Goal: Task Accomplishment & Management: Manage account settings

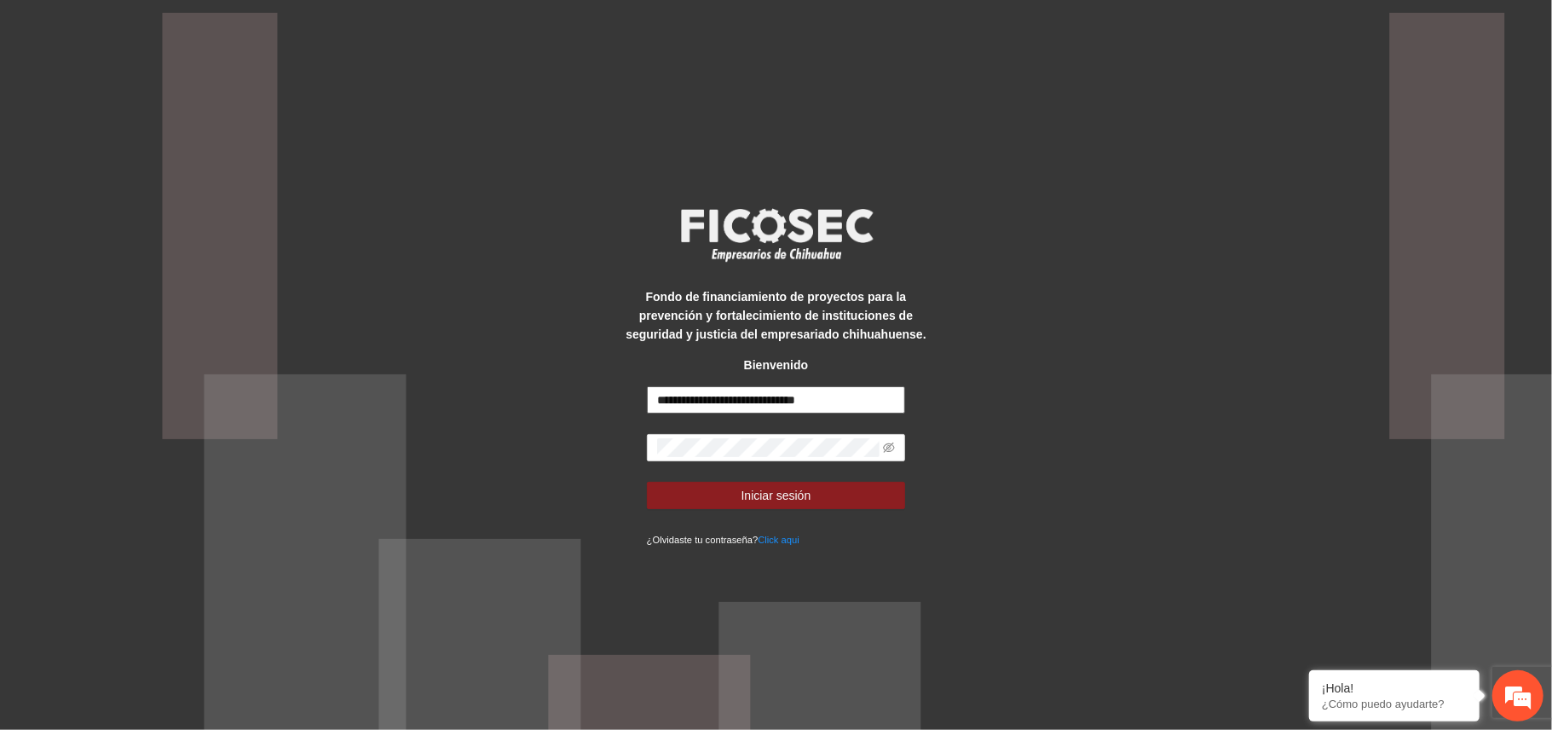
click at [696, 401] on input "**********" at bounding box center [776, 399] width 259 height 27
type input "**********"
click at [798, 496] on span "Iniciar sesión" at bounding box center [777, 495] width 70 height 19
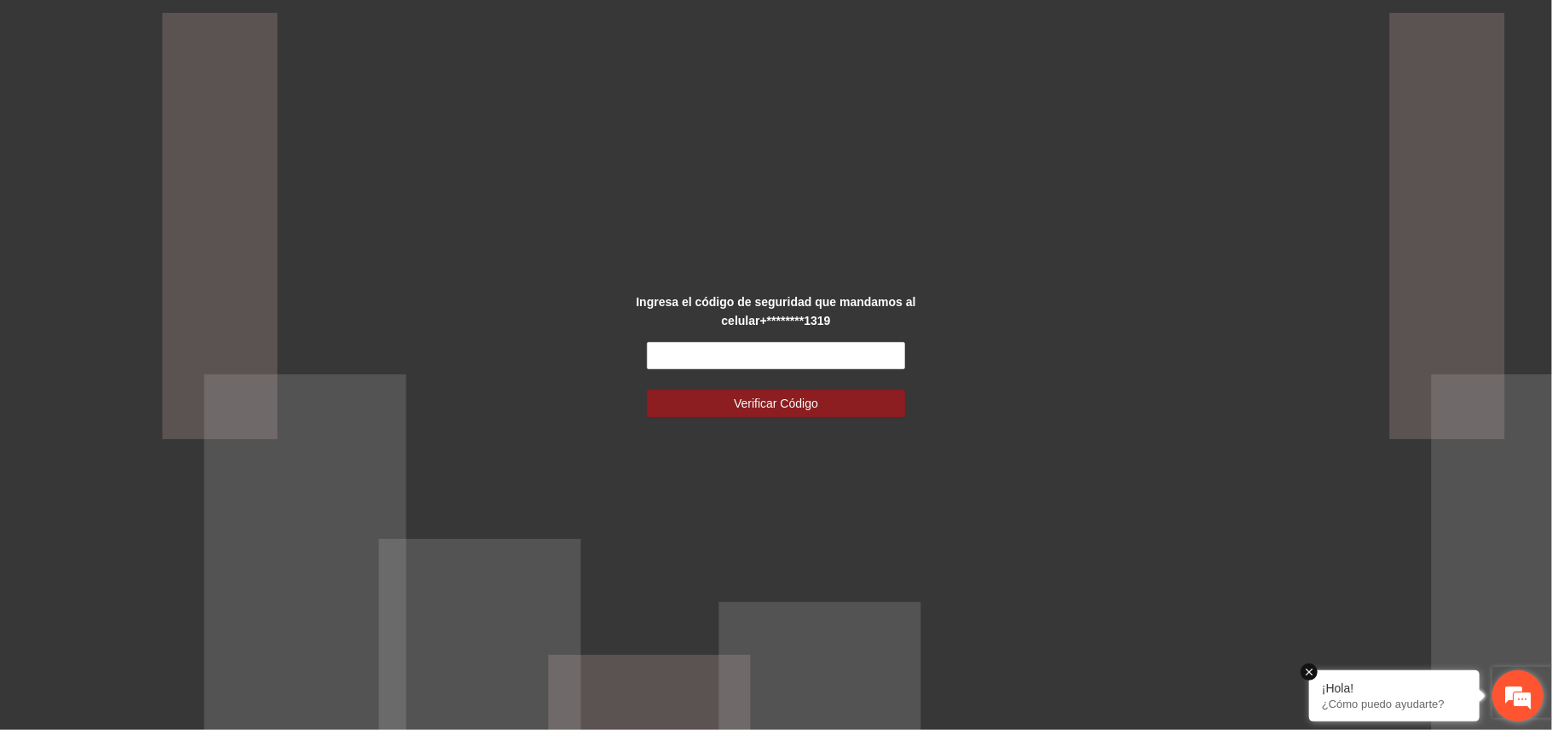
click at [1308, 676] on em at bounding box center [1309, 671] width 17 height 17
drag, startPoint x: 837, startPoint y: 345, endPoint x: 832, endPoint y: 355, distance: 10.7
click at [834, 349] on input "text" at bounding box center [776, 355] width 259 height 27
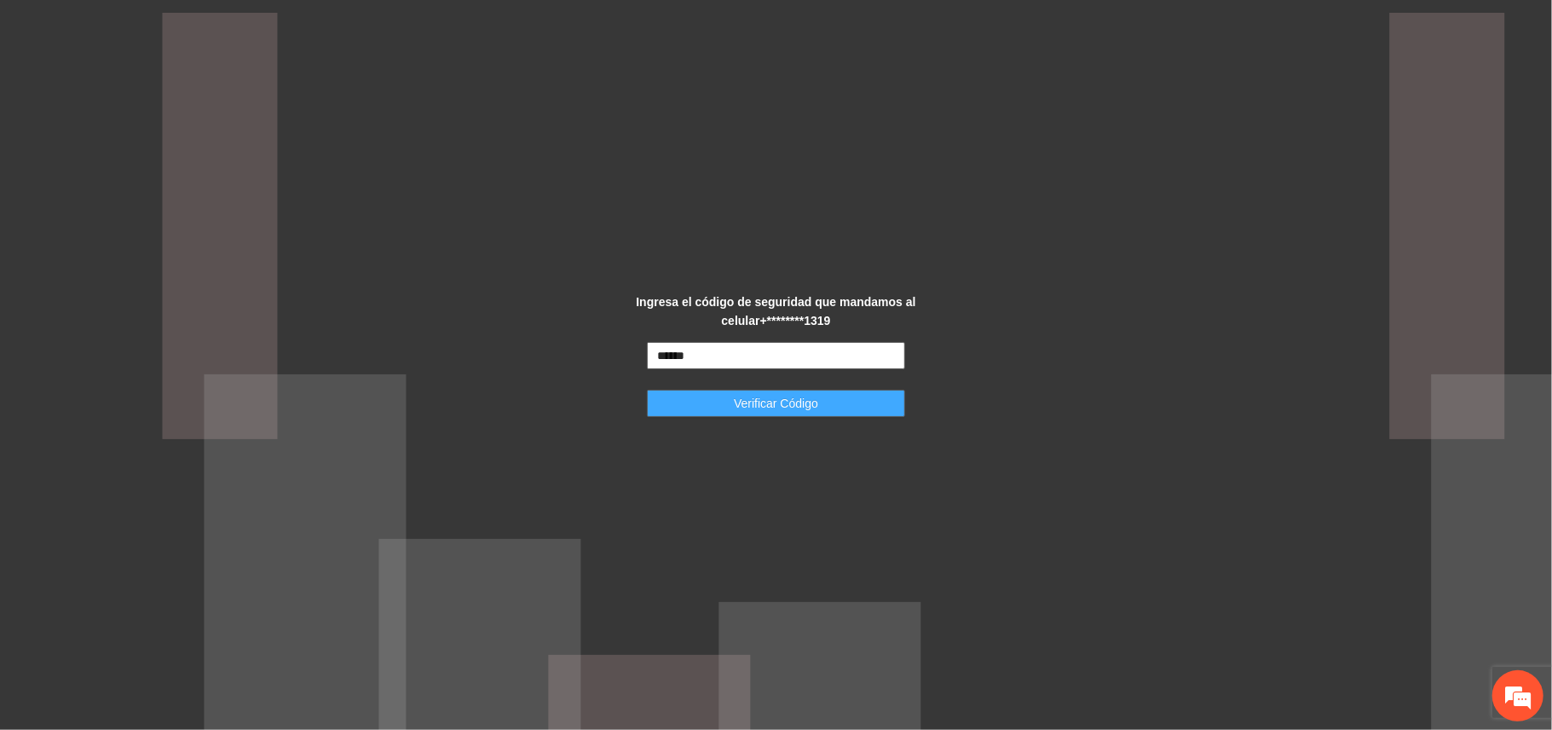
type input "******"
click at [810, 411] on span "Verificar Código" at bounding box center [776, 403] width 84 height 19
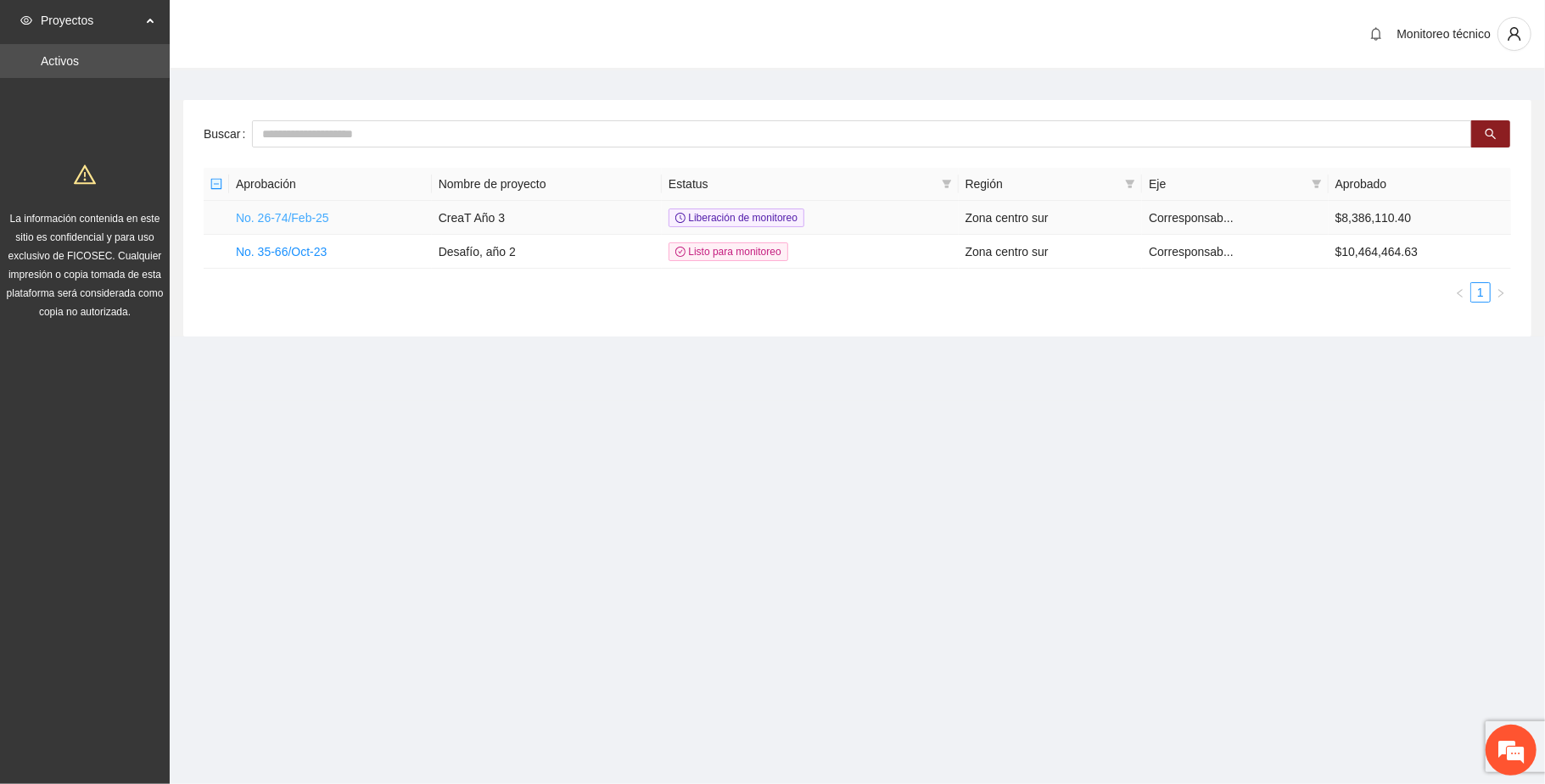
click at [277, 215] on link "No. 26-74/Feb-25" at bounding box center [283, 218] width 94 height 14
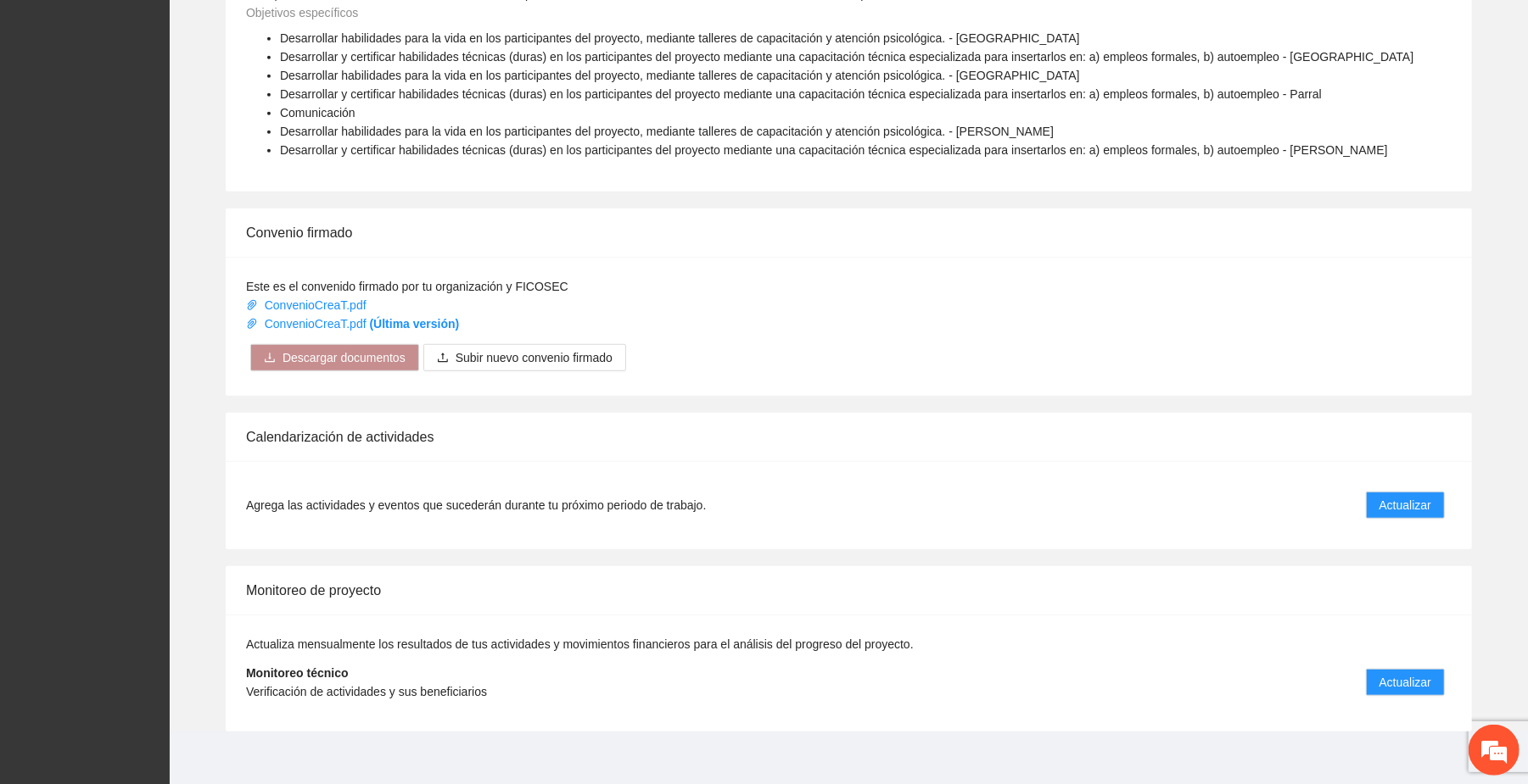
scroll to position [836, 0]
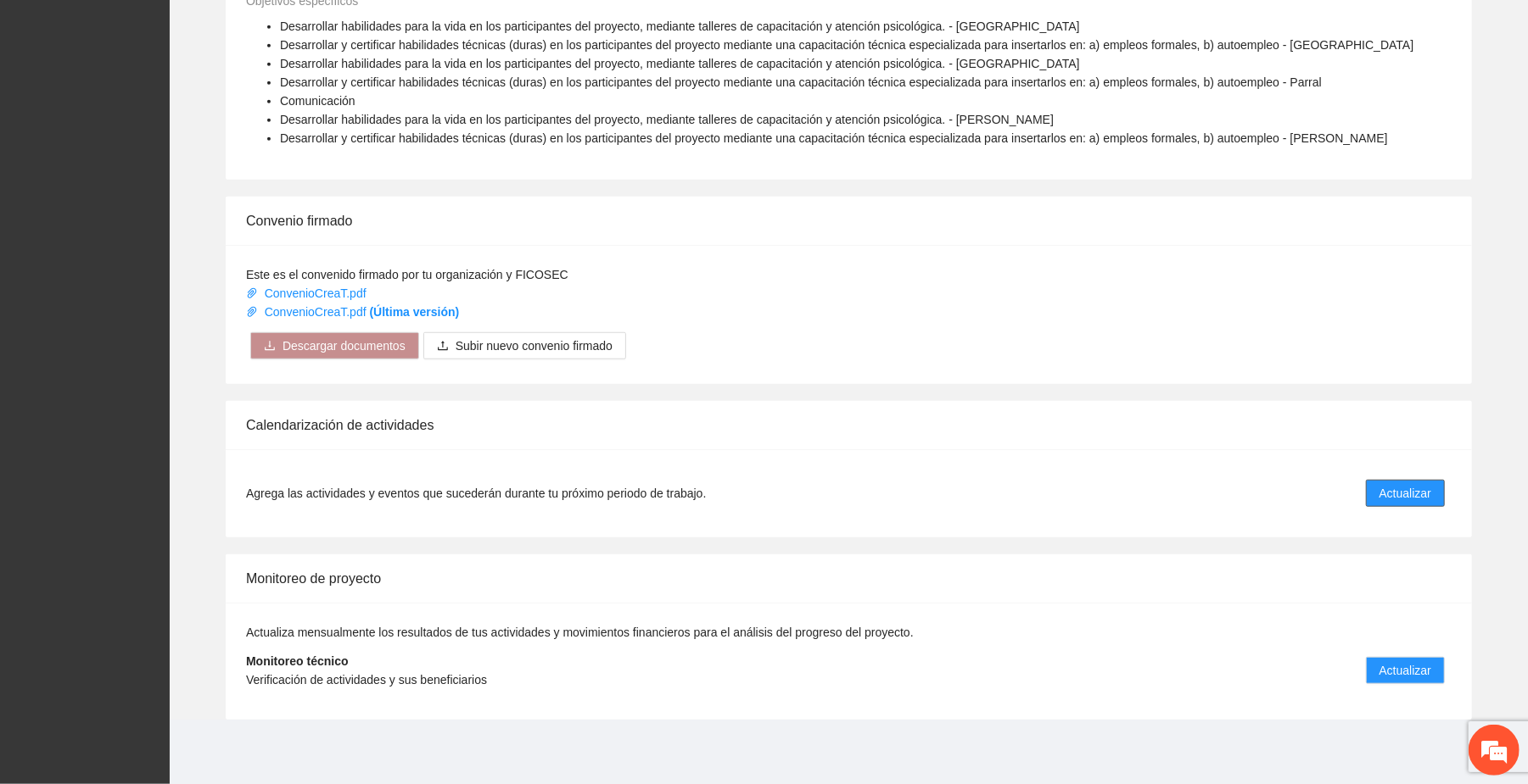
click at [1419, 492] on span "Actualizar" at bounding box center [1406, 493] width 52 height 19
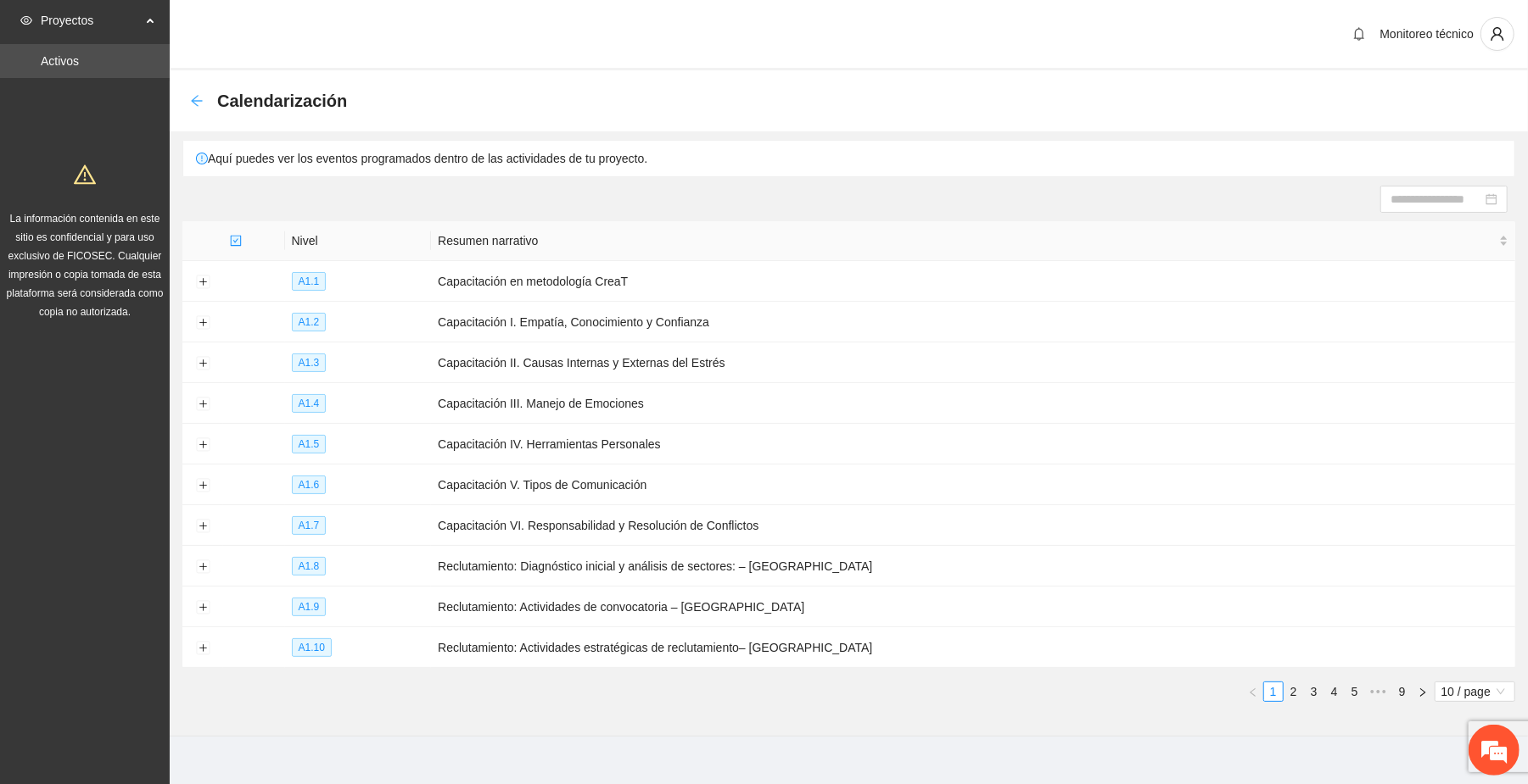
click at [197, 96] on icon "arrow-left" at bounding box center [196, 99] width 11 height 11
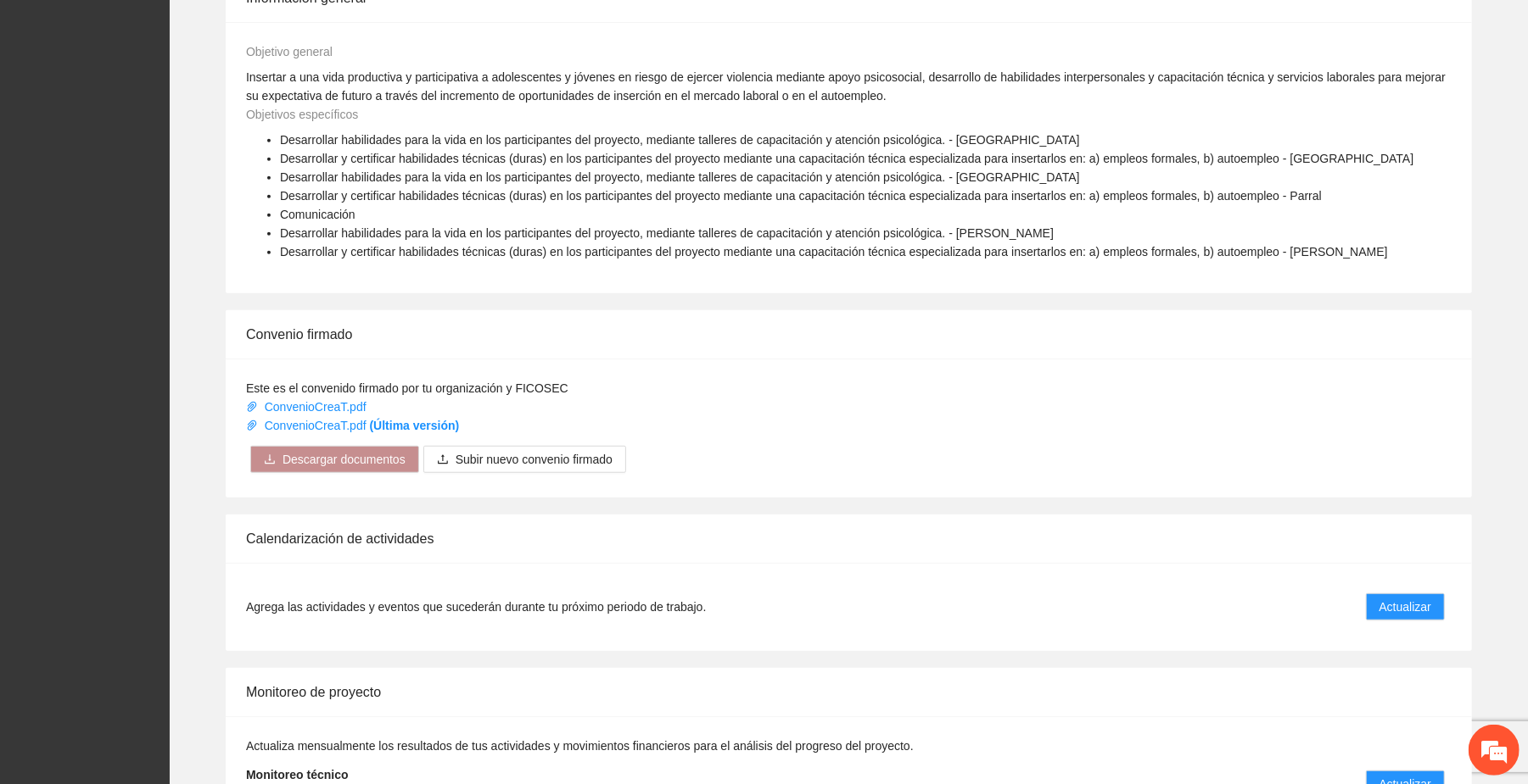
scroll to position [836, 0]
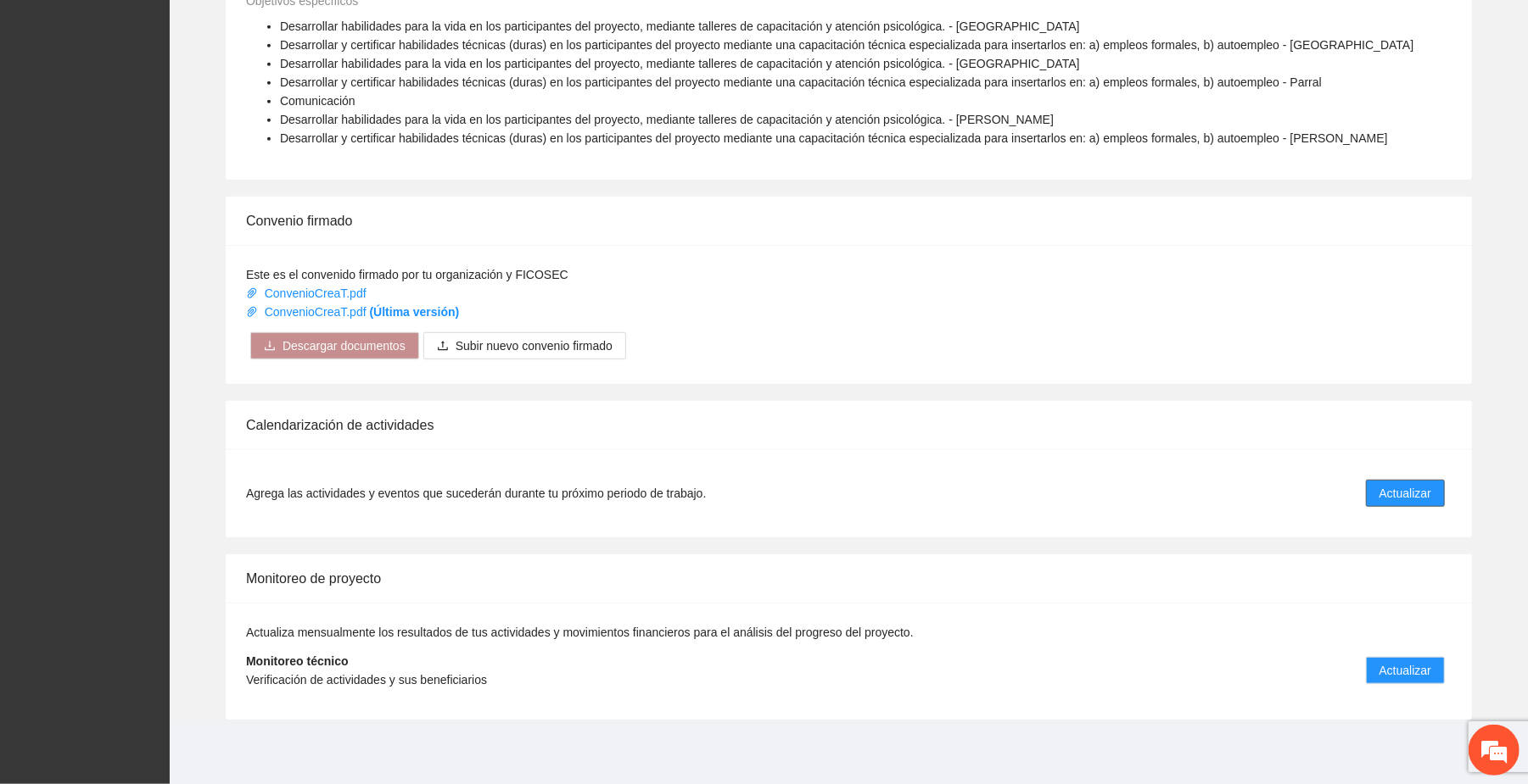
click at [1428, 499] on span "Actualizar" at bounding box center [1406, 493] width 52 height 19
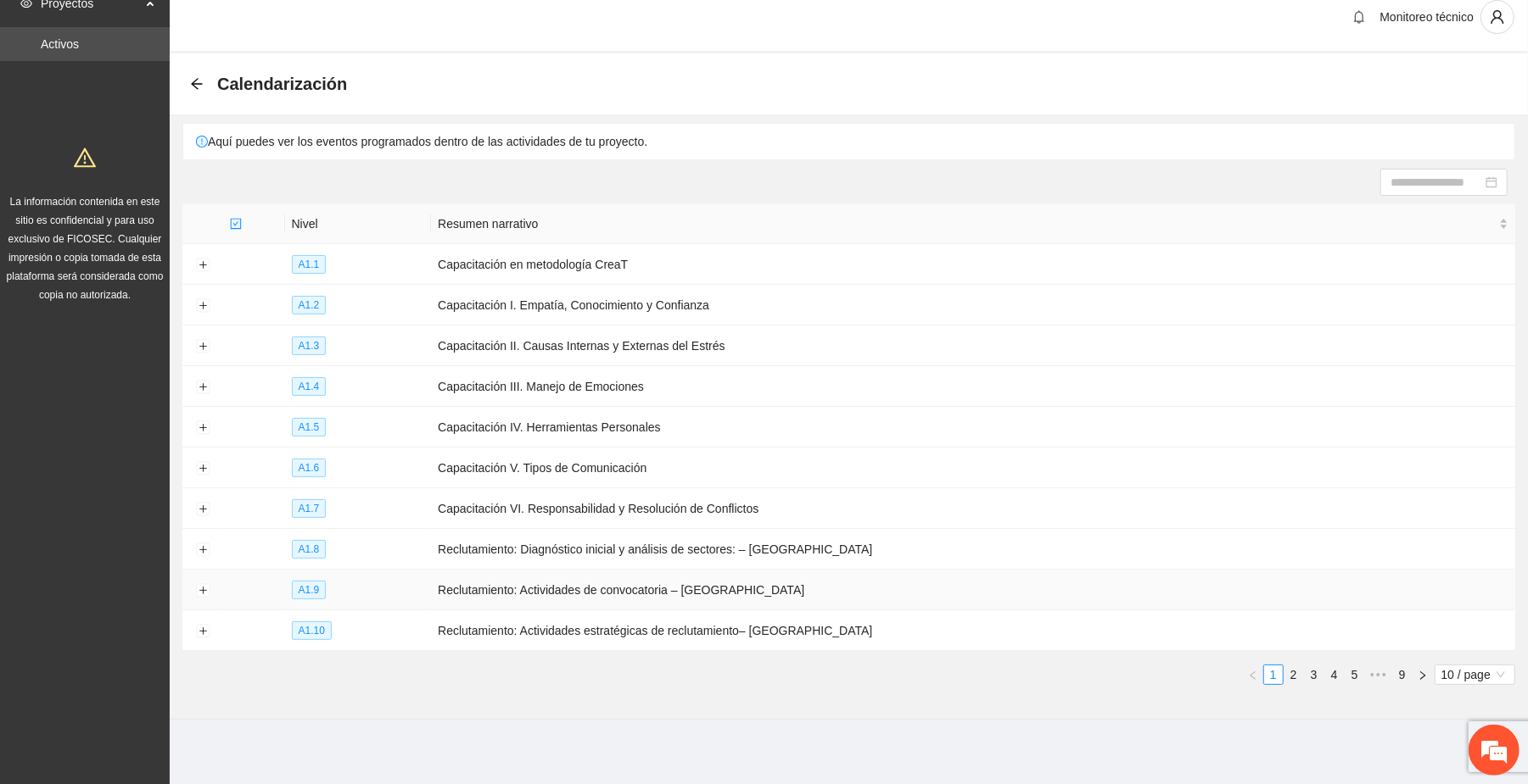
scroll to position [21, 0]
click at [1293, 673] on link "2" at bounding box center [1294, 672] width 19 height 19
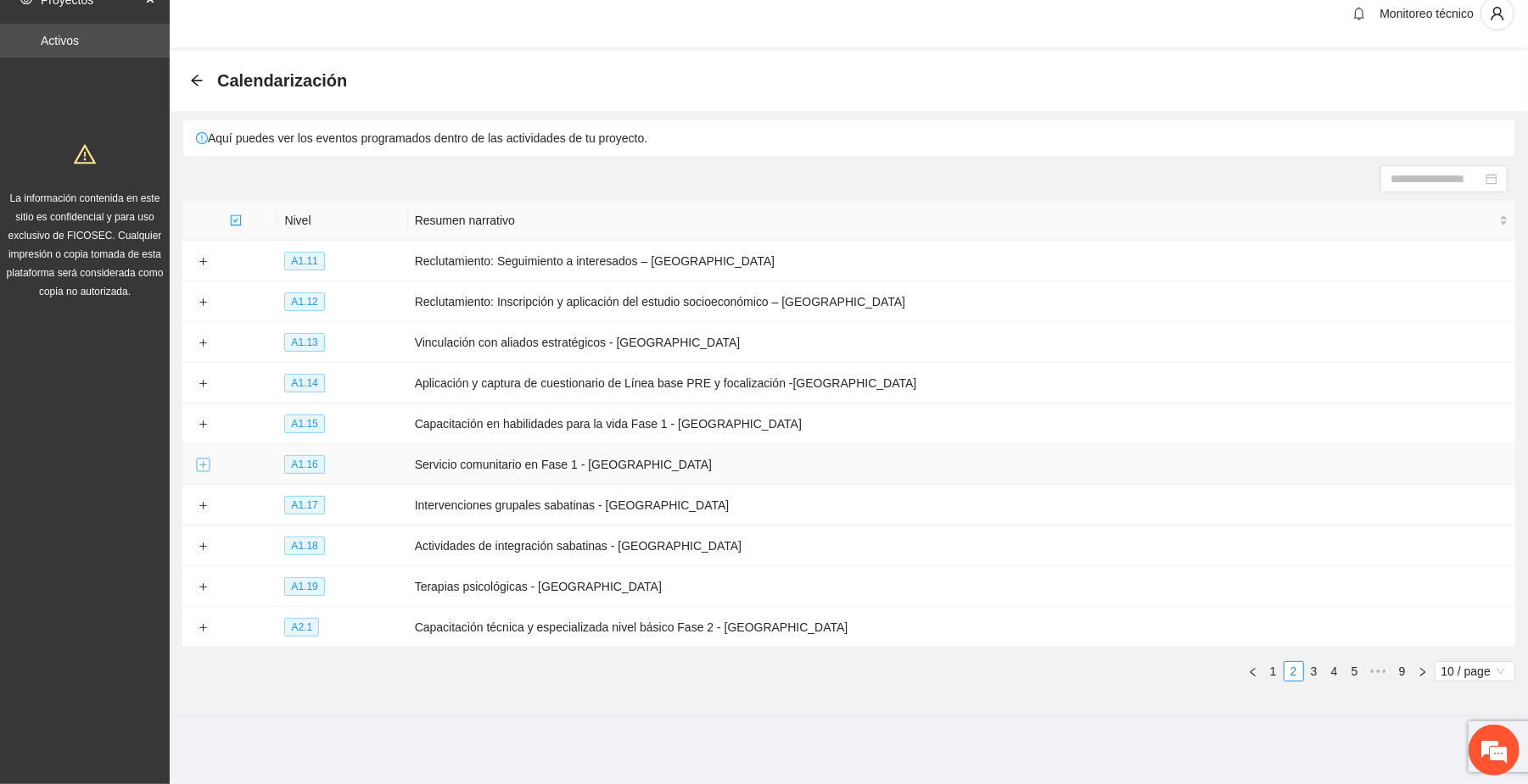
click at [201, 469] on button "Expand row" at bounding box center [203, 466] width 14 height 14
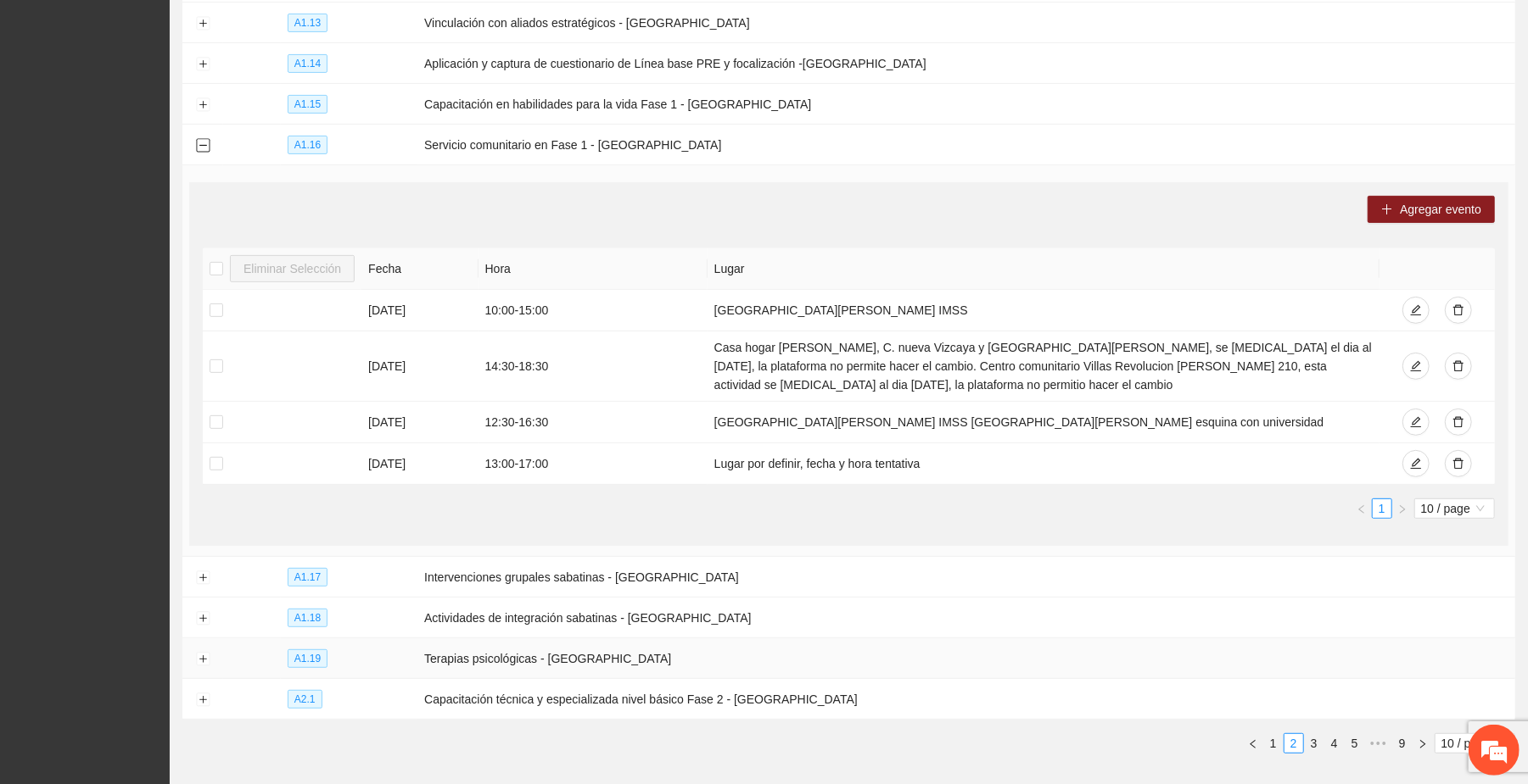
scroll to position [415, 0]
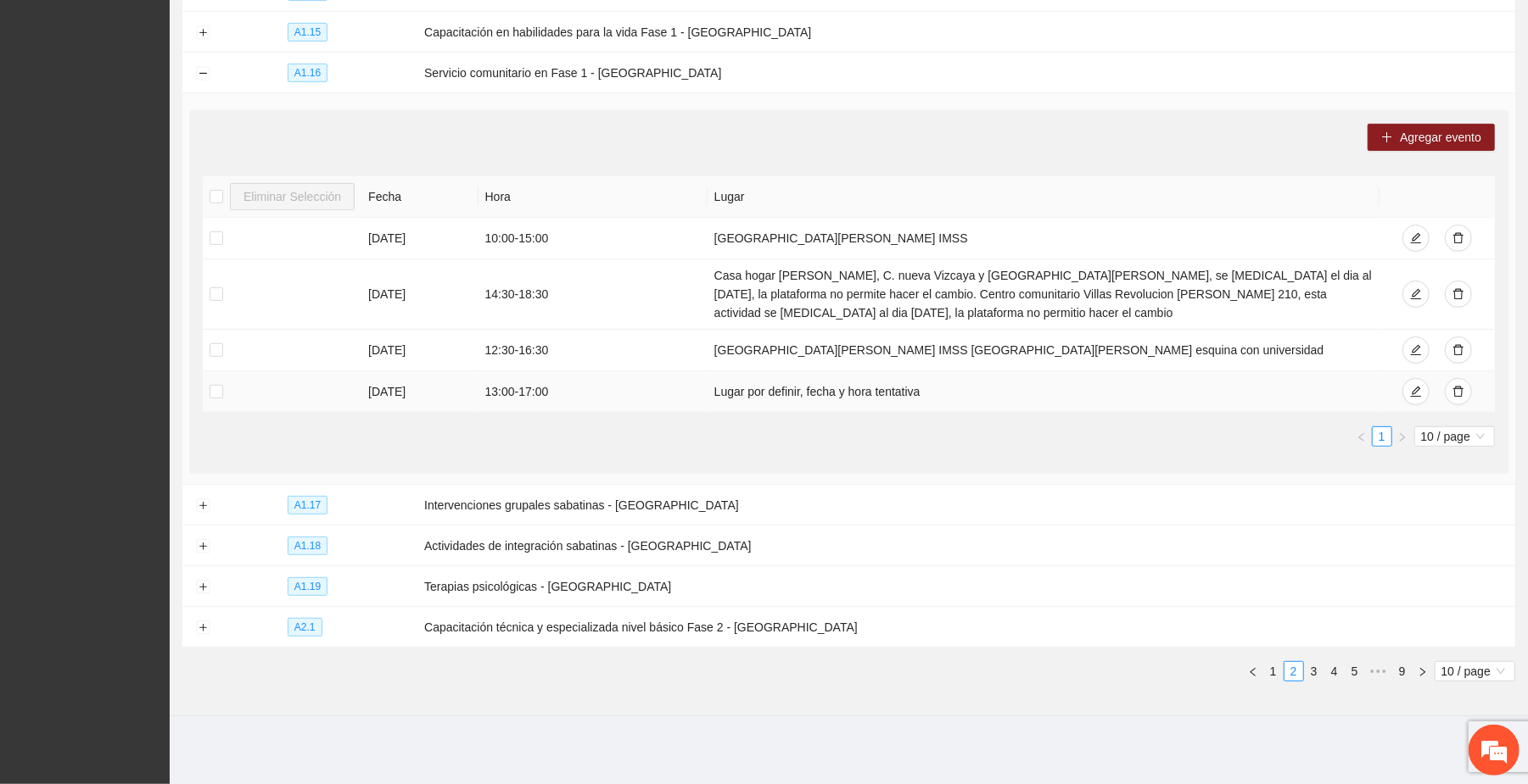
click at [785, 397] on td "Lugar por definir, fecha y hora tentativa" at bounding box center [1044, 392] width 673 height 42
click at [1417, 390] on icon "edit" at bounding box center [1417, 392] width 12 height 12
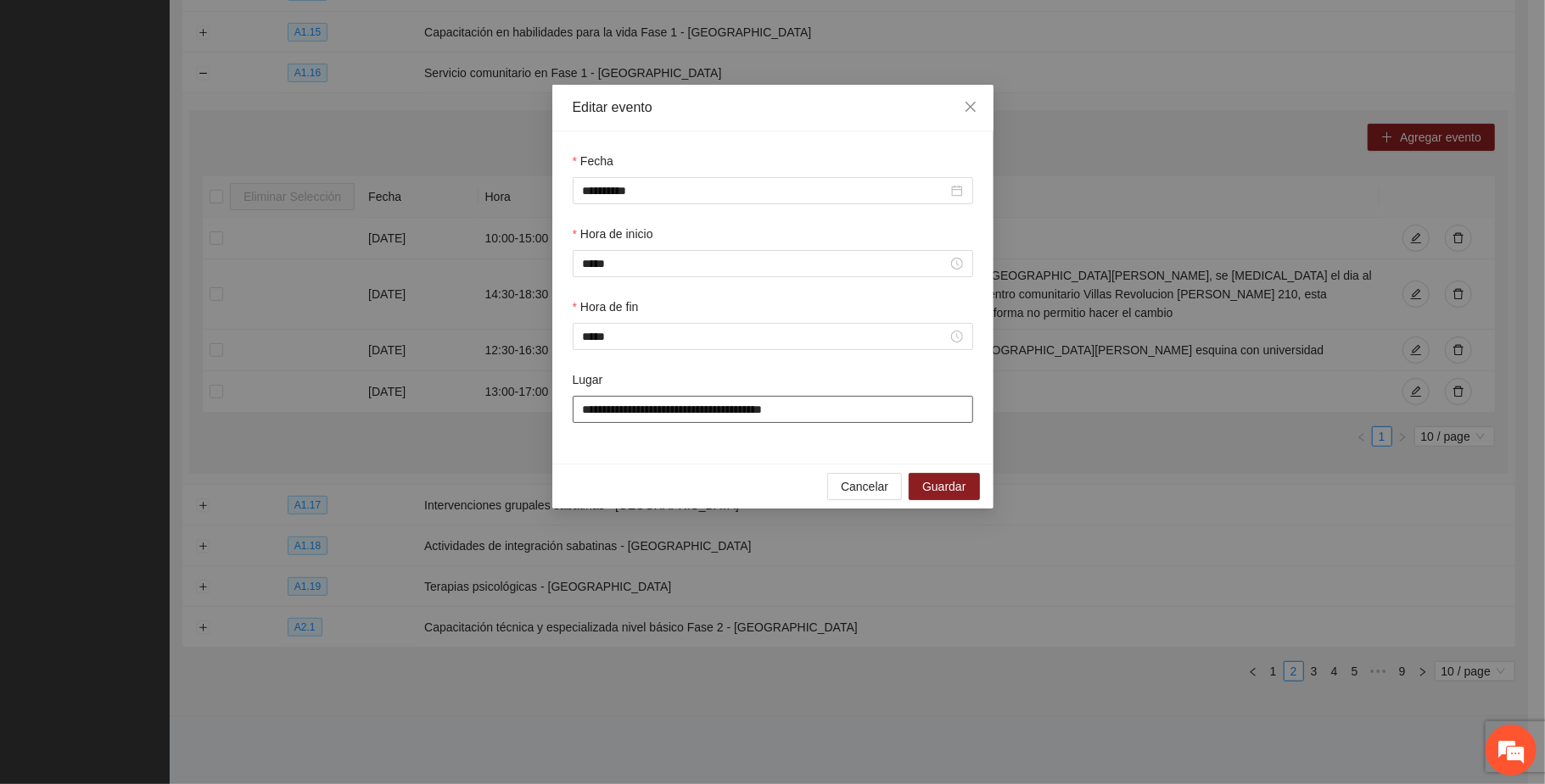
drag, startPoint x: 802, startPoint y: 414, endPoint x: 527, endPoint y: 405, distance: 275.1
click at [511, 414] on div "**********" at bounding box center [772, 392] width 1545 height 784
type input "*"
type input "**********"
click at [948, 486] on span "Guardar" at bounding box center [944, 487] width 43 height 19
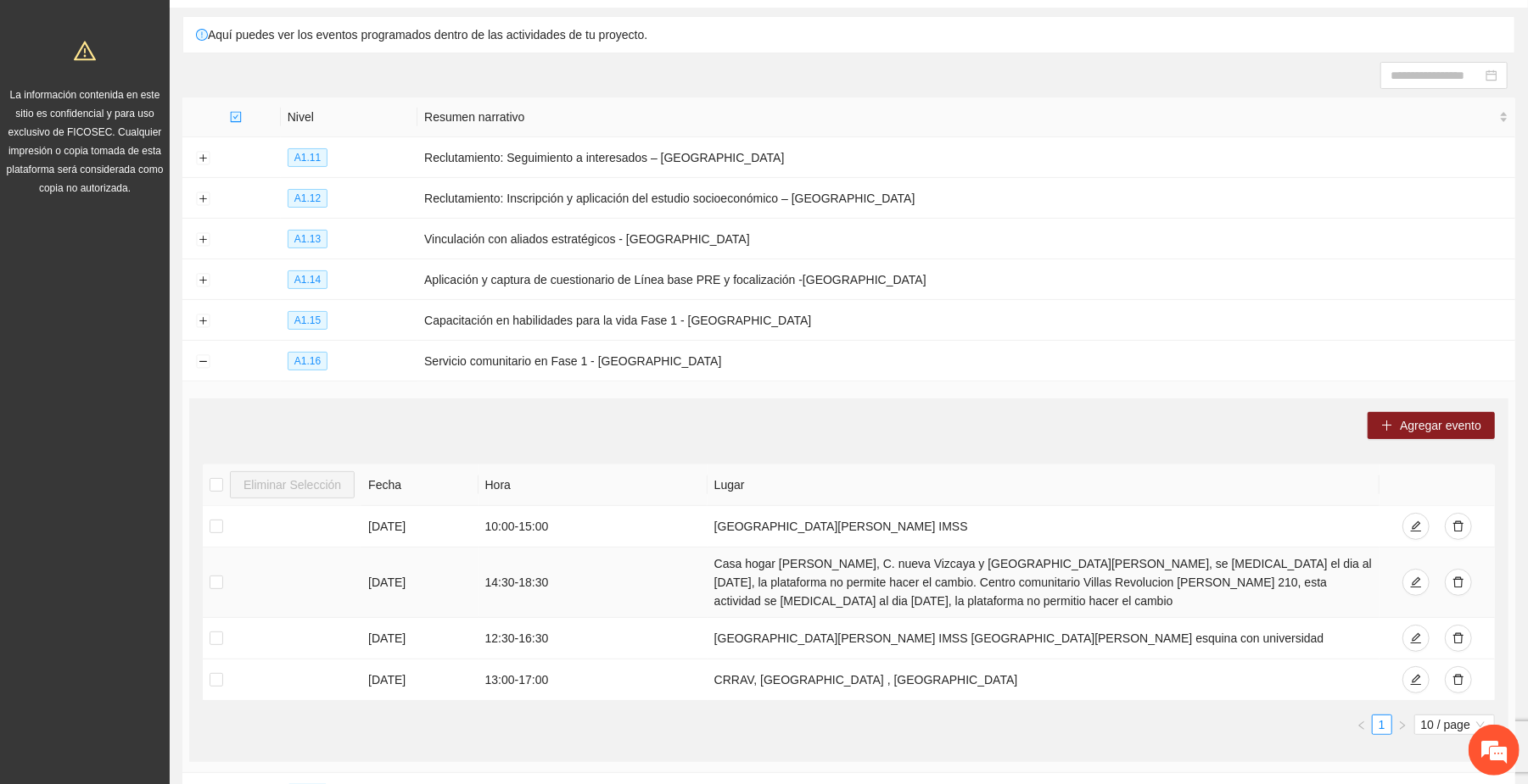
scroll to position [226, 0]
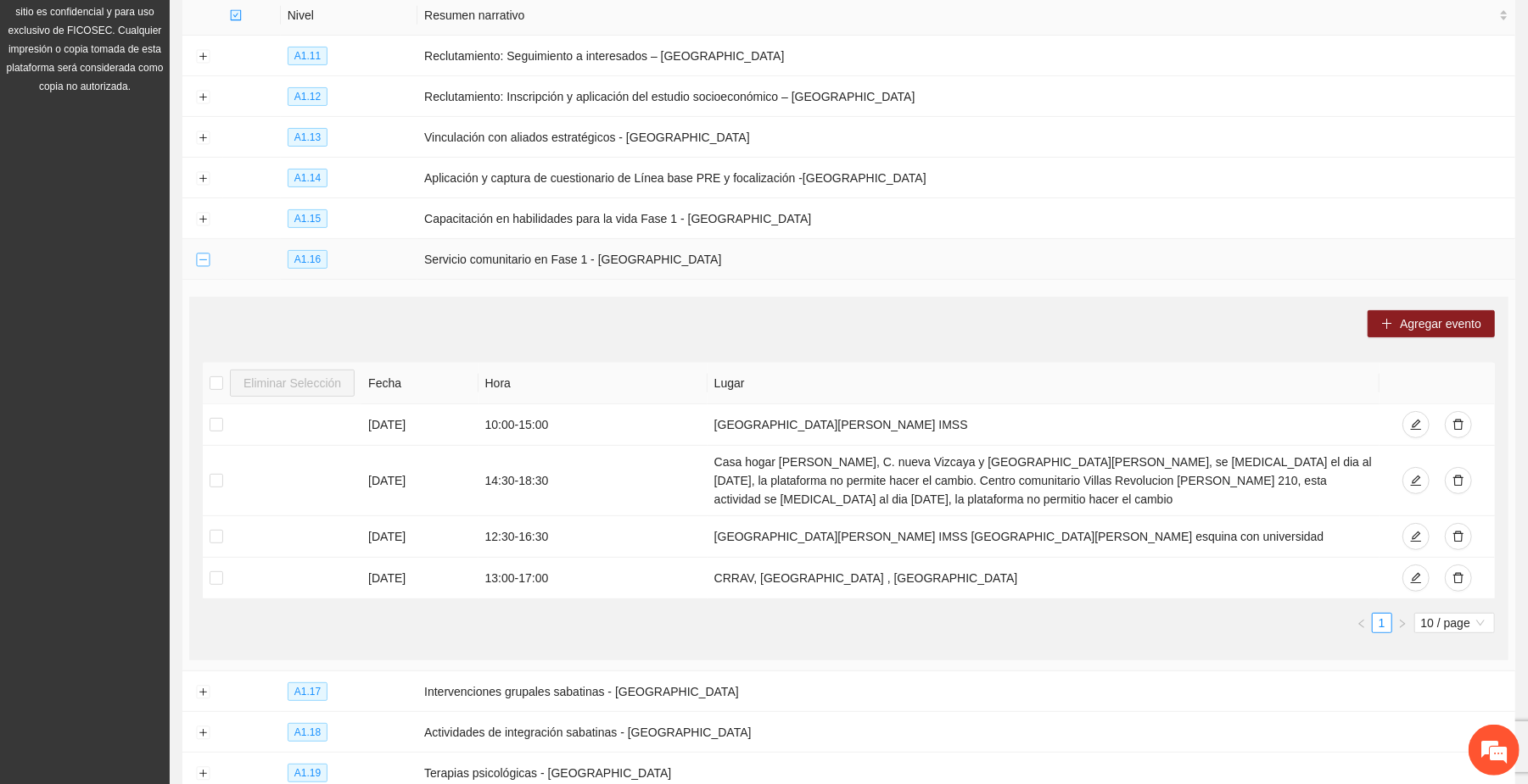
click at [205, 262] on button "Collapse row" at bounding box center [203, 261] width 14 height 14
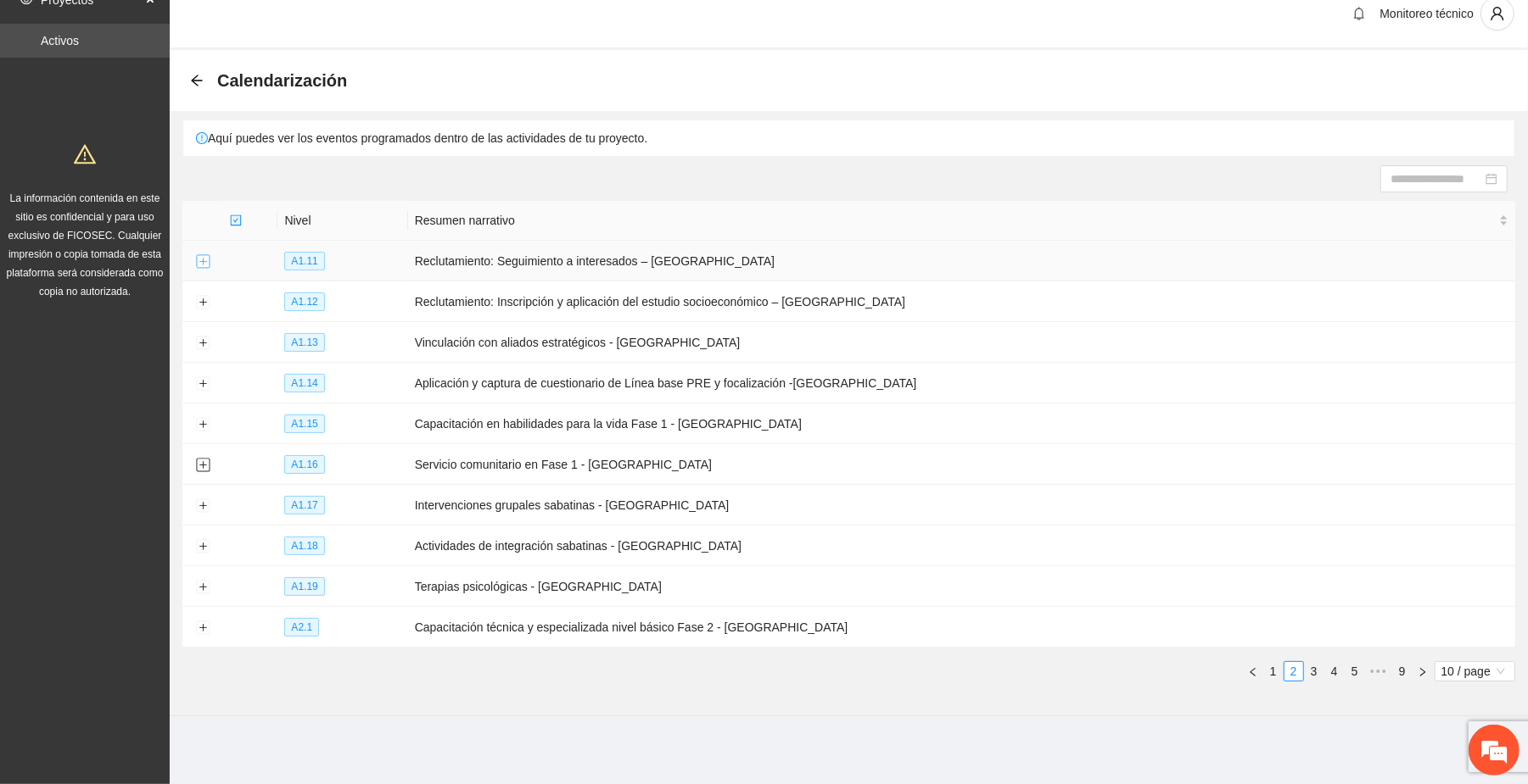
scroll to position [21, 0]
click at [1335, 667] on link "4" at bounding box center [1334, 672] width 19 height 19
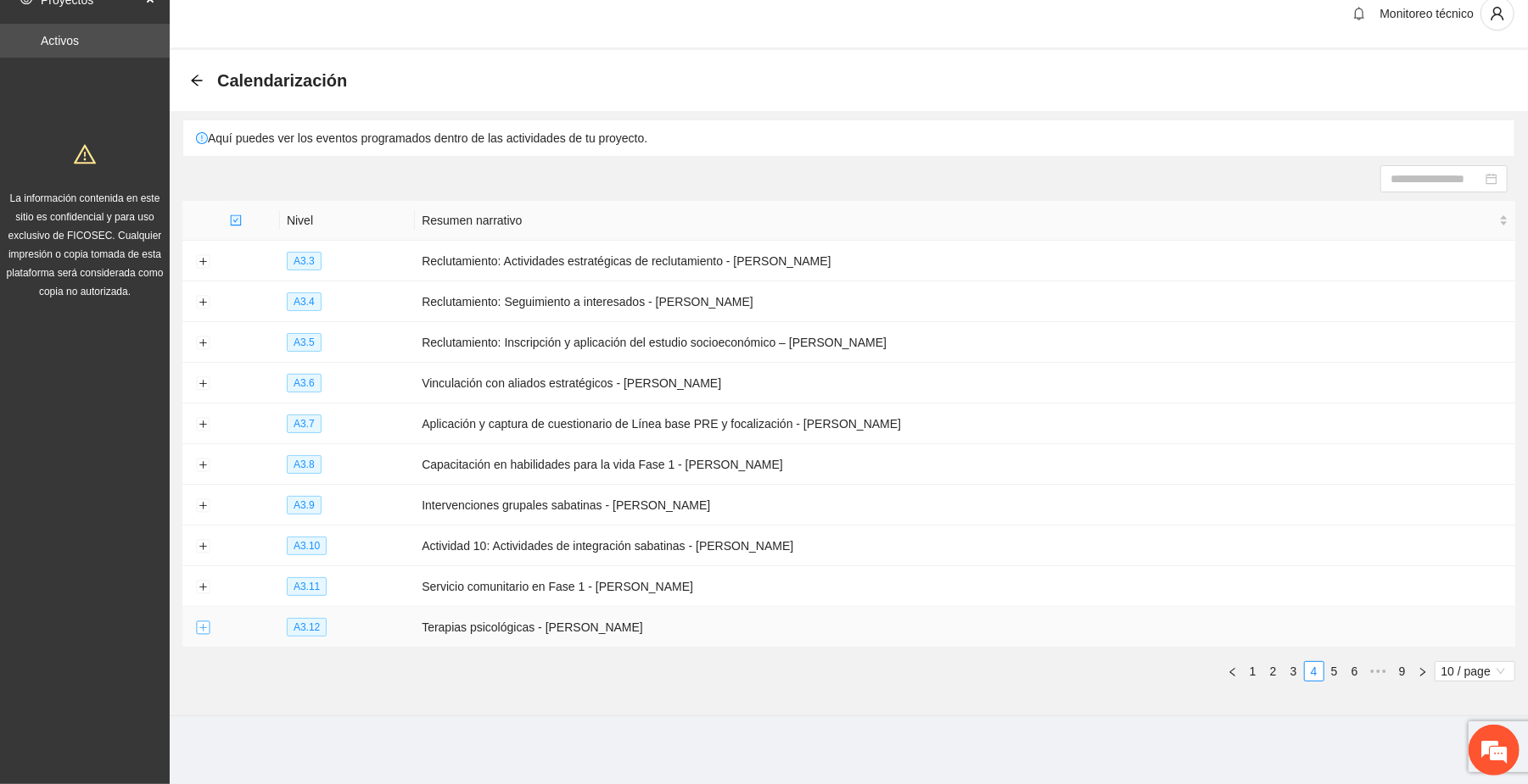
click at [200, 629] on button "Expand row" at bounding box center [203, 629] width 14 height 14
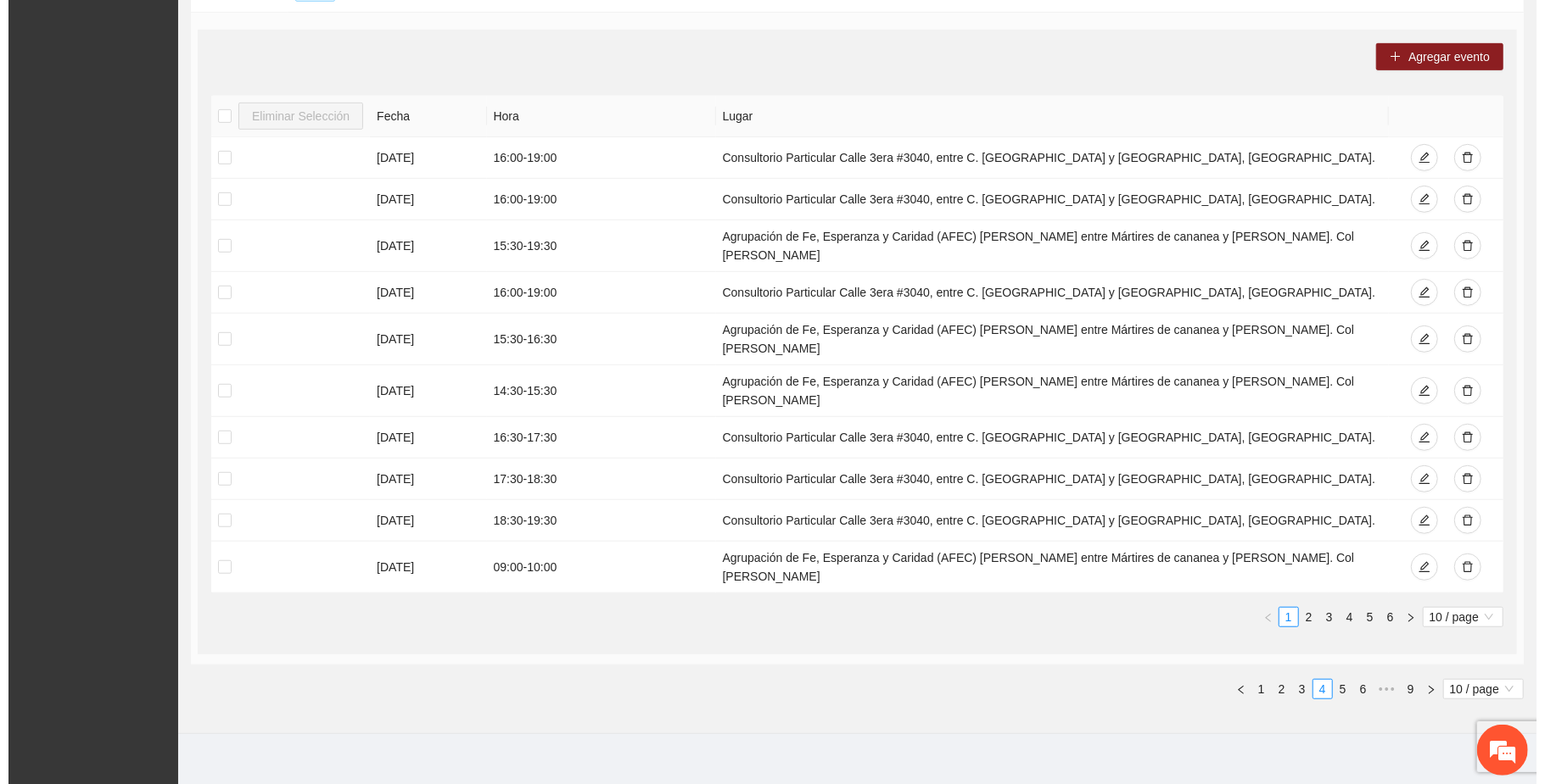
scroll to position [679, 0]
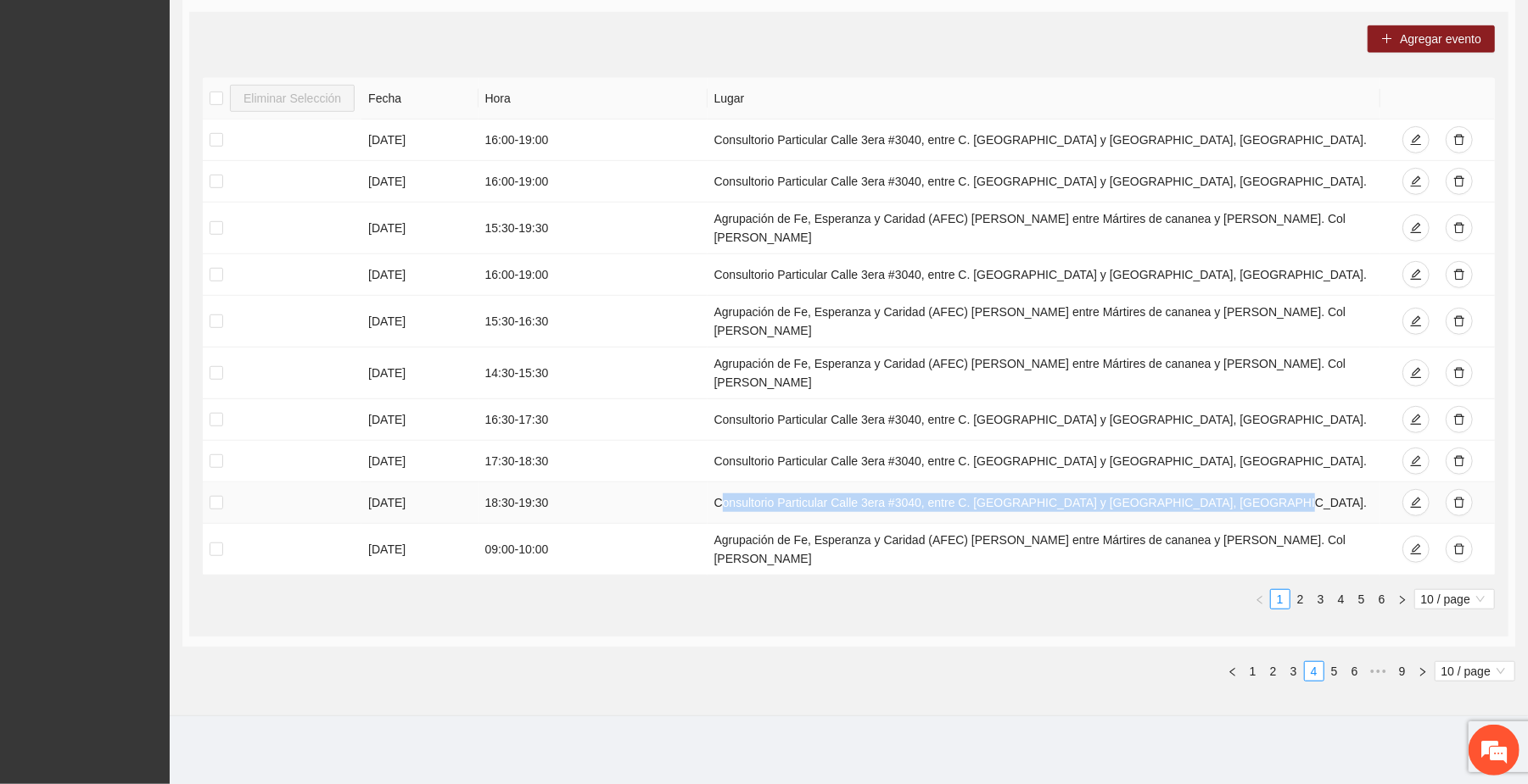
drag, startPoint x: 1226, startPoint y: 500, endPoint x: 710, endPoint y: 505, distance: 516.0
click at [710, 505] on td "Consultorio Particular Calle 3era #3040, entre C. [GEOGRAPHIC_DATA] y [GEOGRAPH…" at bounding box center [1044, 503] width 673 height 42
copy td "Consultorio Particular Calle 3era #3040, entre C. [GEOGRAPHIC_DATA] y [GEOGRAPH…"
click at [1437, 38] on span "Agregar evento" at bounding box center [1440, 39] width 82 height 19
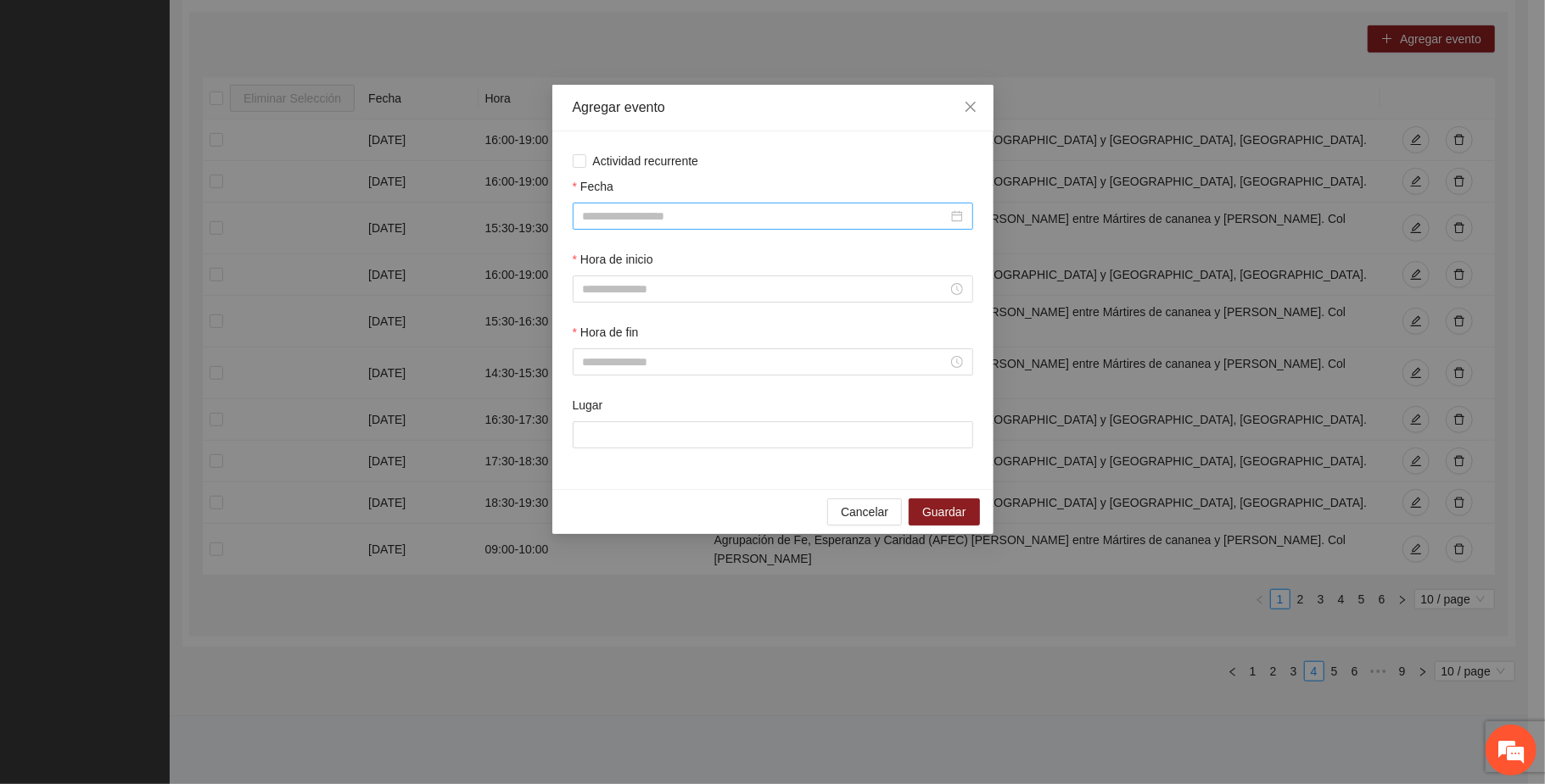
click at [673, 221] on input "Fecha" at bounding box center [766, 216] width 365 height 19
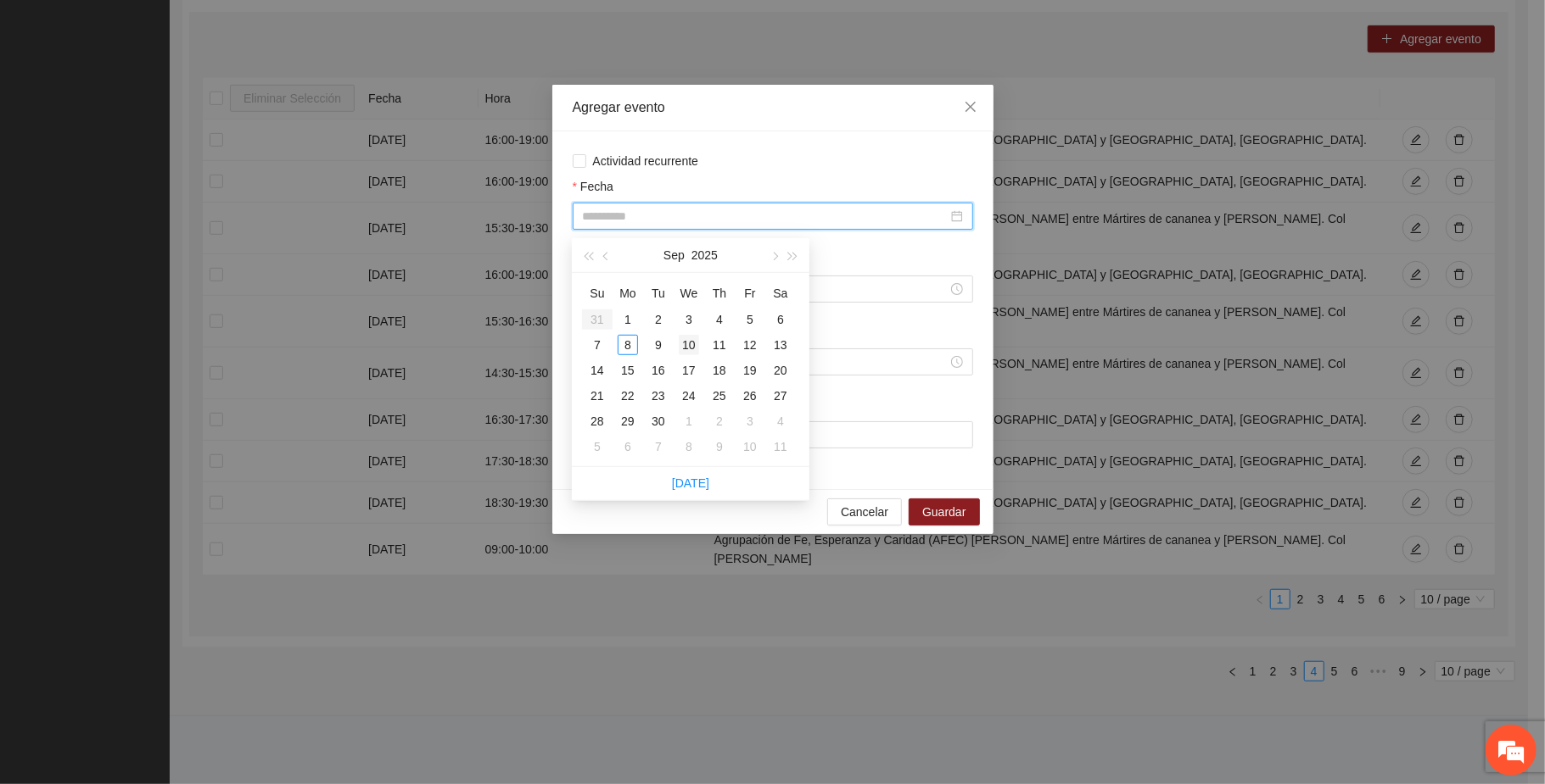
type input "**********"
click at [693, 339] on div "10" at bounding box center [689, 345] width 20 height 20
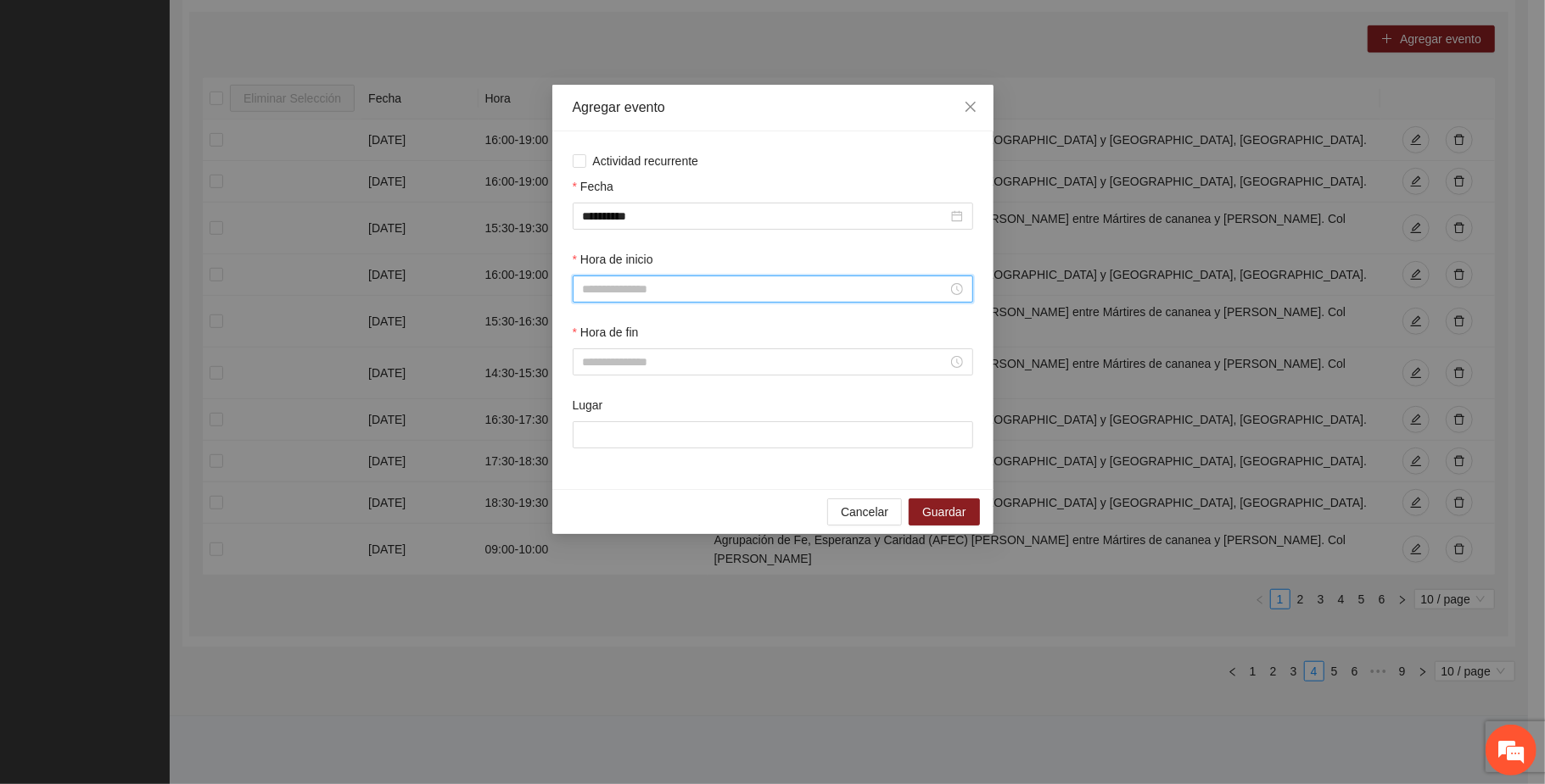
click at [629, 293] on input "Hora de inicio" at bounding box center [766, 289] width 365 height 19
click at [589, 359] on div "16" at bounding box center [596, 368] width 48 height 24
click at [635, 350] on div "30" at bounding box center [643, 361] width 47 height 24
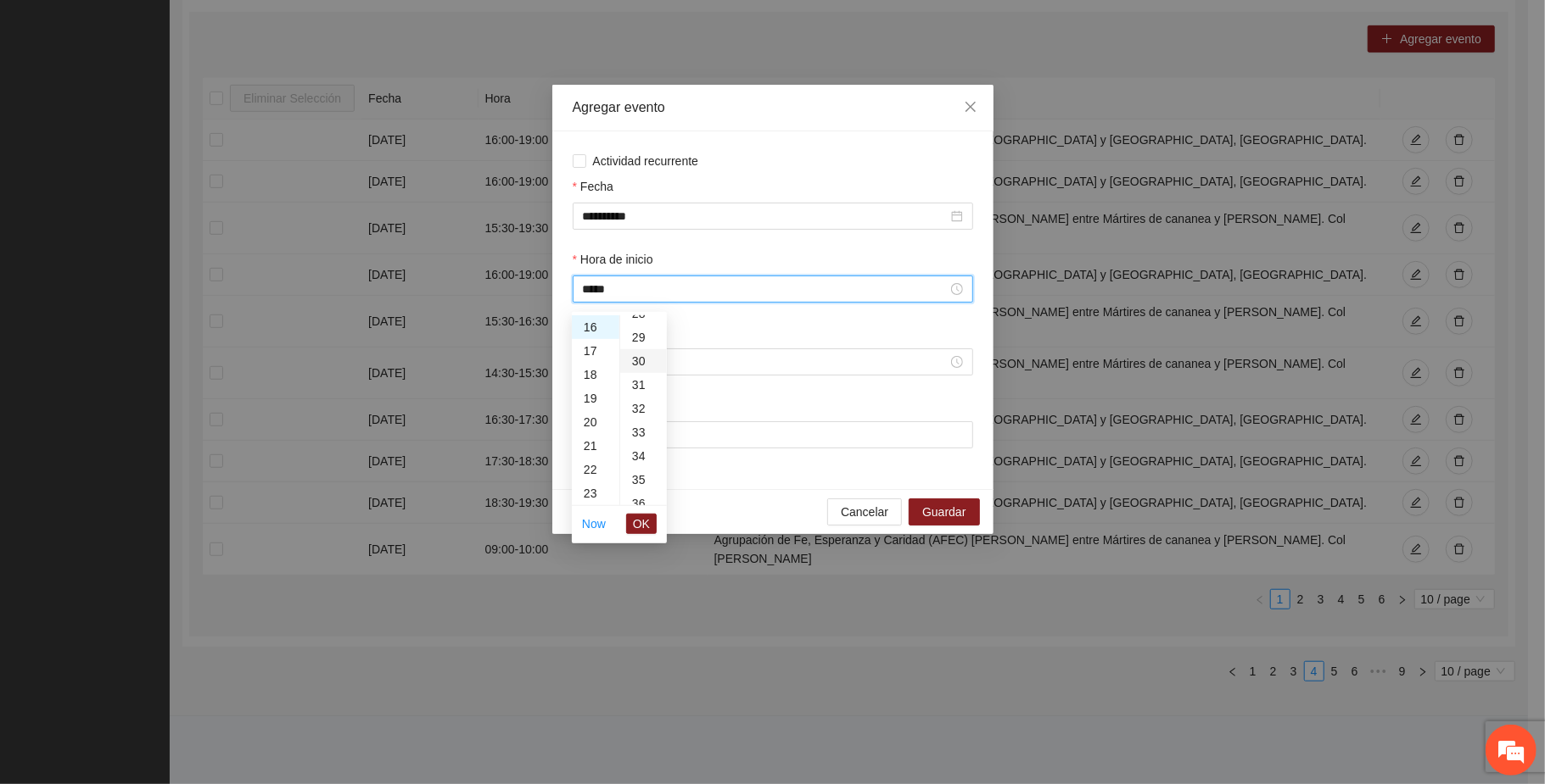
type input "*****"
click at [648, 520] on span "OK" at bounding box center [641, 523] width 17 height 19
click at [611, 365] on input "Hora de fin" at bounding box center [766, 362] width 365 height 19
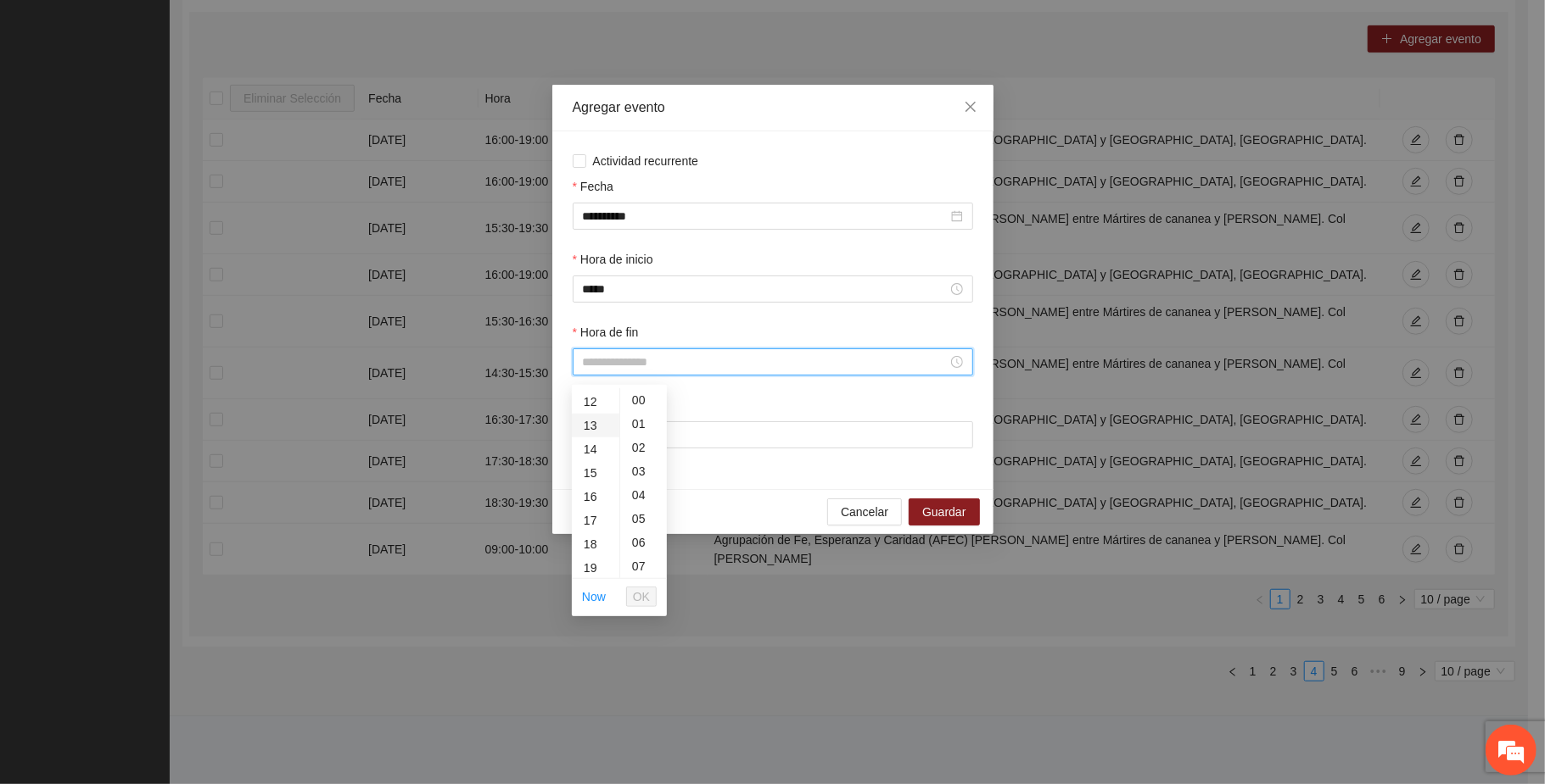
scroll to position [339, 0]
click at [584, 457] on div "17" at bounding box center [596, 465] width 48 height 24
click at [638, 543] on div "30" at bounding box center [643, 548] width 47 height 24
type input "*****"
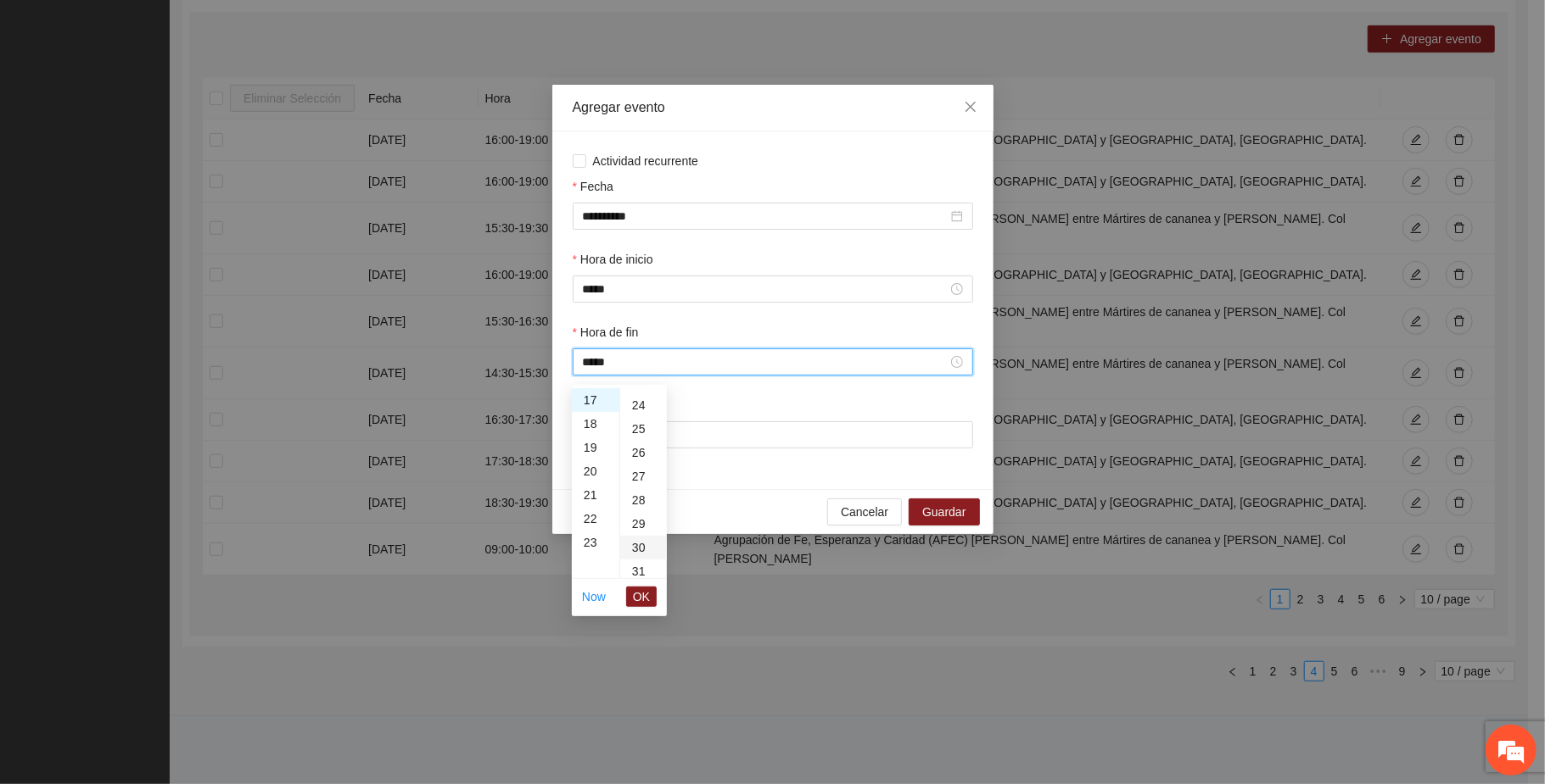
scroll to position [712, 0]
click at [642, 590] on span "OK" at bounding box center [641, 597] width 17 height 19
click at [656, 446] on input "Lugar" at bounding box center [772, 435] width 400 height 27
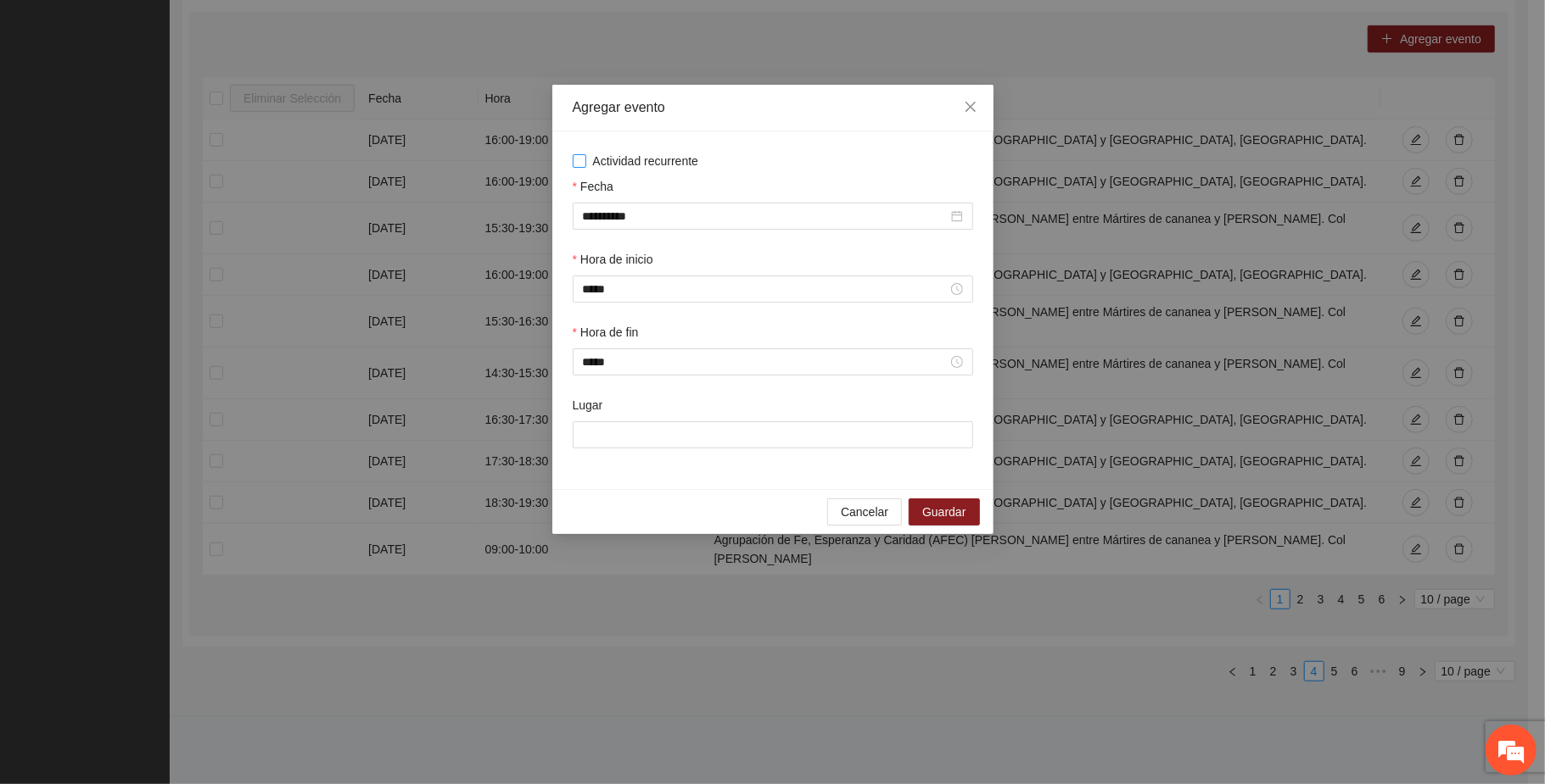
click at [647, 161] on span "Actividad recurrente" at bounding box center [646, 161] width 119 height 19
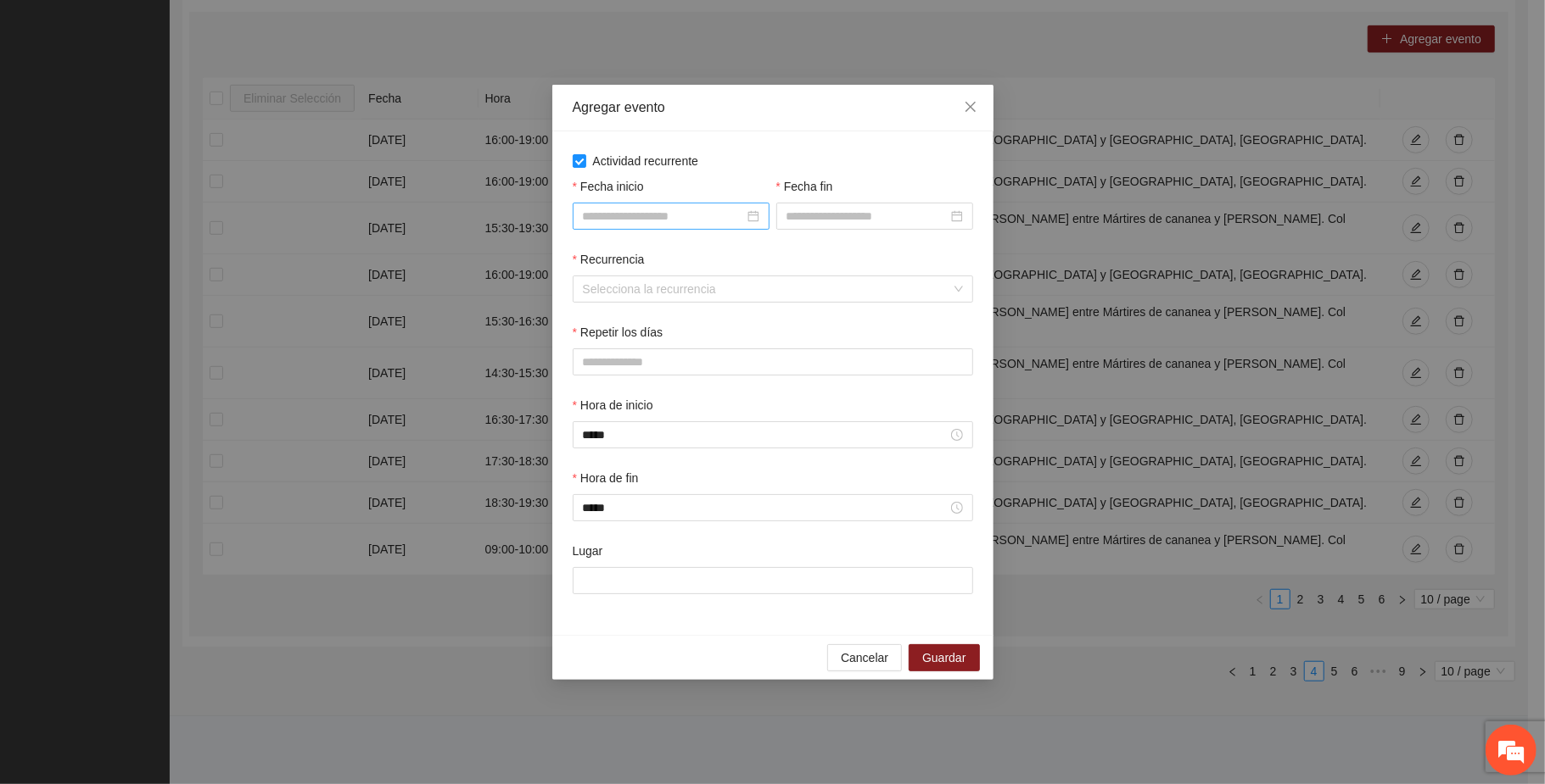
click at [666, 224] on input "Fecha inicio" at bounding box center [664, 216] width 161 height 19
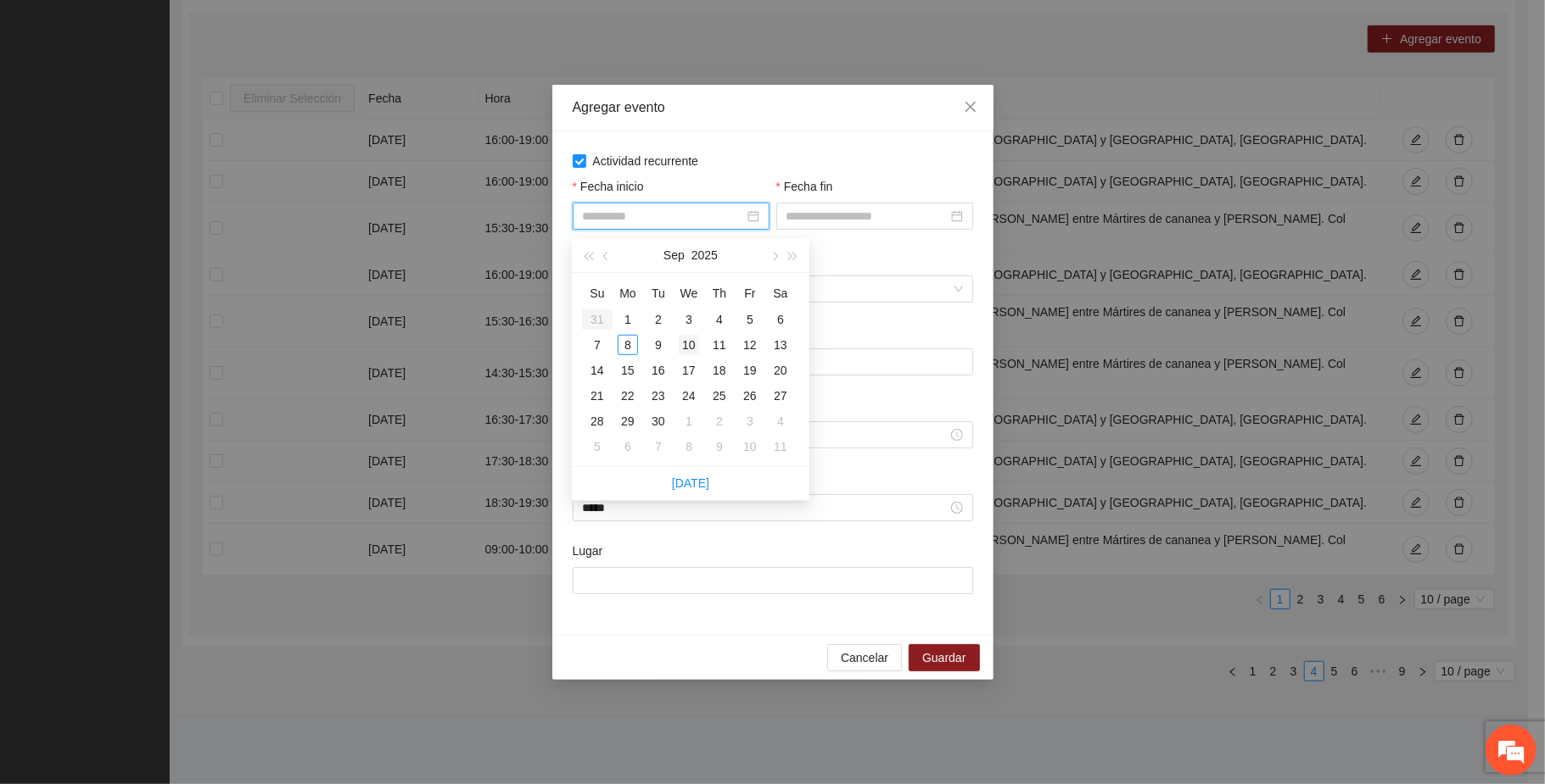
type input "**********"
click at [694, 336] on div "10" at bounding box center [689, 345] width 20 height 20
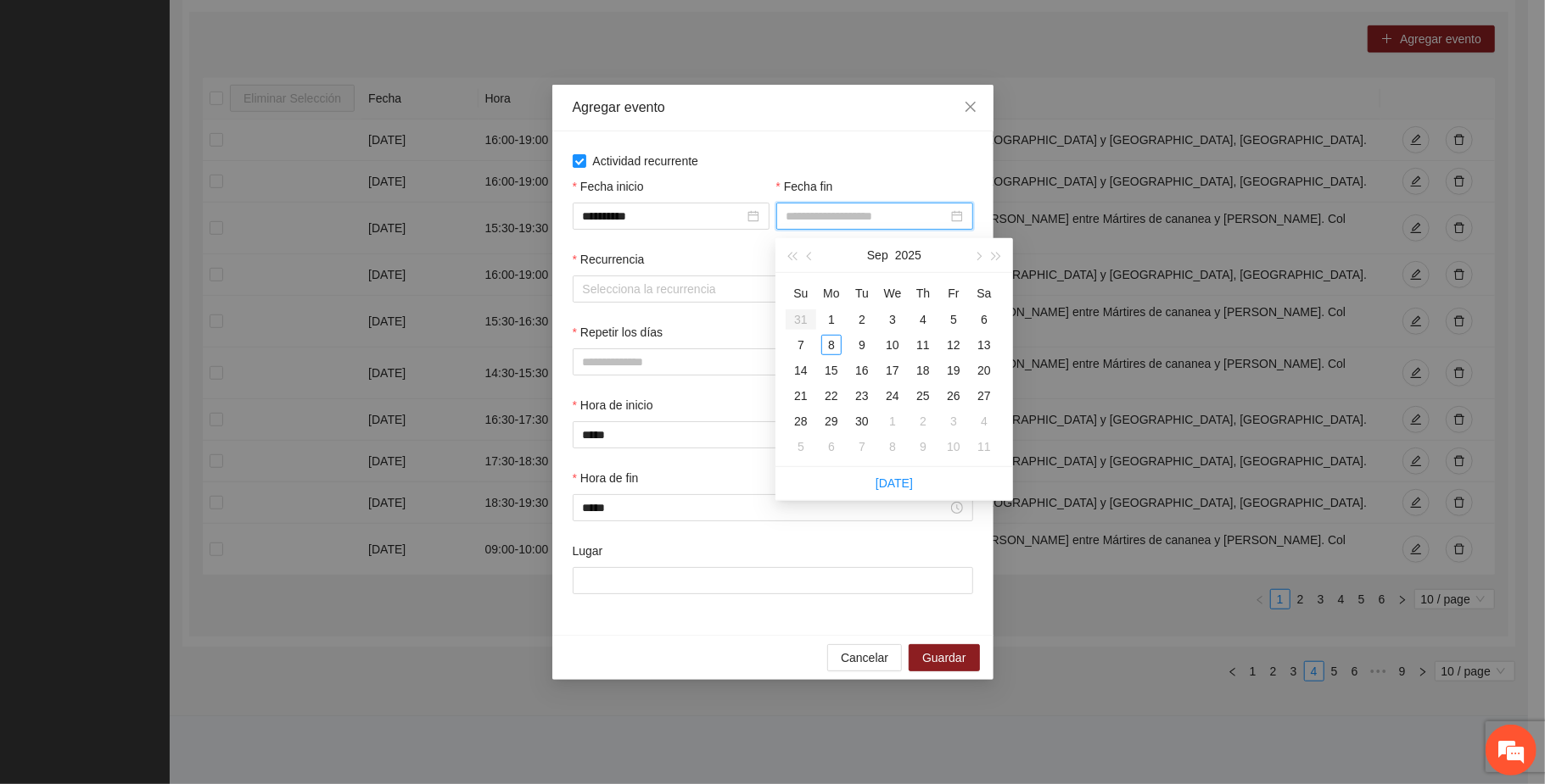
click at [838, 222] on input "Fecha fin" at bounding box center [867, 216] width 161 height 19
type input "**********"
click at [927, 336] on div "11" at bounding box center [923, 345] width 20 height 20
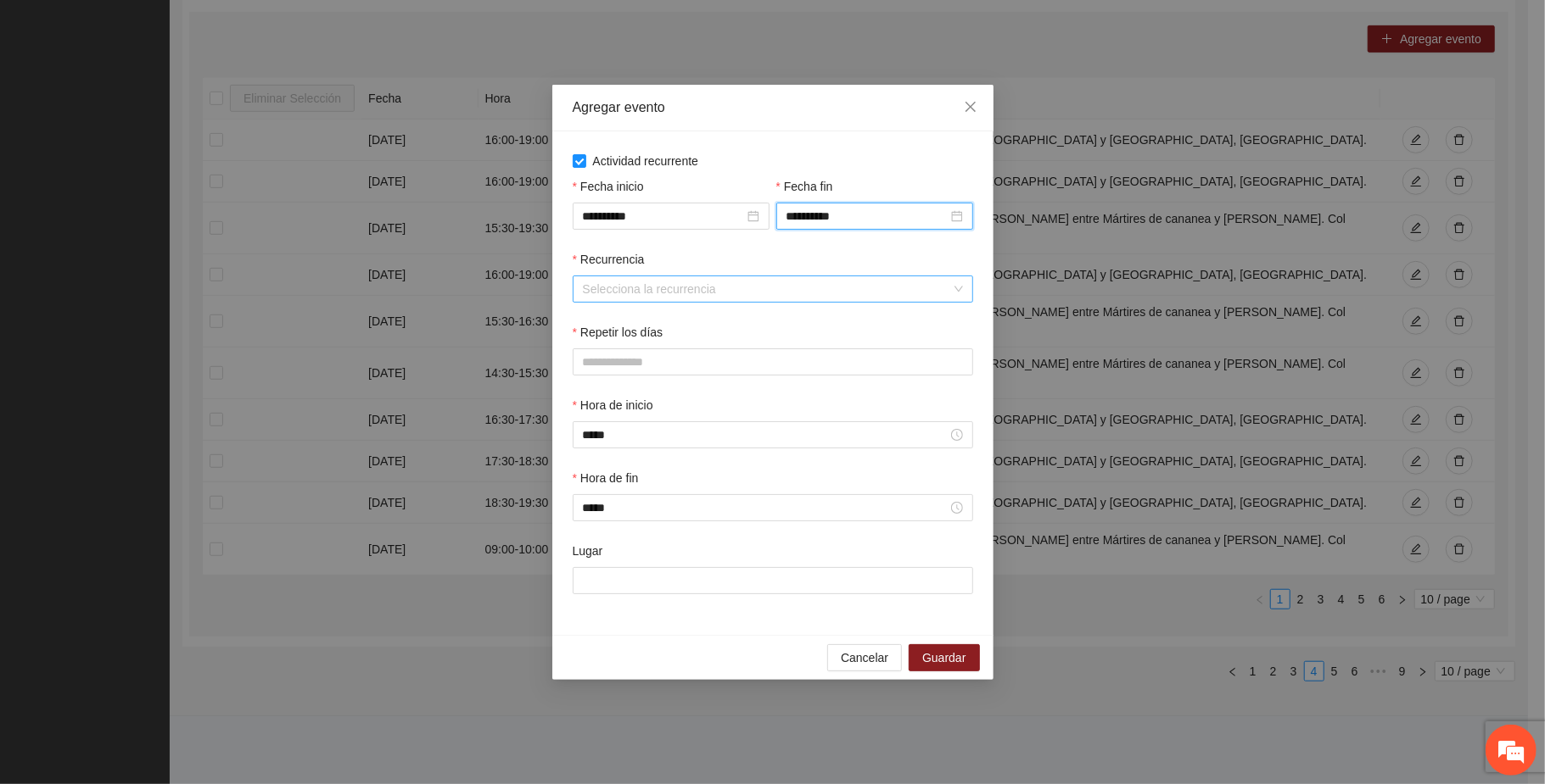
click at [650, 286] on input "Recurrencia" at bounding box center [768, 290] width 368 height 26
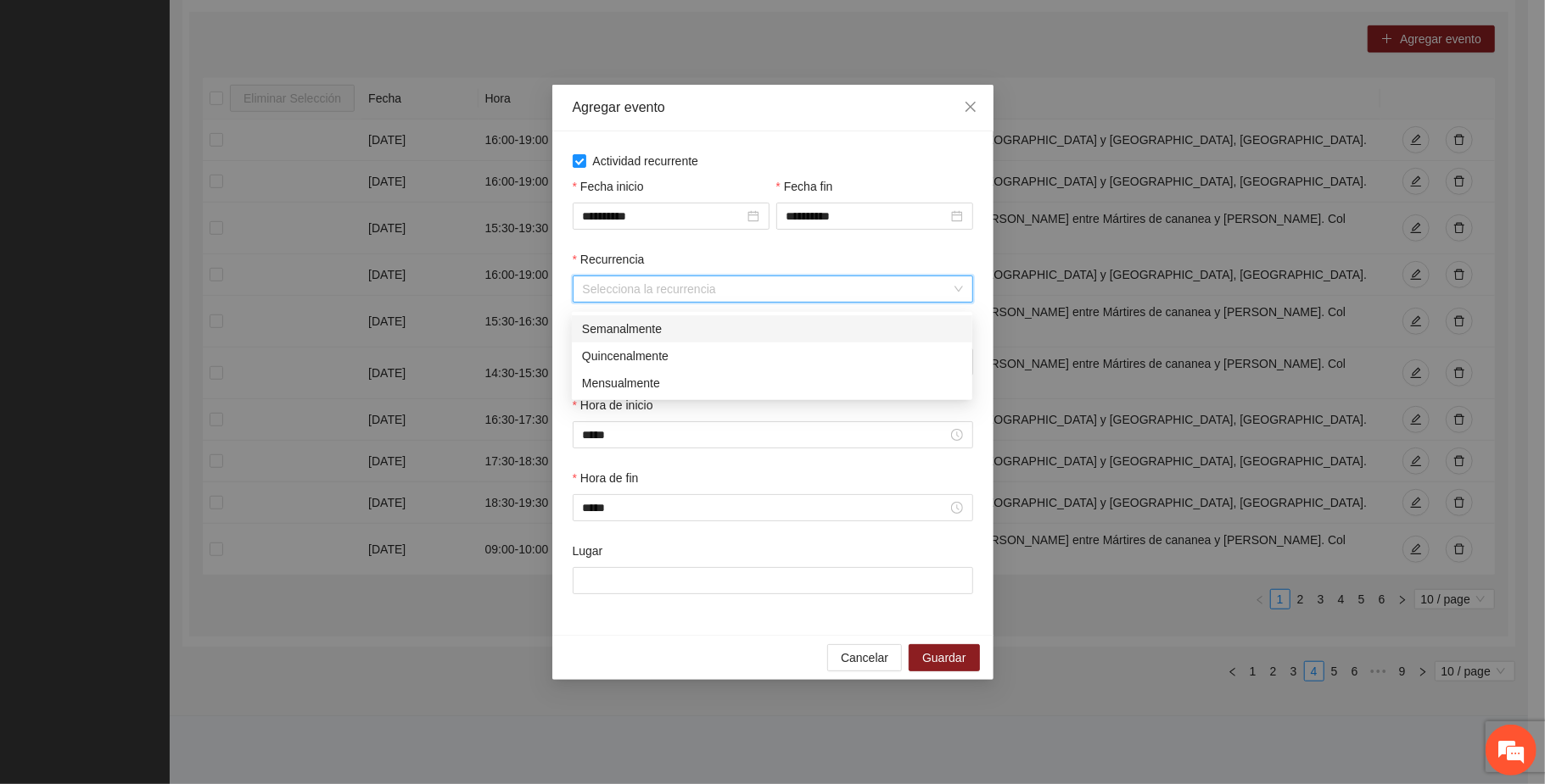
click at [649, 320] on div "Semanalmente" at bounding box center [772, 328] width 380 height 19
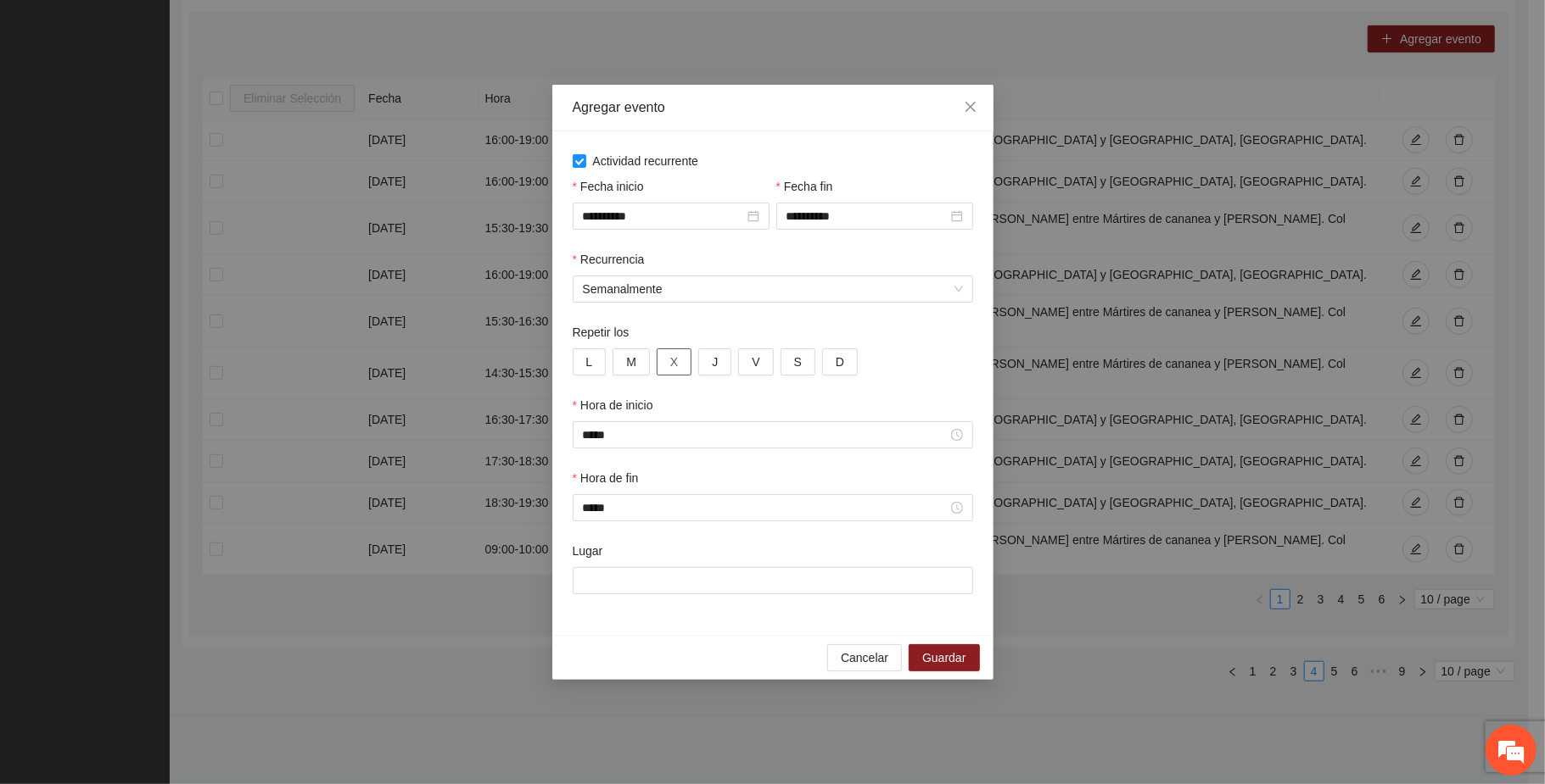
drag, startPoint x: 681, startPoint y: 360, endPoint x: 725, endPoint y: 374, distance: 46.2
click at [681, 361] on button "X" at bounding box center [674, 361] width 35 height 27
click at [720, 357] on button "J" at bounding box center [715, 361] width 33 height 27
click at [631, 592] on input "Lugar" at bounding box center [772, 580] width 400 height 27
paste input "**********"
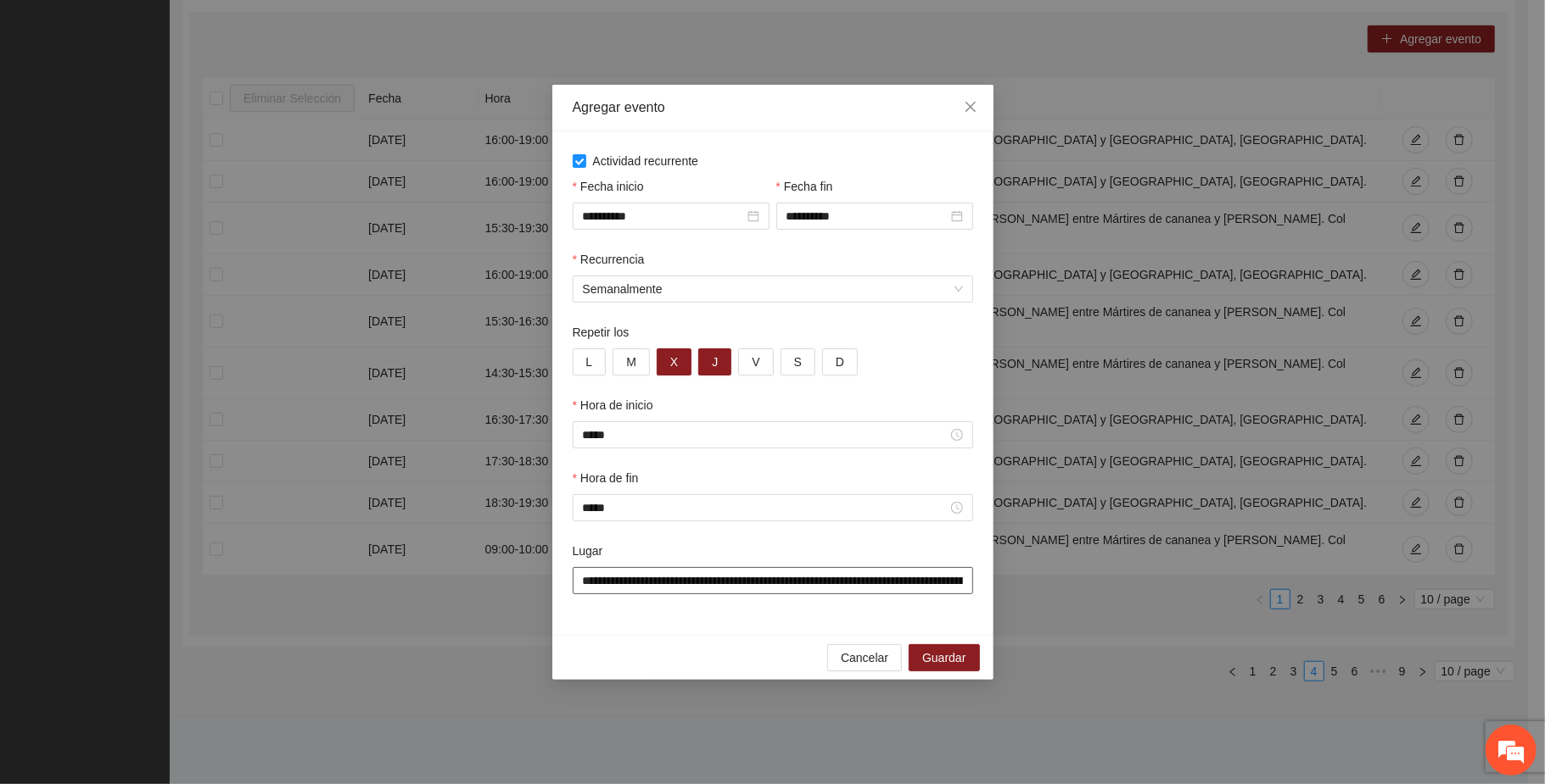
scroll to position [0, 132]
type input "**********"
click at [969, 662] on button "Guardar" at bounding box center [944, 659] width 71 height 27
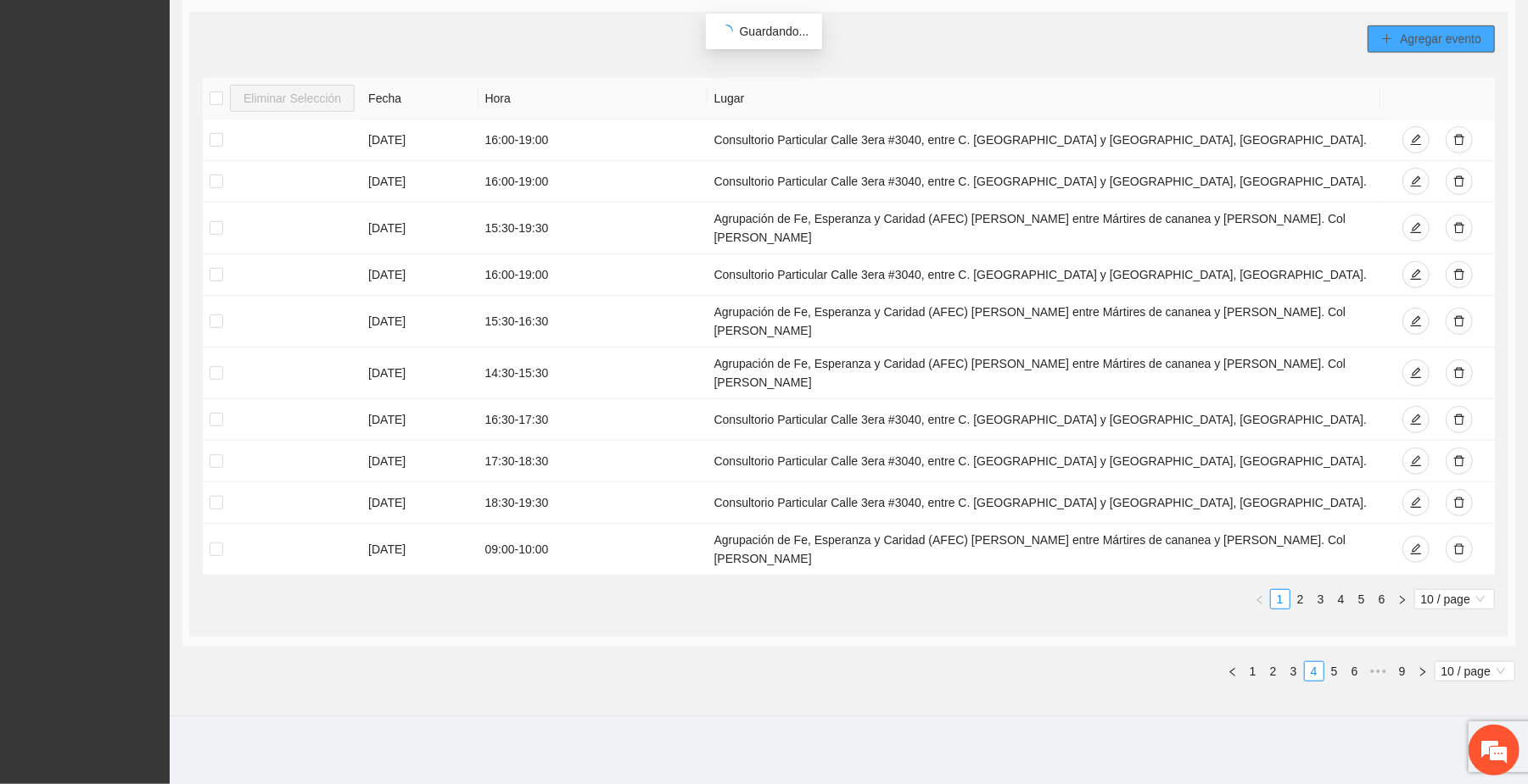
scroll to position [669, 0]
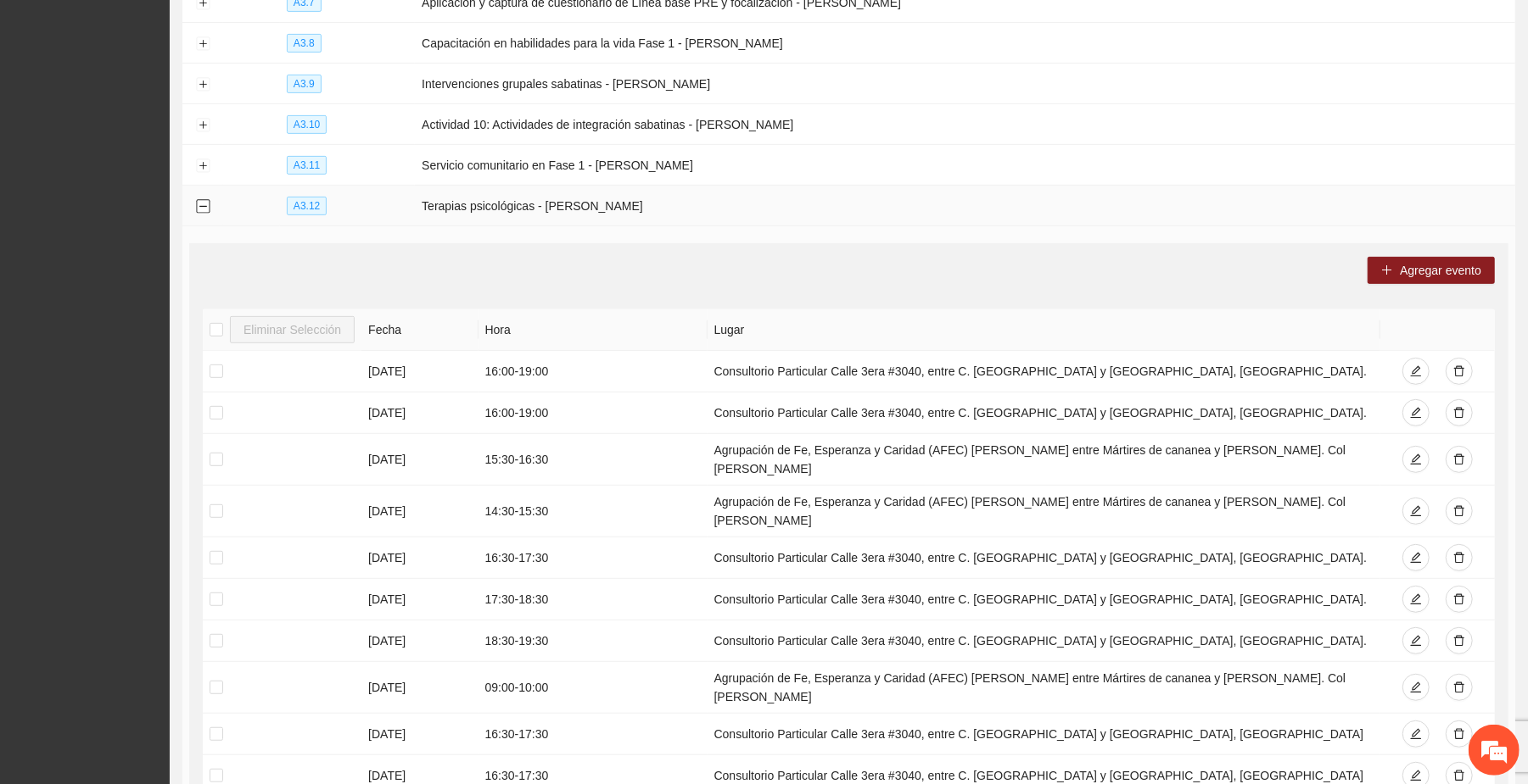
click at [204, 205] on button "Collapse row" at bounding box center [203, 207] width 14 height 14
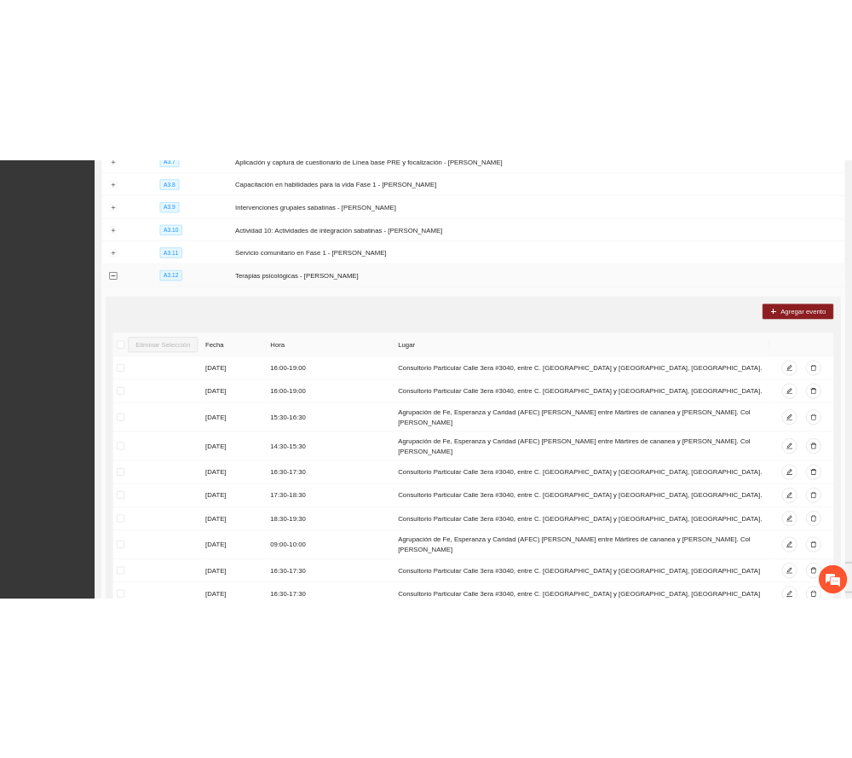
scroll to position [21, 0]
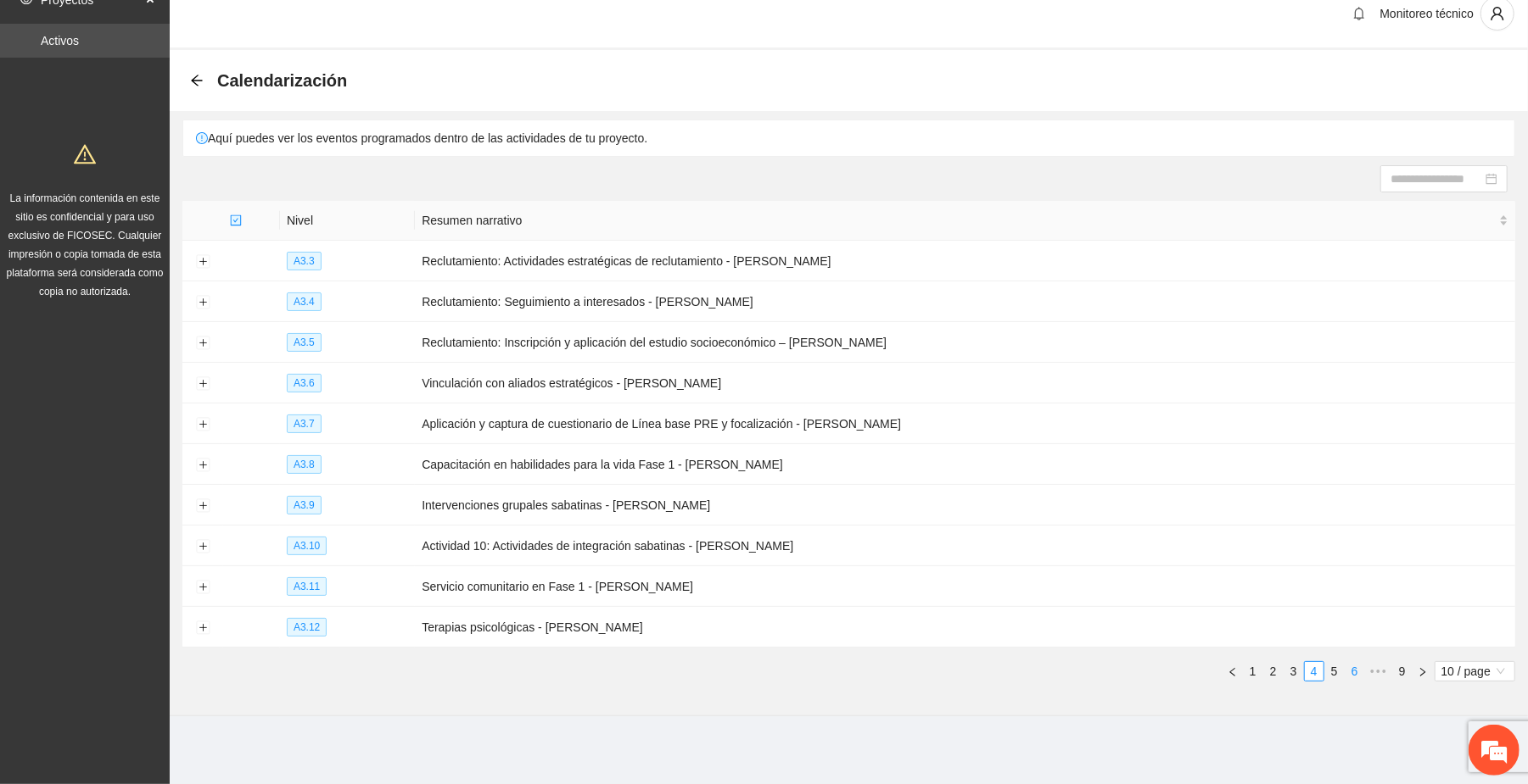
click at [1359, 672] on link "6" at bounding box center [1355, 672] width 19 height 19
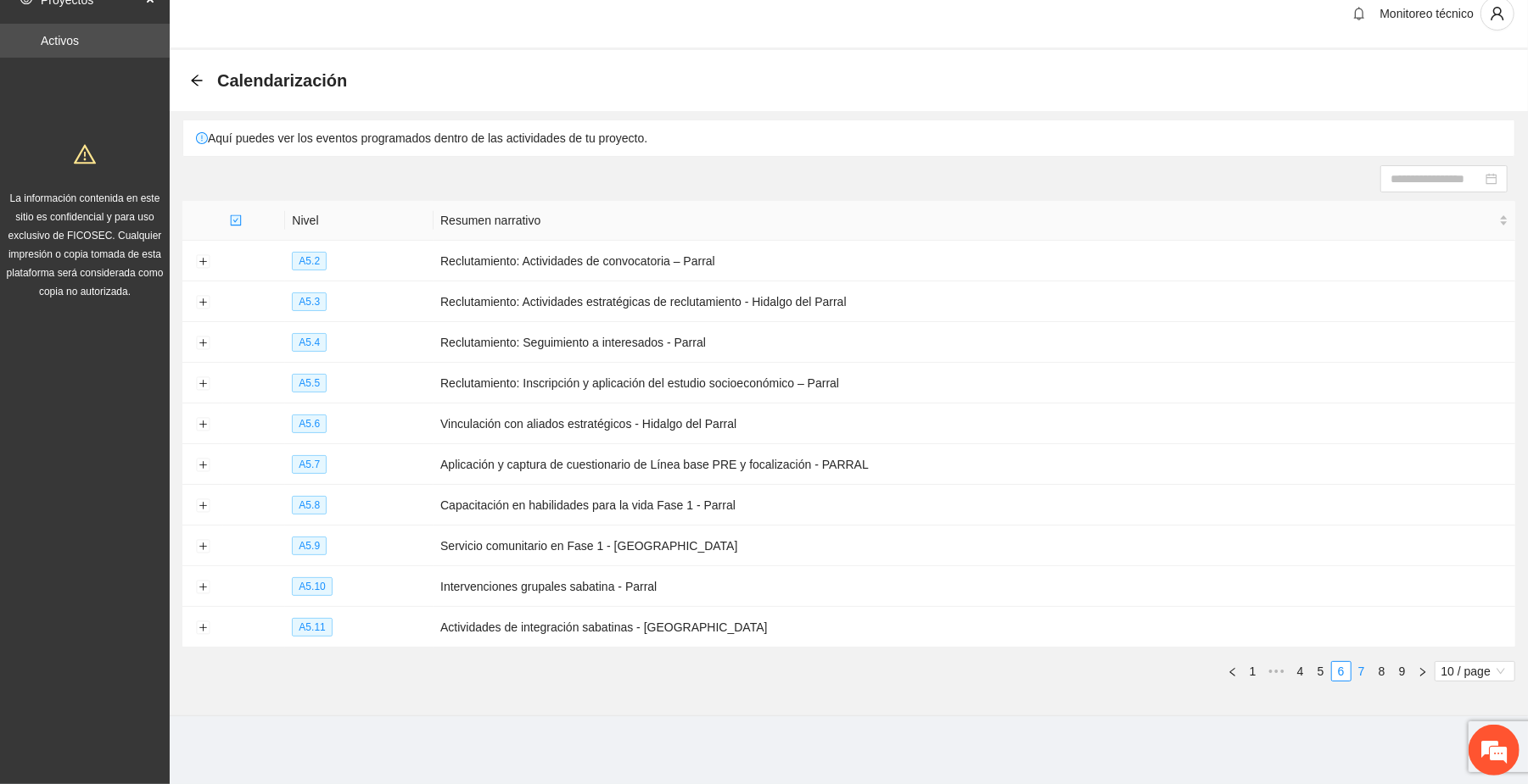
click at [1363, 672] on link "7" at bounding box center [1362, 672] width 19 height 19
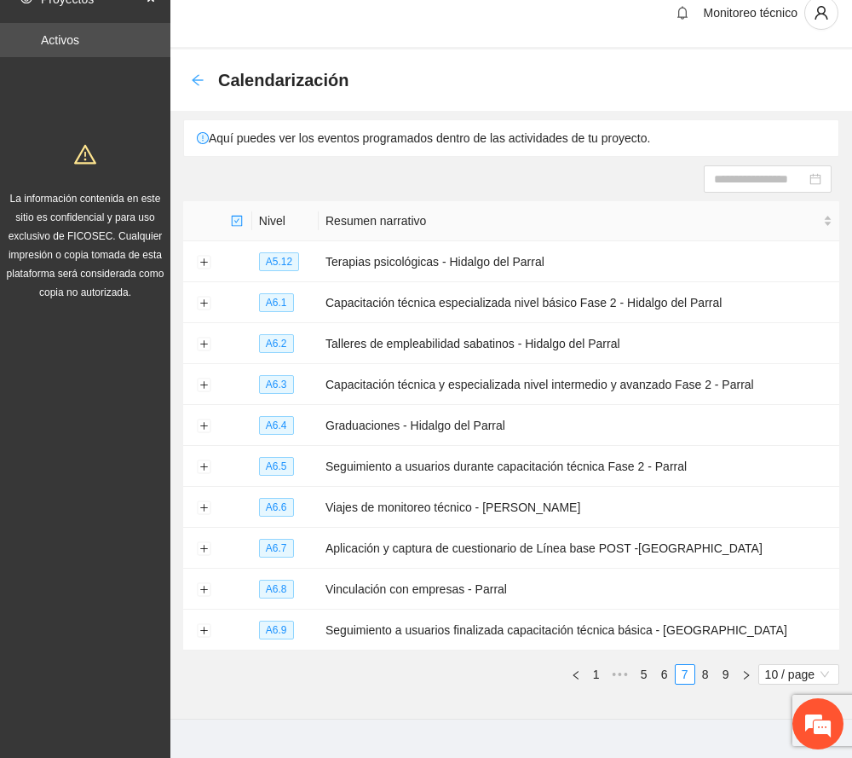
click at [196, 77] on icon "arrow-left" at bounding box center [198, 80] width 14 height 14
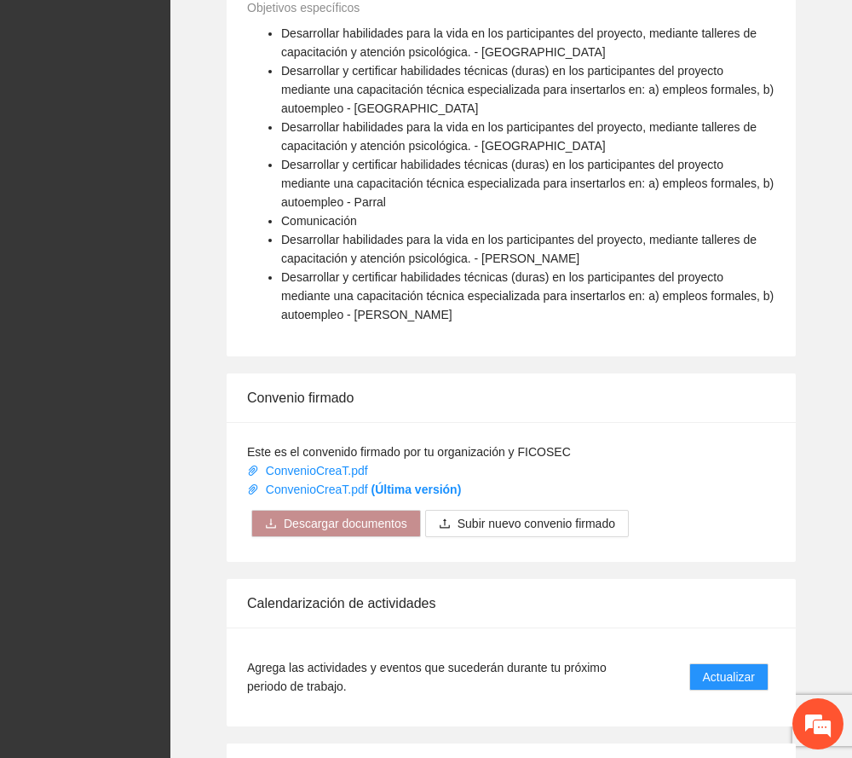
scroll to position [1369, 0]
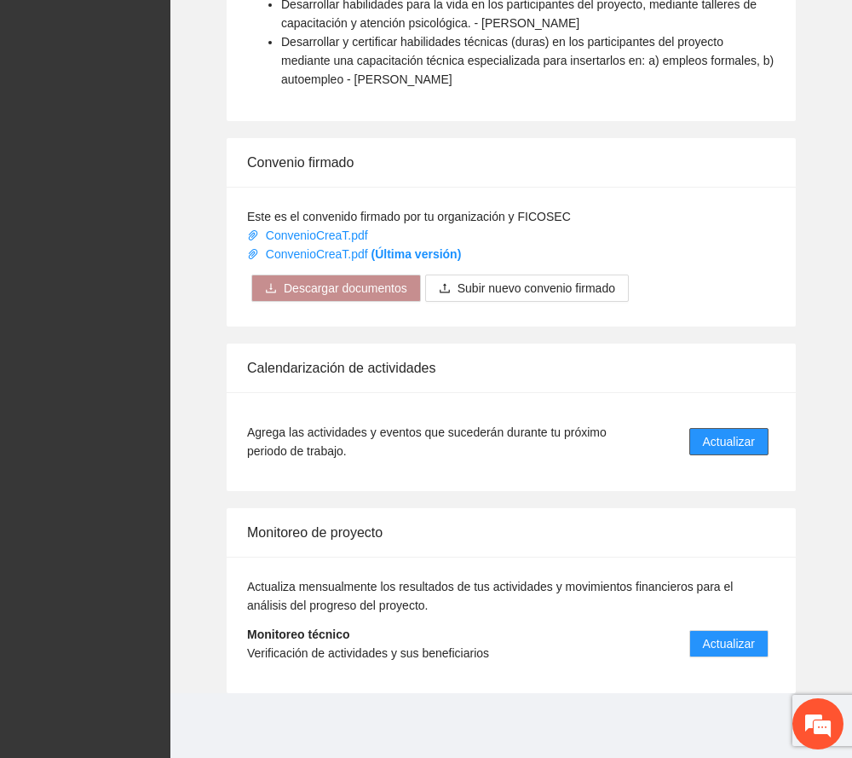
click at [726, 442] on span "Actualizar" at bounding box center [729, 441] width 52 height 19
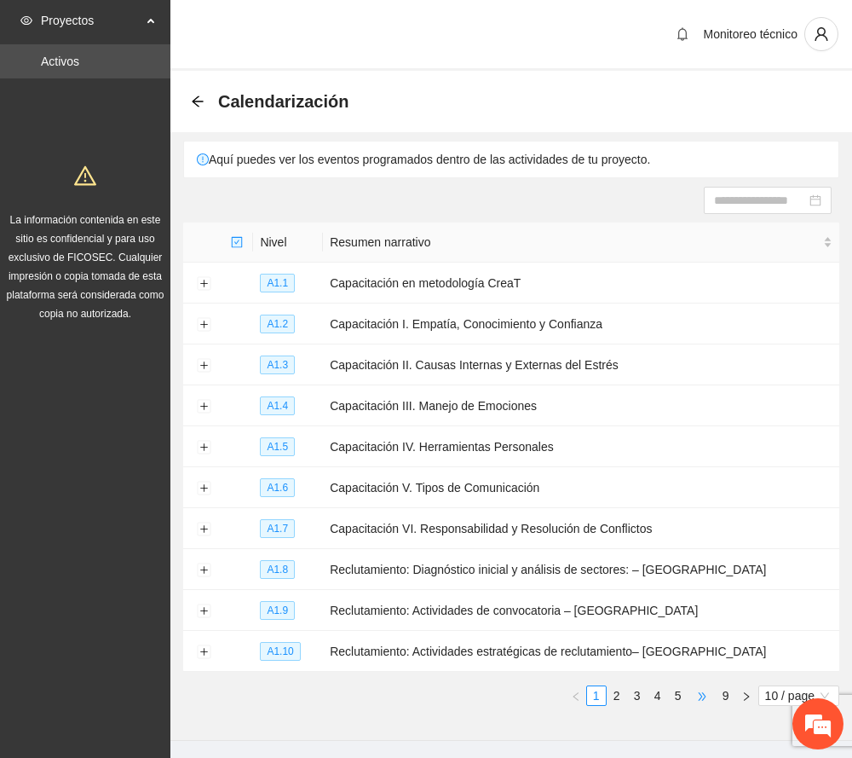
click at [704, 690] on span "•••" at bounding box center [702, 695] width 27 height 20
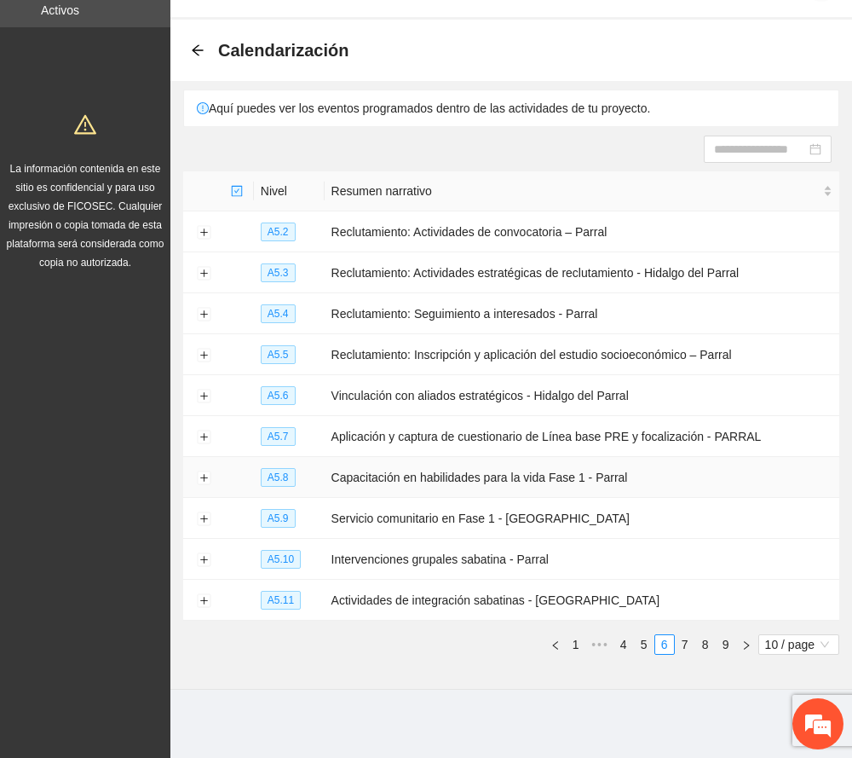
scroll to position [52, 0]
click at [682, 643] on link "7" at bounding box center [685, 644] width 19 height 19
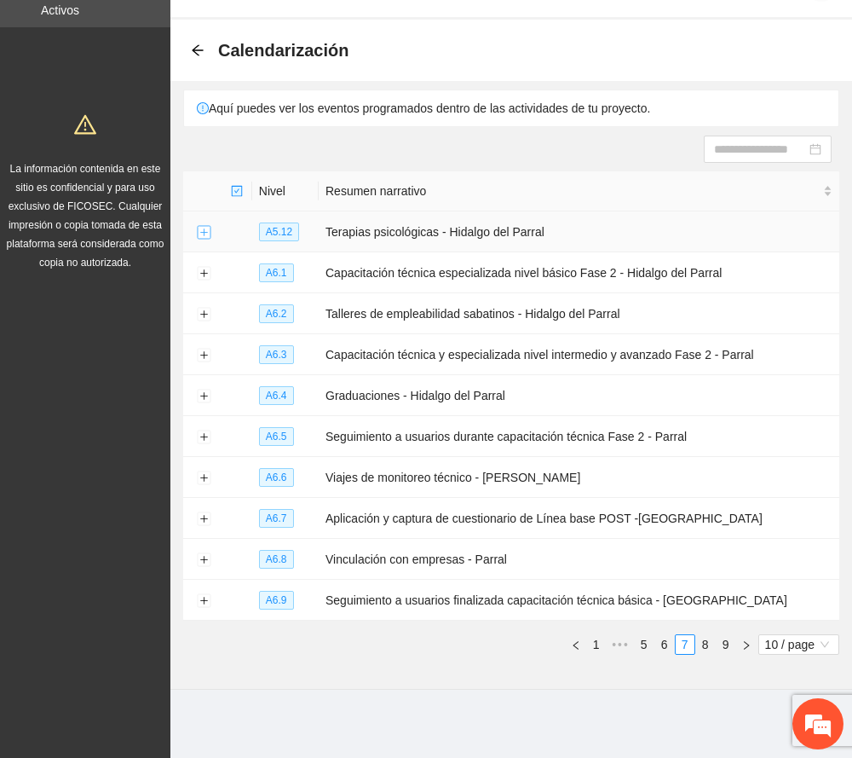
click at [202, 230] on button "Expand row" at bounding box center [204, 233] width 14 height 14
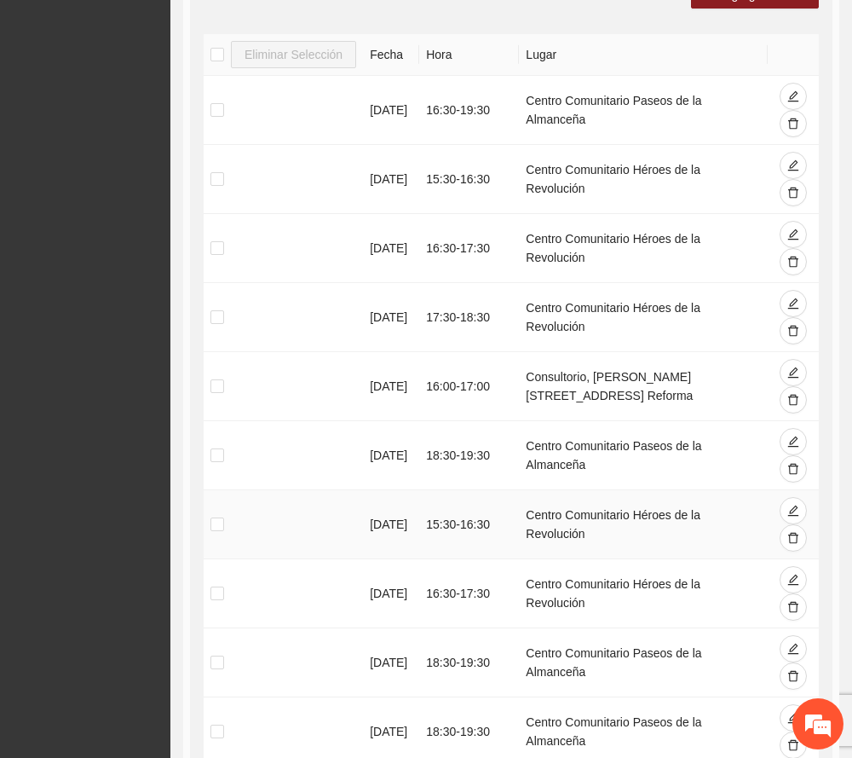
scroll to position [506, 0]
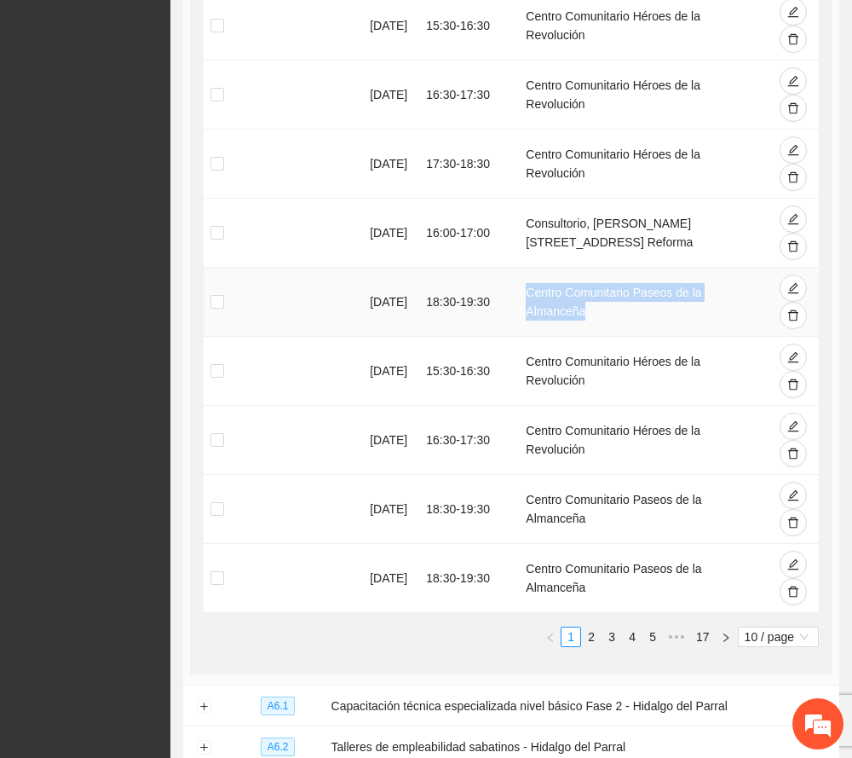
drag, startPoint x: 585, startPoint y: 310, endPoint x: 527, endPoint y: 295, distance: 60.0
click at [527, 295] on td "Centro Comunitario Paseos de la Almanceña" at bounding box center [643, 302] width 249 height 69
copy td "Centro Comunitario Paseos de la Almanceña"
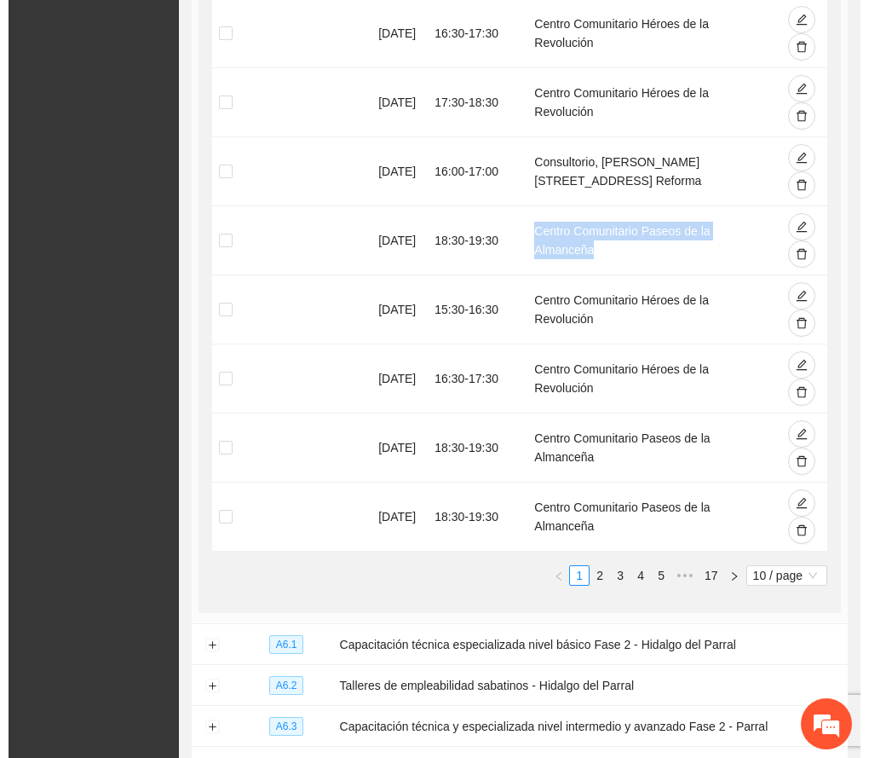
scroll to position [227, 0]
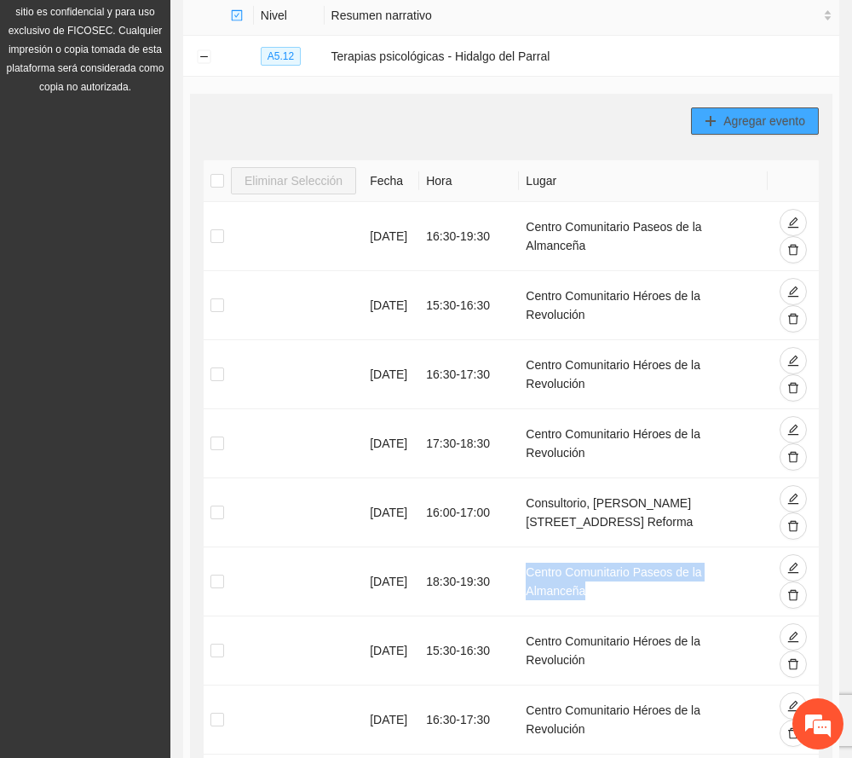
click at [782, 118] on span "Agregar evento" at bounding box center [765, 121] width 82 height 19
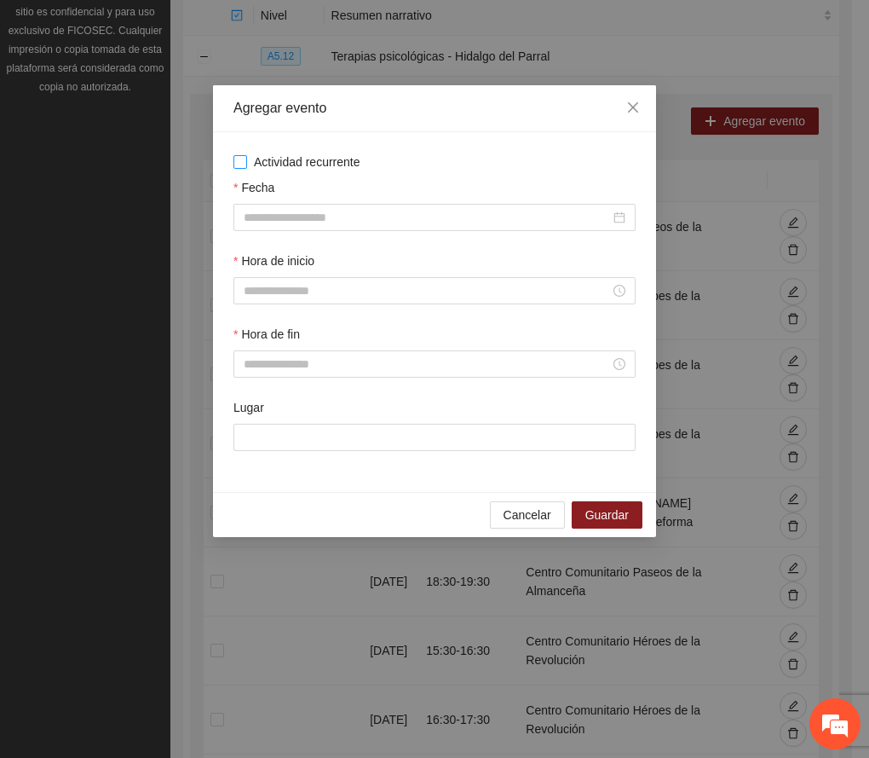
click at [291, 155] on span "Actividad recurrente" at bounding box center [307, 162] width 120 height 19
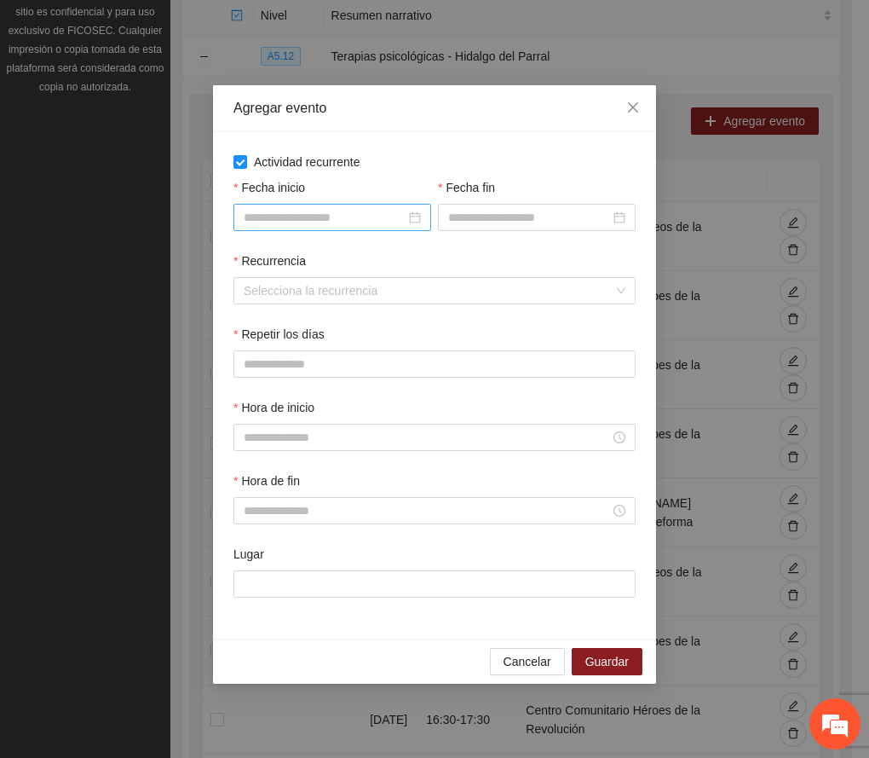
click at [319, 216] on input "Fecha inicio" at bounding box center [325, 217] width 162 height 19
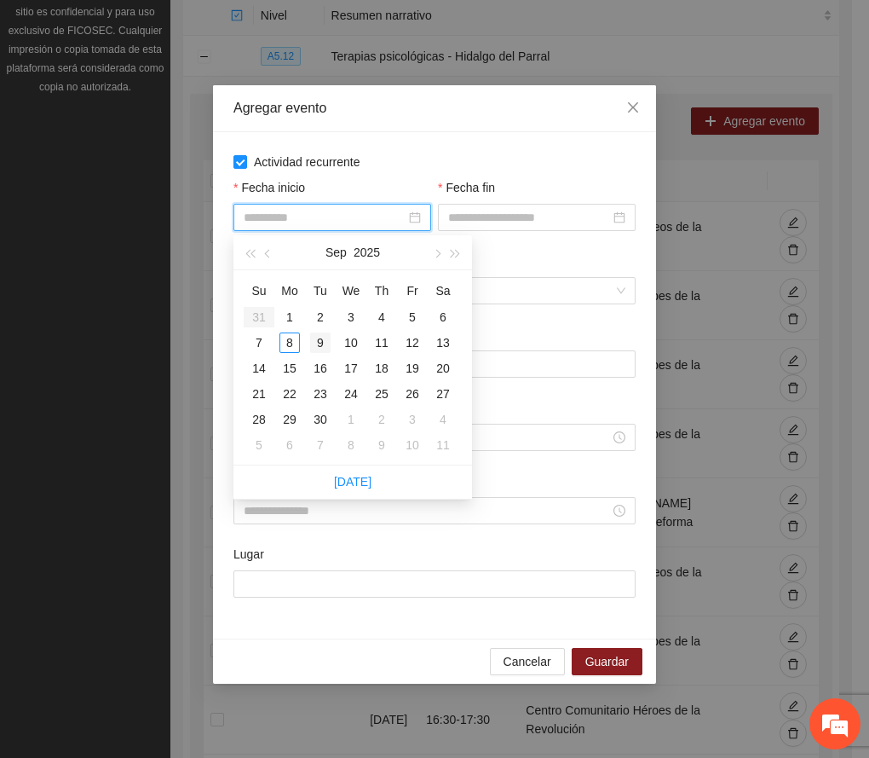
type input "**********"
click at [321, 338] on div "9" at bounding box center [320, 342] width 20 height 20
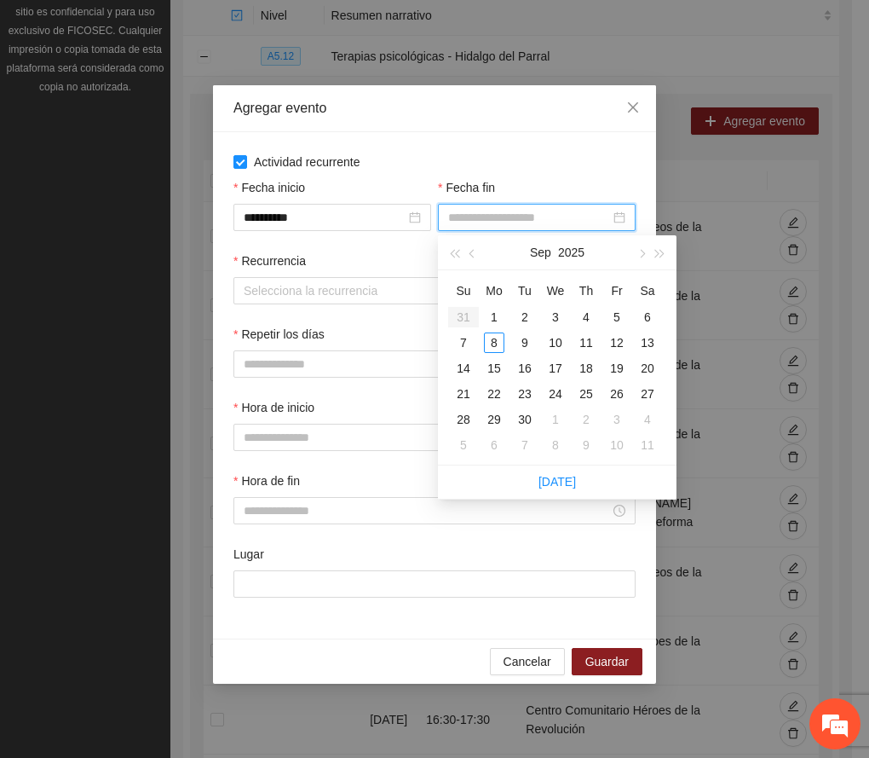
click at [485, 210] on input "Fecha fin" at bounding box center [529, 217] width 162 height 19
type input "**********"
click at [621, 338] on div "12" at bounding box center [617, 342] width 20 height 20
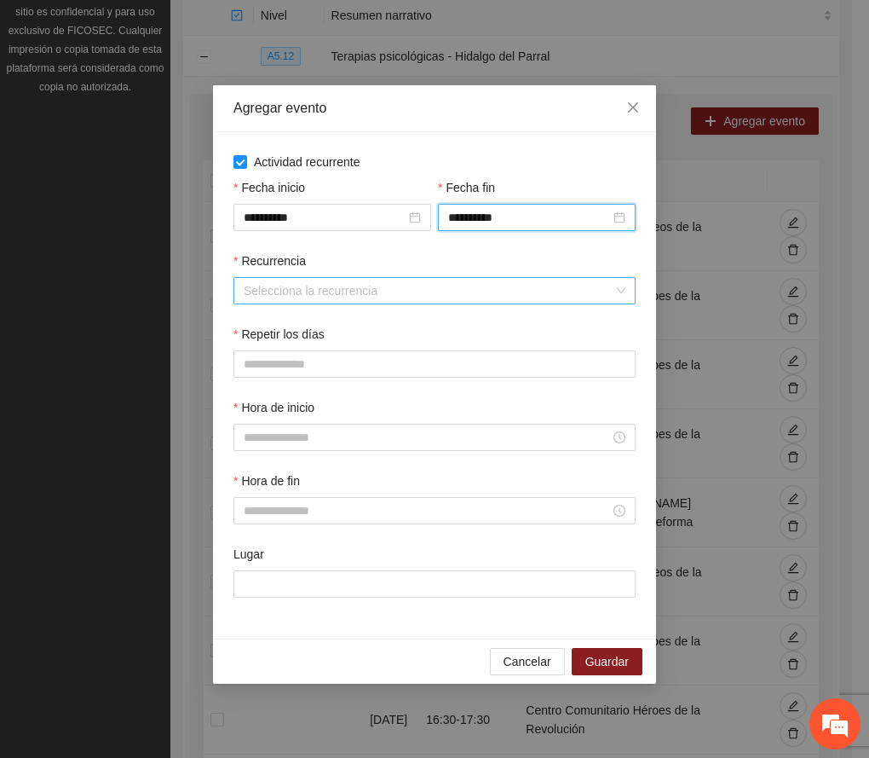
click at [365, 287] on input "Recurrencia" at bounding box center [429, 291] width 370 height 26
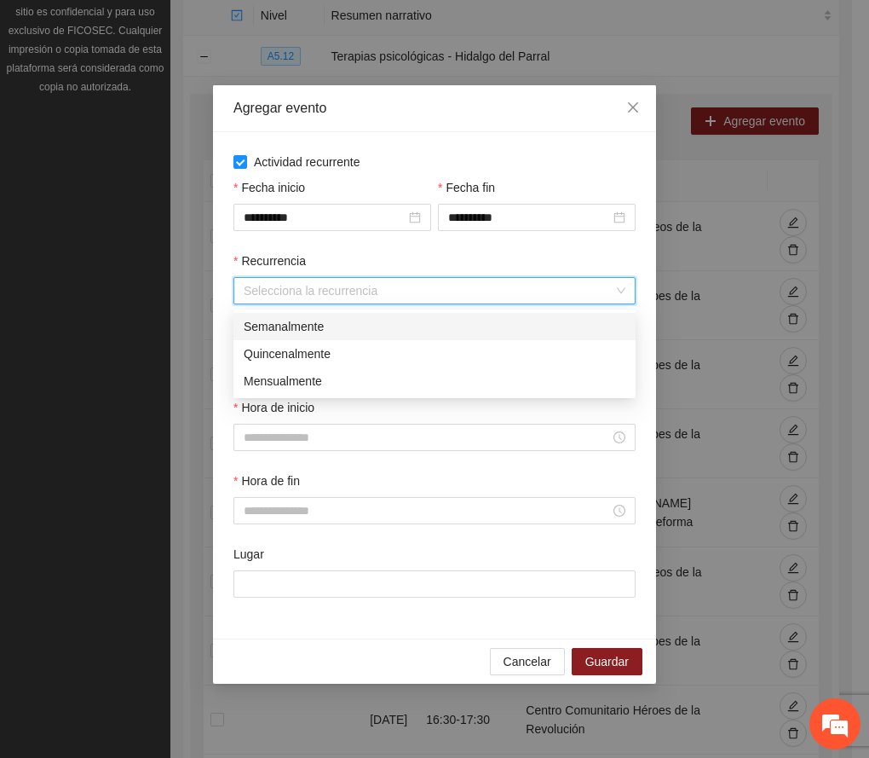
click at [324, 322] on div "Semanalmente" at bounding box center [435, 326] width 382 height 19
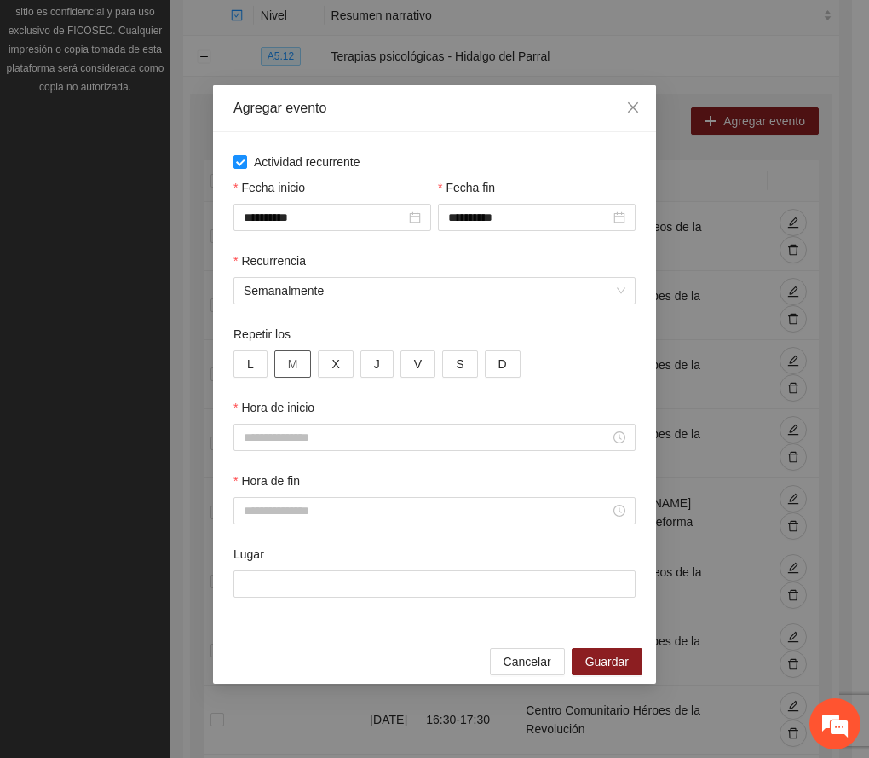
click at [286, 362] on button "M" at bounding box center [293, 363] width 38 height 27
click at [336, 353] on button "X" at bounding box center [335, 363] width 35 height 27
drag, startPoint x: 379, startPoint y: 359, endPoint x: 411, endPoint y: 365, distance: 32.1
click at [380, 358] on button "J" at bounding box center [377, 363] width 33 height 27
click at [411, 365] on button "V" at bounding box center [418, 363] width 35 height 27
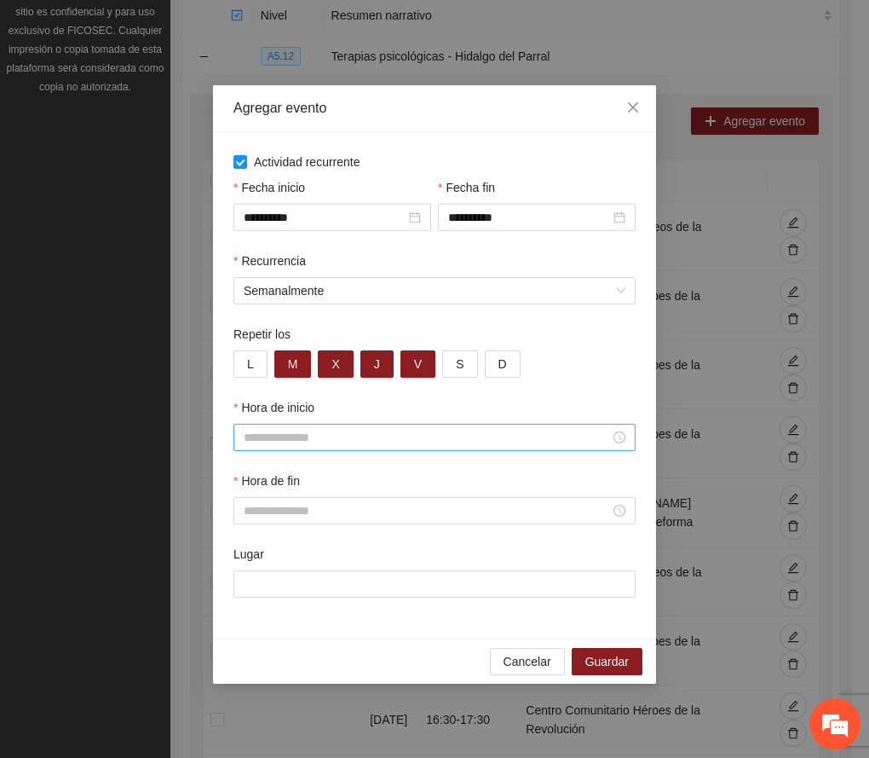
click at [302, 442] on input "Hora de inicio" at bounding box center [427, 437] width 367 height 19
click at [250, 508] on div "16" at bounding box center [258, 512] width 48 height 24
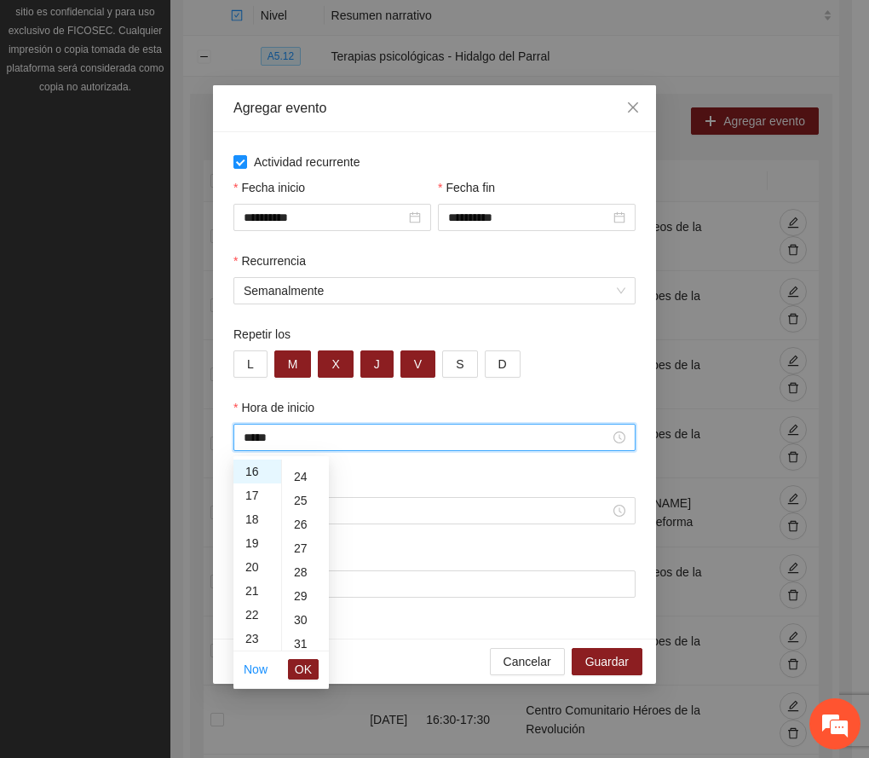
scroll to position [682, 0]
click at [302, 506] on div "30" at bounding box center [305, 506] width 47 height 24
type input "*****"
click at [304, 668] on span "OK" at bounding box center [303, 669] width 17 height 19
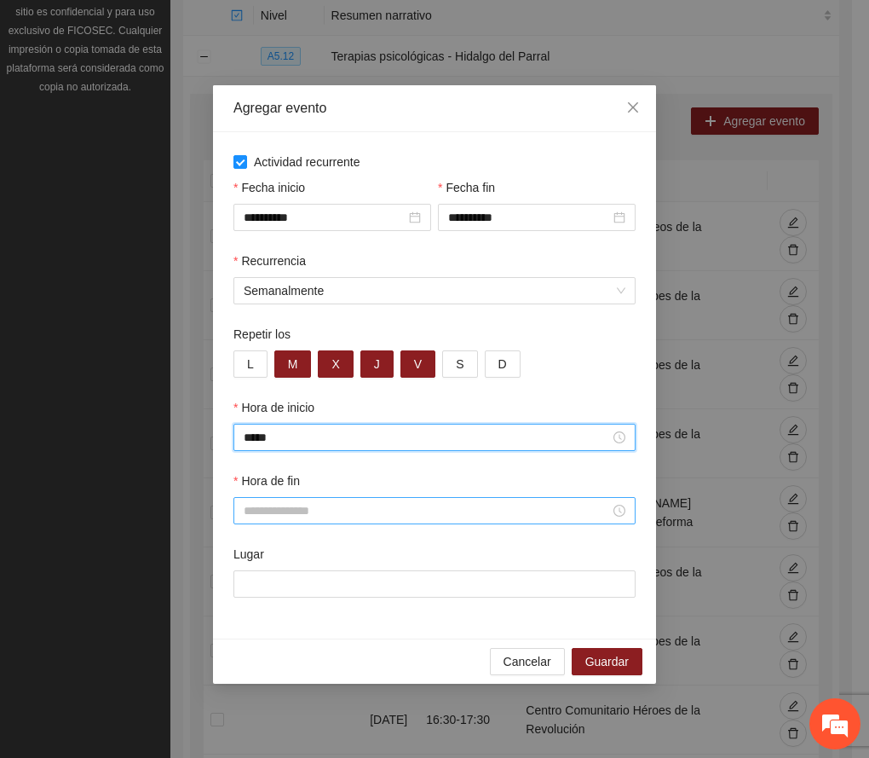
click at [263, 518] on input "Hora de fin" at bounding box center [427, 510] width 367 height 19
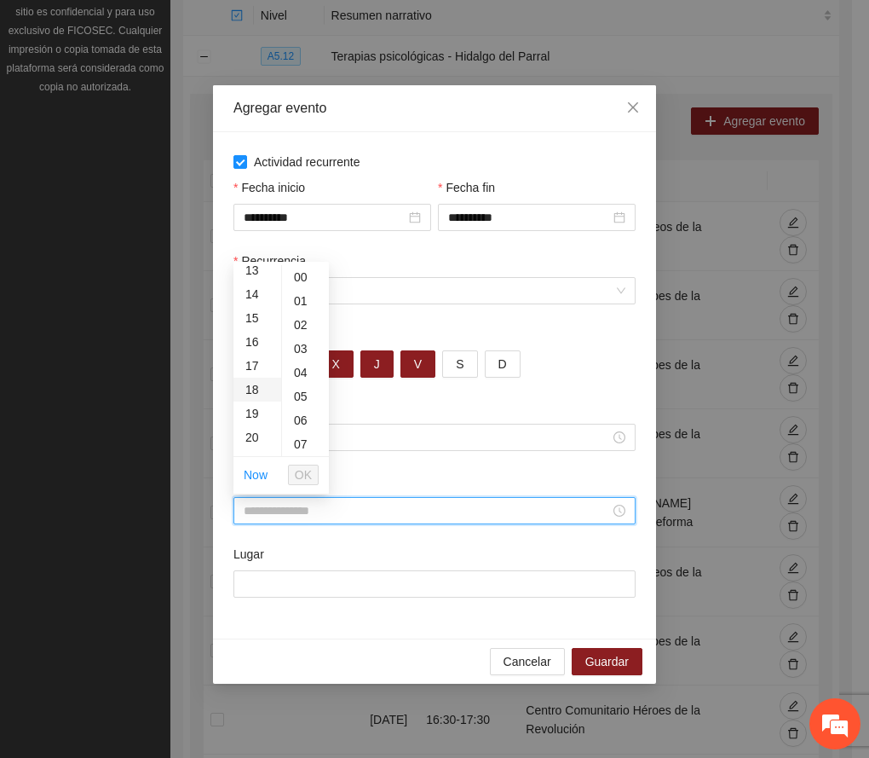
scroll to position [341, 0]
click at [249, 341] on div "17" at bounding box center [258, 342] width 48 height 24
click at [297, 311] on div "30" at bounding box center [305, 311] width 47 height 24
type input "*****"
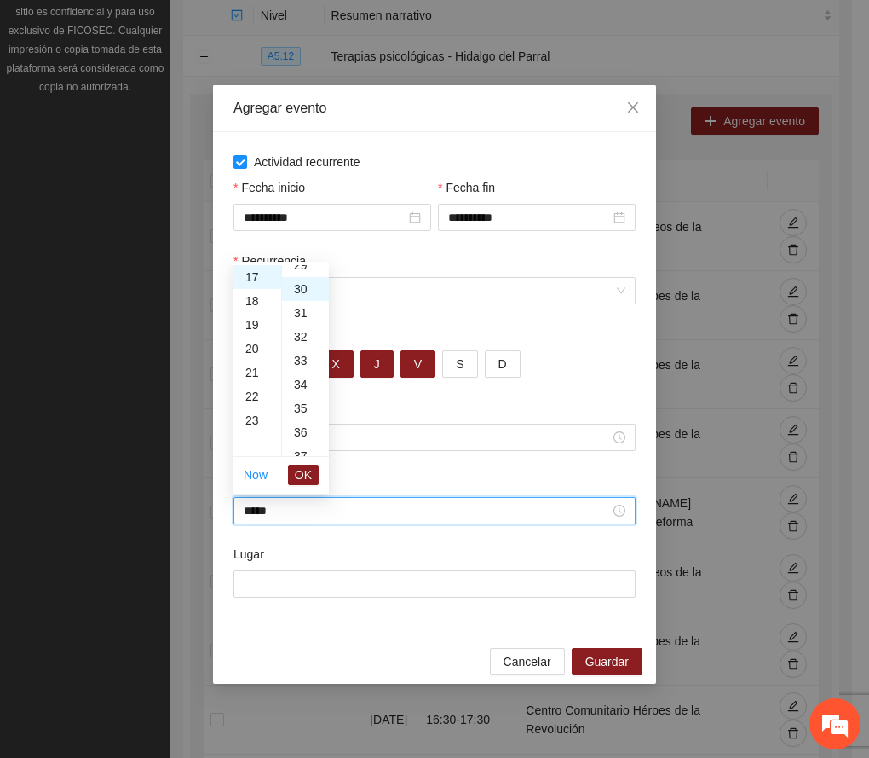
scroll to position [716, 0]
click at [302, 471] on span "OK" at bounding box center [303, 474] width 17 height 19
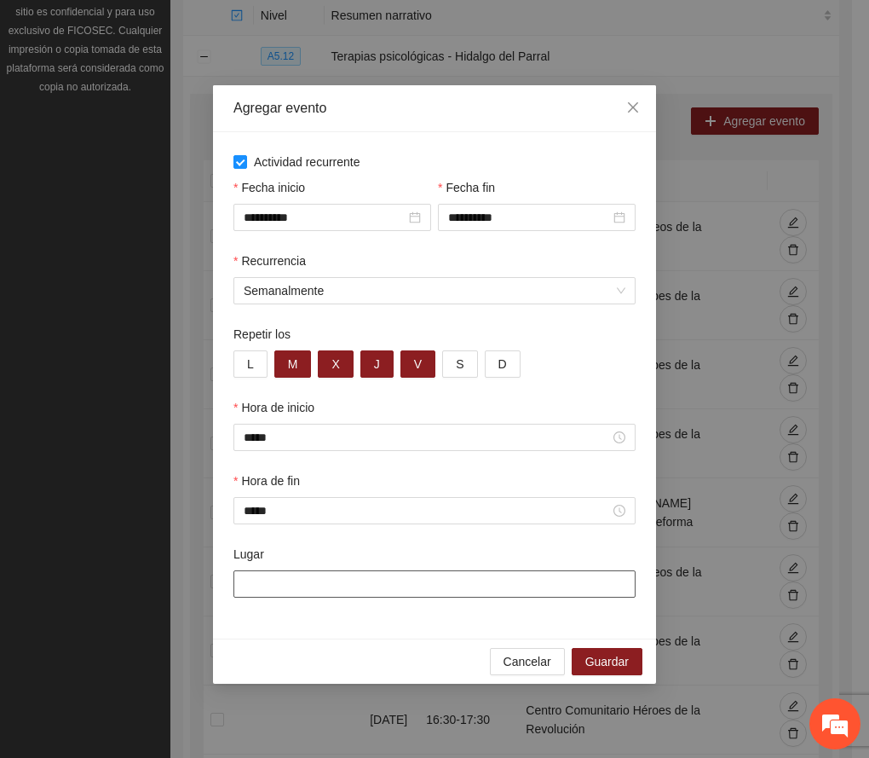
click at [338, 586] on input "Lugar" at bounding box center [435, 583] width 402 height 27
paste input "**********"
type input "**********"
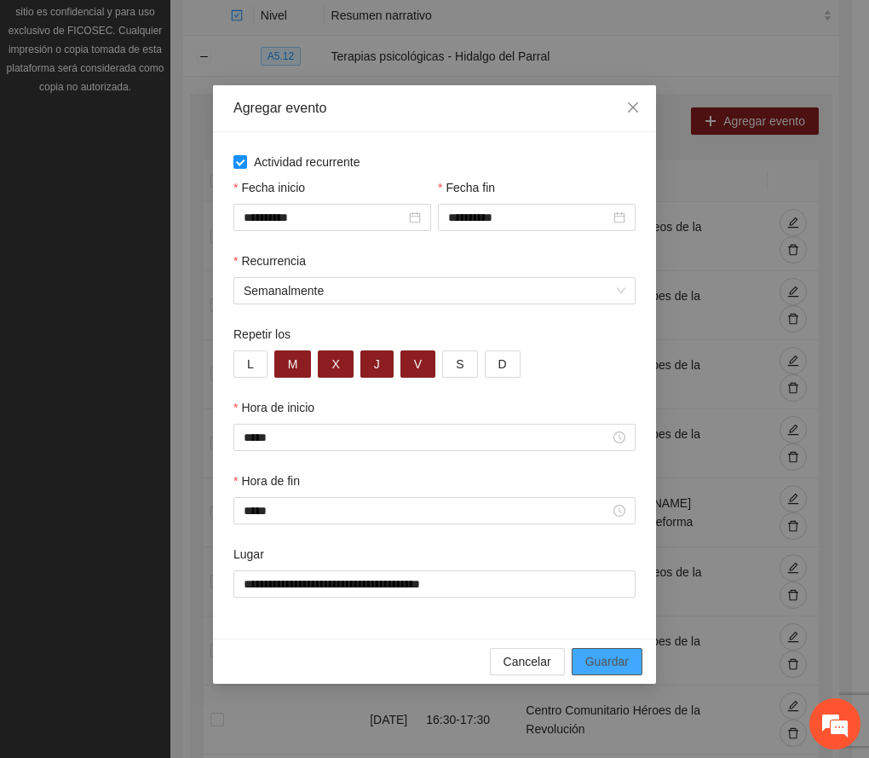
click at [634, 659] on button "Guardar" at bounding box center [607, 661] width 71 height 27
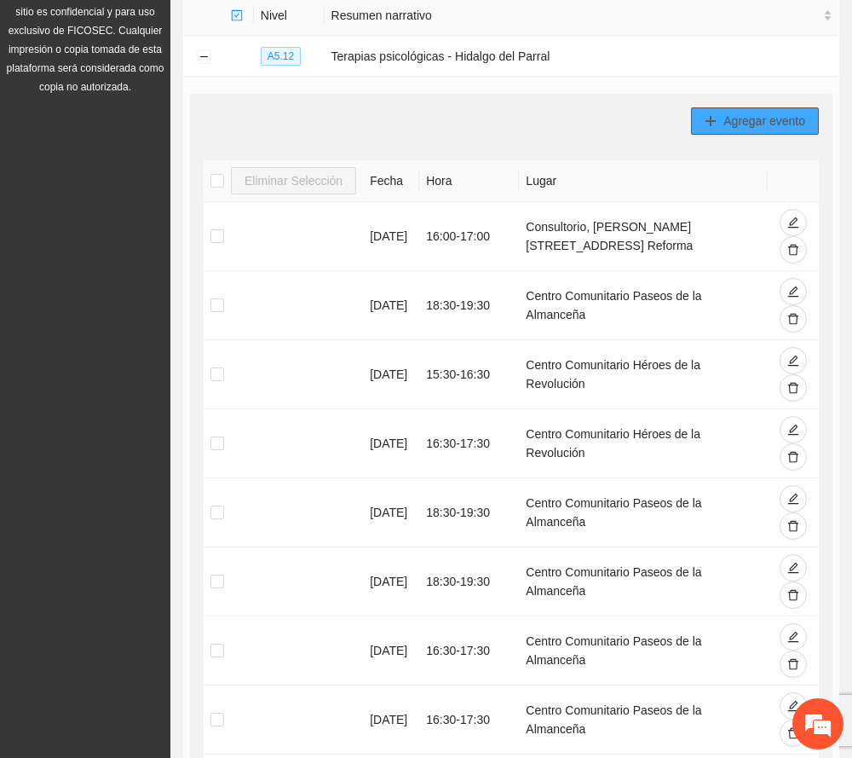
click at [755, 119] on span "Agregar evento" at bounding box center [765, 121] width 82 height 19
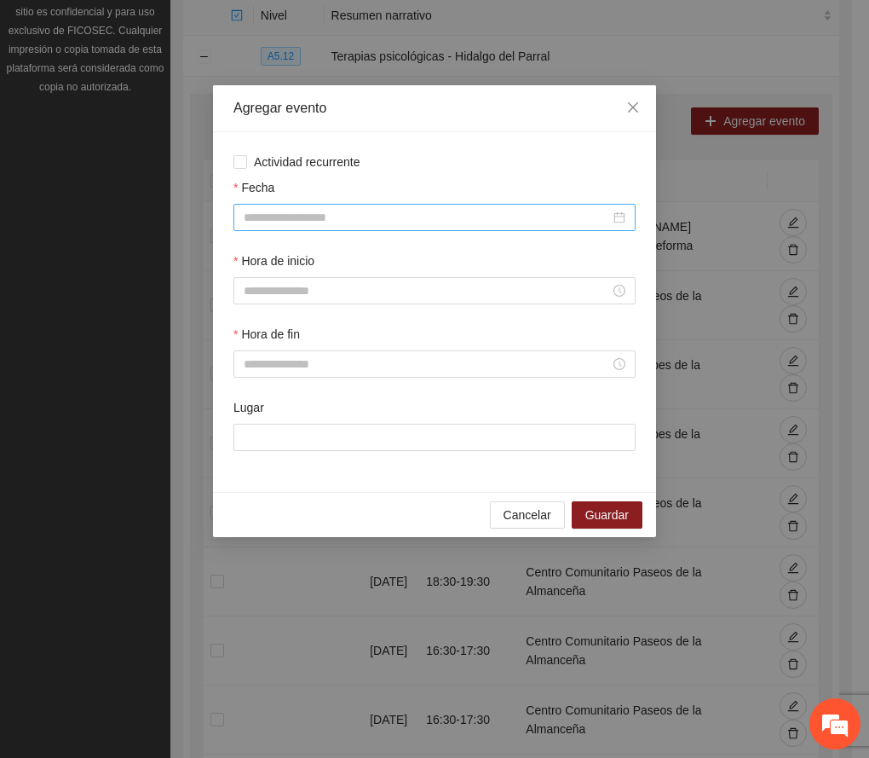
click at [401, 219] on input "Fecha" at bounding box center [427, 217] width 367 height 19
click at [338, 161] on span "Actividad recurrente" at bounding box center [307, 162] width 120 height 19
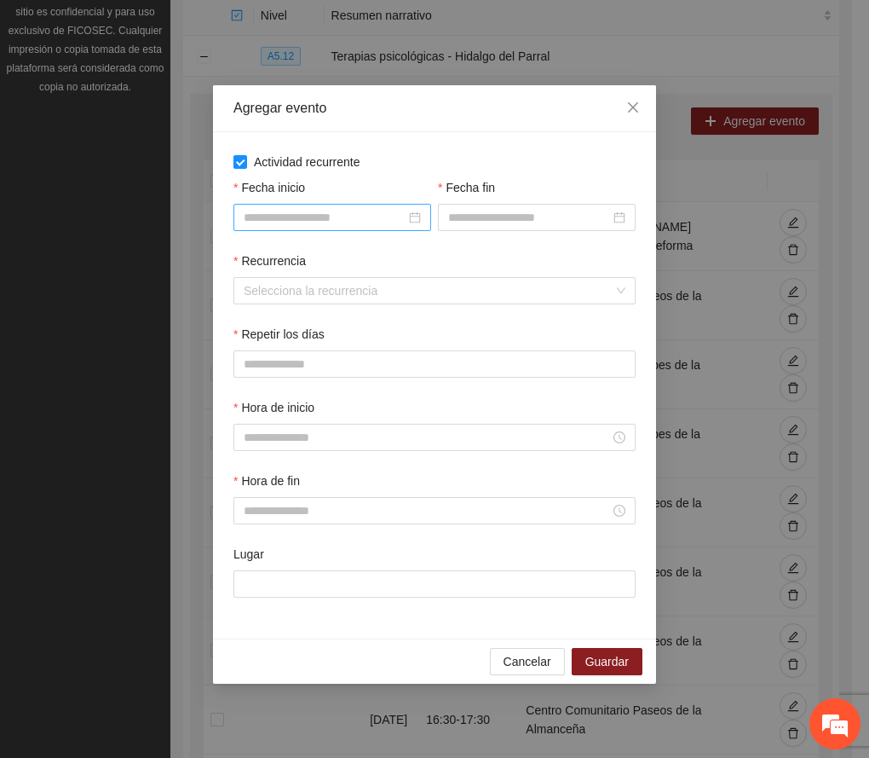
click at [335, 222] on input "Fecha inicio" at bounding box center [325, 217] width 162 height 19
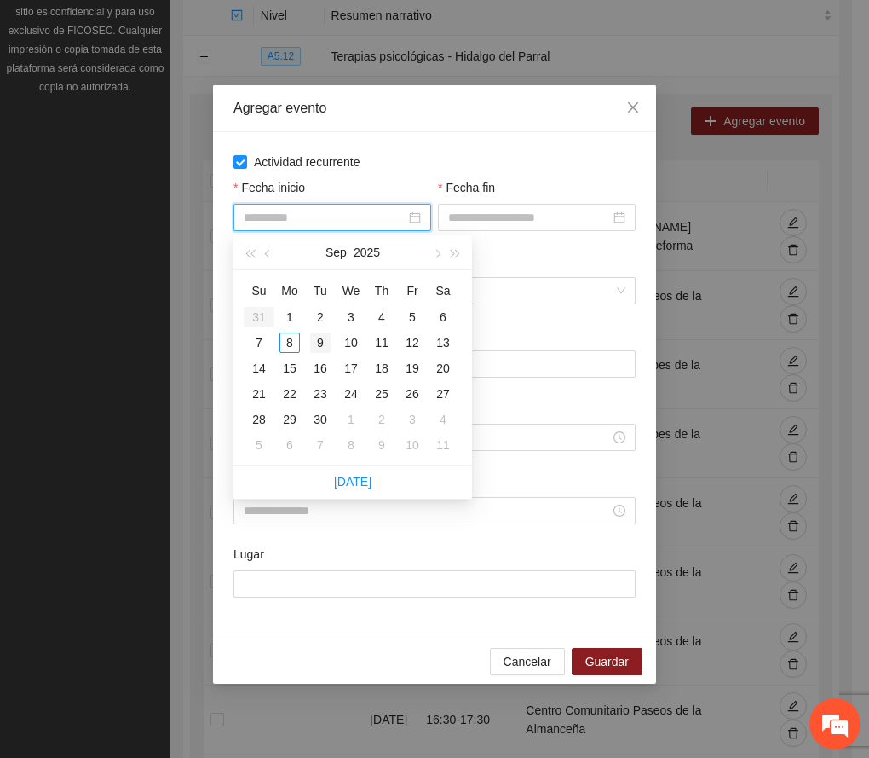
type input "**********"
click at [324, 342] on div "9" at bounding box center [320, 342] width 20 height 20
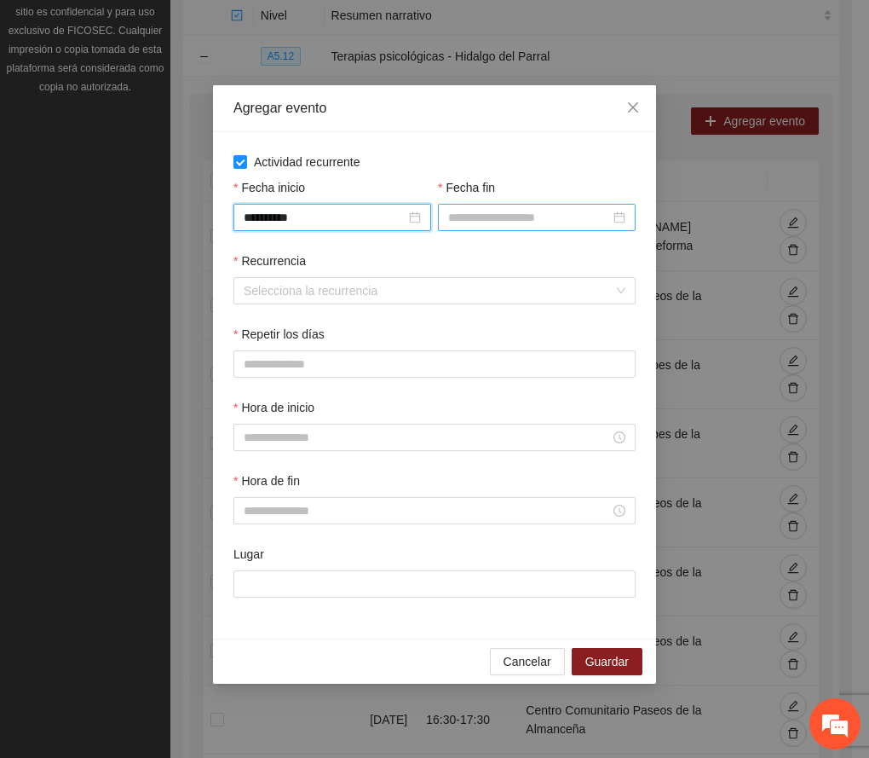
click at [493, 216] on input "Fecha fin" at bounding box center [529, 217] width 162 height 19
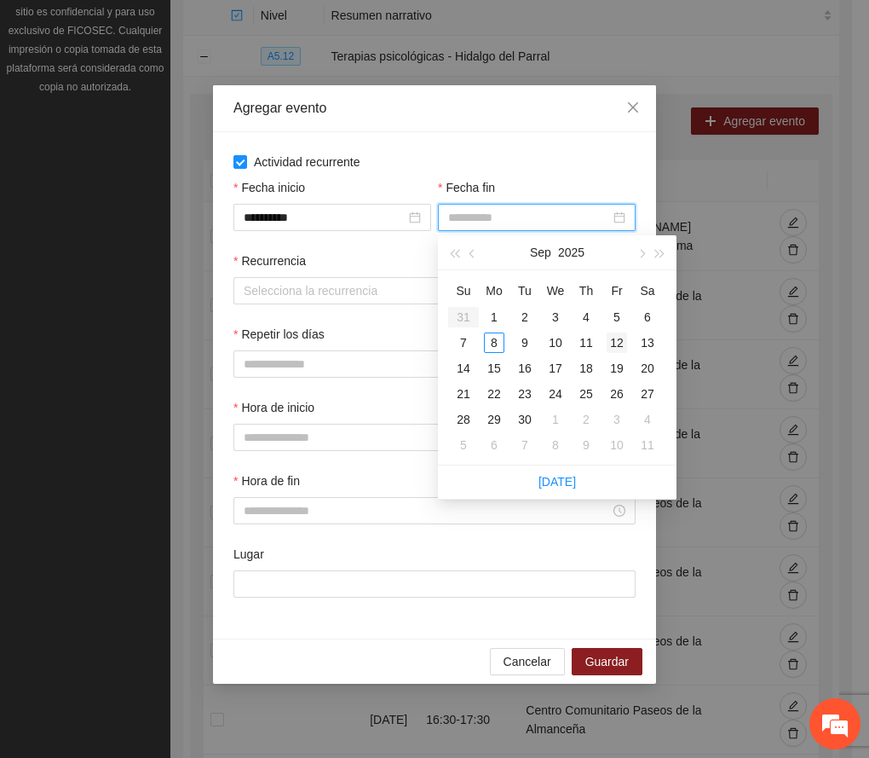
type input "**********"
click at [628, 338] on td "12" at bounding box center [617, 343] width 31 height 26
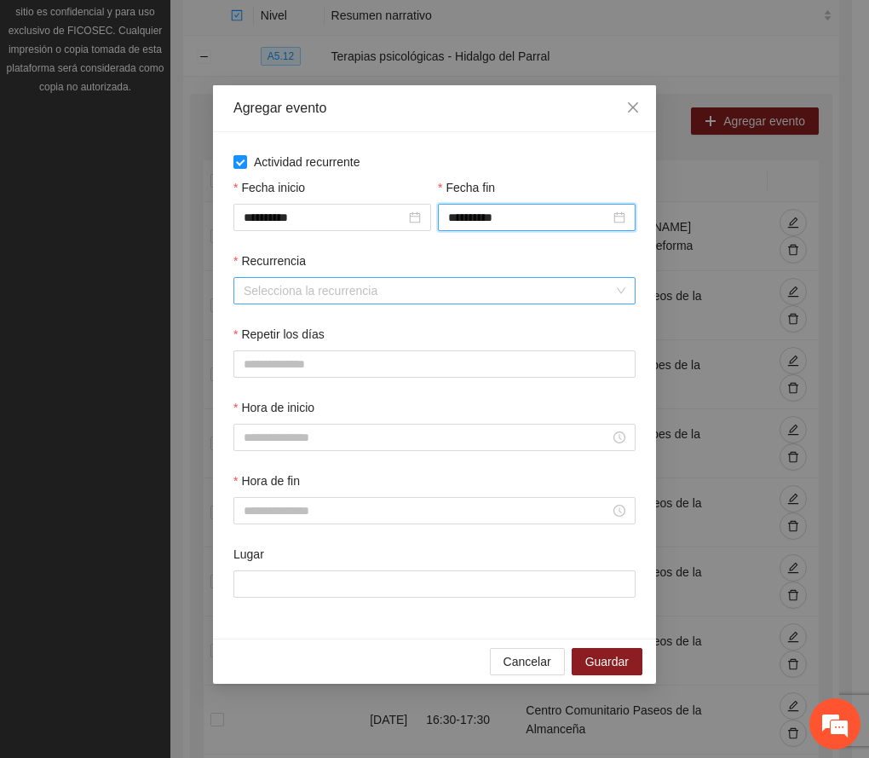
click at [280, 292] on input "Recurrencia" at bounding box center [429, 291] width 370 height 26
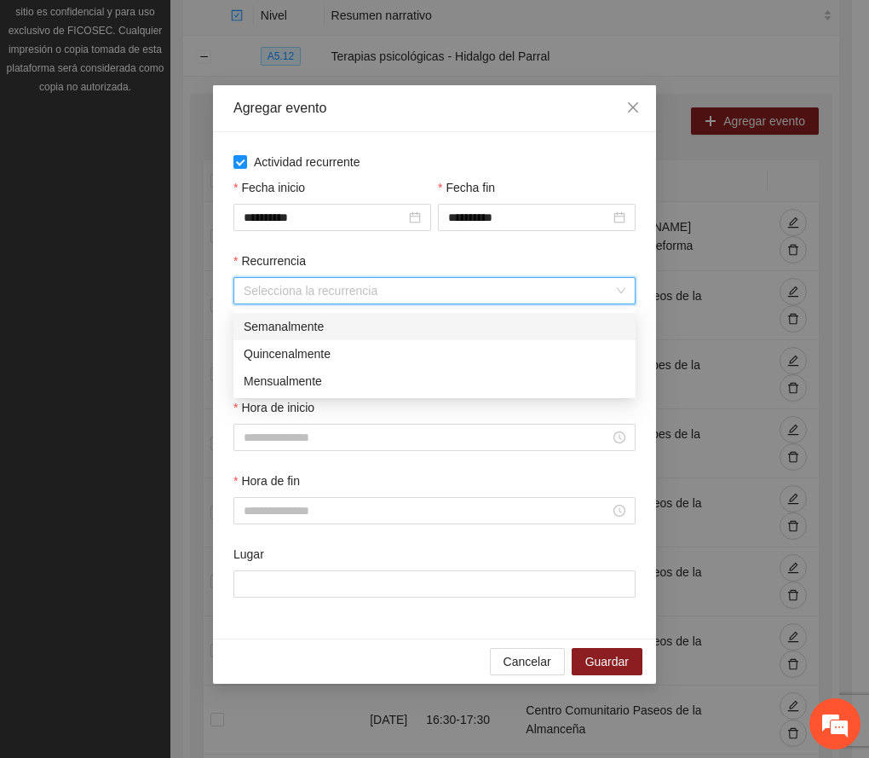
click at [292, 321] on div "Semanalmente" at bounding box center [435, 326] width 382 height 19
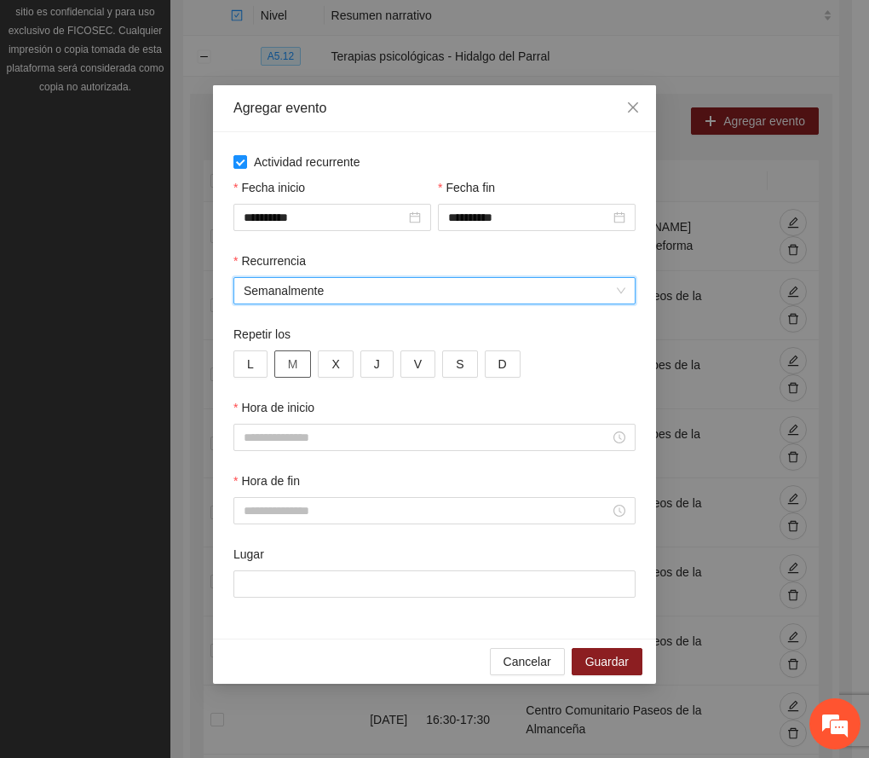
click at [297, 368] on span "M" at bounding box center [293, 364] width 10 height 19
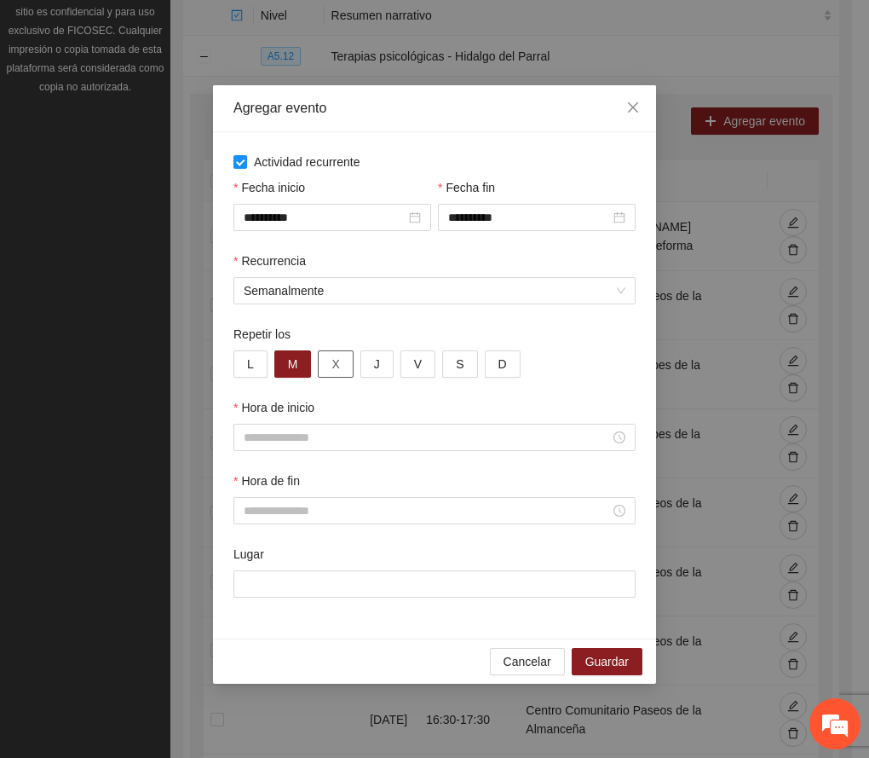
drag, startPoint x: 338, startPoint y: 365, endPoint x: 349, endPoint y: 362, distance: 10.5
click at [338, 363] on span "X" at bounding box center [336, 364] width 8 height 19
click at [369, 363] on button "J" at bounding box center [377, 363] width 33 height 27
click at [420, 367] on span "V" at bounding box center [418, 364] width 8 height 19
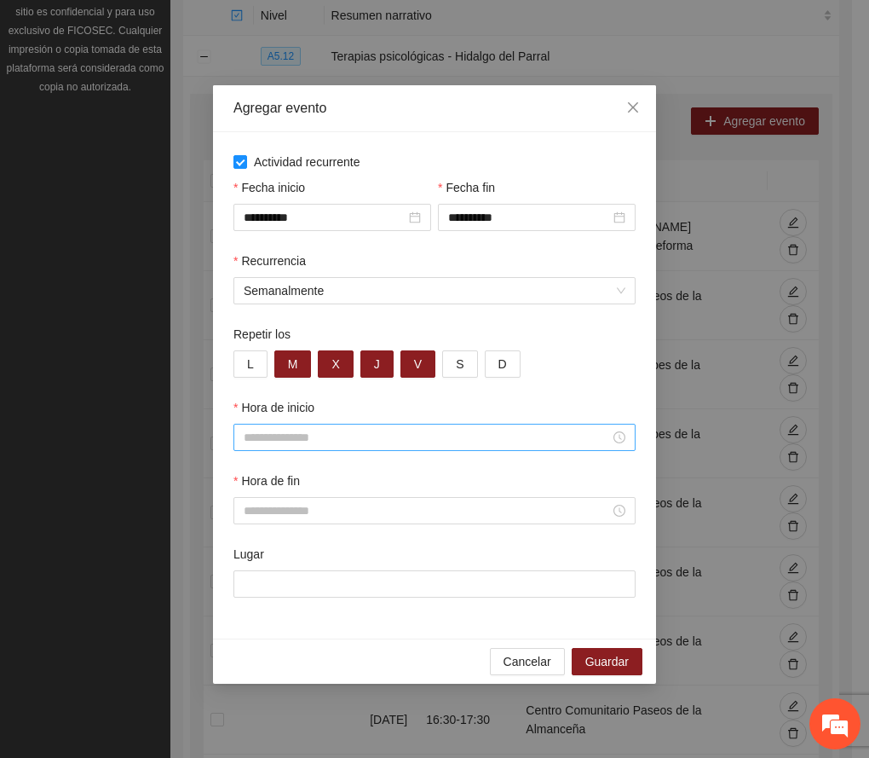
click at [295, 436] on input "Hora de inicio" at bounding box center [427, 437] width 367 height 19
click at [249, 528] on div "17" at bounding box center [258, 536] width 48 height 24
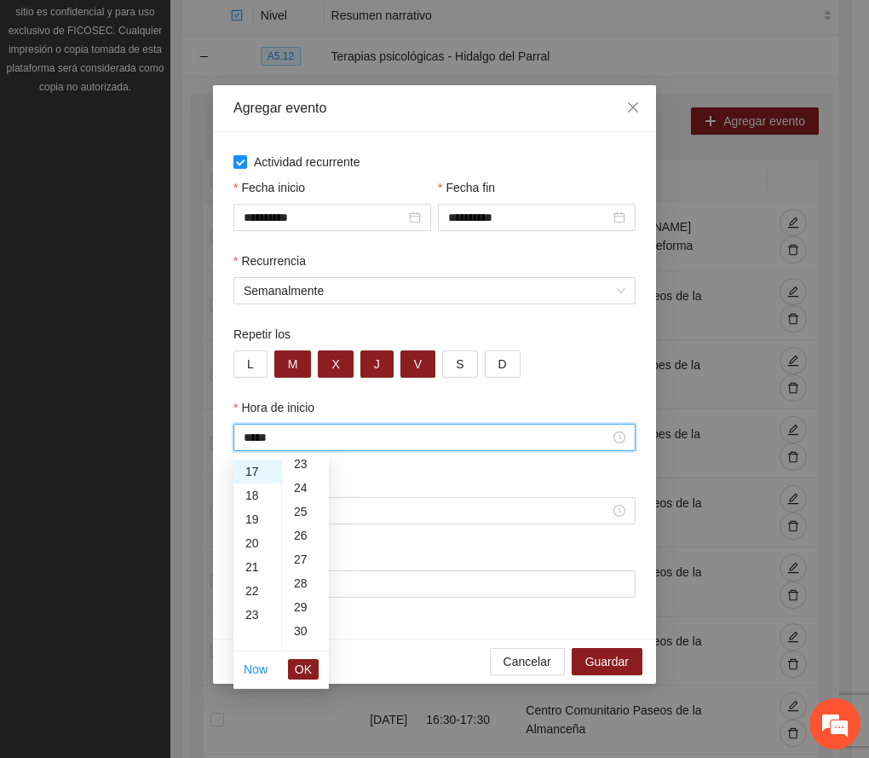
scroll to position [612, 0]
click at [298, 571] on div "30" at bounding box center [305, 575] width 47 height 24
type input "*****"
click at [310, 663] on span "OK" at bounding box center [303, 669] width 17 height 19
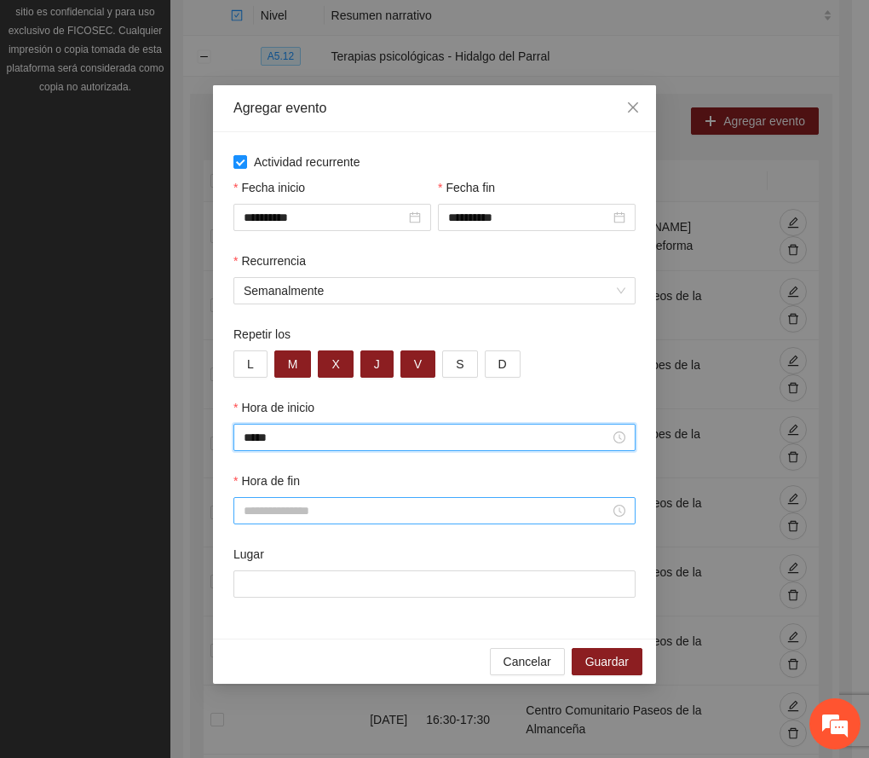
click at [363, 512] on input "Hora de fin" at bounding box center [427, 510] width 367 height 19
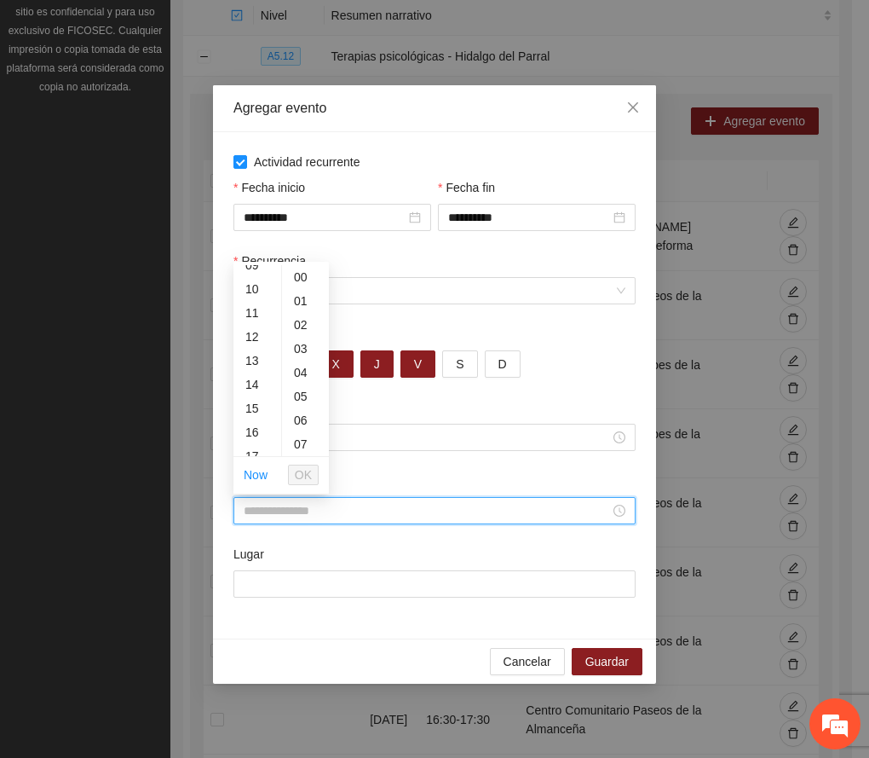
scroll to position [341, 0]
click at [251, 363] on div "18" at bounding box center [258, 366] width 48 height 24
click at [300, 418] on div "30" at bounding box center [305, 425] width 47 height 24
type input "*****"
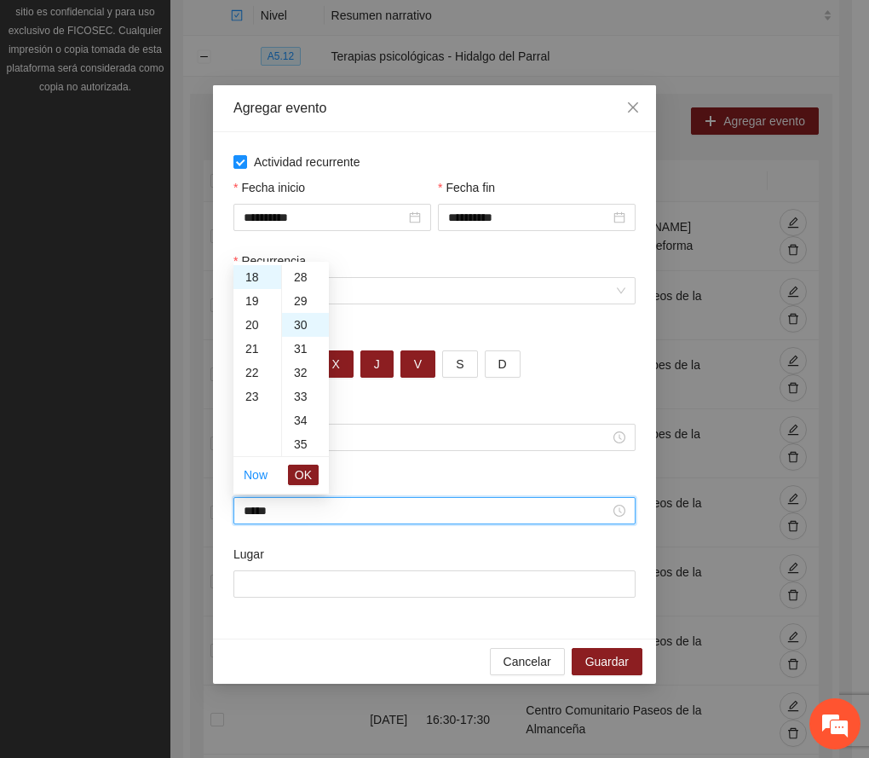
scroll to position [716, 0]
click at [305, 468] on span "OK" at bounding box center [303, 474] width 17 height 19
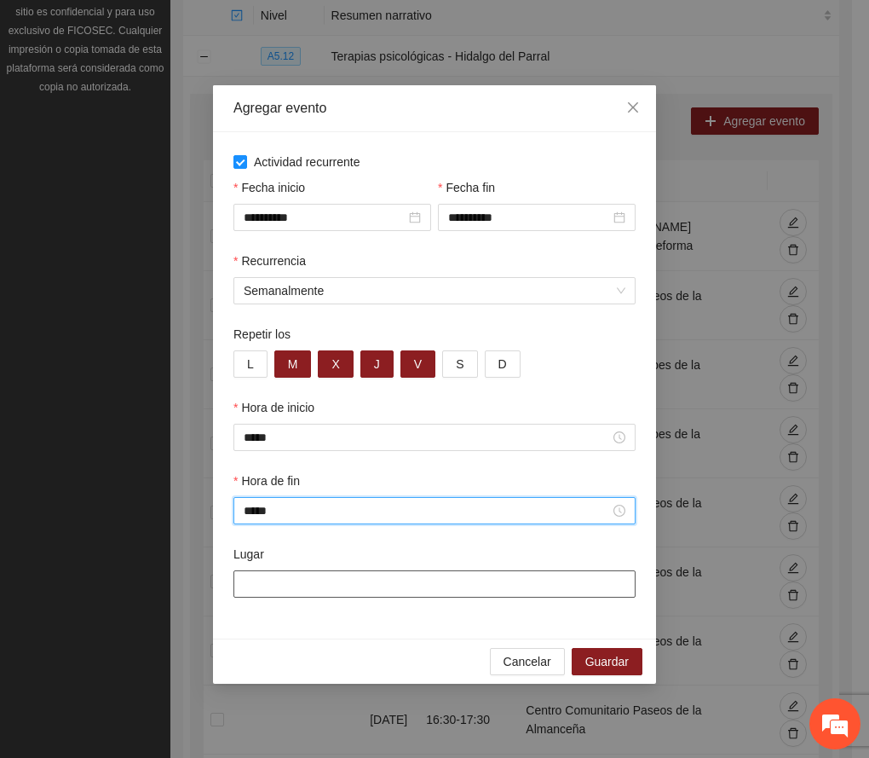
click at [302, 584] on input "Lugar" at bounding box center [435, 583] width 402 height 27
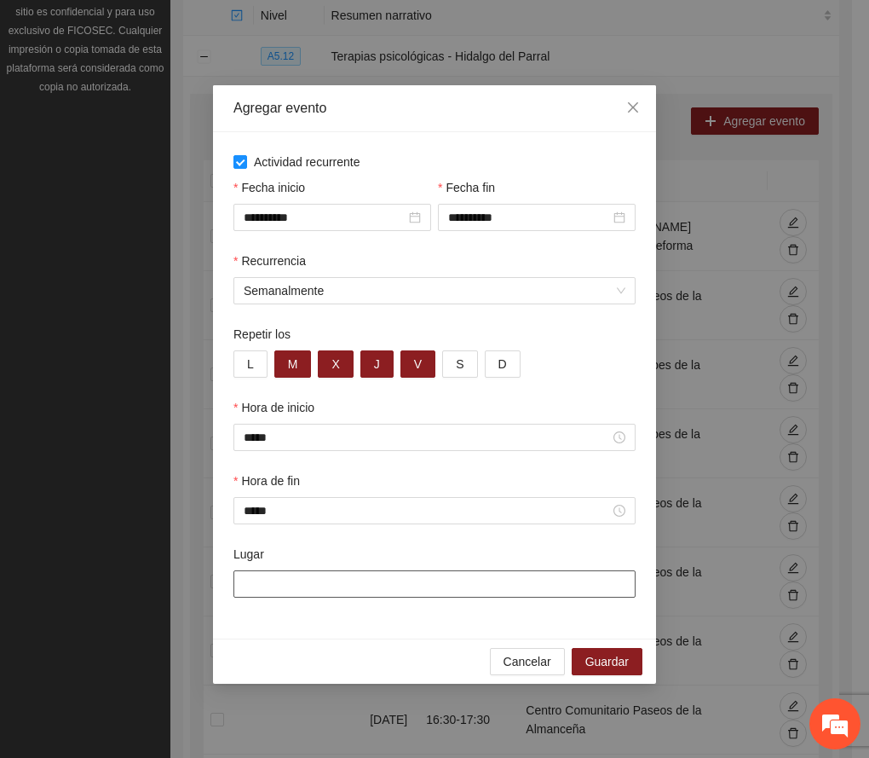
paste input "**********"
type input "**********"
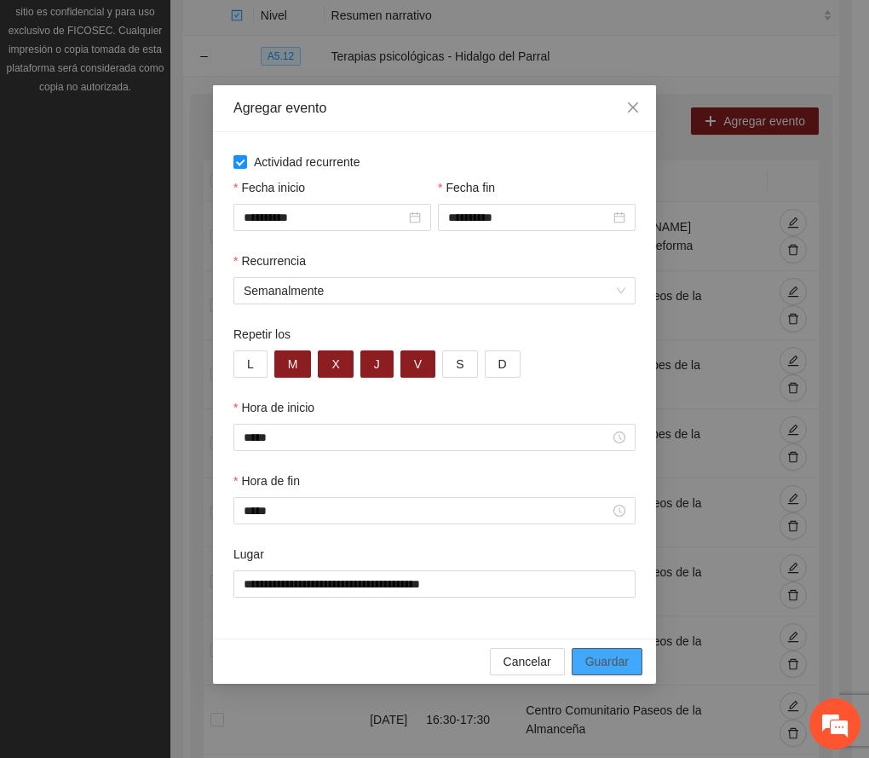
click at [632, 666] on button "Guardar" at bounding box center [607, 661] width 71 height 27
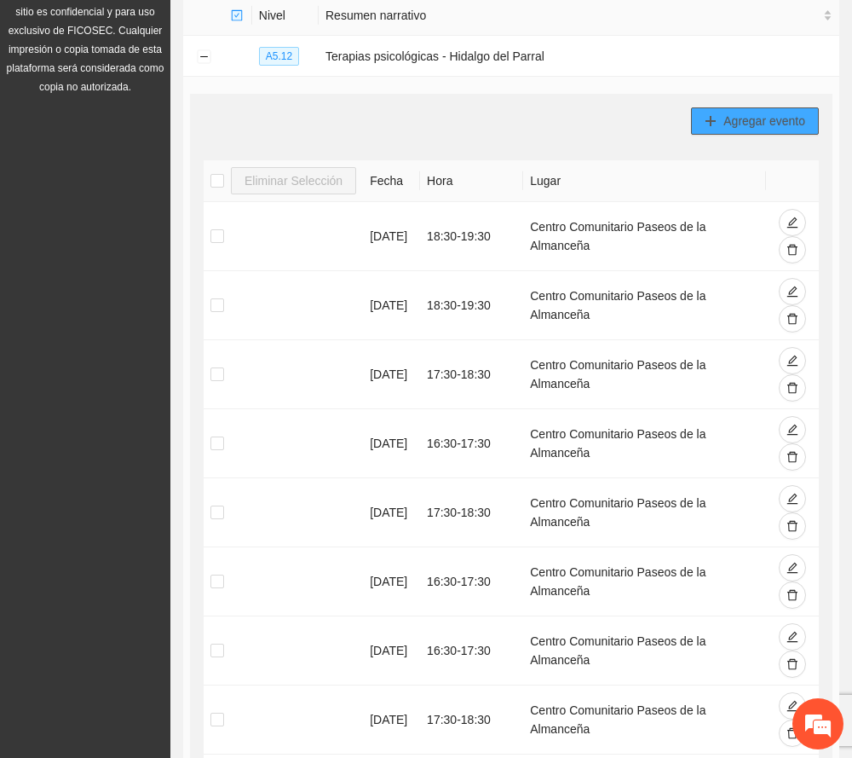
click at [776, 124] on span "Agregar evento" at bounding box center [765, 121] width 82 height 19
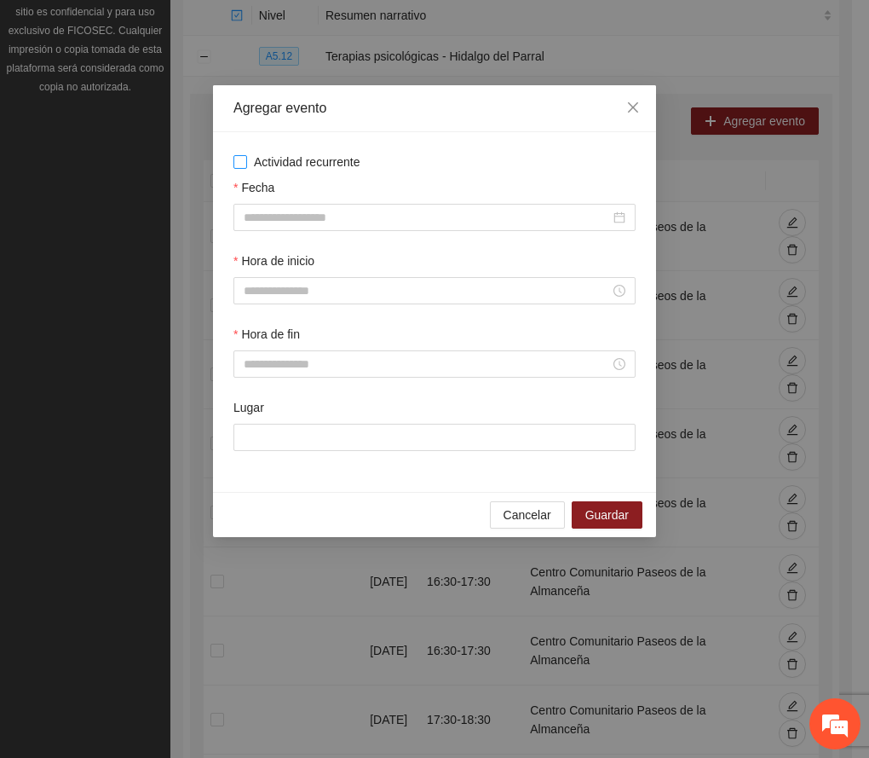
click at [329, 167] on span "Actividad recurrente" at bounding box center [307, 162] width 120 height 19
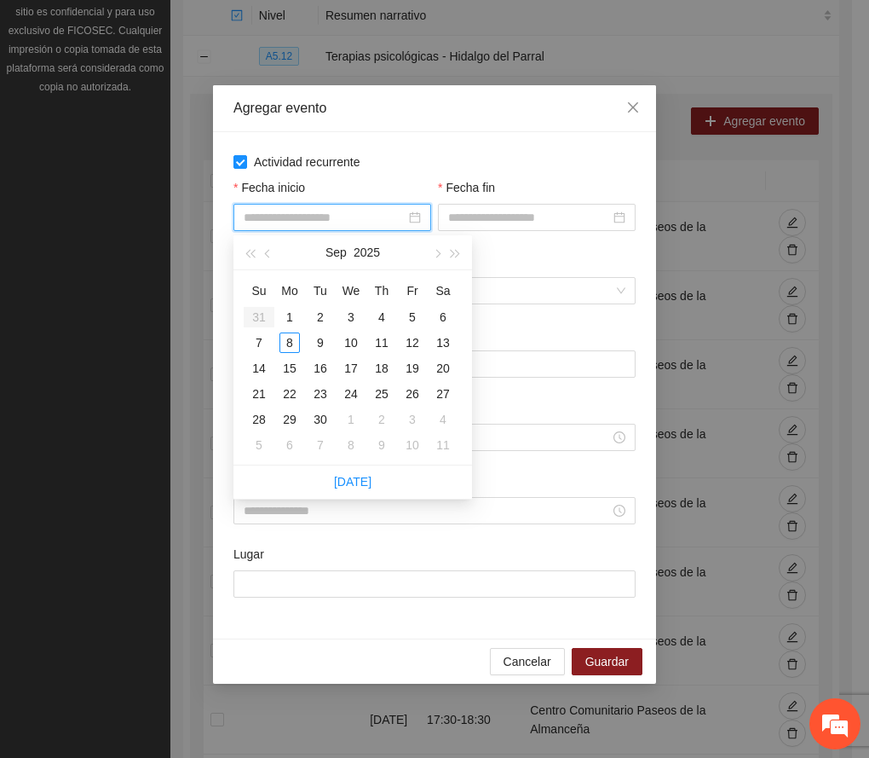
click at [312, 223] on input "Fecha inicio" at bounding box center [325, 217] width 162 height 19
type input "**********"
click at [319, 338] on div "9" at bounding box center [320, 342] width 20 height 20
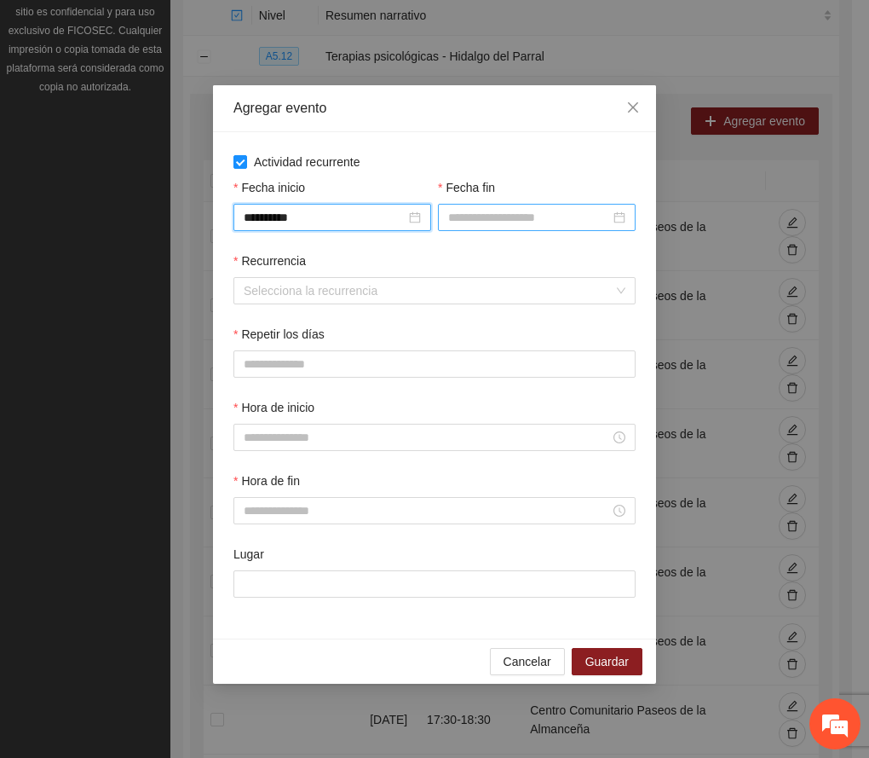
click at [469, 223] on input "Fecha fin" at bounding box center [529, 217] width 162 height 19
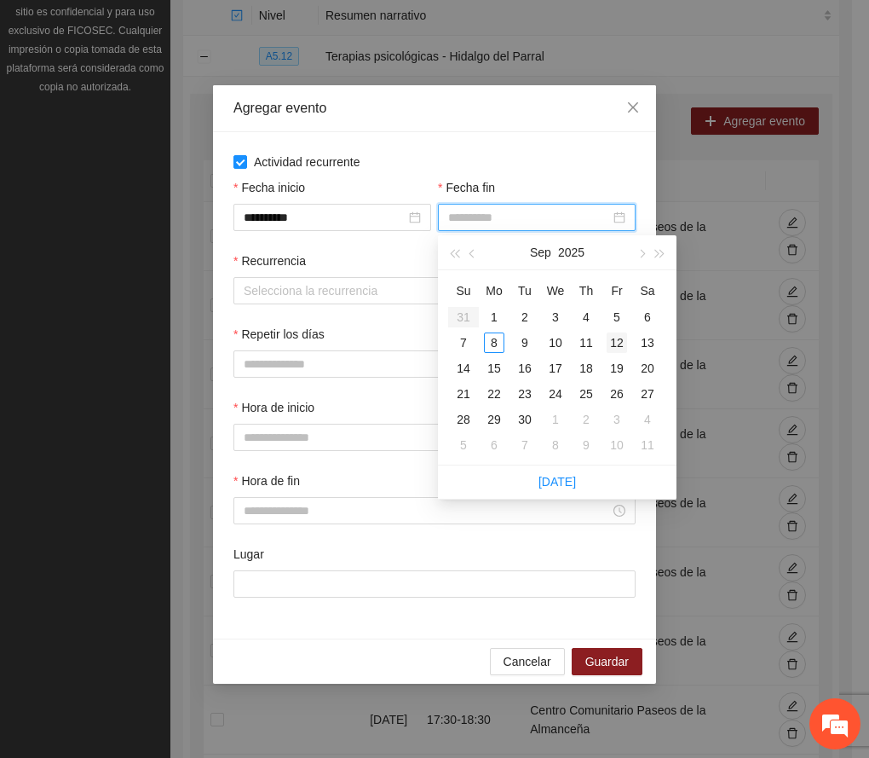
type input "**********"
click at [624, 341] on div "12" at bounding box center [617, 342] width 20 height 20
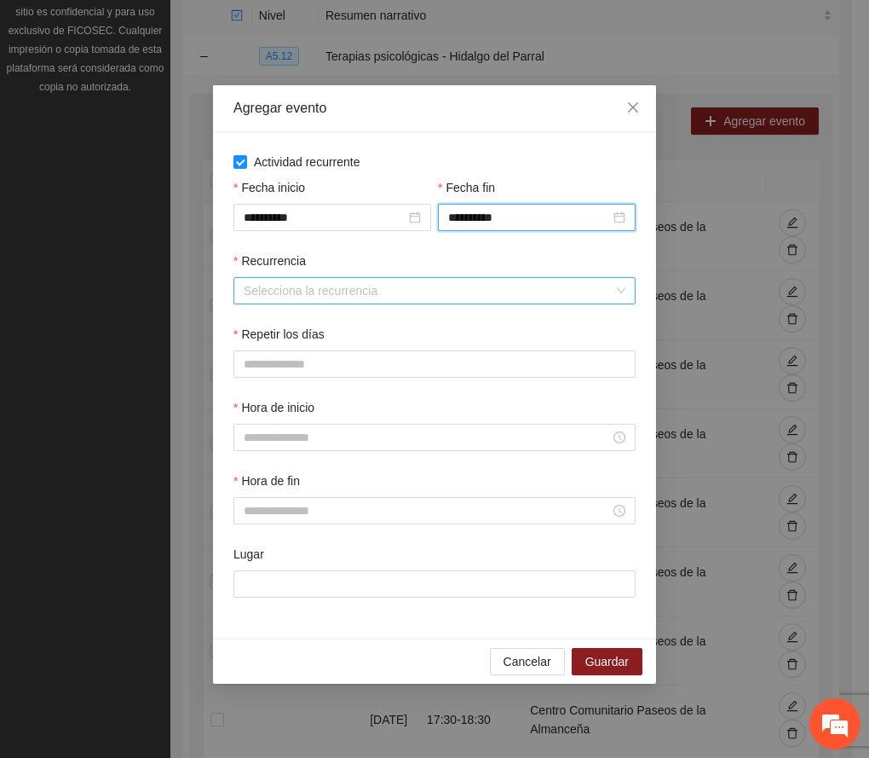
click at [366, 284] on input "Recurrencia" at bounding box center [429, 291] width 370 height 26
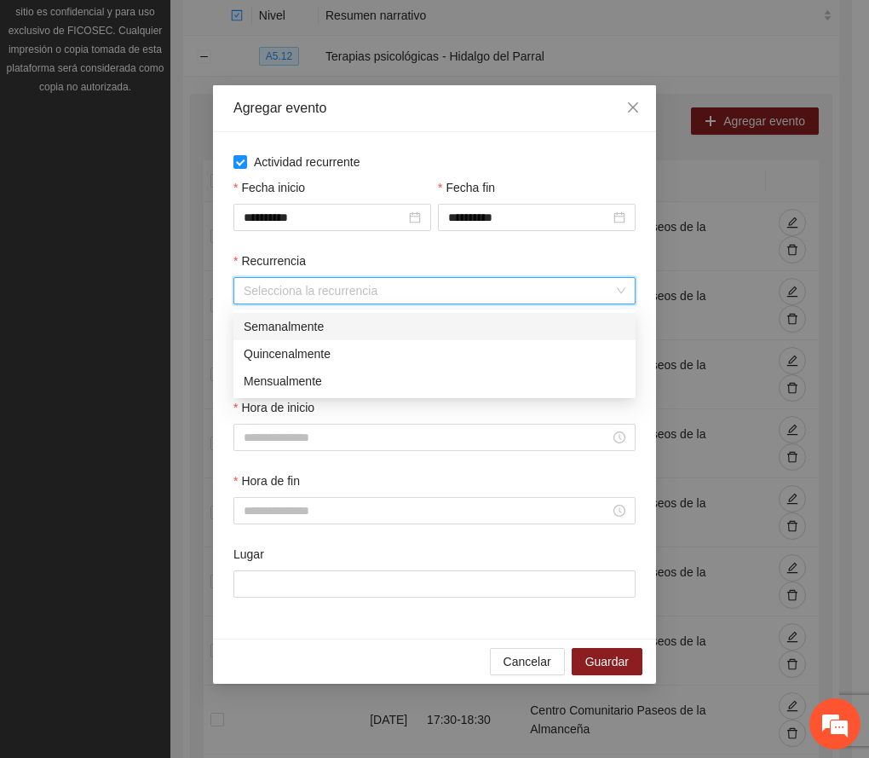
click at [321, 327] on div "Semanalmente" at bounding box center [435, 326] width 382 height 19
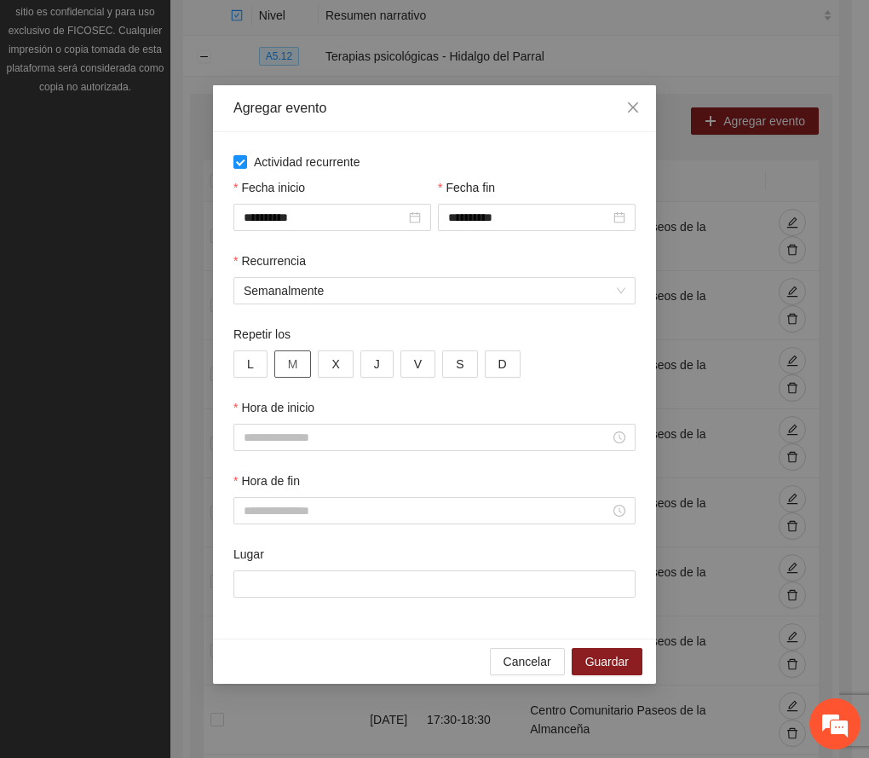
click at [285, 367] on button "M" at bounding box center [293, 363] width 38 height 27
click at [336, 368] on span "X" at bounding box center [336, 364] width 8 height 19
click at [370, 363] on button "J" at bounding box center [377, 363] width 33 height 27
click at [402, 361] on button "V" at bounding box center [418, 363] width 35 height 27
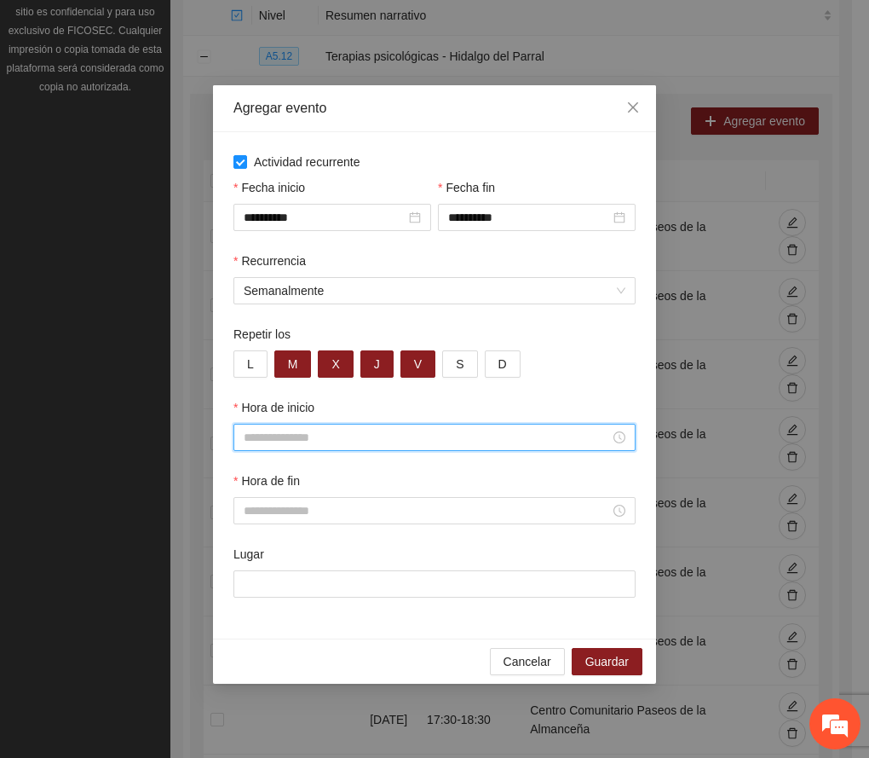
click at [300, 444] on input "Hora de inicio" at bounding box center [427, 437] width 367 height 19
click at [253, 559] on div "18" at bounding box center [258, 560] width 48 height 24
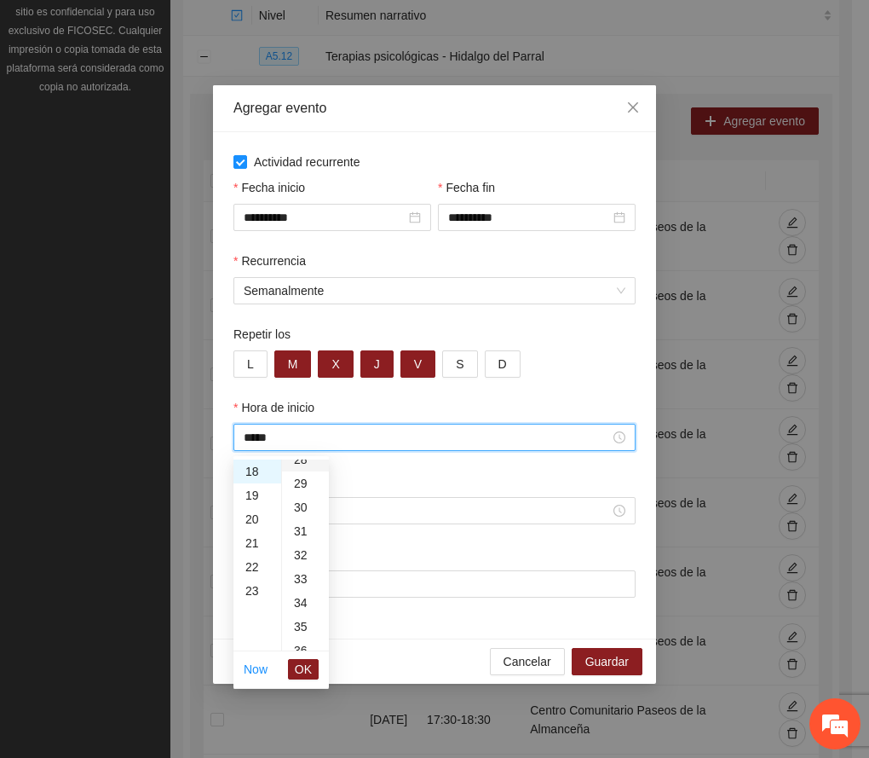
scroll to position [682, 0]
click at [300, 506] on div "30" at bounding box center [305, 506] width 47 height 24
type input "*****"
click at [301, 665] on span "OK" at bounding box center [303, 669] width 17 height 19
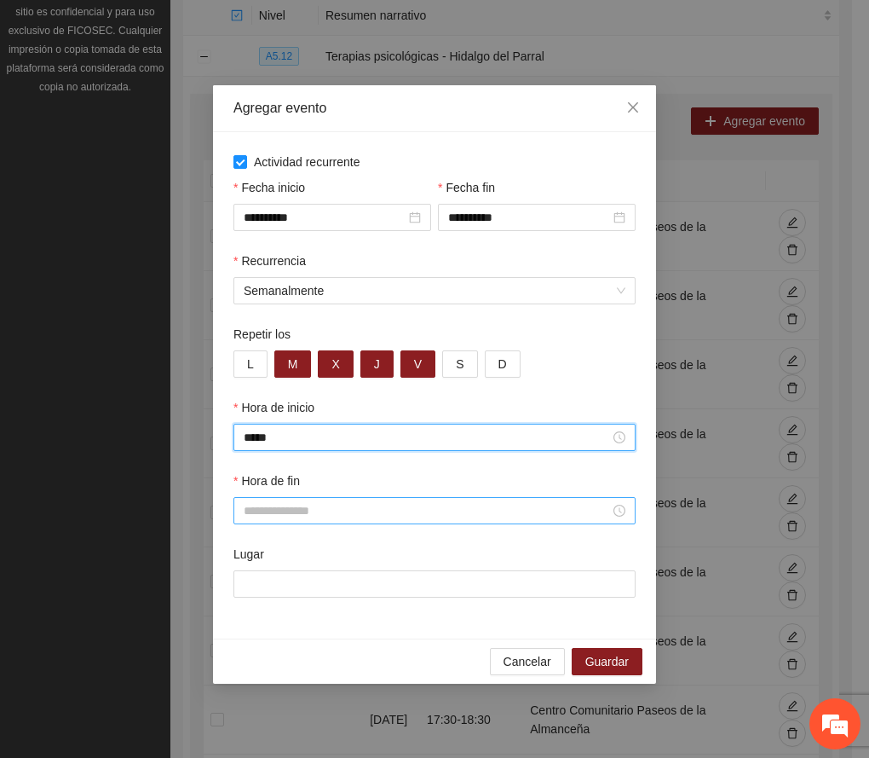
click at [321, 509] on input "Hora de fin" at bounding box center [427, 510] width 367 height 19
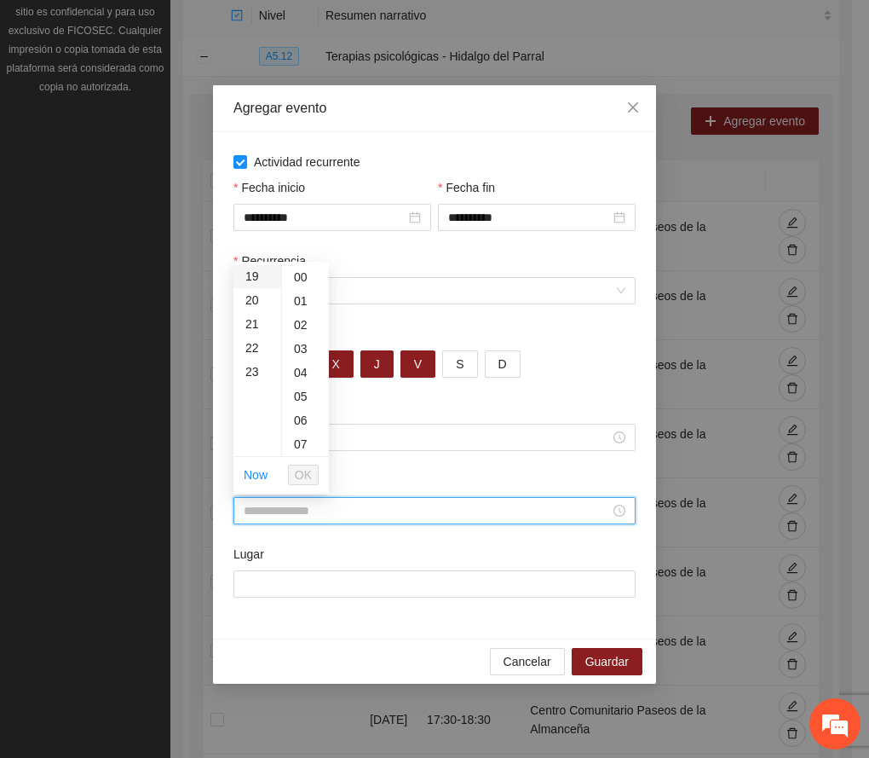
scroll to position [341, 0]
click at [256, 386] on div "19" at bounding box center [258, 390] width 48 height 24
click at [300, 420] on div "30" at bounding box center [305, 425] width 47 height 24
type input "*****"
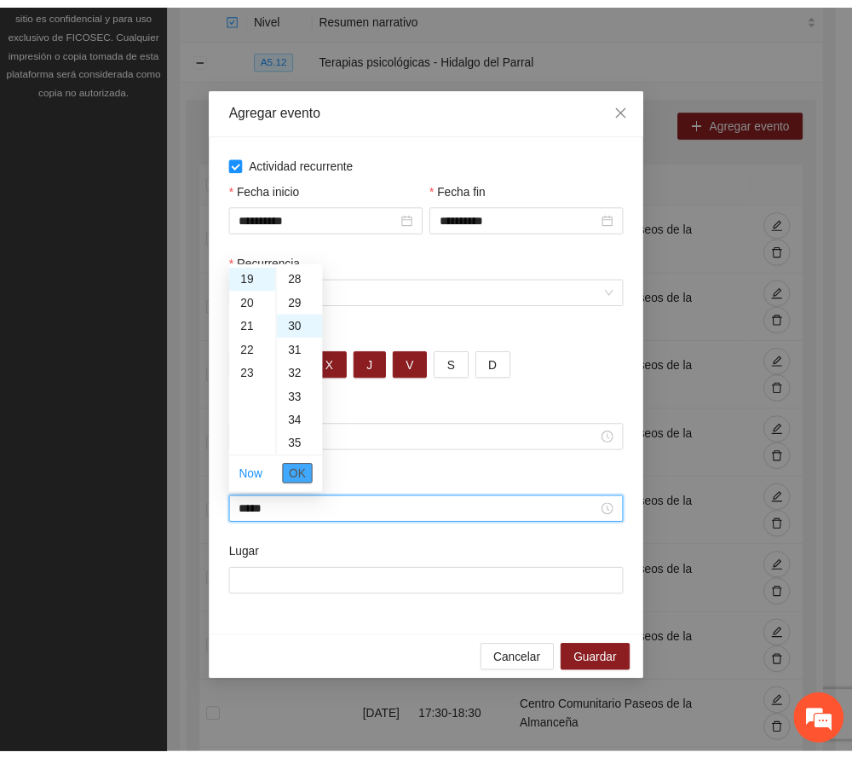
scroll to position [716, 0]
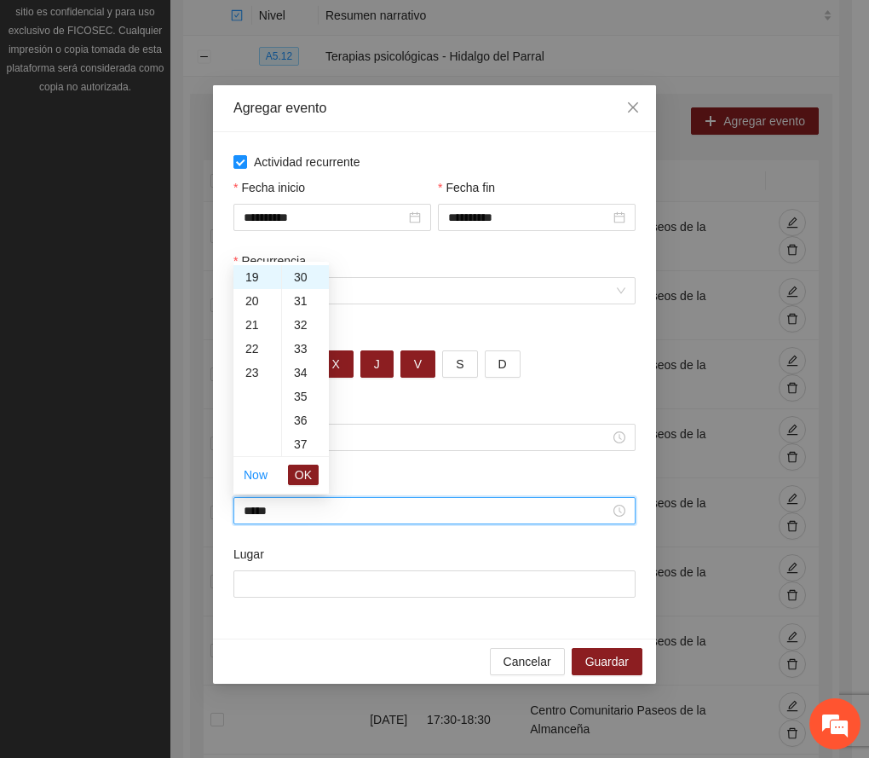
click at [305, 474] on span "OK" at bounding box center [303, 474] width 17 height 19
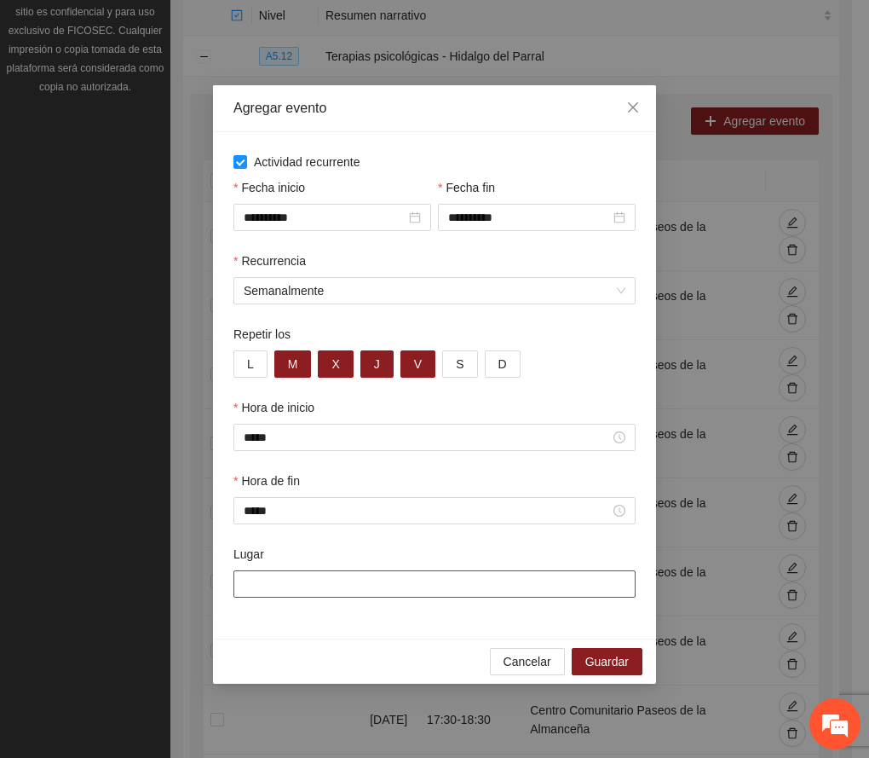
click at [308, 594] on input "Lugar" at bounding box center [435, 583] width 402 height 27
paste input "**********"
type input "**********"
click at [291, 628] on div "**********" at bounding box center [434, 385] width 443 height 506
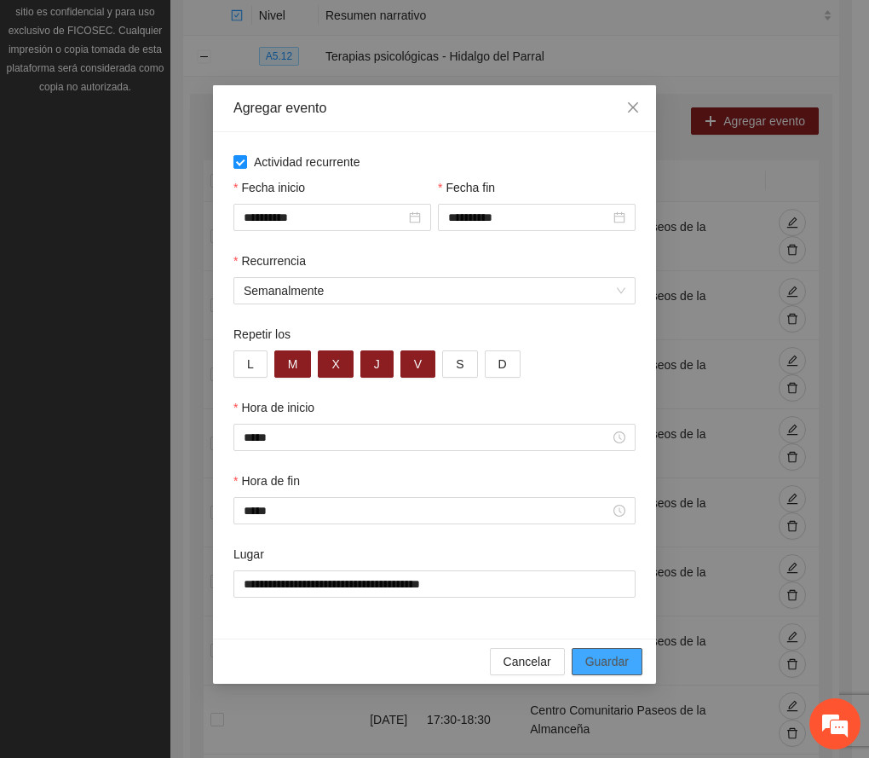
click at [608, 656] on span "Guardar" at bounding box center [607, 661] width 43 height 19
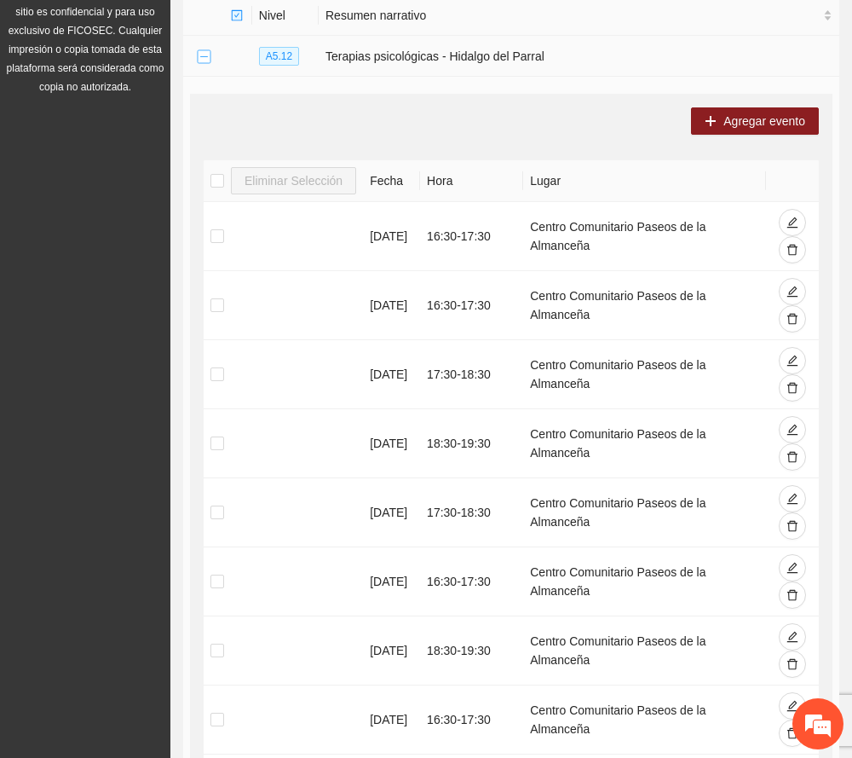
click at [201, 58] on button "Collapse row" at bounding box center [204, 57] width 14 height 14
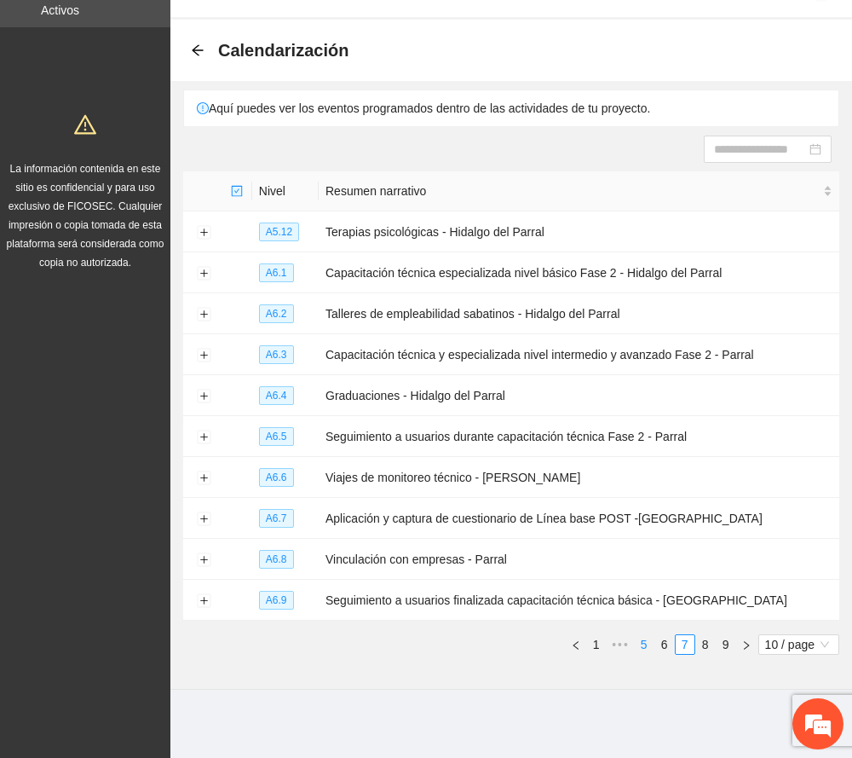
click at [645, 642] on link "5" at bounding box center [644, 644] width 19 height 19
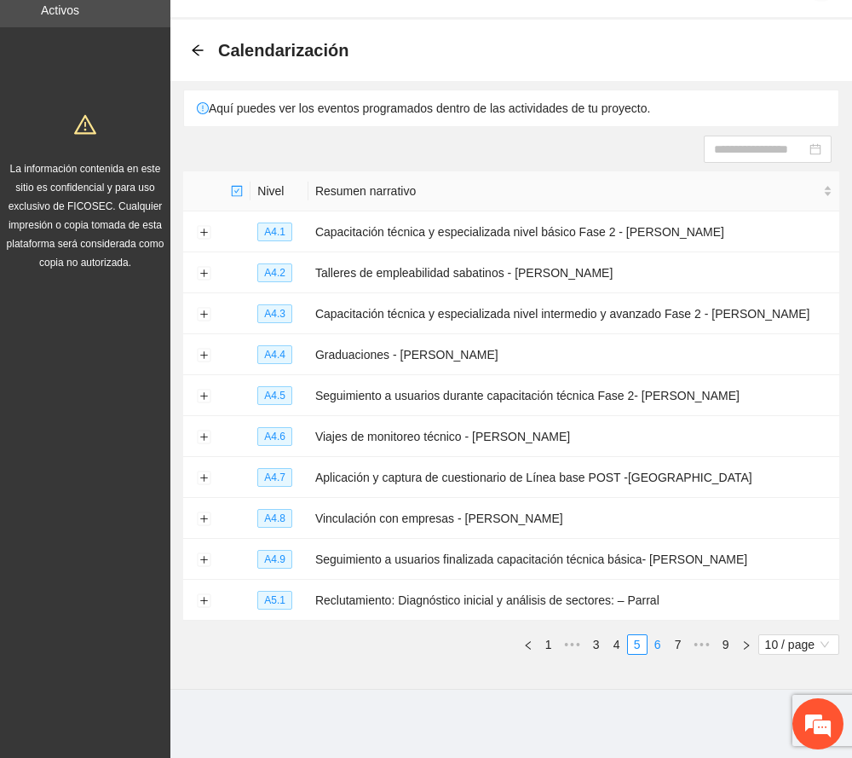
click at [661, 650] on link "6" at bounding box center [658, 644] width 19 height 19
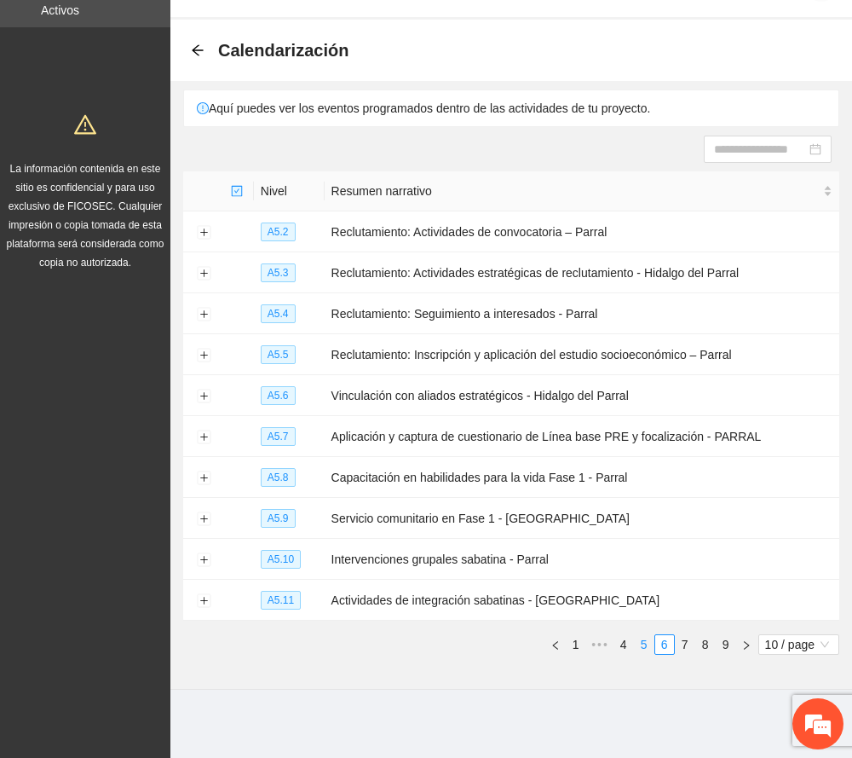
click at [638, 646] on link "5" at bounding box center [644, 644] width 19 height 19
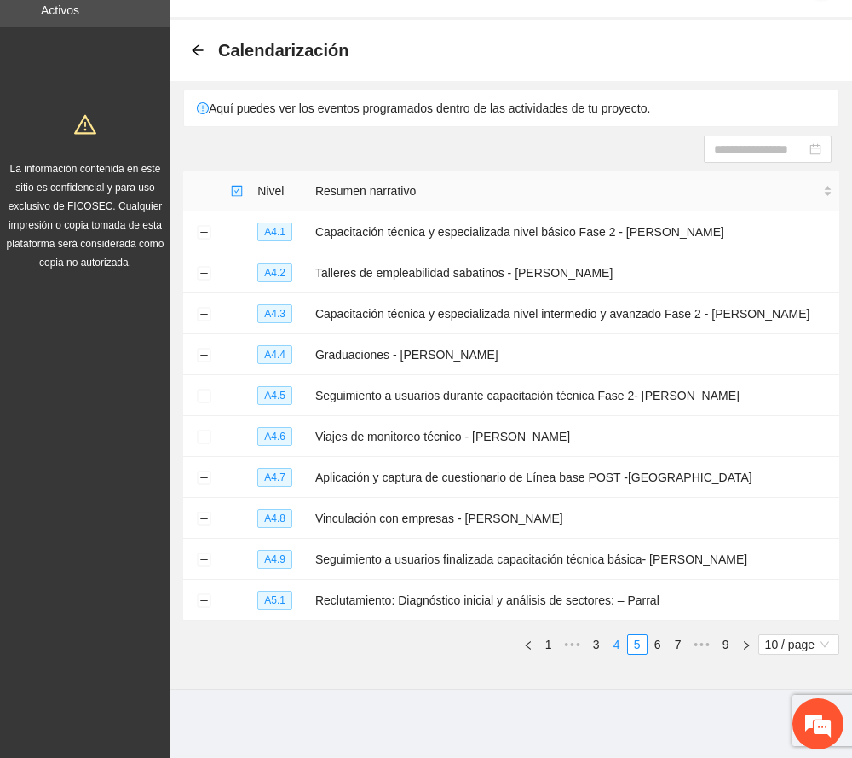
click at [614, 644] on link "4" at bounding box center [617, 644] width 19 height 19
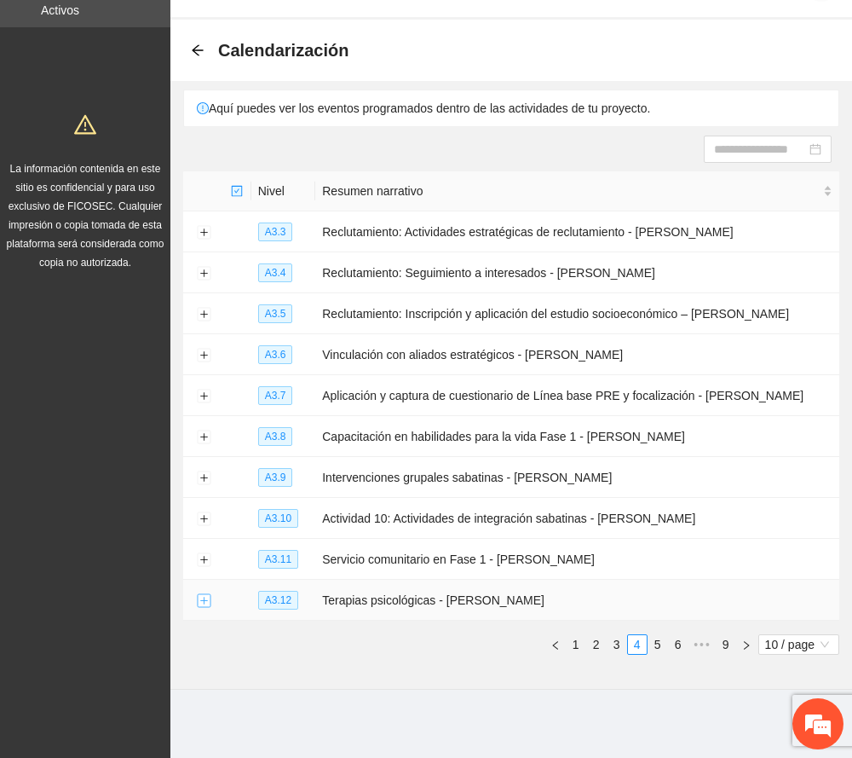
click at [208, 602] on button "Expand row" at bounding box center [204, 601] width 14 height 14
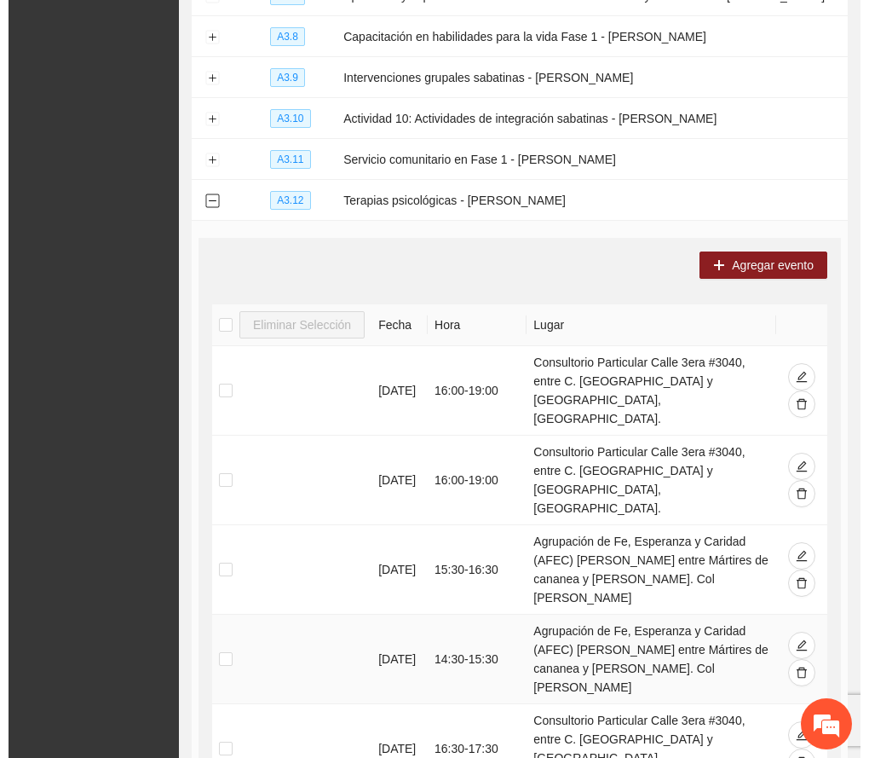
scroll to position [506, 0]
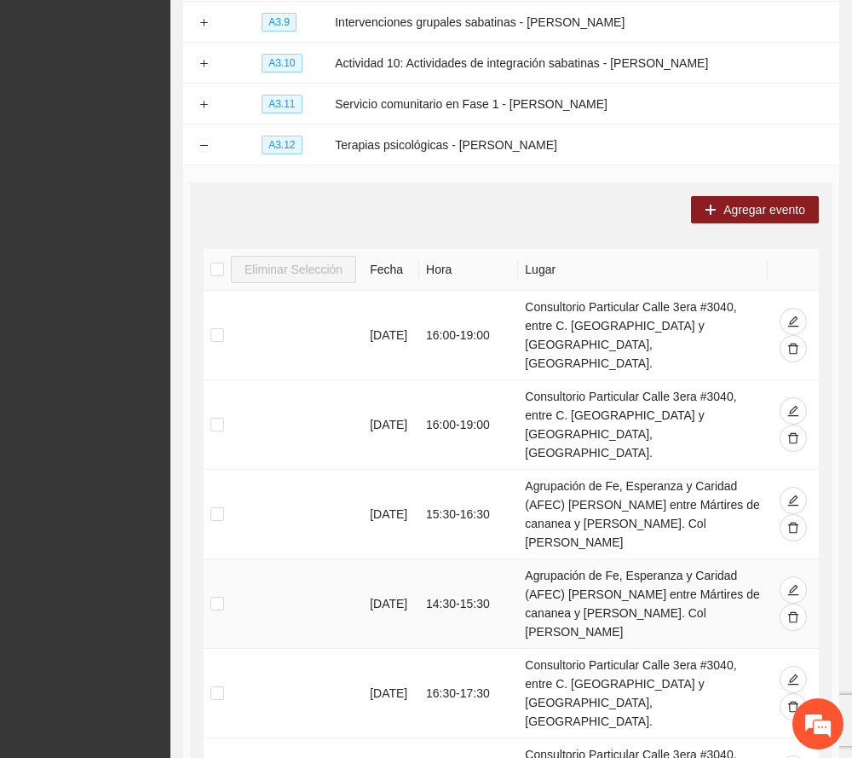
drag, startPoint x: 532, startPoint y: 540, endPoint x: 583, endPoint y: 568, distance: 58.0
click at [615, 601] on td "Agrupación de Fe, Esperanza y Caridad (AFEC) [PERSON_NAME] entre Mártires de ca…" at bounding box center [643, 604] width 250 height 90
copy td "Agrupación de Fe, Esperanza y Caridad (AFEC) [PERSON_NAME] entre Mártires de ca…"
click at [748, 202] on span "Agregar evento" at bounding box center [765, 209] width 82 height 19
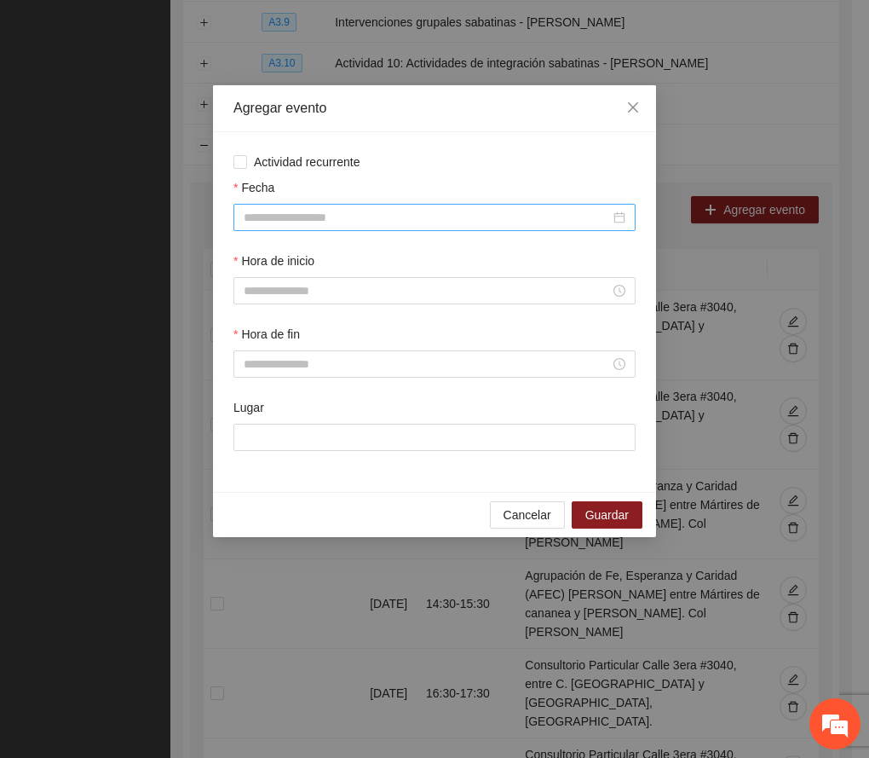
click at [301, 218] on input "Fecha" at bounding box center [427, 217] width 367 height 19
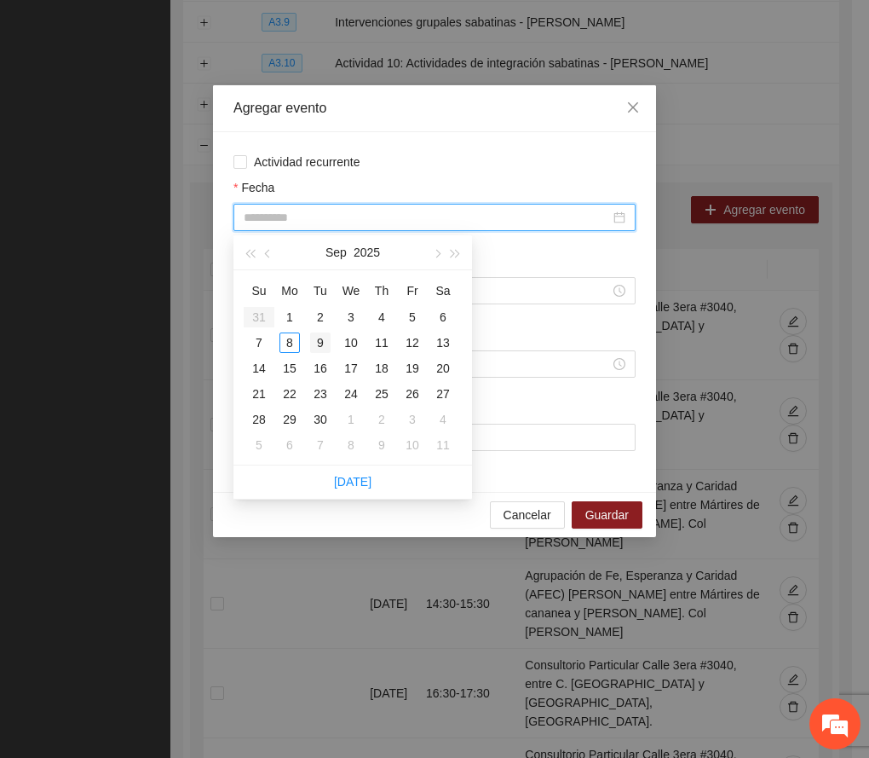
type input "**********"
click at [319, 346] on div "9" at bounding box center [320, 342] width 20 height 20
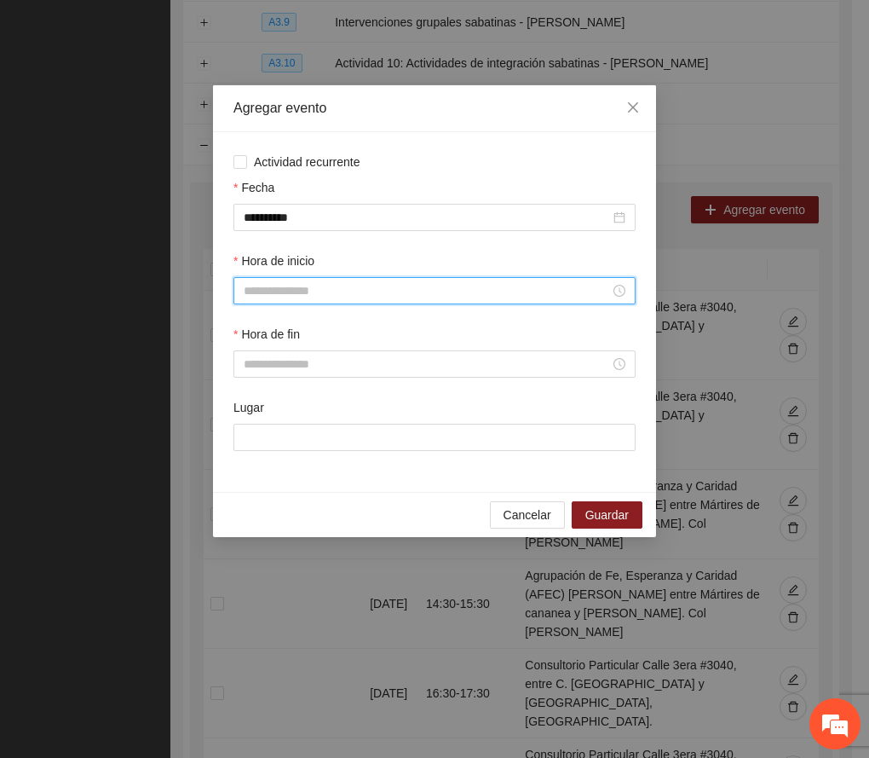
click at [312, 290] on input "Hora de inicio" at bounding box center [427, 290] width 367 height 19
click at [247, 430] on div "14" at bounding box center [258, 432] width 48 height 24
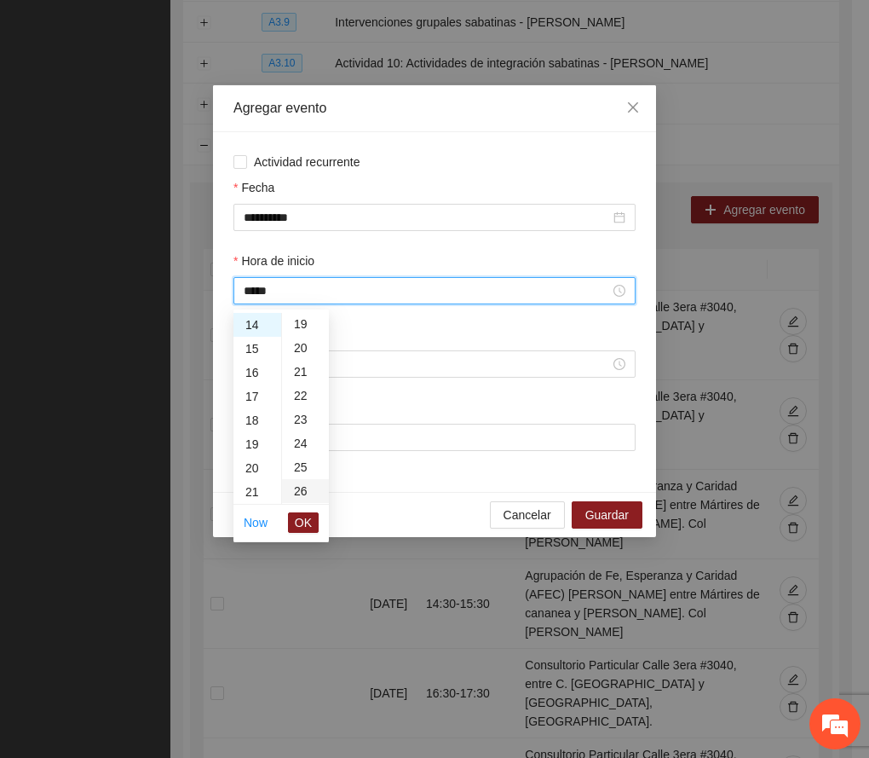
scroll to position [568, 0]
click at [301, 472] on div "30" at bounding box center [305, 473] width 47 height 24
type input "*****"
click at [304, 518] on span "OK" at bounding box center [303, 522] width 17 height 19
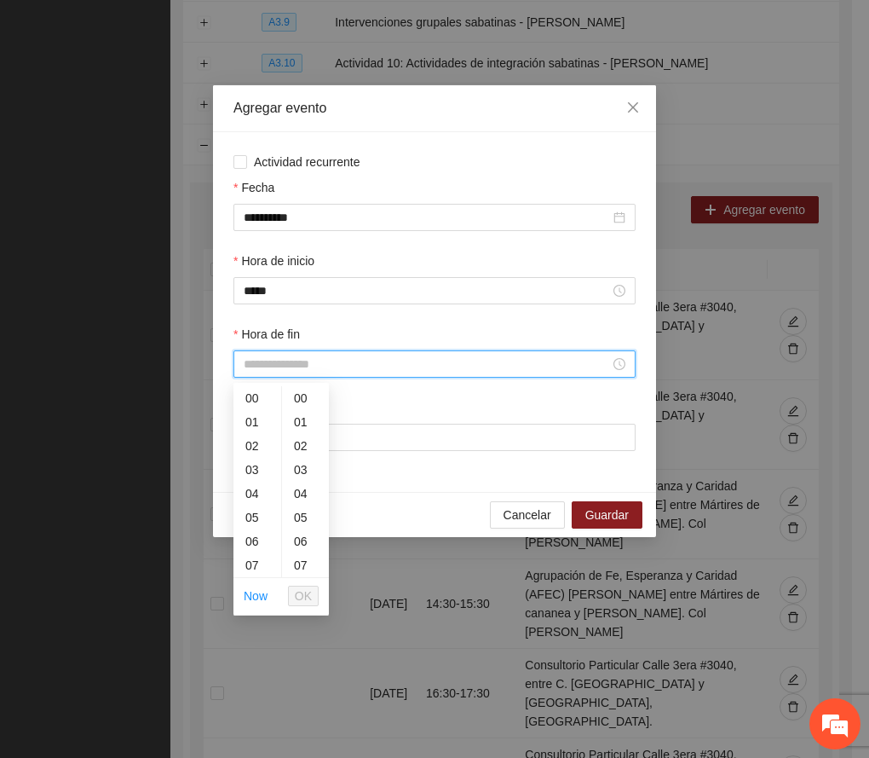
click at [297, 361] on input "Hora de fin" at bounding box center [427, 364] width 367 height 19
click at [251, 526] on div "15" at bounding box center [258, 529] width 48 height 24
click at [304, 436] on div "30" at bounding box center [305, 441] width 47 height 24
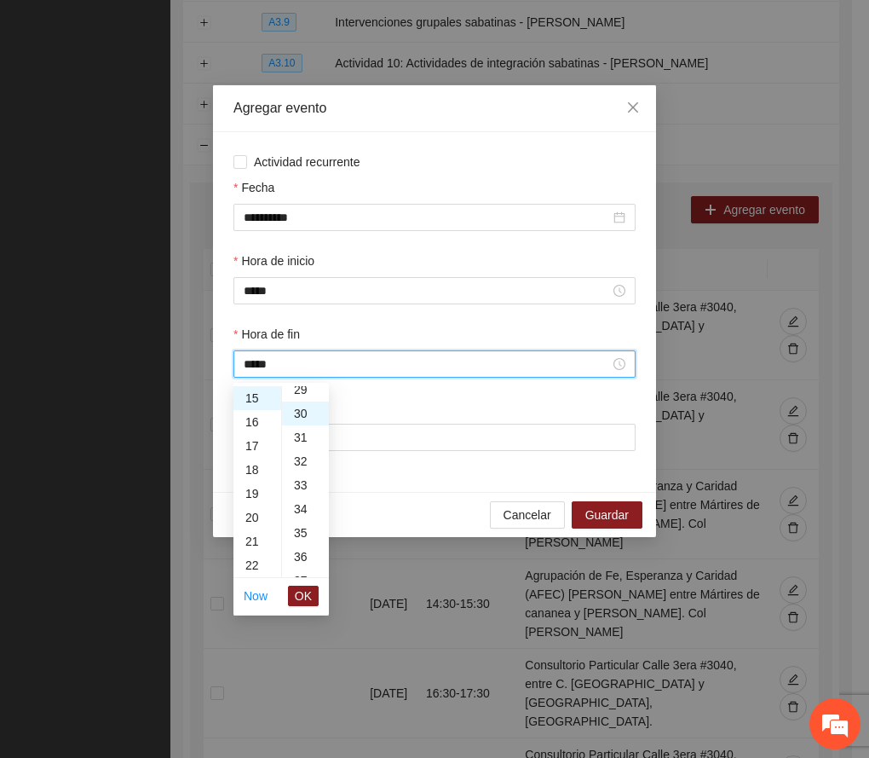
scroll to position [716, 0]
click at [301, 591] on span "OK" at bounding box center [303, 595] width 17 height 19
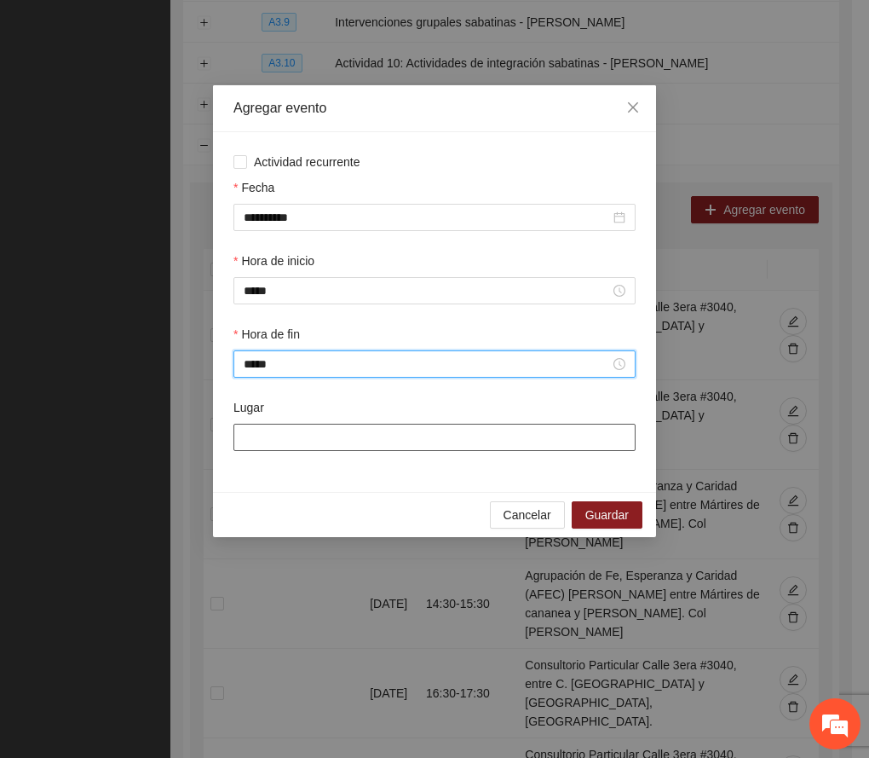
type input "*****"
click at [332, 445] on input "Lugar" at bounding box center [435, 437] width 402 height 27
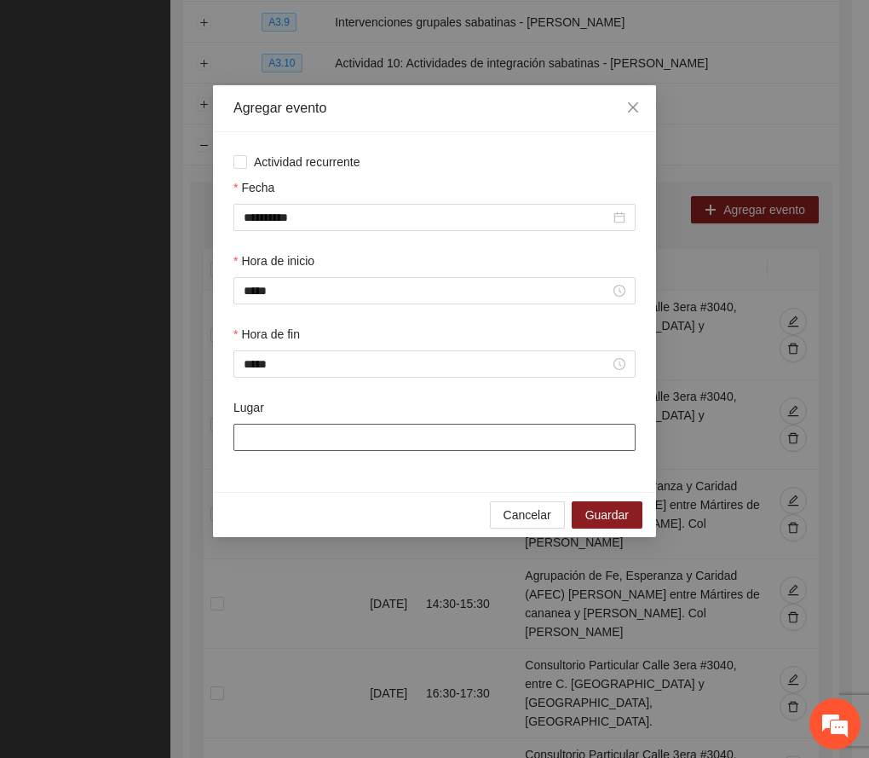
paste input "**********"
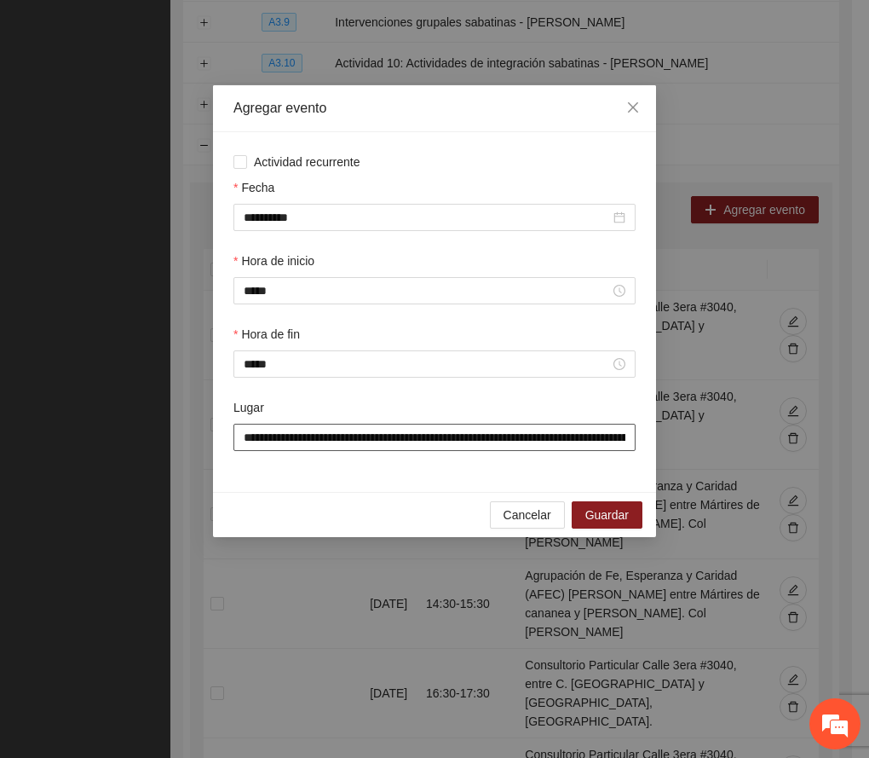
scroll to position [0, 305]
type input "**********"
click at [619, 512] on span "Guardar" at bounding box center [607, 515] width 43 height 19
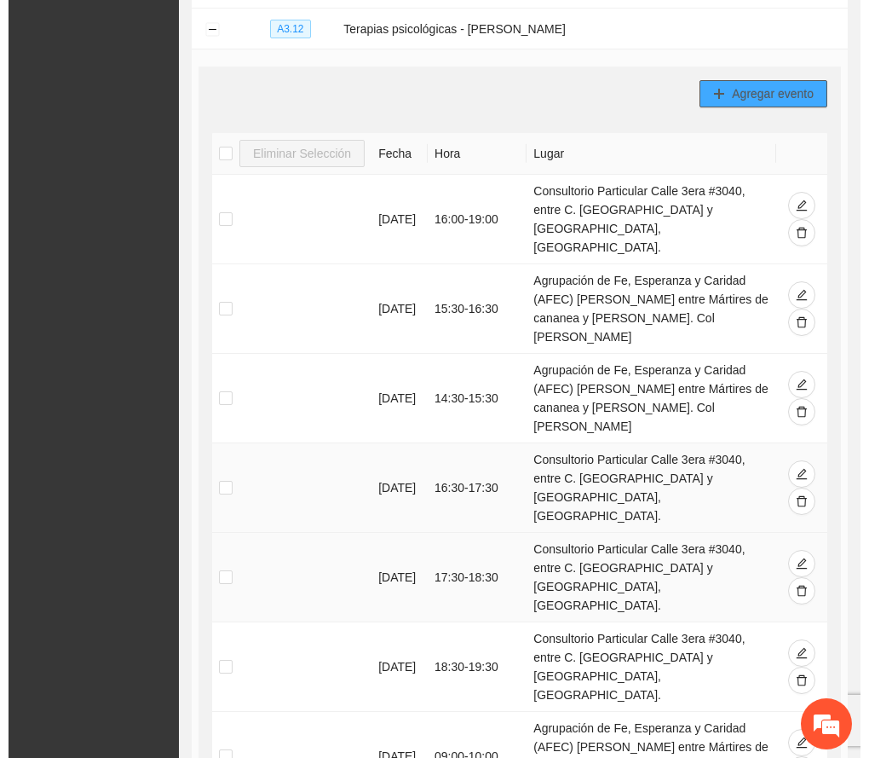
scroll to position [621, 0]
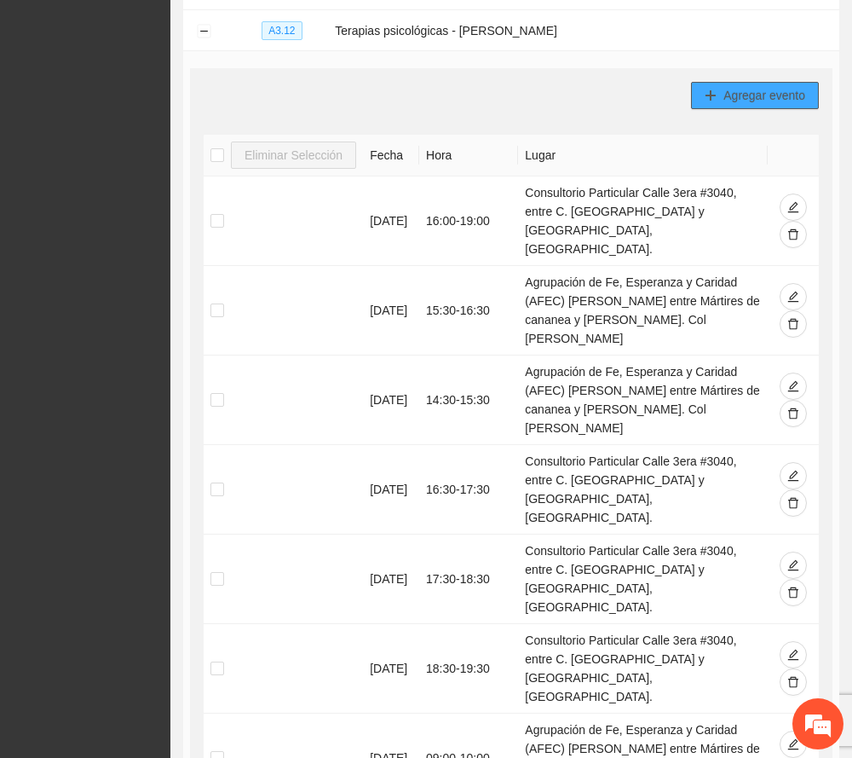
click at [771, 94] on span "Agregar evento" at bounding box center [765, 95] width 82 height 19
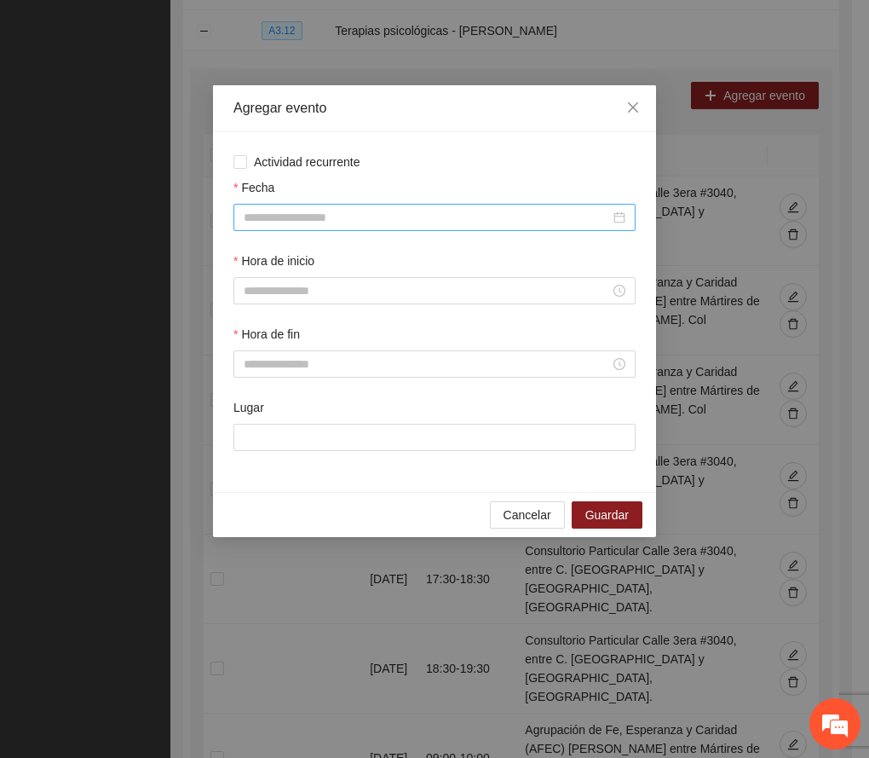
click at [315, 219] on input "Fecha" at bounding box center [427, 217] width 367 height 19
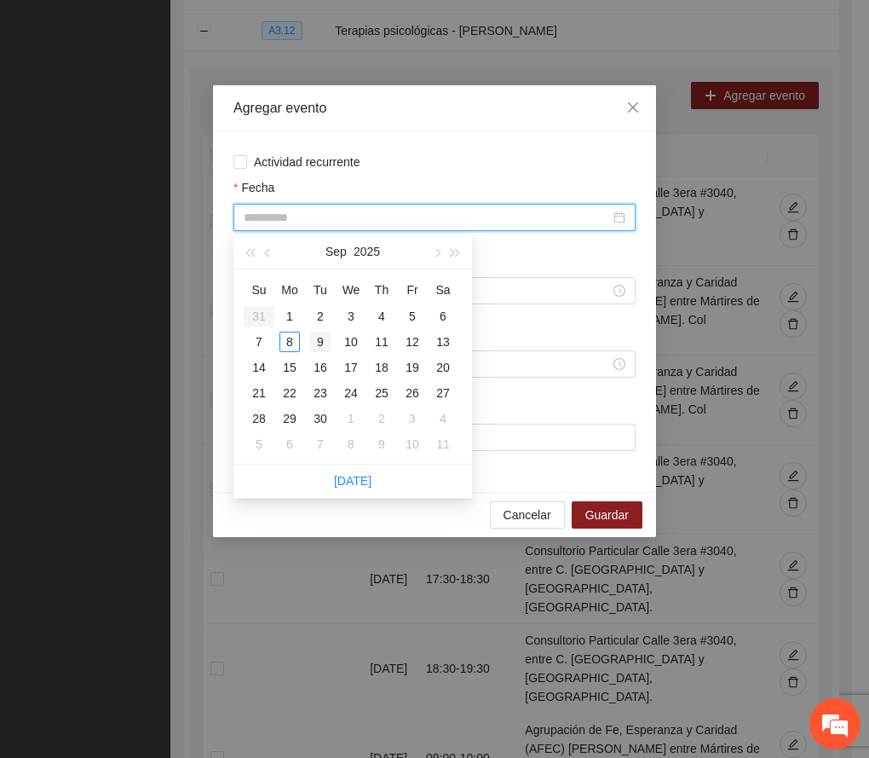
type input "**********"
click at [319, 338] on div "9" at bounding box center [320, 342] width 20 height 20
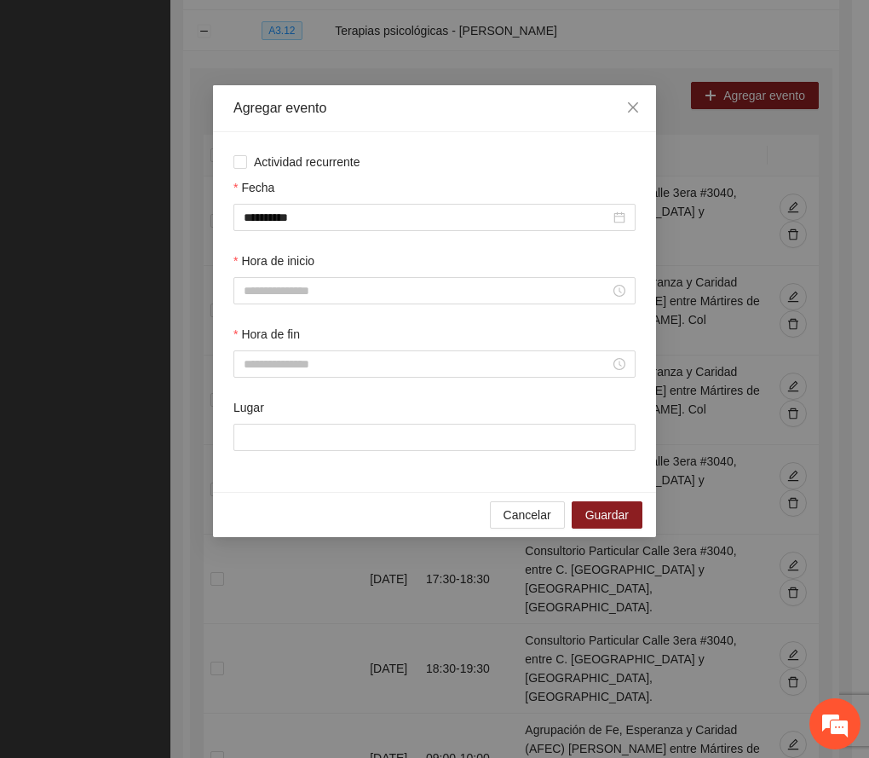
click at [383, 124] on div "Agregar evento" at bounding box center [434, 108] width 443 height 47
click at [310, 285] on input "Hora de inicio" at bounding box center [427, 290] width 367 height 19
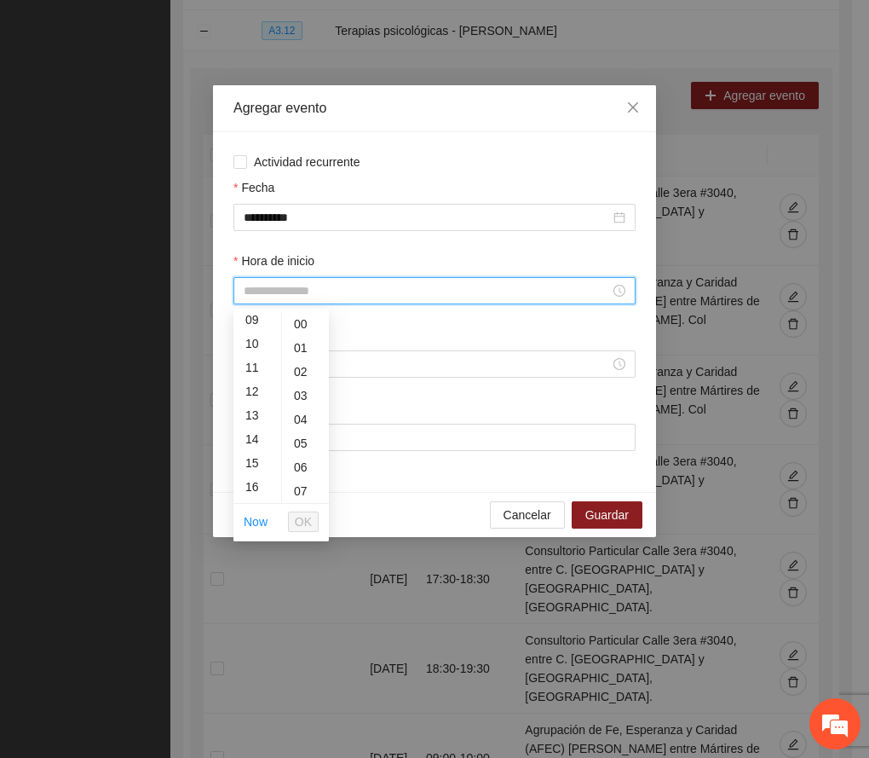
scroll to position [227, 0]
drag, startPoint x: 254, startPoint y: 453, endPoint x: 263, endPoint y: 445, distance: 12.1
click at [253, 453] on div "15" at bounding box center [258, 455] width 48 height 24
click at [297, 358] on div "30" at bounding box center [305, 358] width 47 height 24
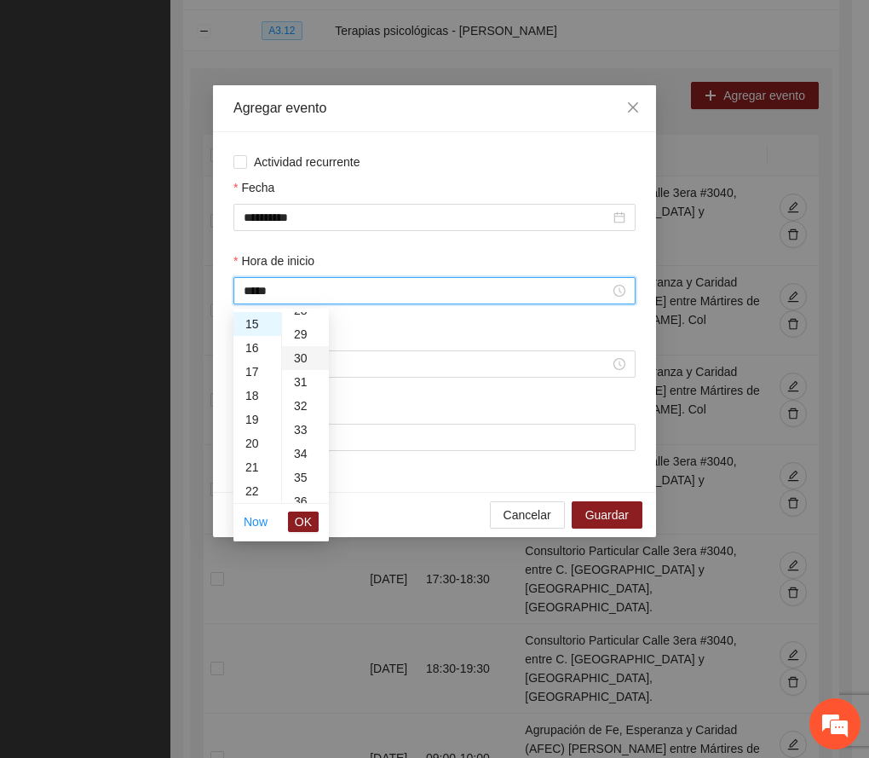
type input "*****"
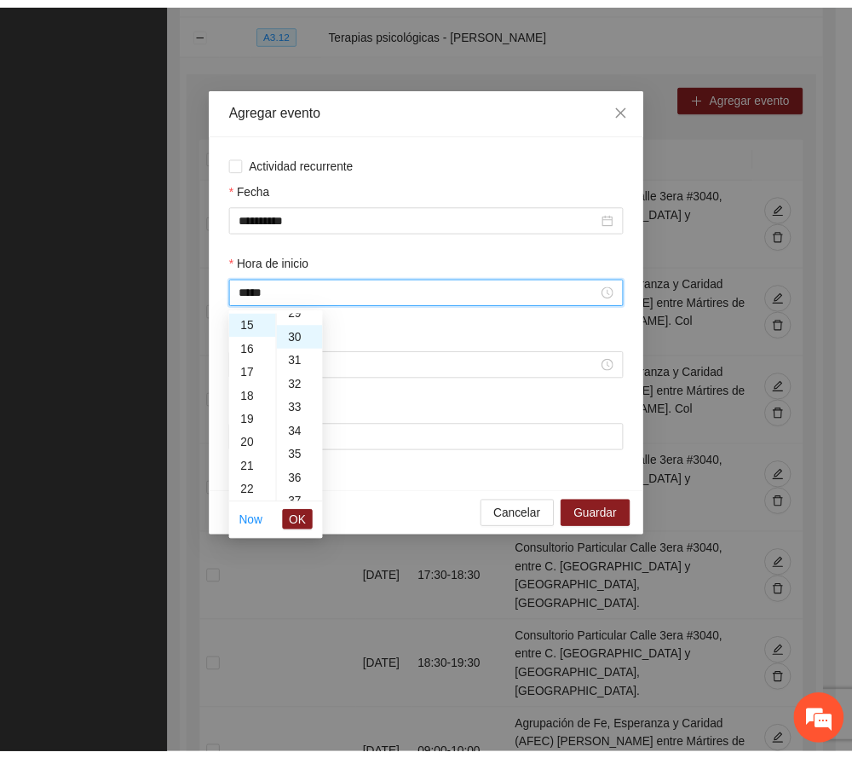
scroll to position [716, 0]
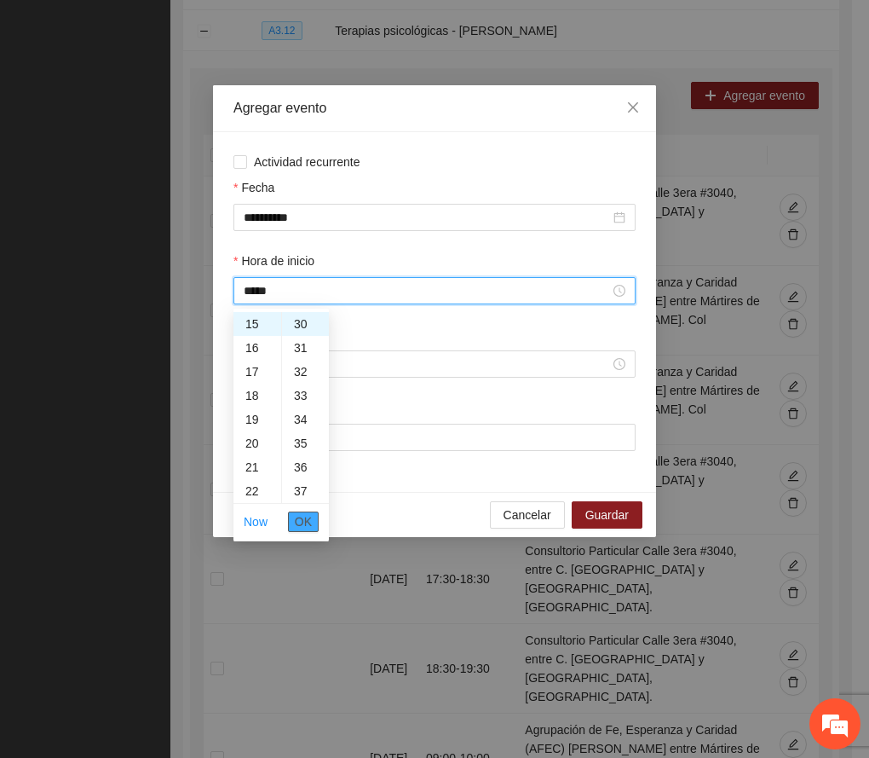
click at [301, 519] on span "OK" at bounding box center [303, 521] width 17 height 19
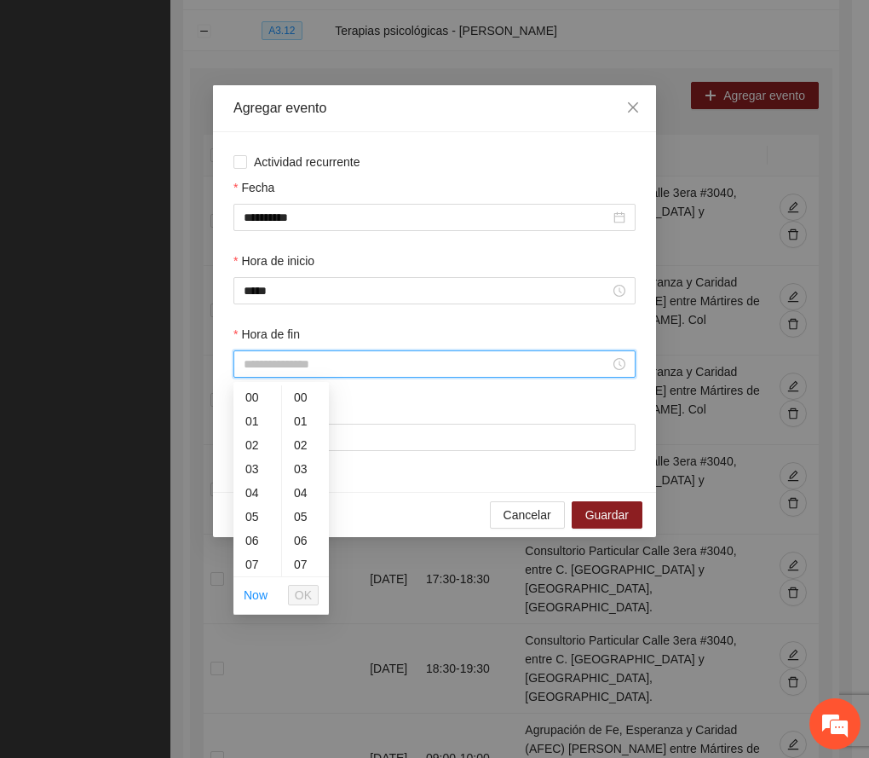
click at [298, 367] on input "Hora de fin" at bounding box center [427, 364] width 367 height 19
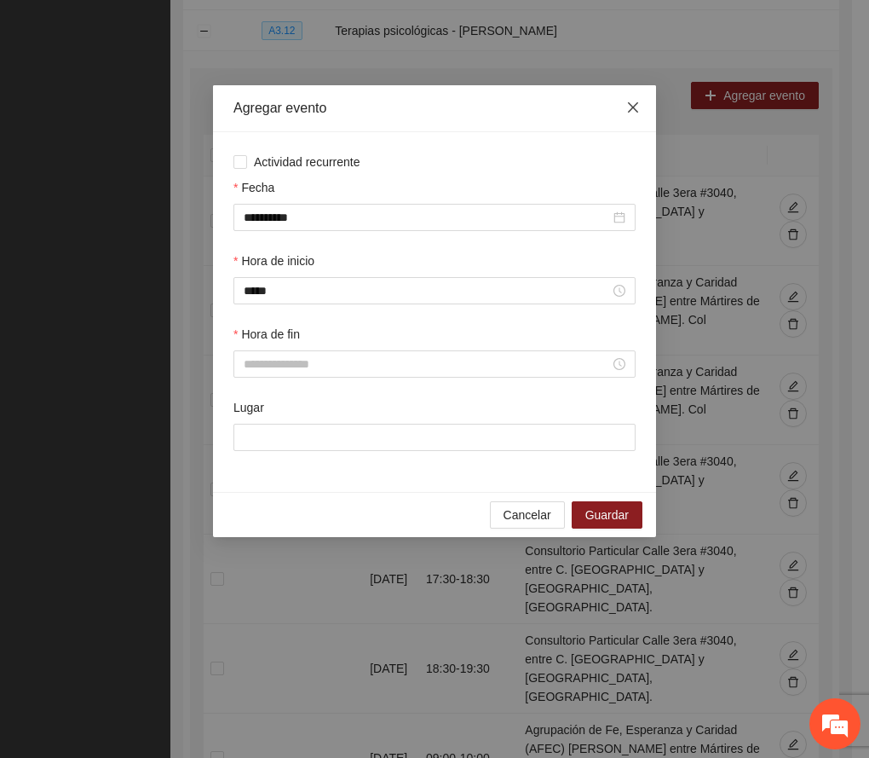
click at [631, 113] on icon "close" at bounding box center [634, 108] width 14 height 14
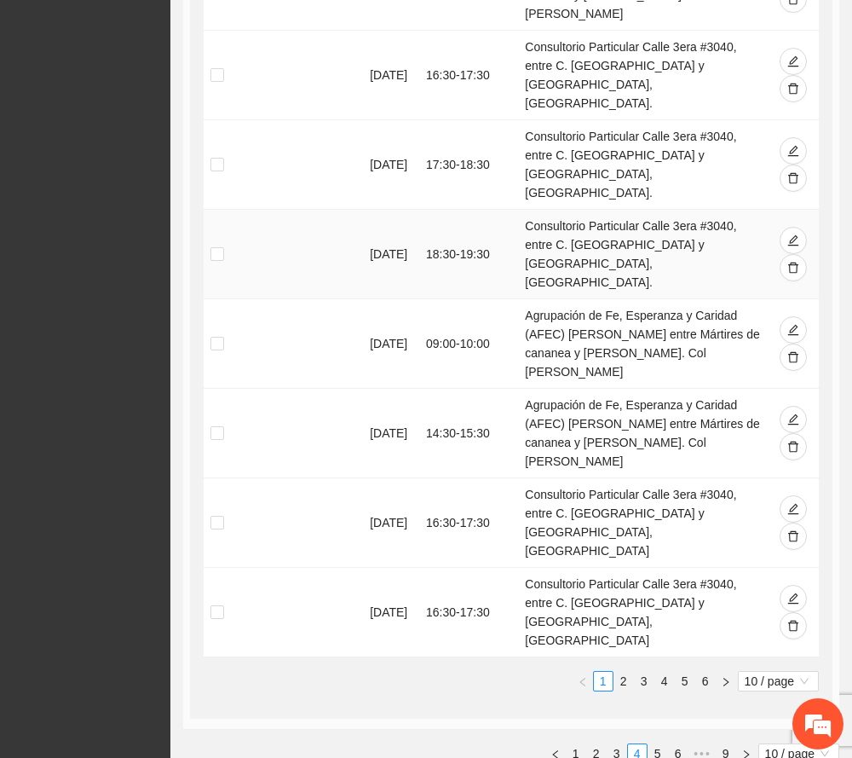
scroll to position [1037, 0]
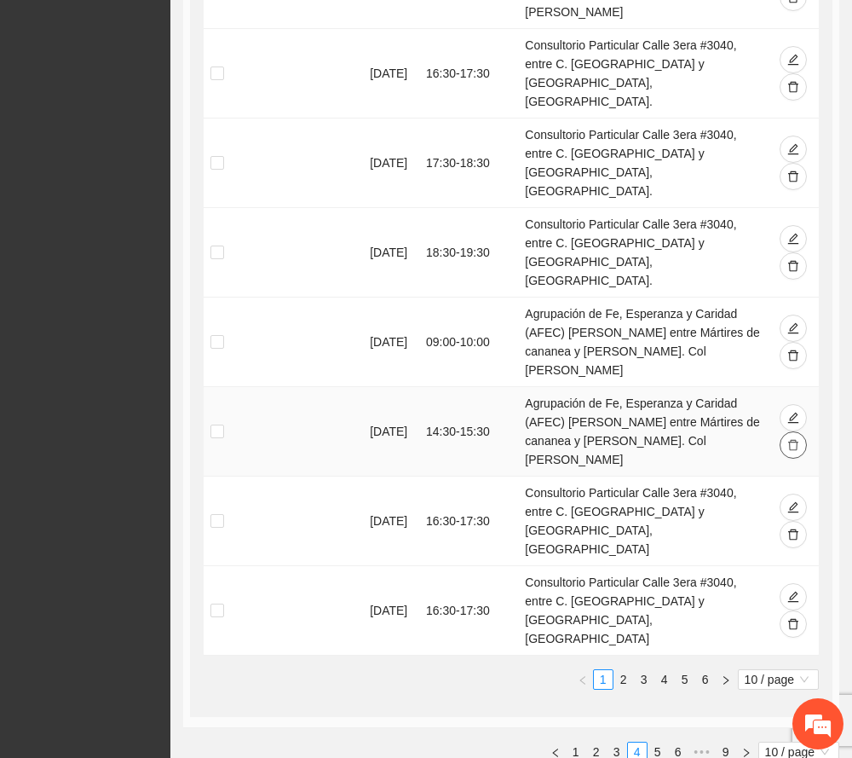
click at [791, 439] on icon "delete" at bounding box center [794, 445] width 12 height 12
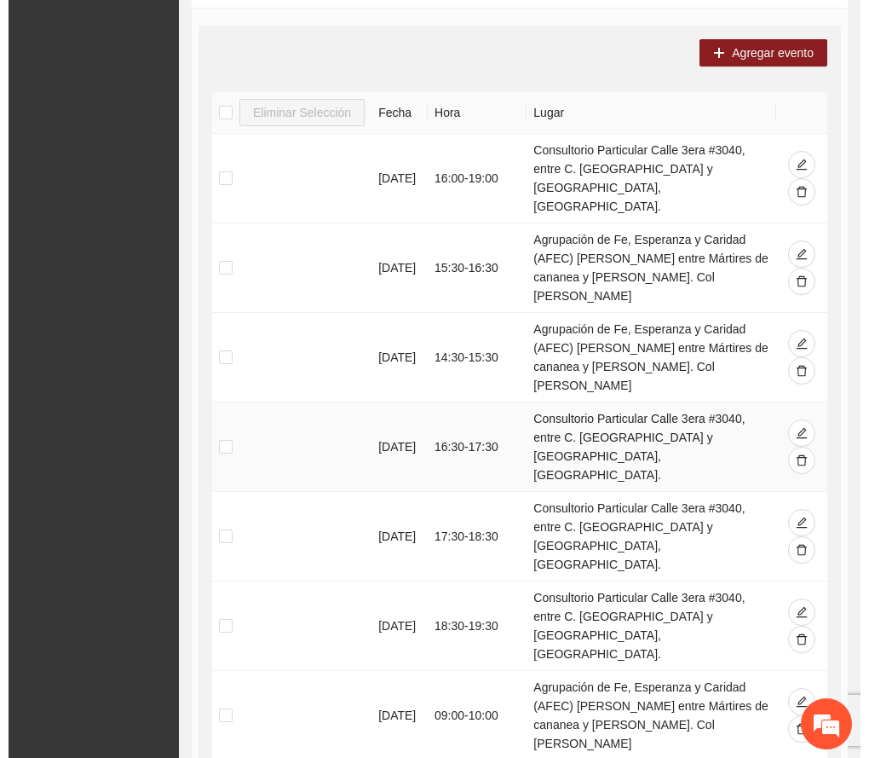
scroll to position [492, 0]
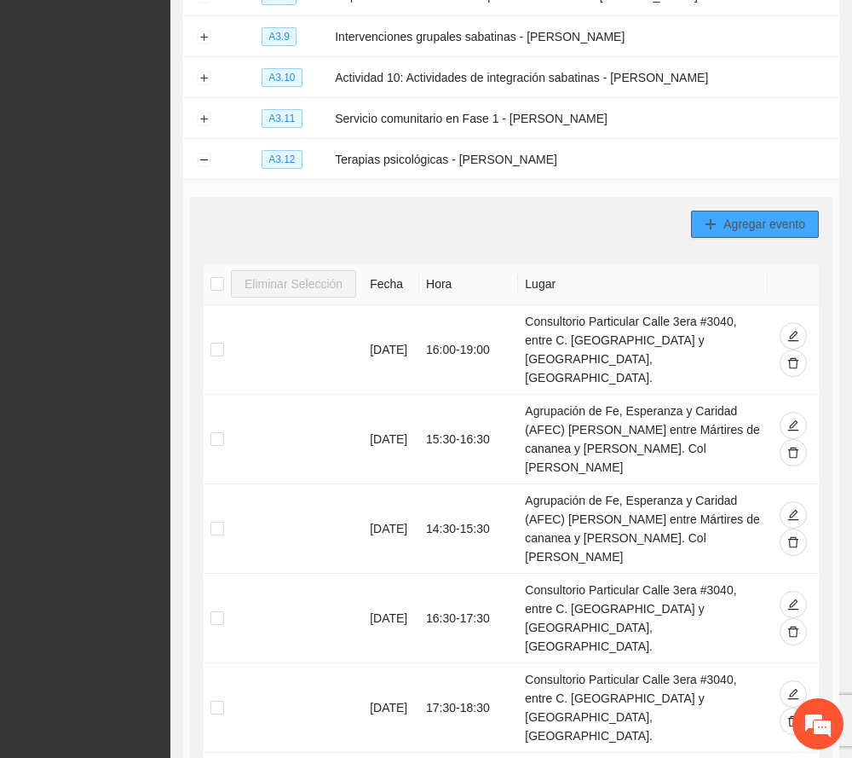
click at [759, 229] on span "Agregar evento" at bounding box center [765, 224] width 82 height 19
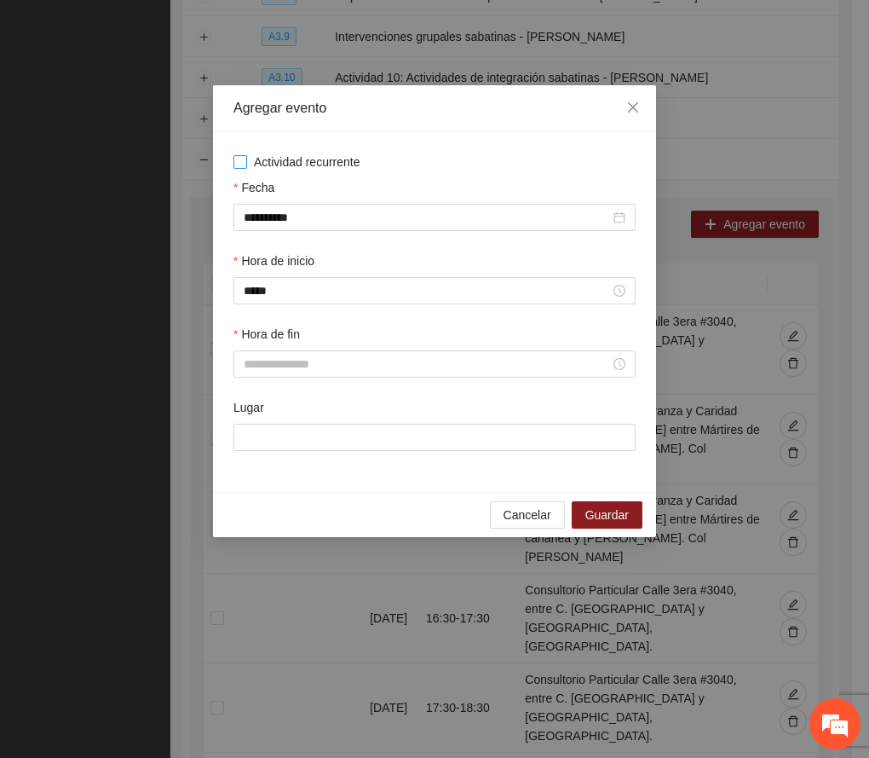
click at [317, 153] on span "Actividad recurrente" at bounding box center [307, 162] width 120 height 19
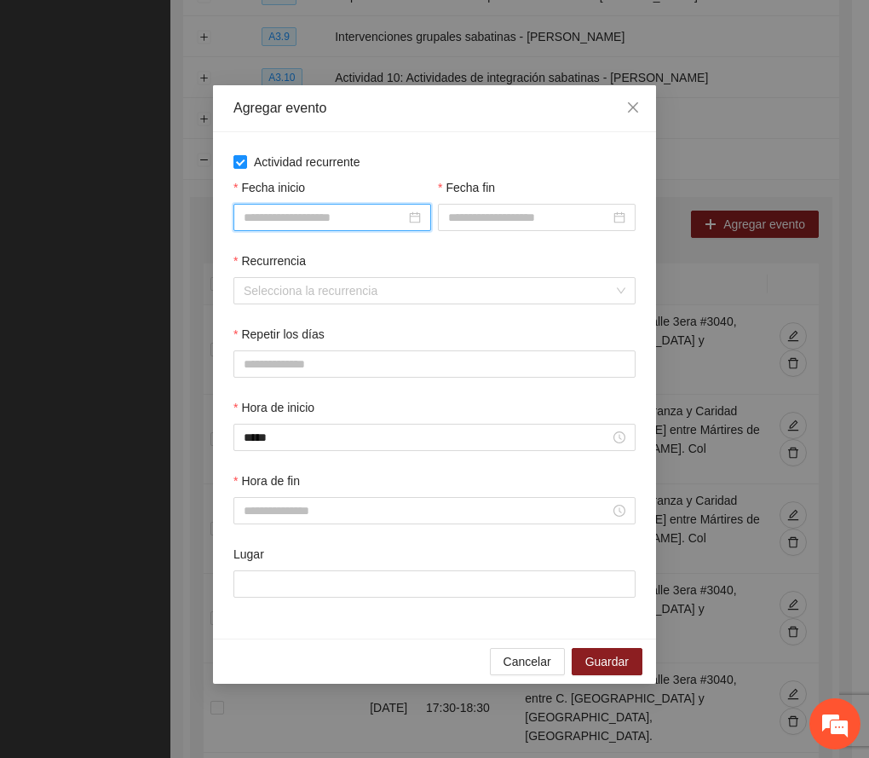
click at [318, 222] on input "Fecha inicio" at bounding box center [325, 217] width 162 height 19
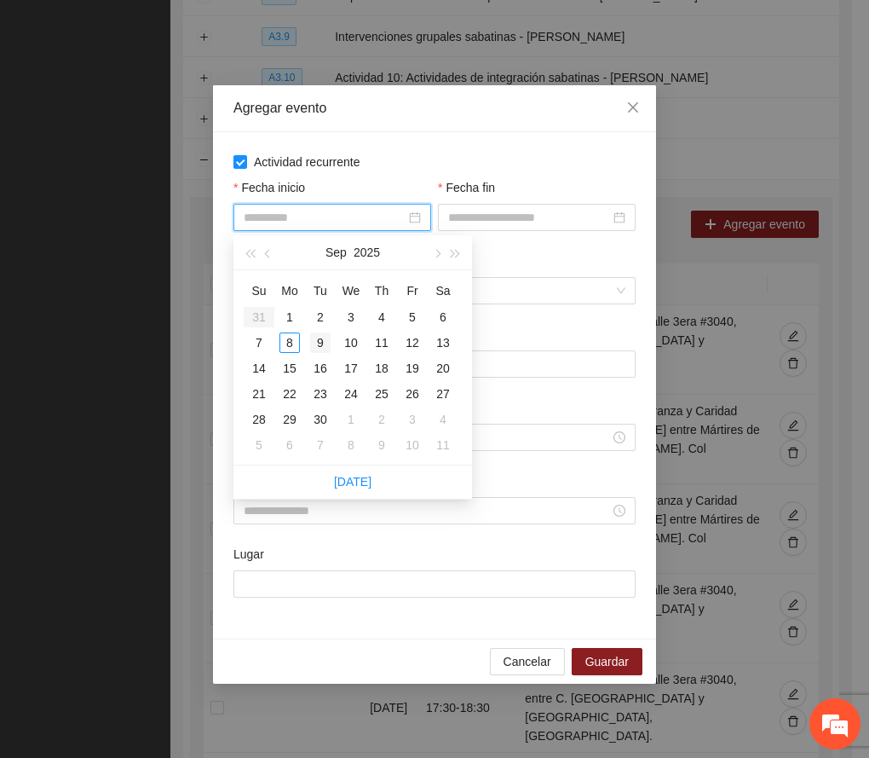
type input "**********"
click at [317, 341] on div "9" at bounding box center [320, 342] width 20 height 20
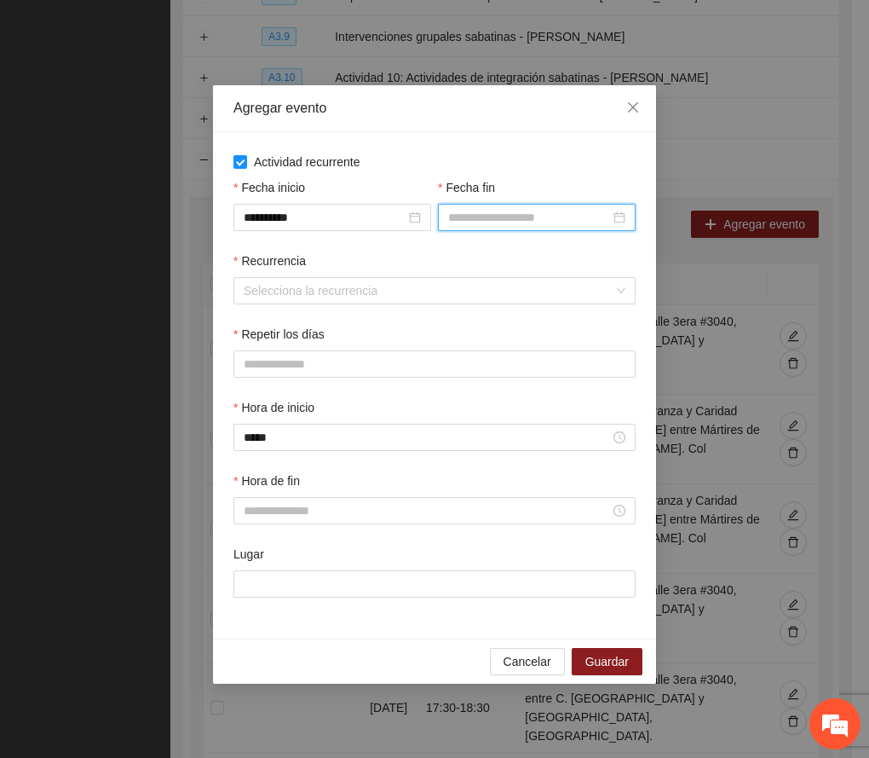
click at [484, 212] on input "Fecha fin" at bounding box center [529, 217] width 162 height 19
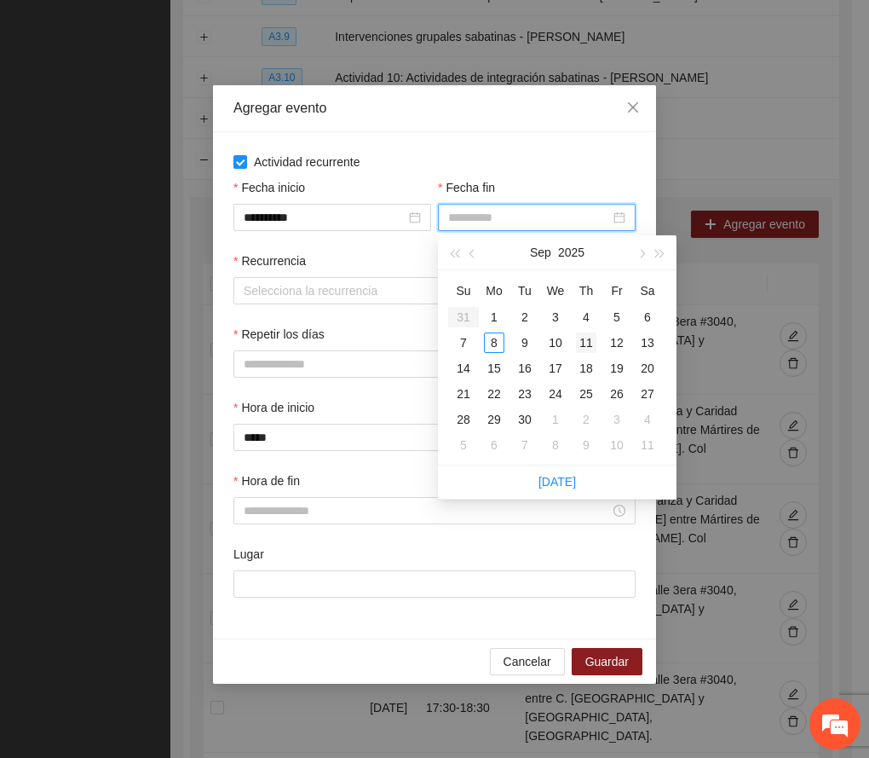
type input "**********"
click at [588, 343] on div "11" at bounding box center [586, 342] width 20 height 20
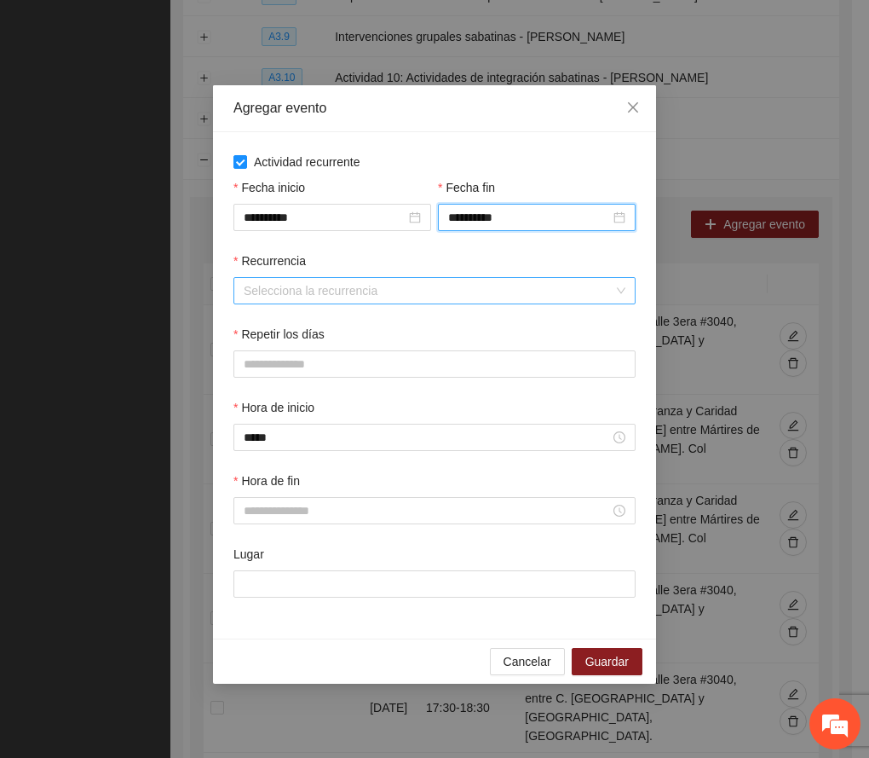
click at [369, 298] on input "Recurrencia" at bounding box center [429, 291] width 370 height 26
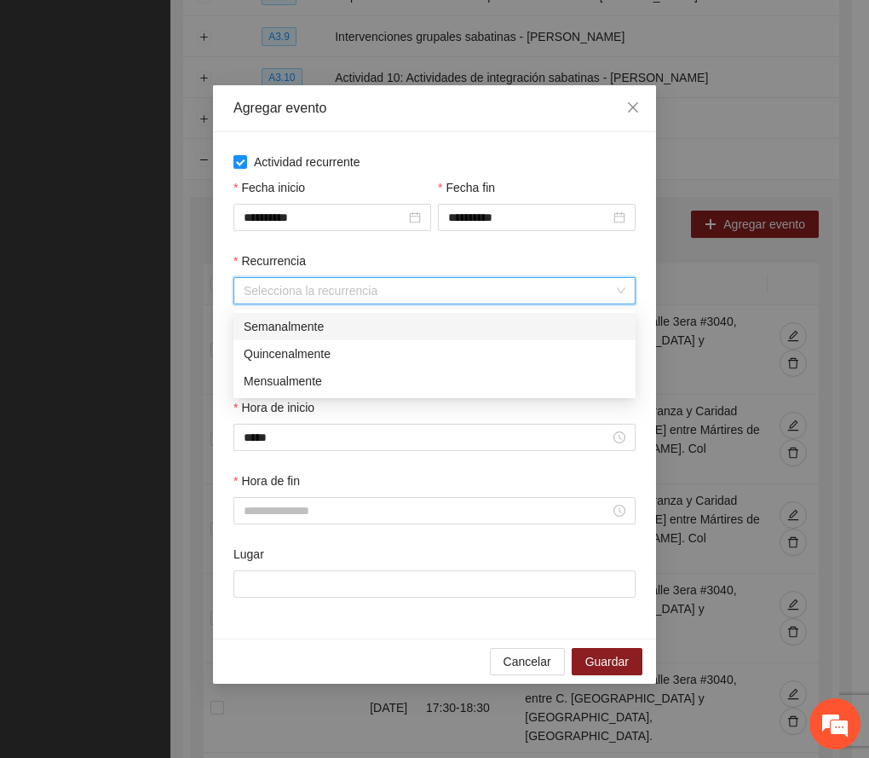
click at [301, 334] on div "Semanalmente" at bounding box center [435, 326] width 382 height 19
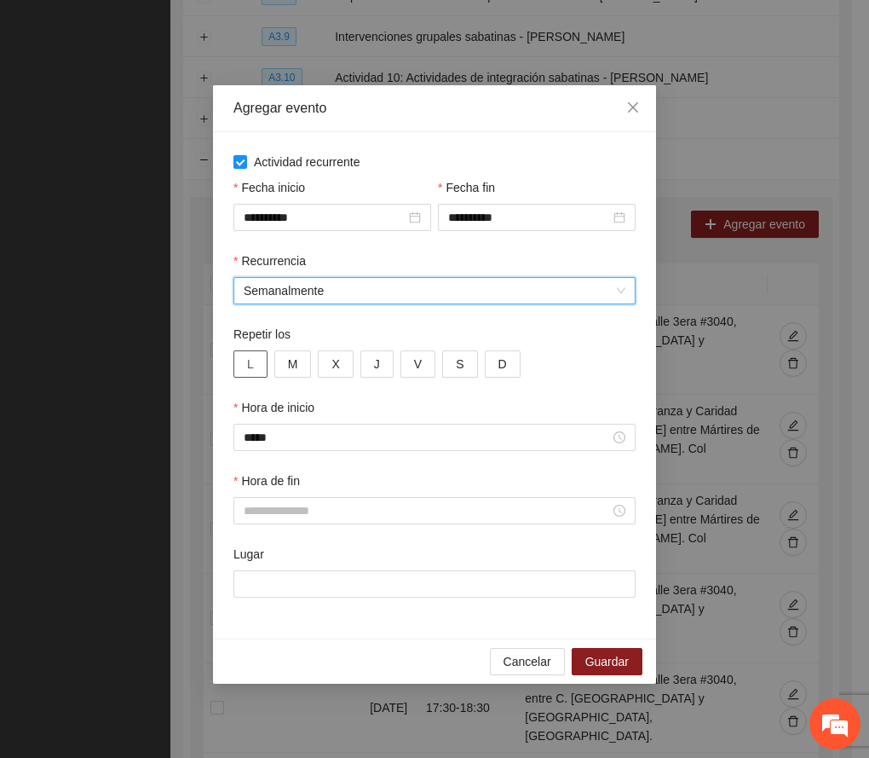
click at [261, 369] on button "L" at bounding box center [251, 363] width 34 height 27
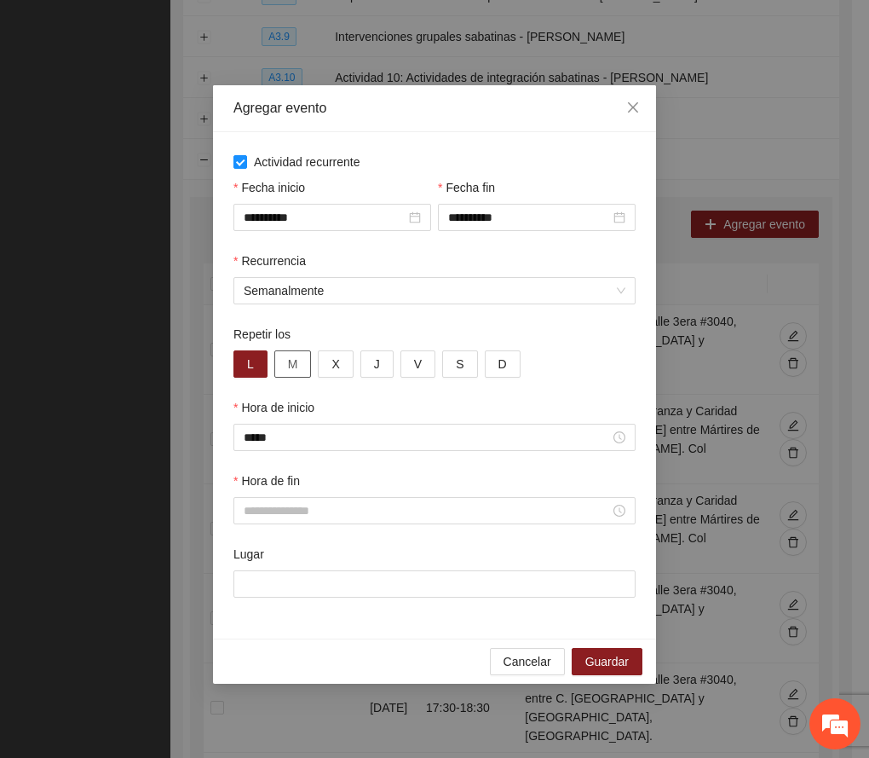
click at [300, 368] on button "M" at bounding box center [293, 363] width 38 height 27
click at [338, 362] on span "X" at bounding box center [336, 364] width 8 height 19
click at [383, 360] on button "J" at bounding box center [377, 363] width 33 height 27
click at [407, 365] on button "V" at bounding box center [418, 363] width 35 height 27
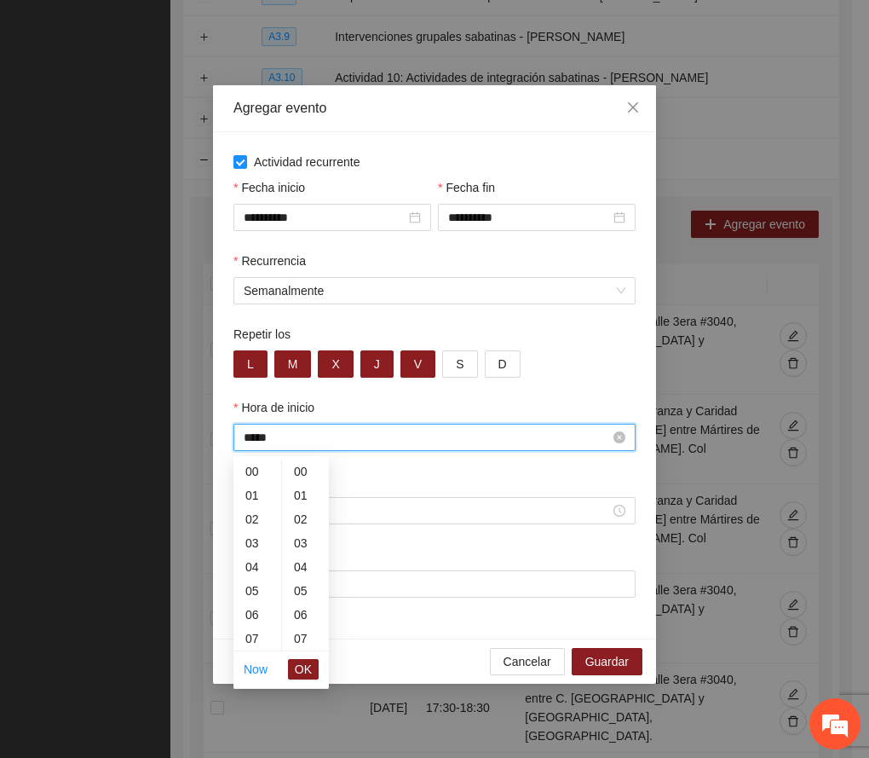
click at [310, 441] on input "*****" at bounding box center [427, 437] width 367 height 19
type input "*"
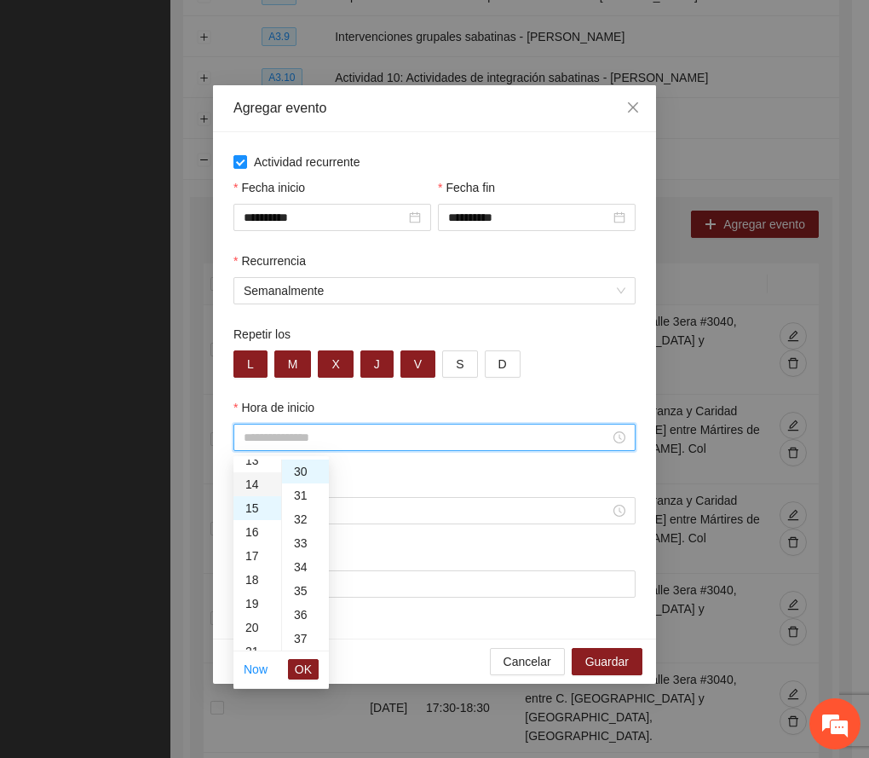
click at [250, 478] on div "14" at bounding box center [258, 484] width 48 height 24
click at [310, 666] on span "OK" at bounding box center [303, 669] width 17 height 19
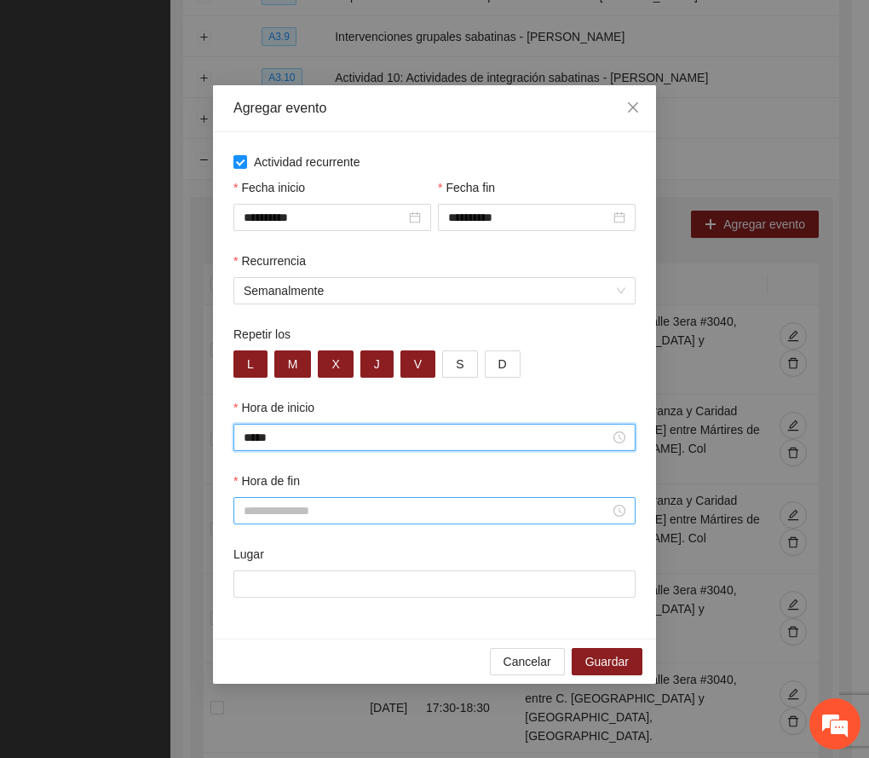
type input "*****"
click at [274, 505] on input "Hora de fin" at bounding box center [427, 510] width 367 height 19
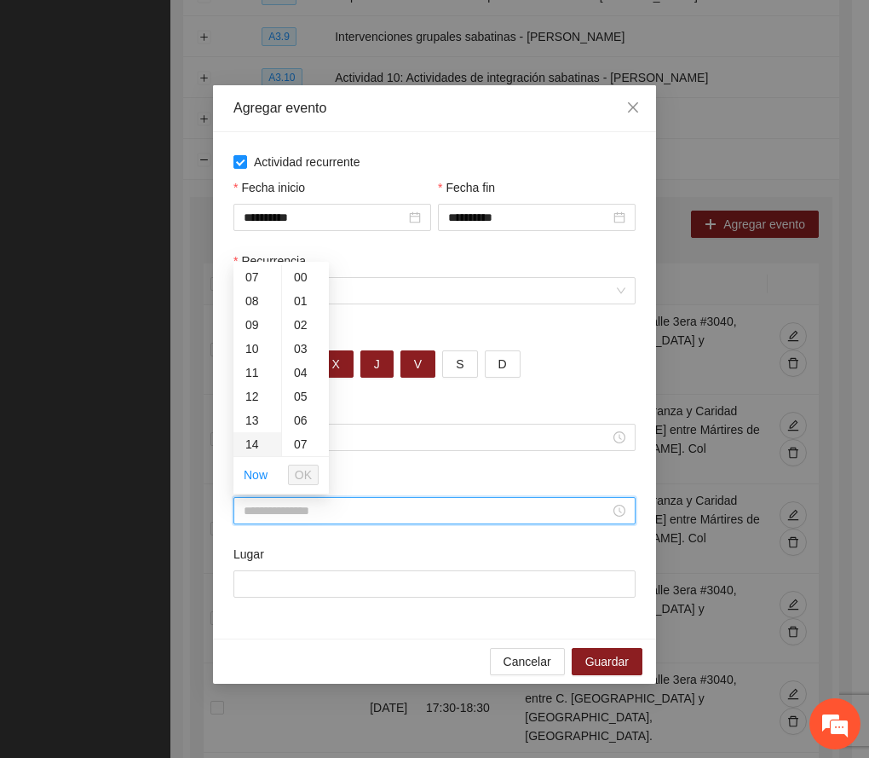
scroll to position [227, 0]
click at [253, 399] on div "15" at bounding box center [258, 408] width 48 height 24
click at [301, 308] on div "30" at bounding box center [305, 311] width 47 height 24
type input "*****"
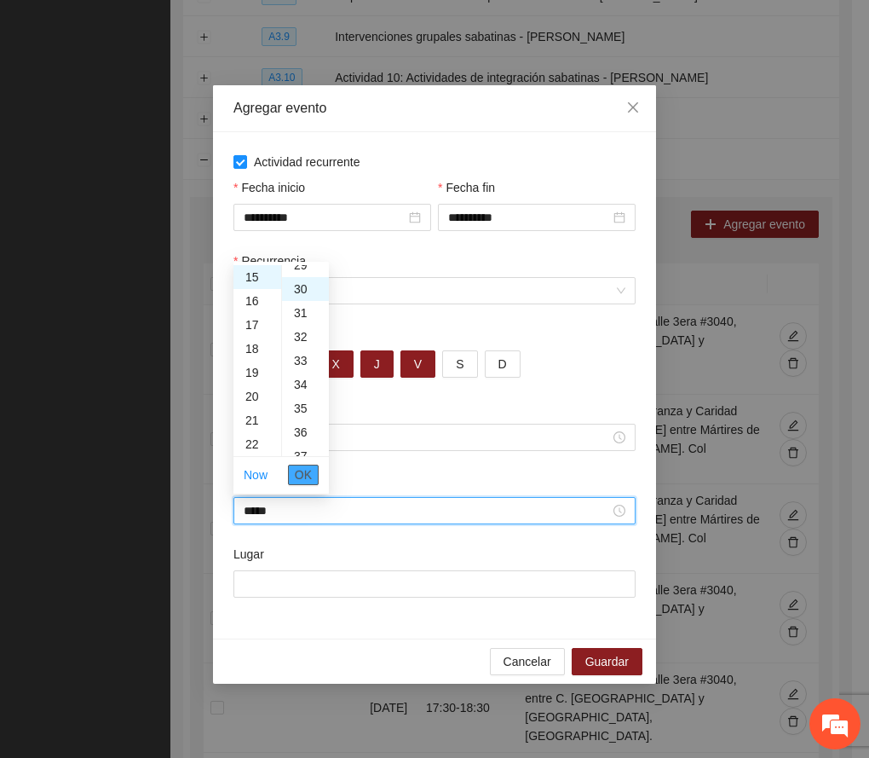
scroll to position [716, 0]
click at [314, 475] on button "OK" at bounding box center [303, 475] width 31 height 20
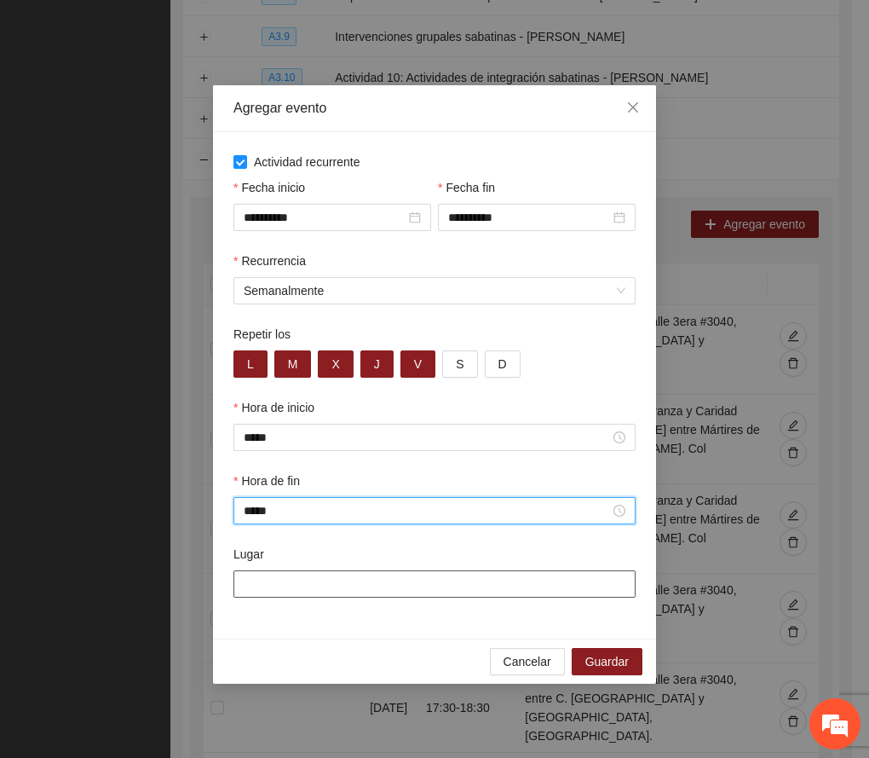
click at [298, 590] on input "Lugar" at bounding box center [435, 583] width 402 height 27
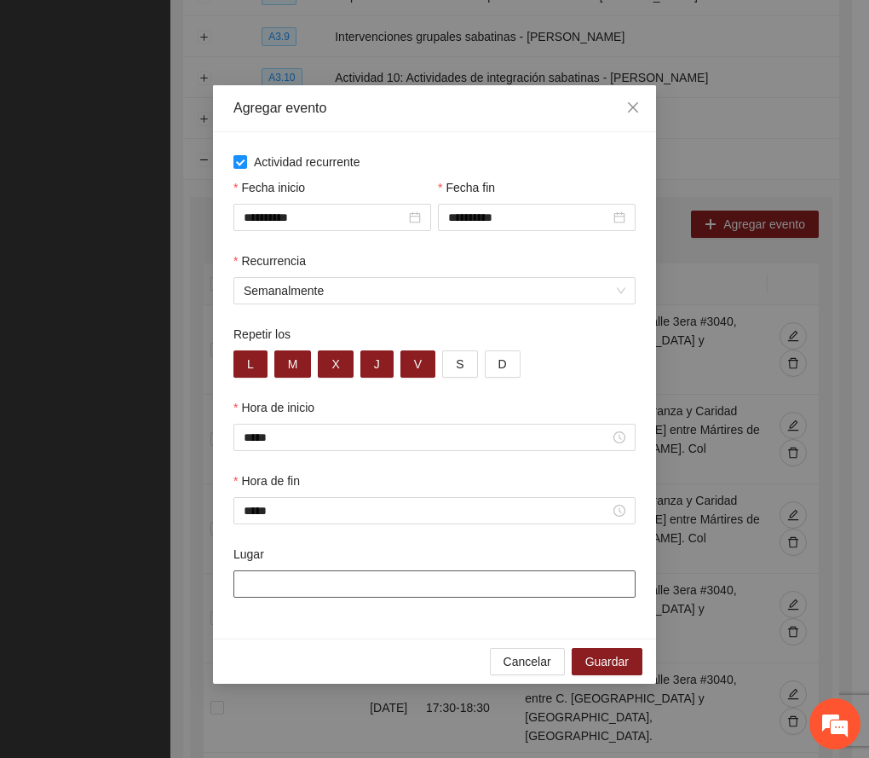
paste input "**********"
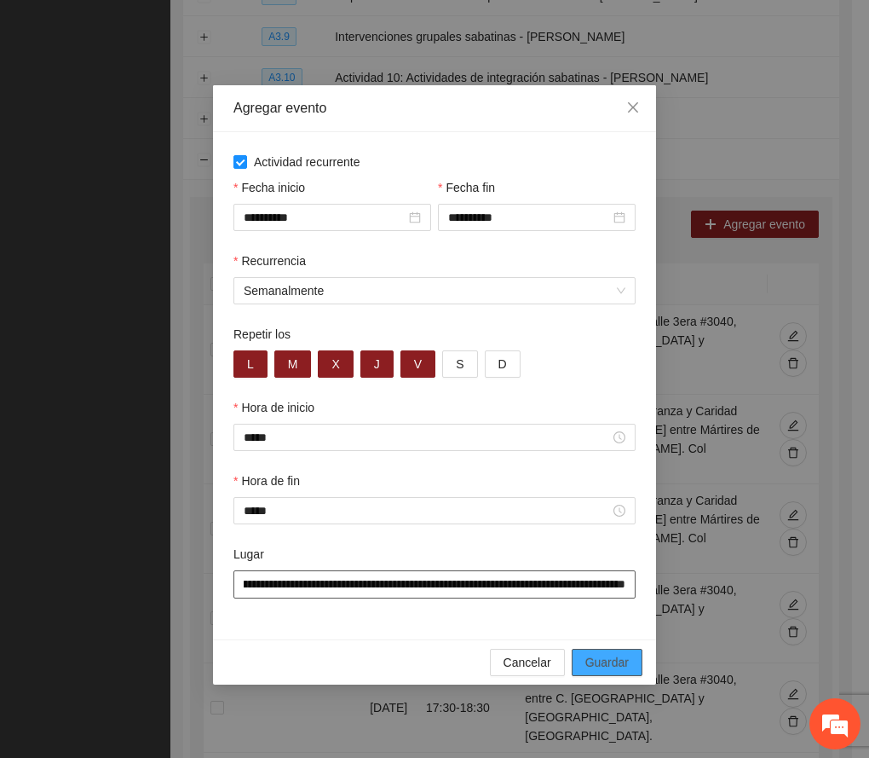
type input "**********"
click at [625, 662] on span "Guardar" at bounding box center [607, 662] width 43 height 19
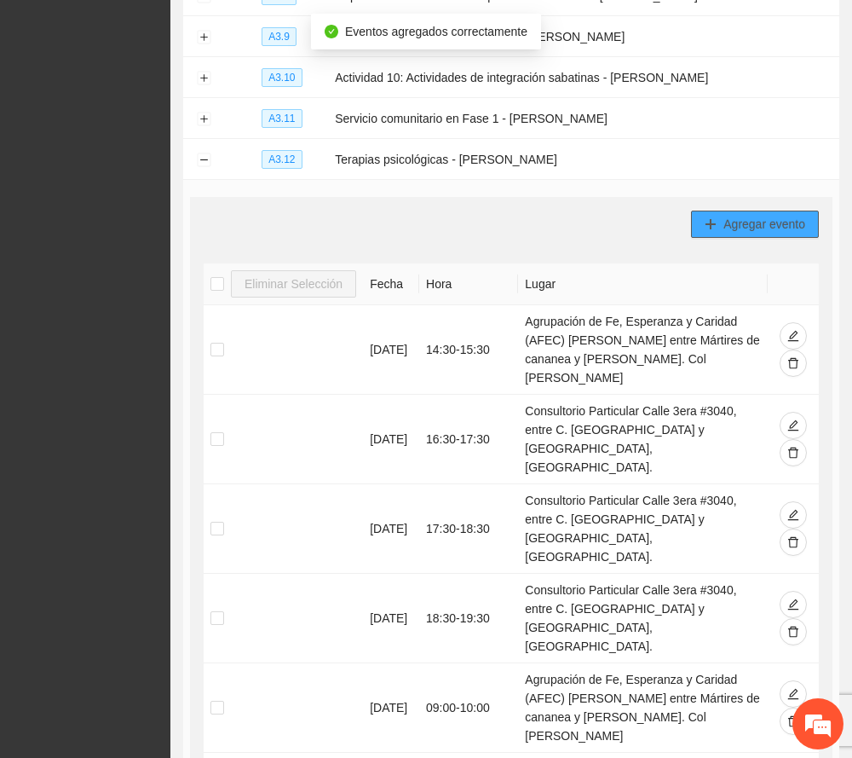
click at [765, 230] on span "Agregar evento" at bounding box center [765, 224] width 82 height 19
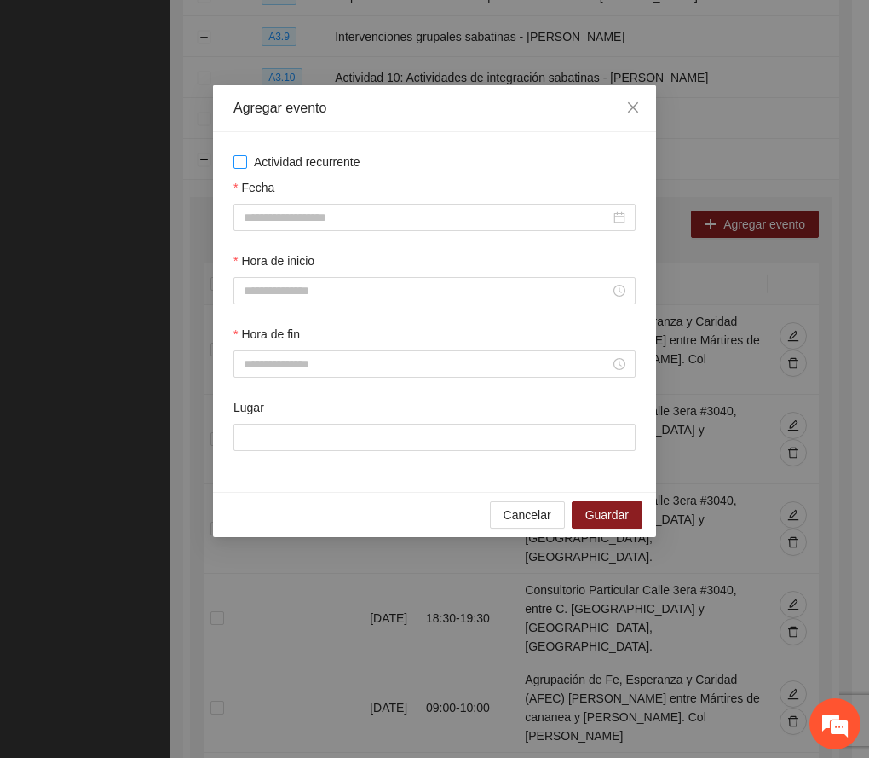
click at [321, 164] on span "Actividad recurrente" at bounding box center [307, 162] width 120 height 19
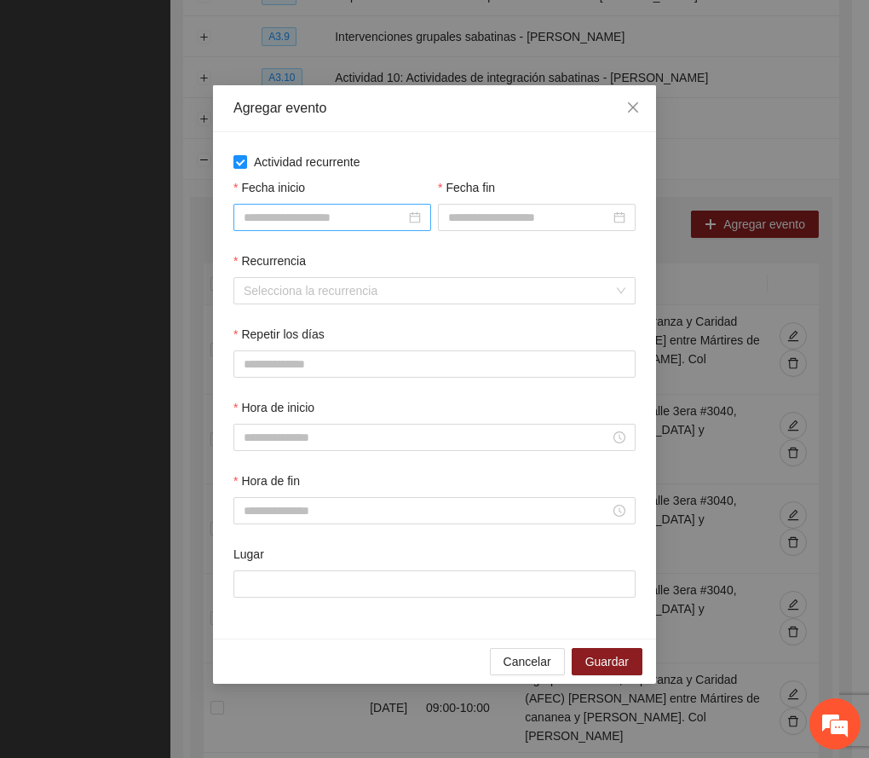
drag, startPoint x: 297, startPoint y: 233, endPoint x: 300, endPoint y: 217, distance: 16.4
click at [298, 227] on div "Fecha inicio" at bounding box center [332, 214] width 205 height 73
click at [300, 209] on input "Fecha inicio" at bounding box center [325, 217] width 162 height 19
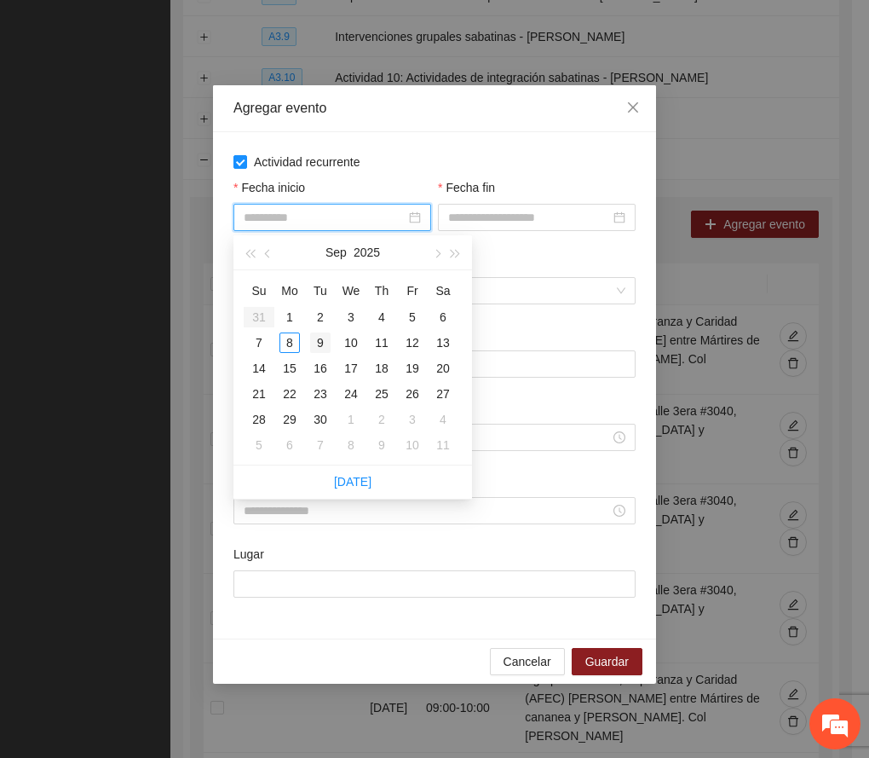
type input "**********"
click at [311, 351] on div "9" at bounding box center [320, 342] width 20 height 20
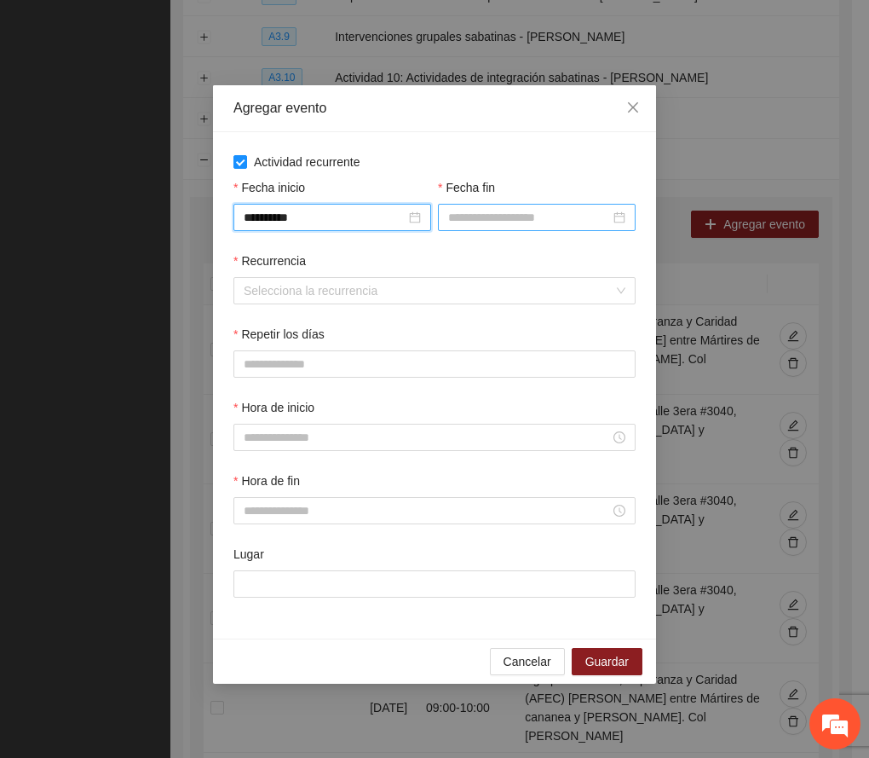
click at [471, 212] on input "Fecha fin" at bounding box center [529, 217] width 162 height 19
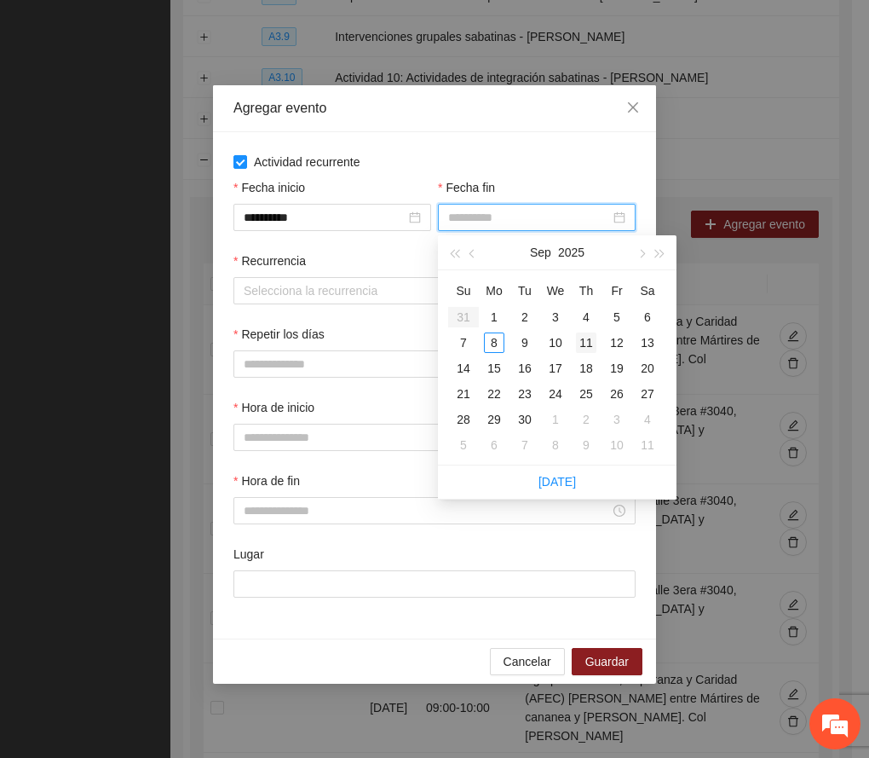
type input "**********"
click at [585, 342] on div "11" at bounding box center [586, 342] width 20 height 20
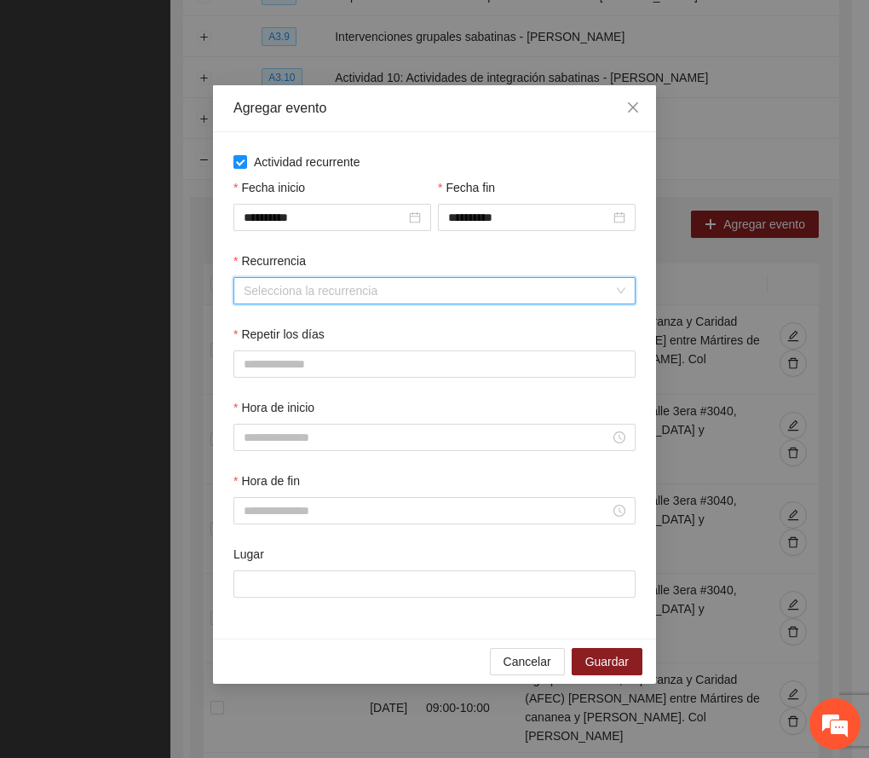
click at [303, 287] on input "Recurrencia" at bounding box center [429, 291] width 370 height 26
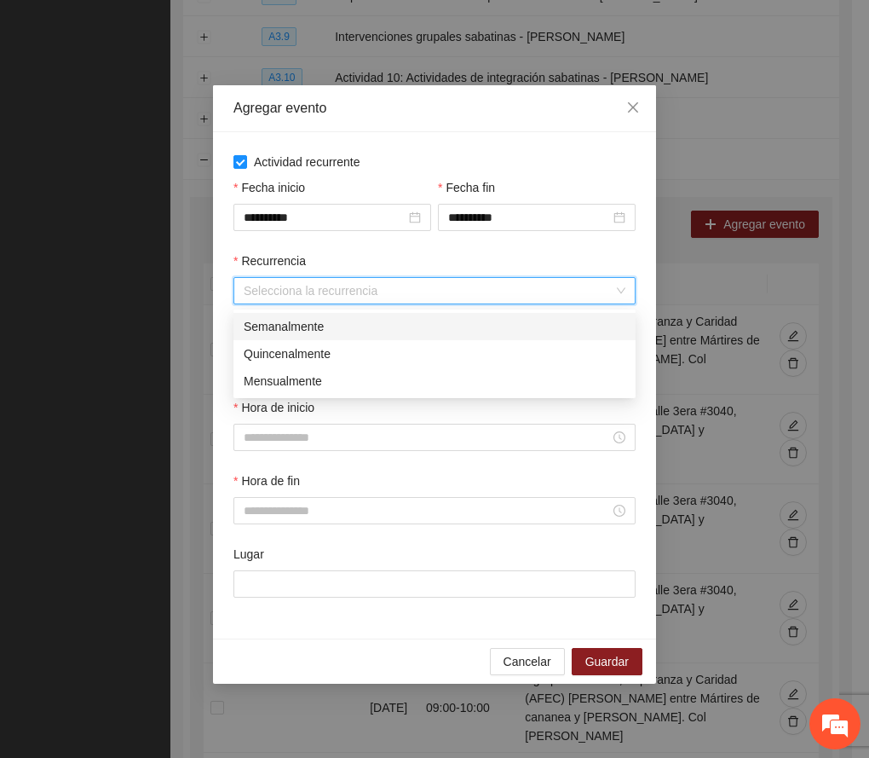
click at [291, 322] on div "Semanalmente" at bounding box center [435, 326] width 382 height 19
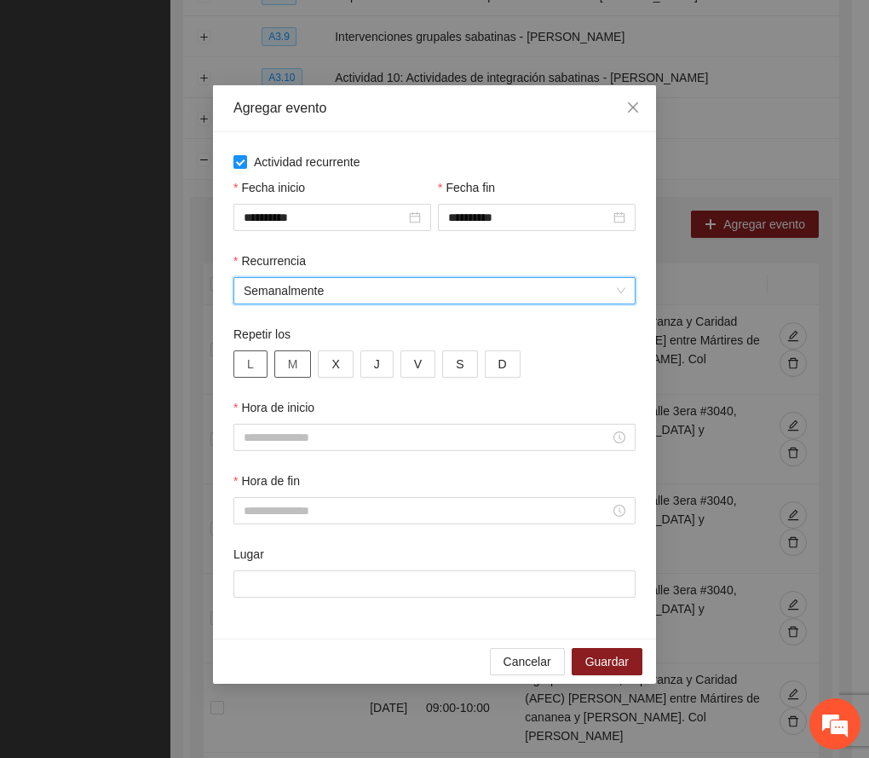
drag, startPoint x: 247, startPoint y: 367, endPoint x: 285, endPoint y: 369, distance: 37.6
click at [253, 362] on button "L" at bounding box center [251, 363] width 34 height 27
drag, startPoint x: 287, startPoint y: 369, endPoint x: 315, endPoint y: 370, distance: 28.1
click at [288, 369] on span "M" at bounding box center [293, 364] width 10 height 19
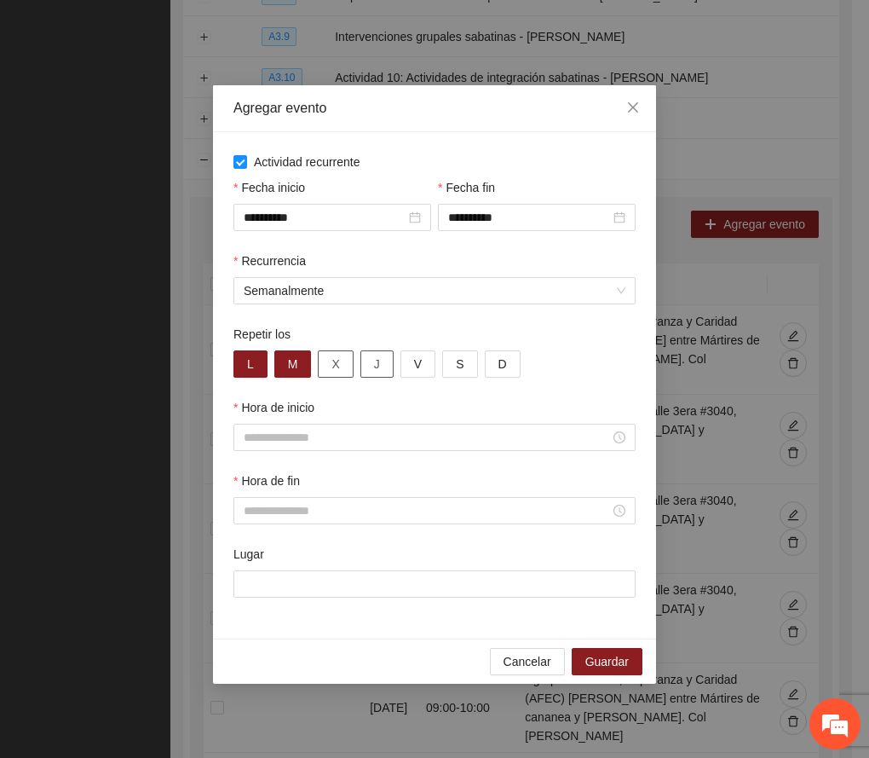
drag, startPoint x: 349, startPoint y: 365, endPoint x: 370, endPoint y: 365, distance: 20.5
click at [351, 363] on button "X" at bounding box center [335, 363] width 35 height 27
click at [375, 365] on span "J" at bounding box center [377, 364] width 6 height 19
drag, startPoint x: 407, startPoint y: 365, endPoint x: 349, endPoint y: 428, distance: 85.7
click at [411, 361] on button "V" at bounding box center [418, 363] width 35 height 27
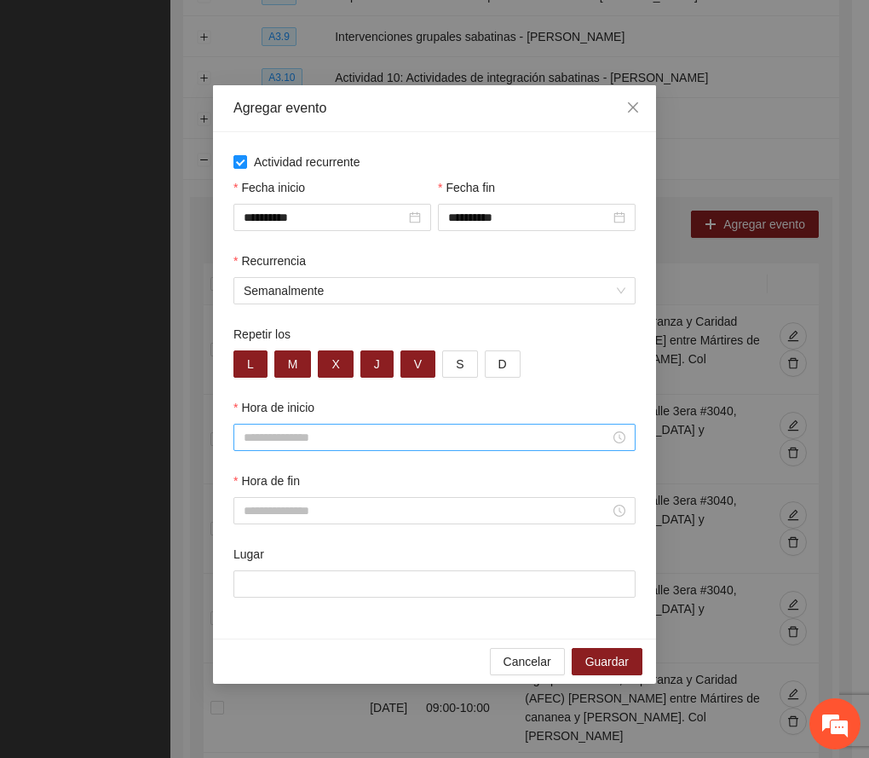
click at [322, 451] on div at bounding box center [435, 437] width 402 height 27
click at [252, 600] on div "15" at bounding box center [258, 603] width 48 height 24
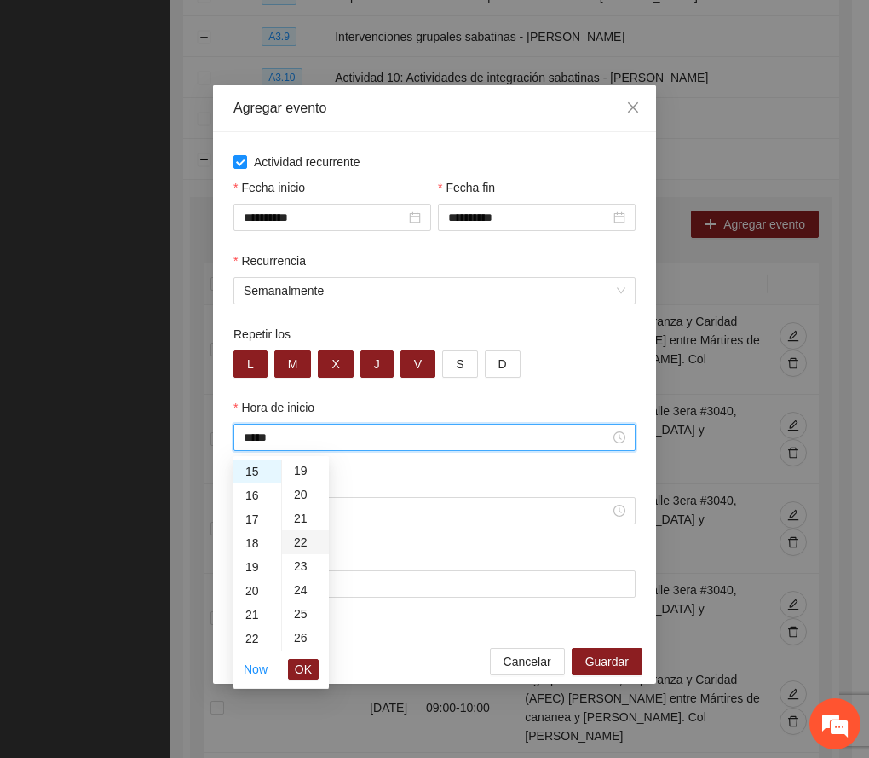
scroll to position [568, 0]
click at [298, 621] on div "30" at bounding box center [305, 620] width 47 height 24
type input "*****"
click at [305, 667] on span "OK" at bounding box center [303, 669] width 17 height 19
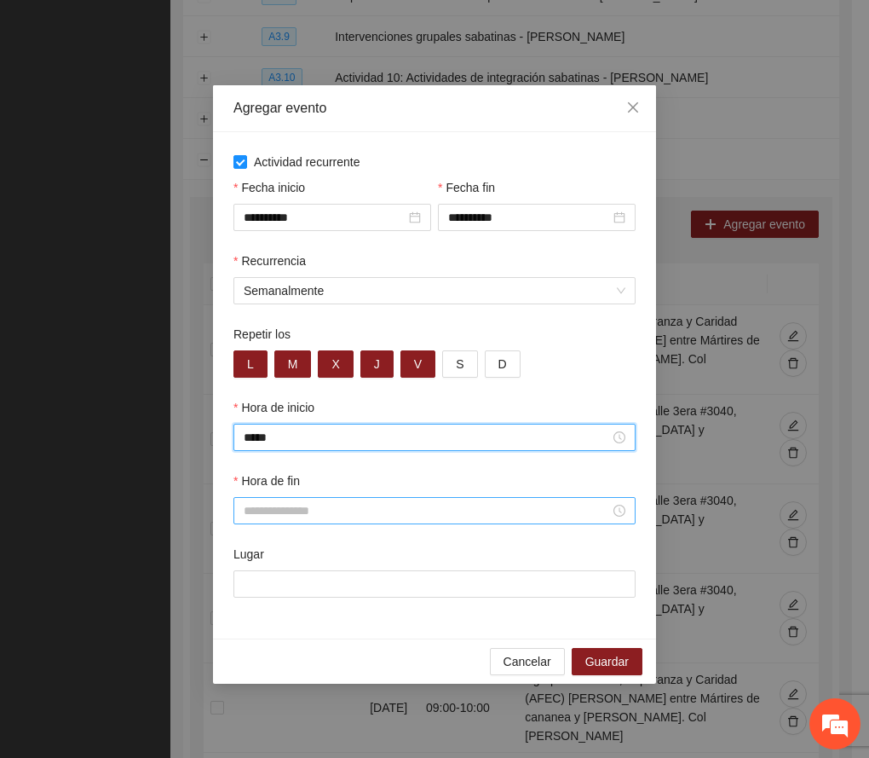
click at [266, 516] on input "Hora de fin" at bounding box center [427, 510] width 367 height 19
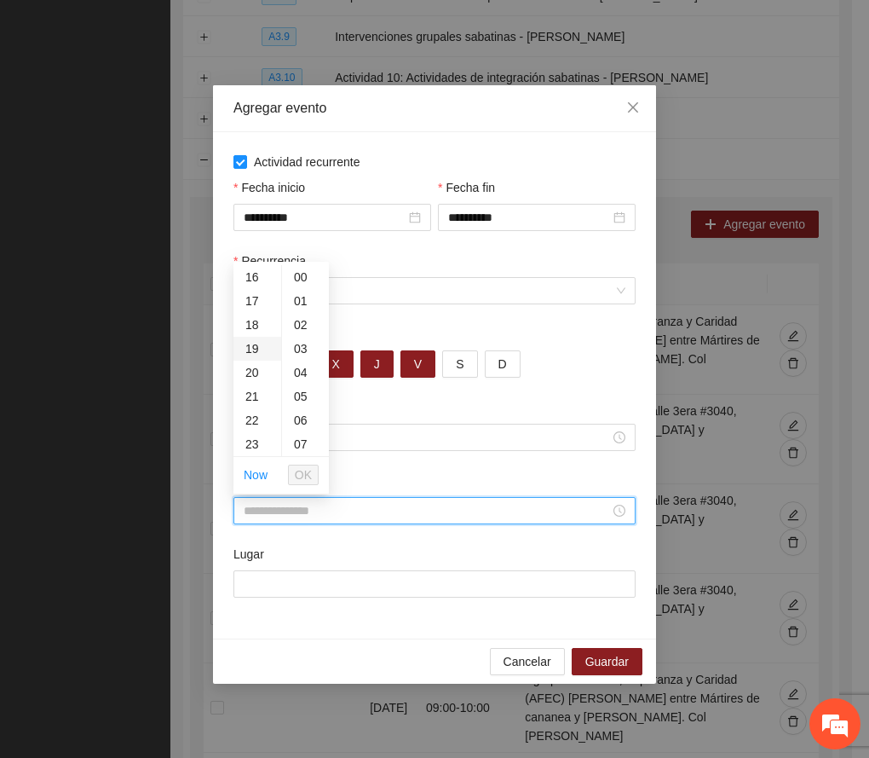
scroll to position [341, 0]
click at [246, 321] on div "16" at bounding box center [258, 318] width 48 height 24
click at [297, 315] on div "30" at bounding box center [305, 311] width 47 height 24
type input "*****"
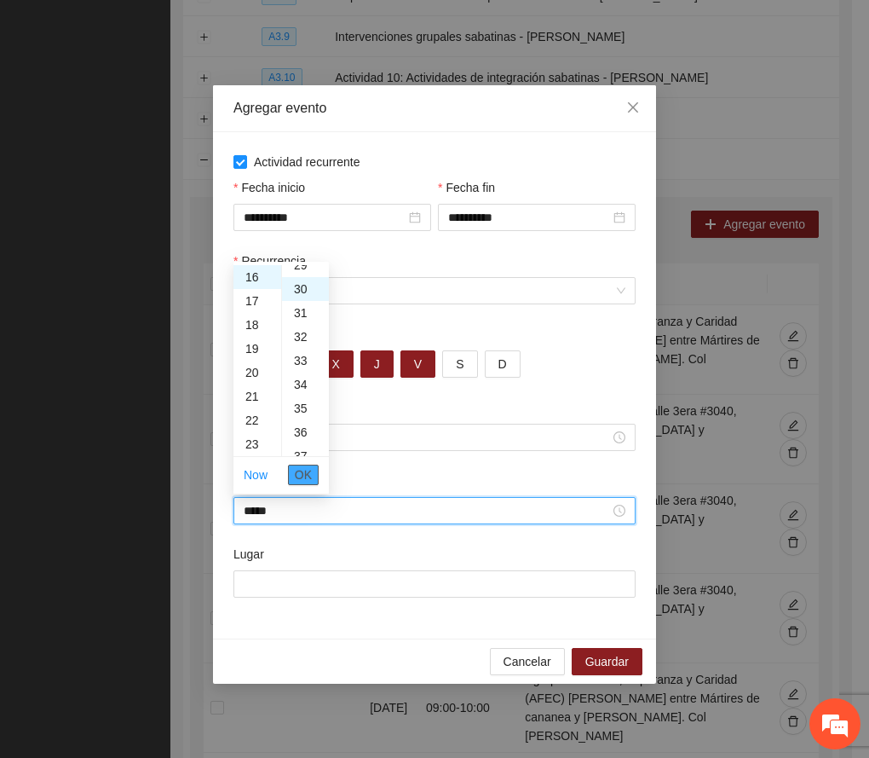
scroll to position [716, 0]
click at [302, 471] on span "OK" at bounding box center [303, 474] width 17 height 19
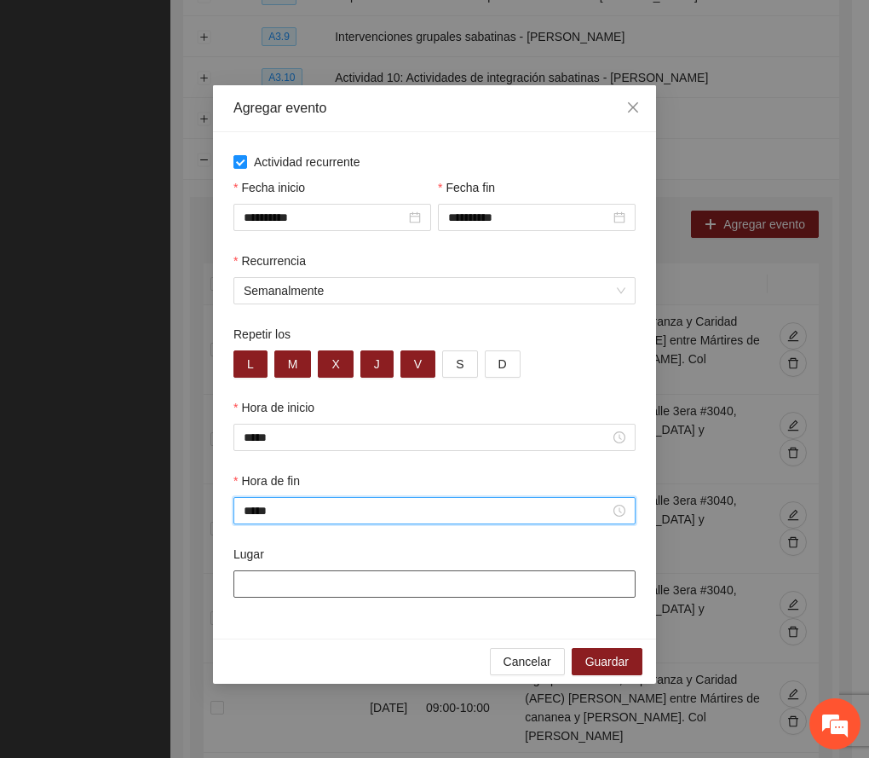
click at [329, 585] on input "Lugar" at bounding box center [435, 583] width 402 height 27
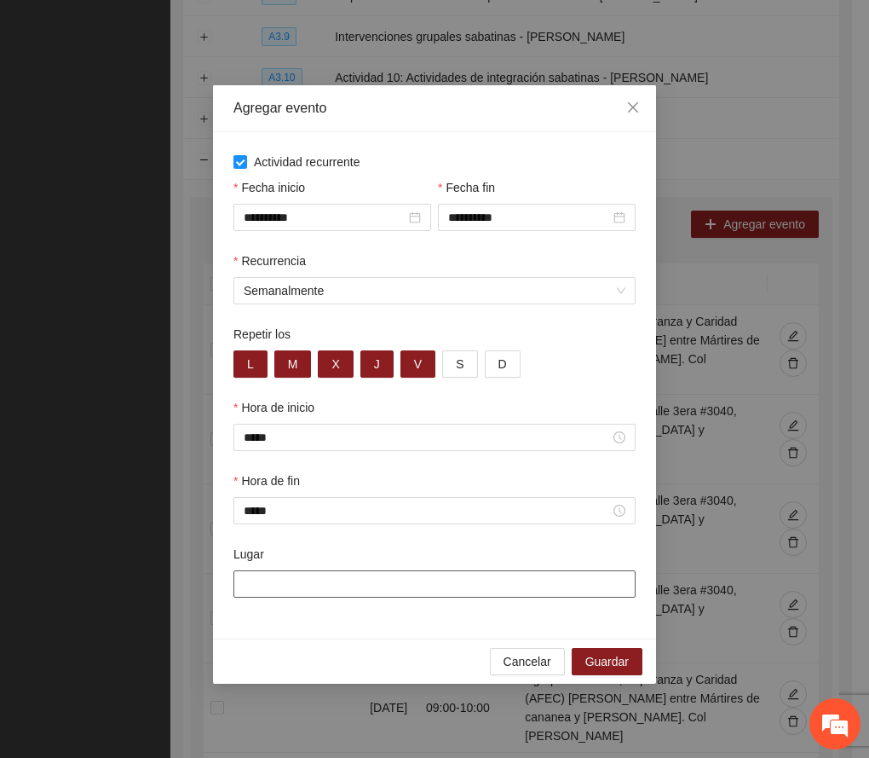
paste input "**********"
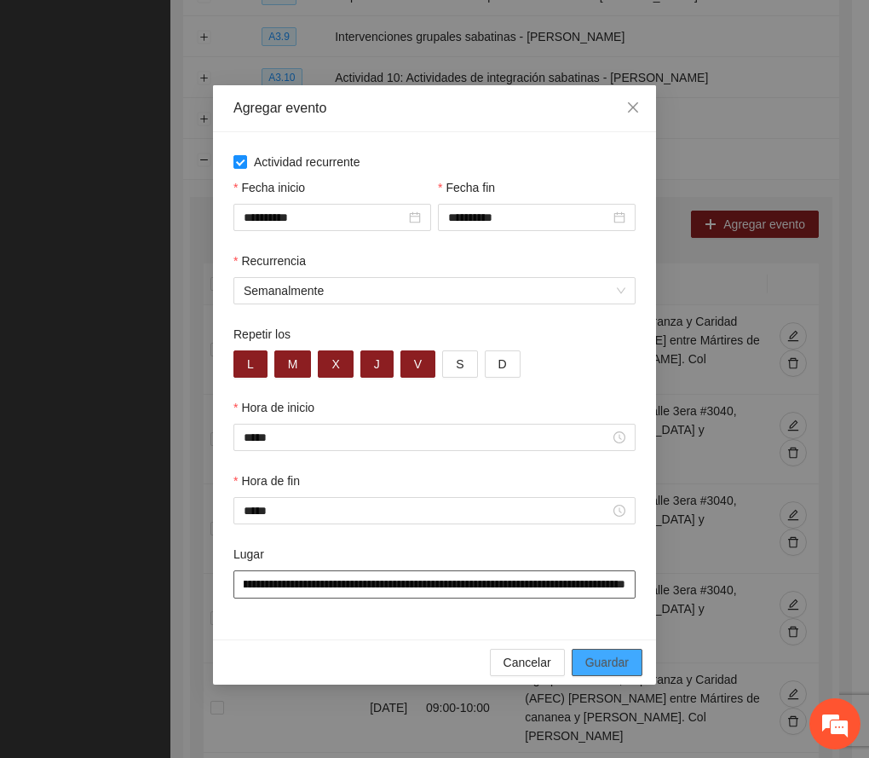
type input "**********"
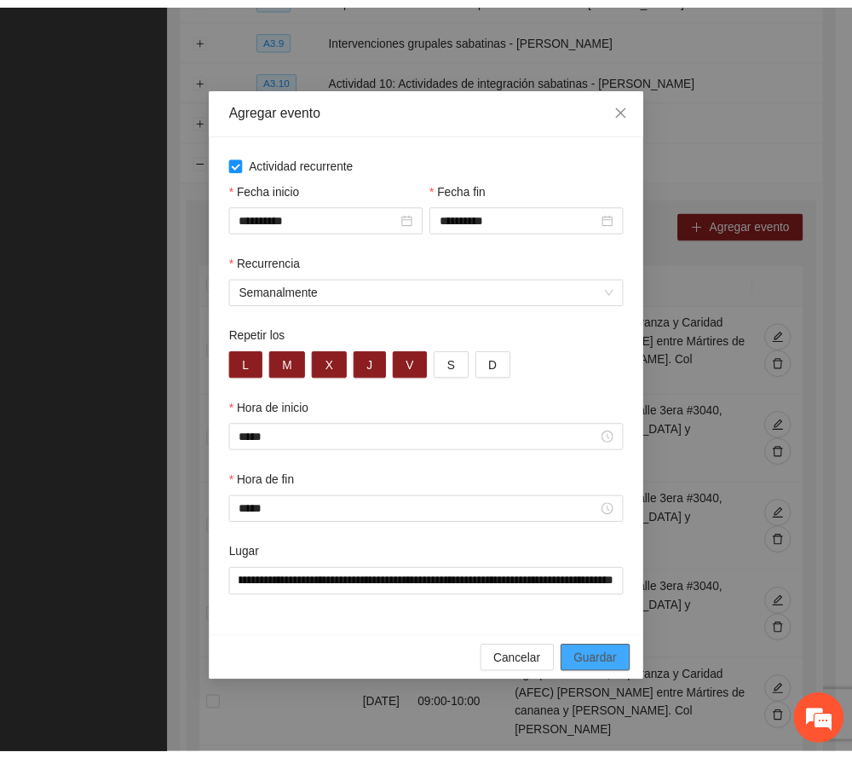
scroll to position [0, 0]
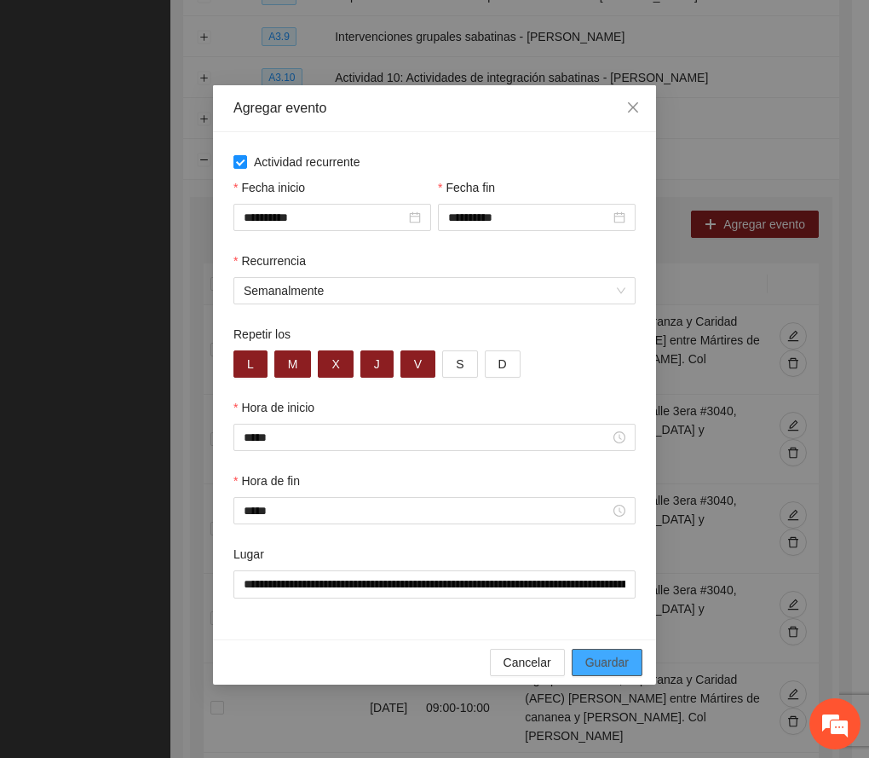
click at [611, 660] on span "Guardar" at bounding box center [607, 662] width 43 height 19
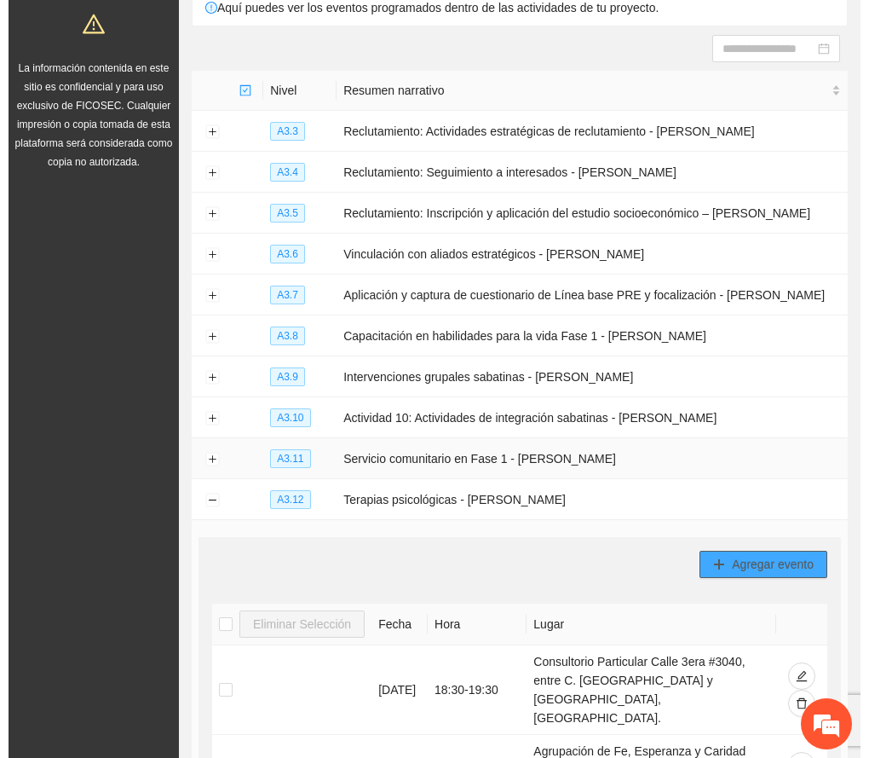
scroll to position [151, 0]
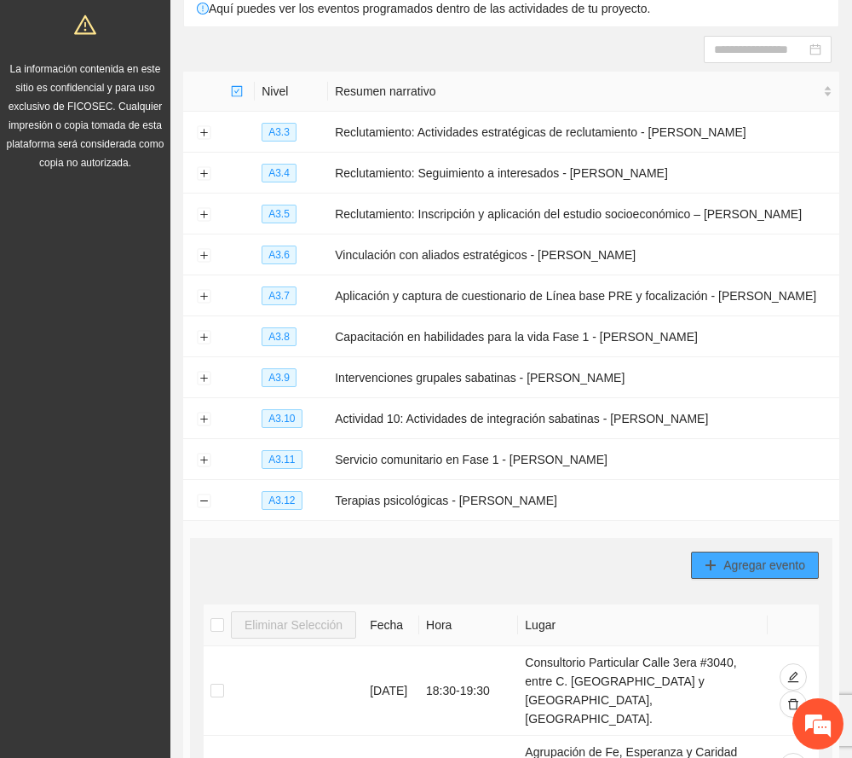
click at [783, 563] on span "Agregar evento" at bounding box center [765, 565] width 82 height 19
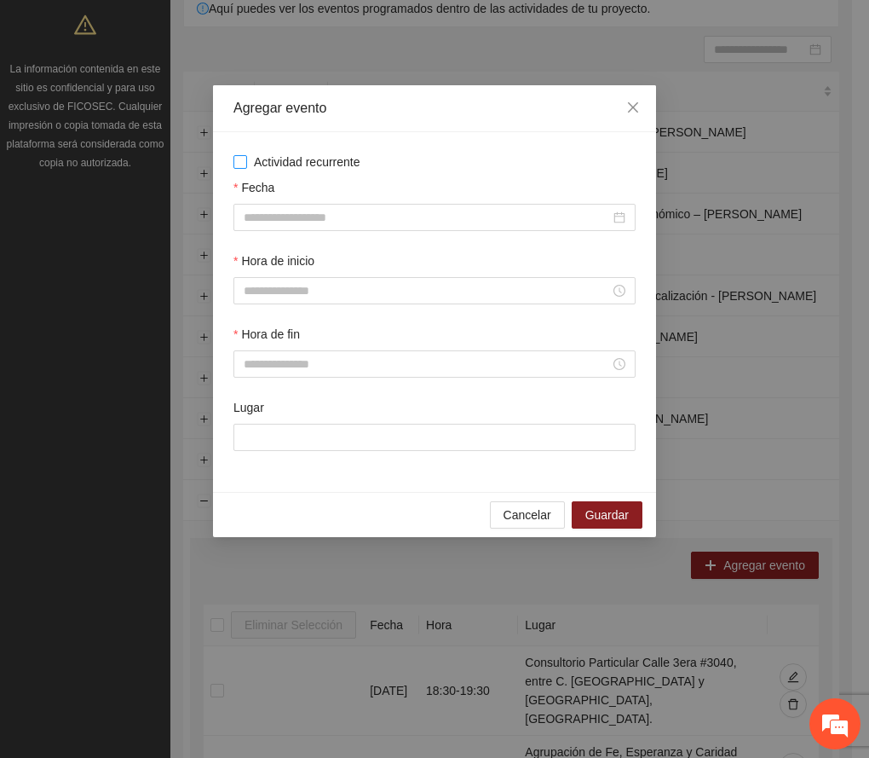
click at [321, 167] on span "Actividad recurrente" at bounding box center [307, 162] width 120 height 19
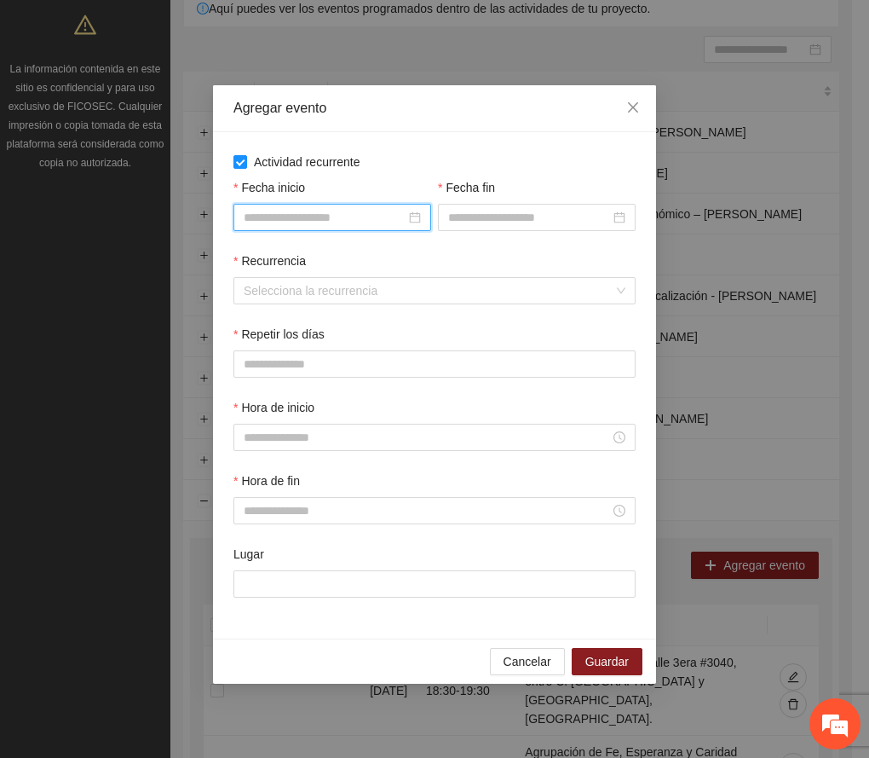
click at [338, 216] on input "Fecha inicio" at bounding box center [325, 217] width 162 height 19
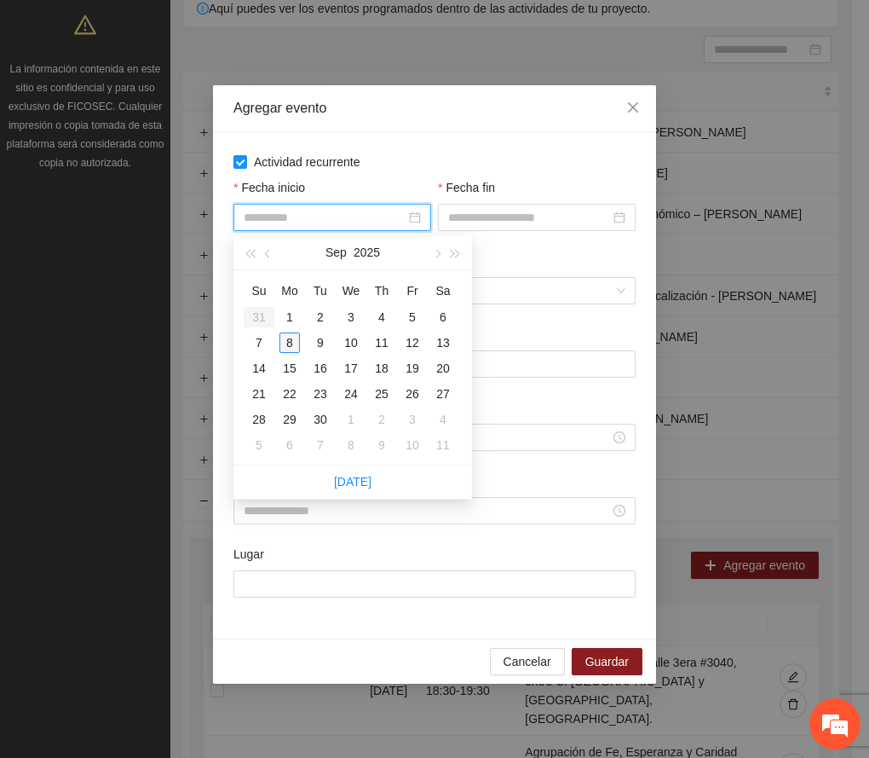
type input "**********"
click at [287, 339] on div "8" at bounding box center [290, 342] width 20 height 20
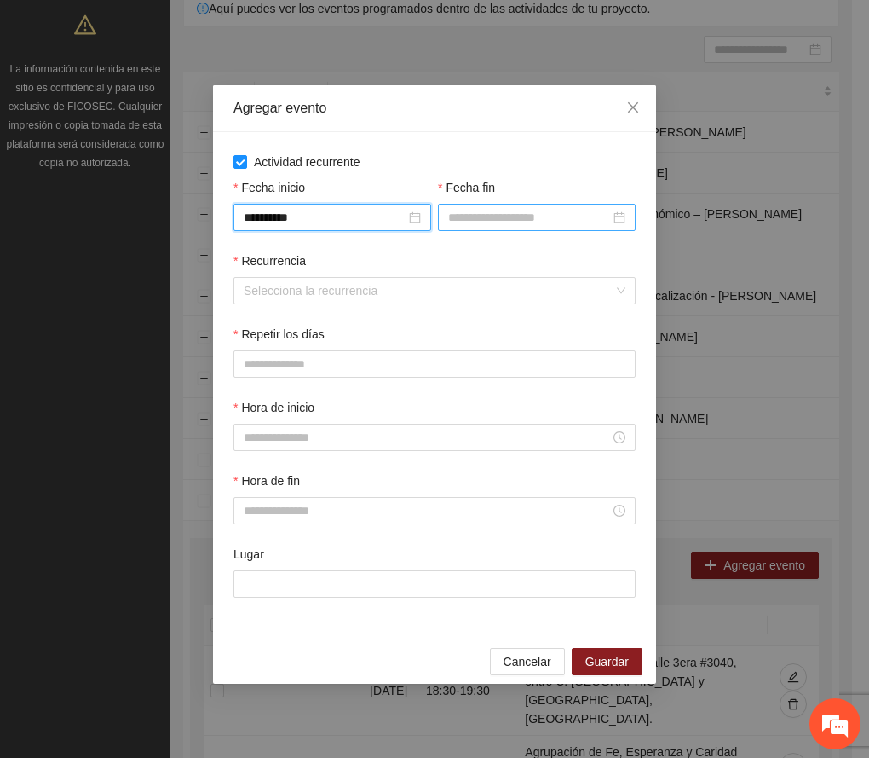
click at [479, 209] on input "Fecha fin" at bounding box center [529, 217] width 162 height 19
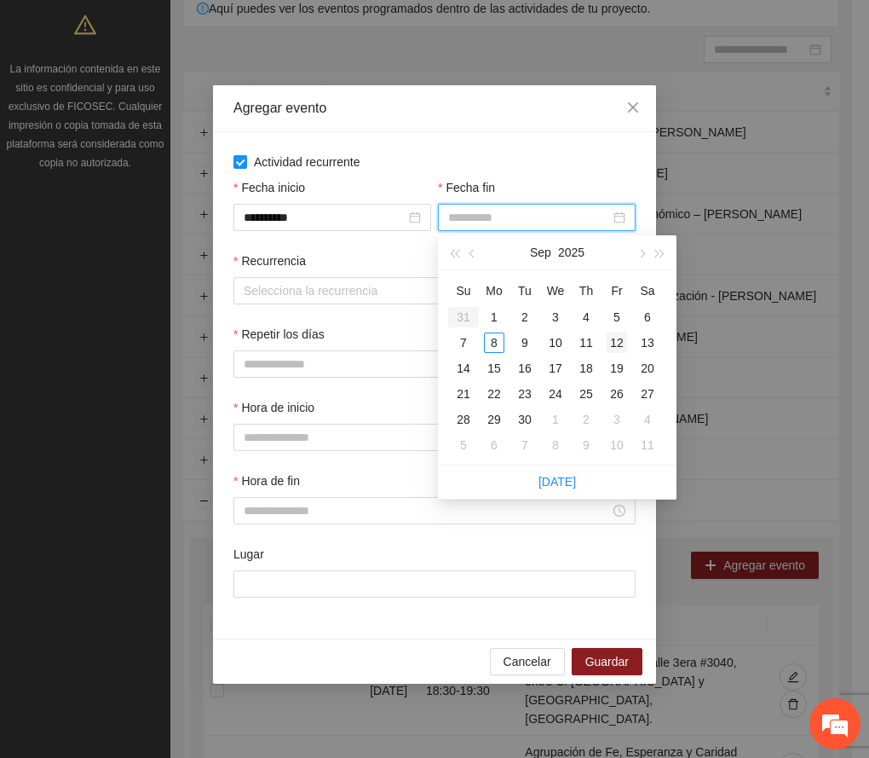
type input "**********"
click at [615, 343] on div "12" at bounding box center [617, 342] width 20 height 20
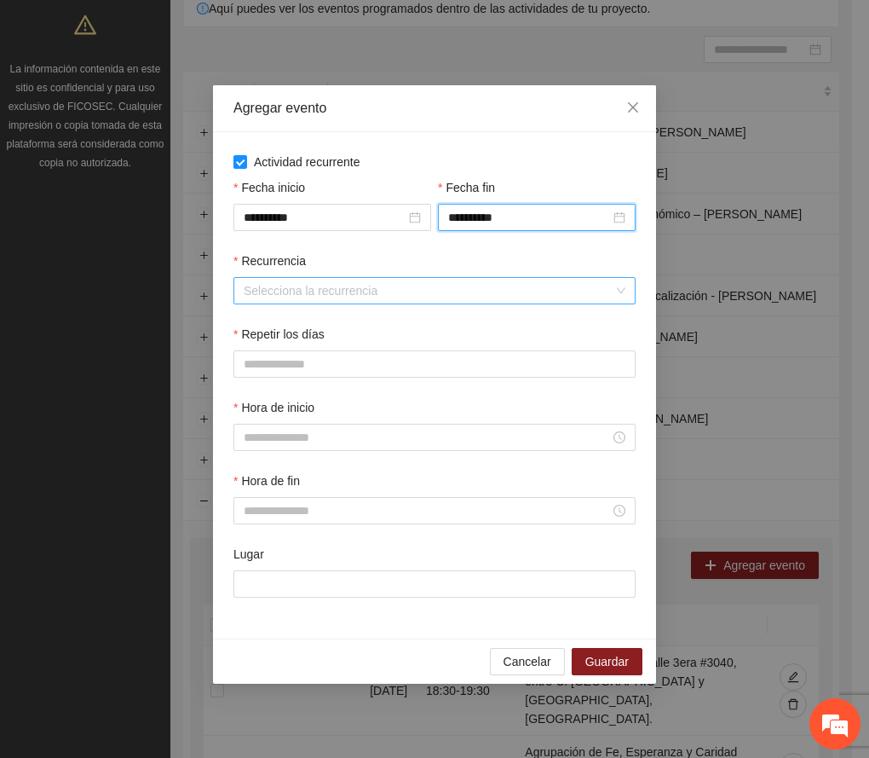
click at [287, 280] on input "Recurrencia" at bounding box center [429, 291] width 370 height 26
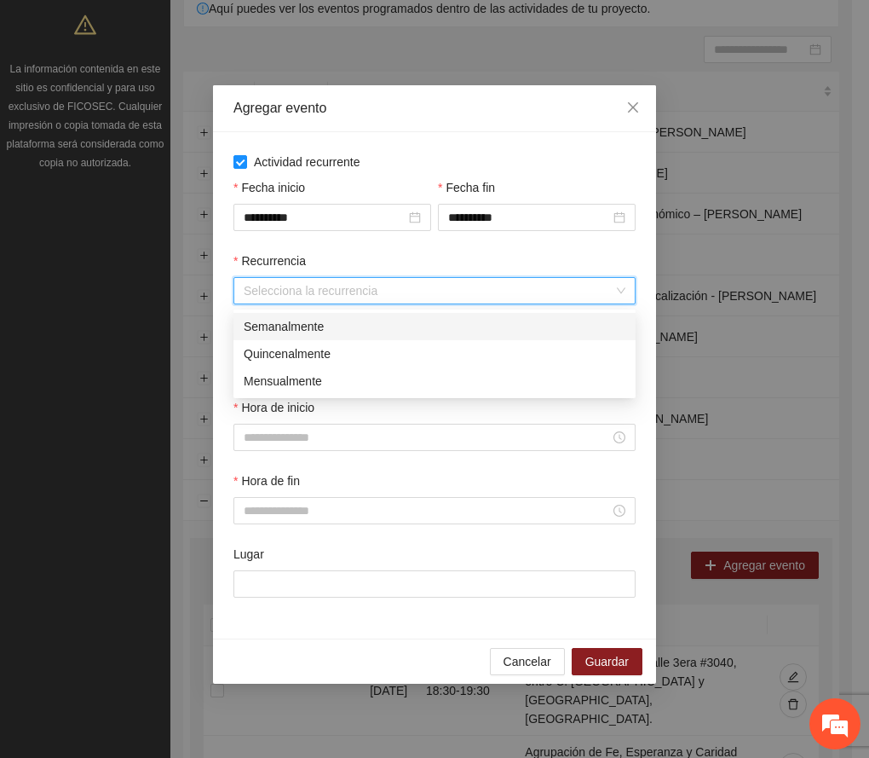
click at [288, 327] on div "Semanalmente" at bounding box center [435, 326] width 382 height 19
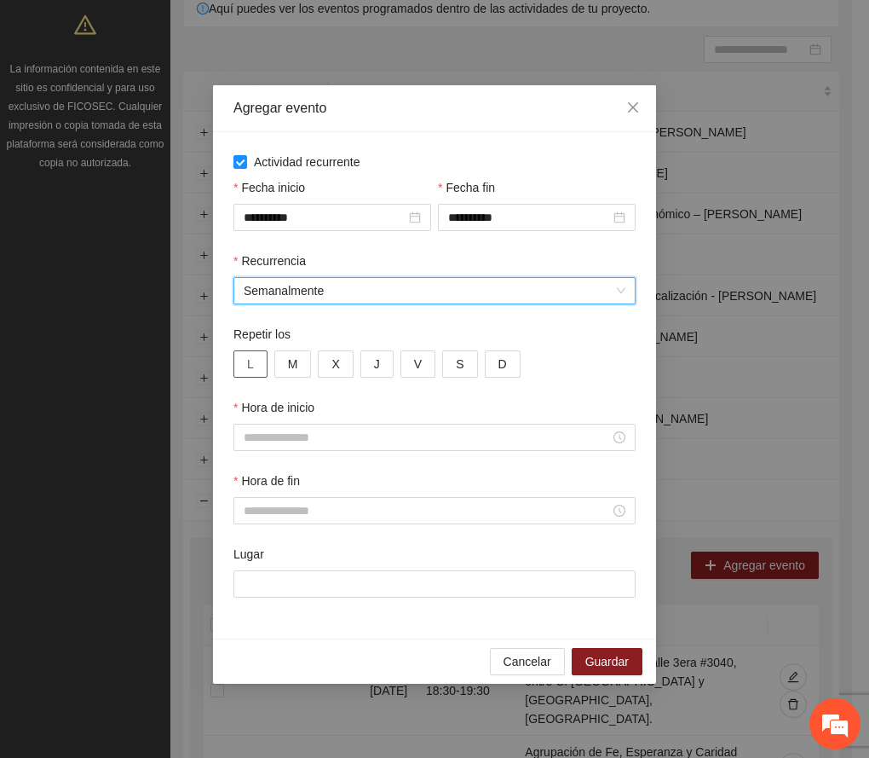
click at [259, 367] on button "L" at bounding box center [251, 363] width 34 height 27
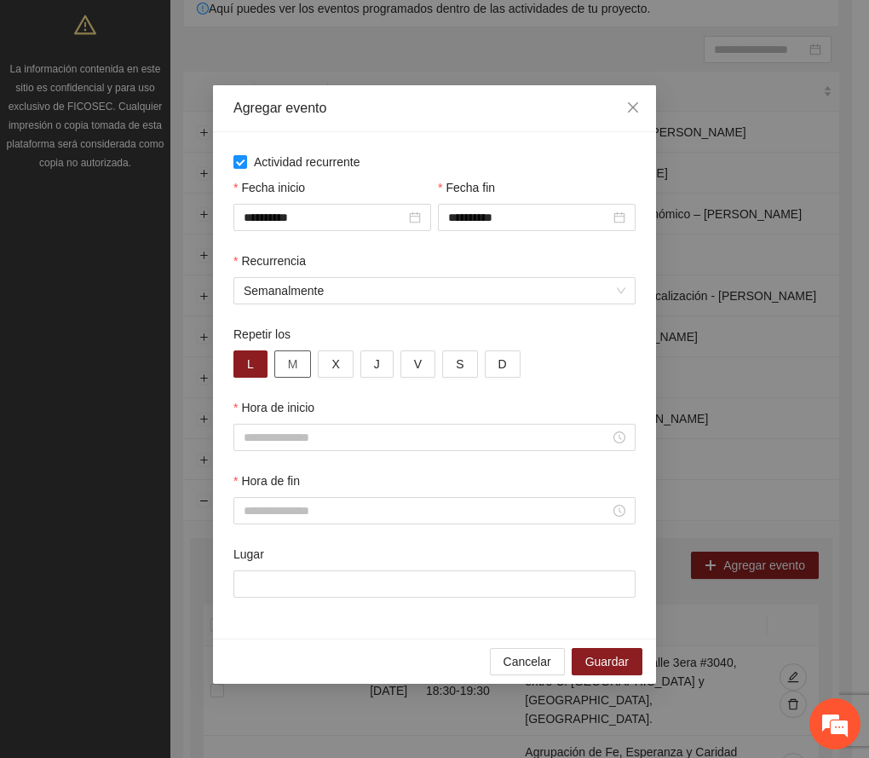
click at [288, 359] on span "M" at bounding box center [293, 364] width 10 height 19
click at [334, 369] on span "X" at bounding box center [336, 364] width 8 height 19
click at [372, 370] on button "J" at bounding box center [377, 363] width 33 height 27
click at [423, 368] on button "V" at bounding box center [418, 363] width 35 height 27
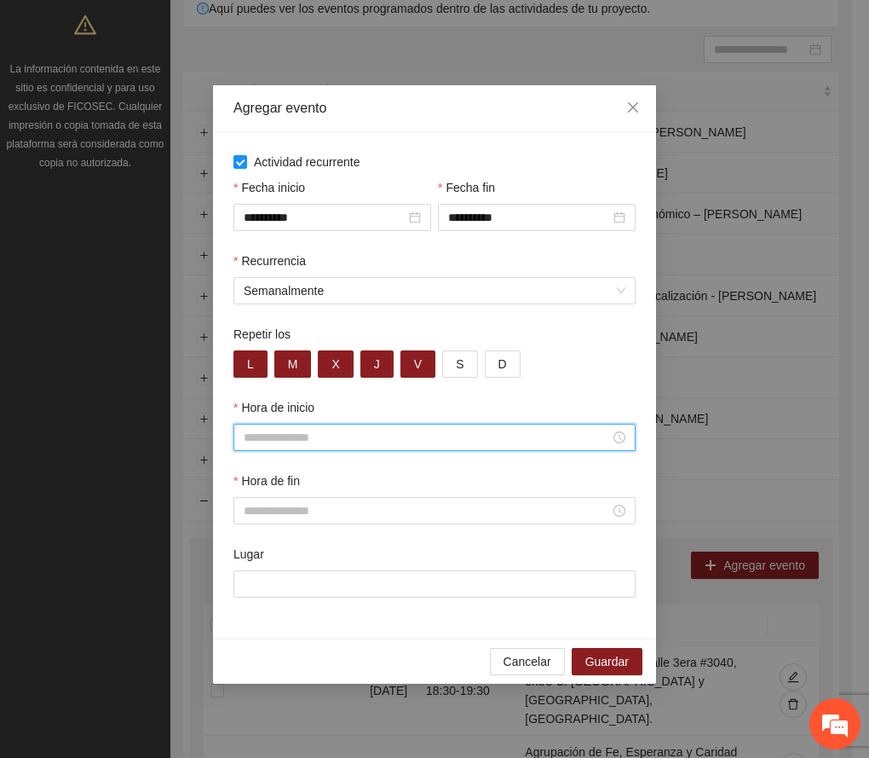
click at [295, 443] on input "Hora de inicio" at bounding box center [427, 437] width 367 height 19
click at [250, 512] on div "16" at bounding box center [258, 512] width 48 height 24
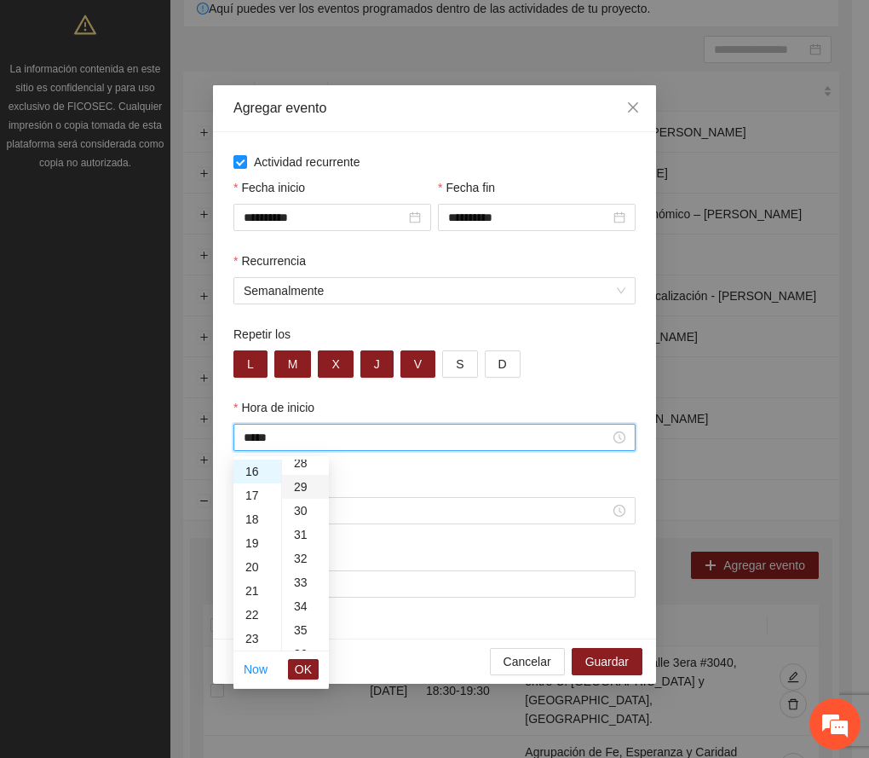
scroll to position [682, 0]
click at [297, 506] on div "30" at bounding box center [305, 506] width 47 height 24
type input "*****"
click at [305, 662] on span "OK" at bounding box center [303, 669] width 17 height 19
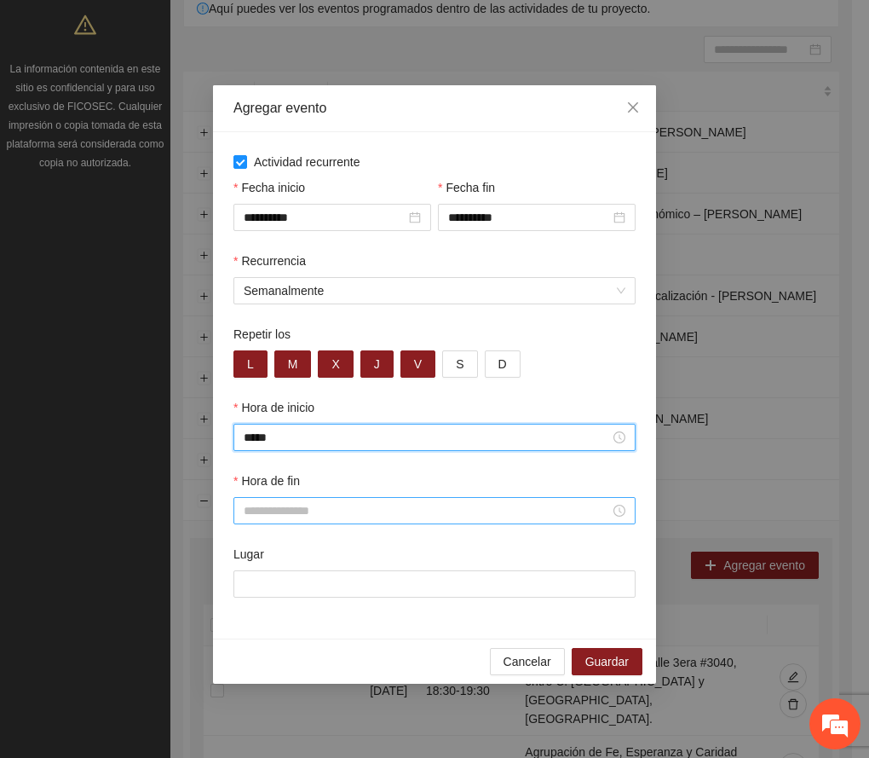
click at [269, 511] on input "Hora de fin" at bounding box center [427, 510] width 367 height 19
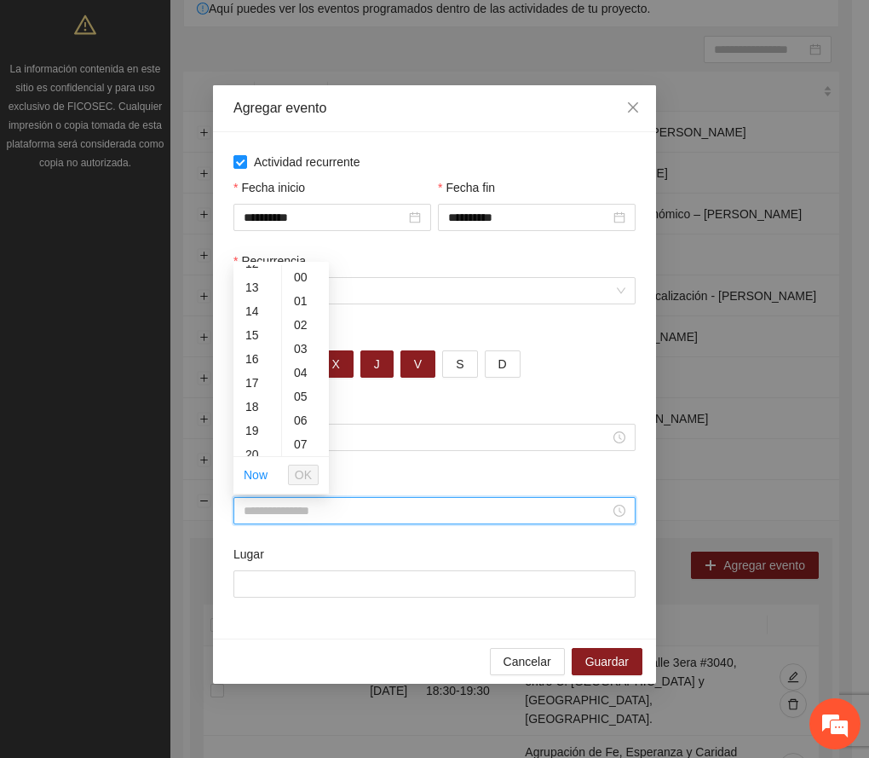
scroll to position [341, 0]
click at [249, 343] on div "17" at bounding box center [258, 342] width 48 height 24
click at [304, 468] on span "OK" at bounding box center [303, 474] width 17 height 19
click at [285, 510] on input "*****" at bounding box center [427, 510] width 367 height 19
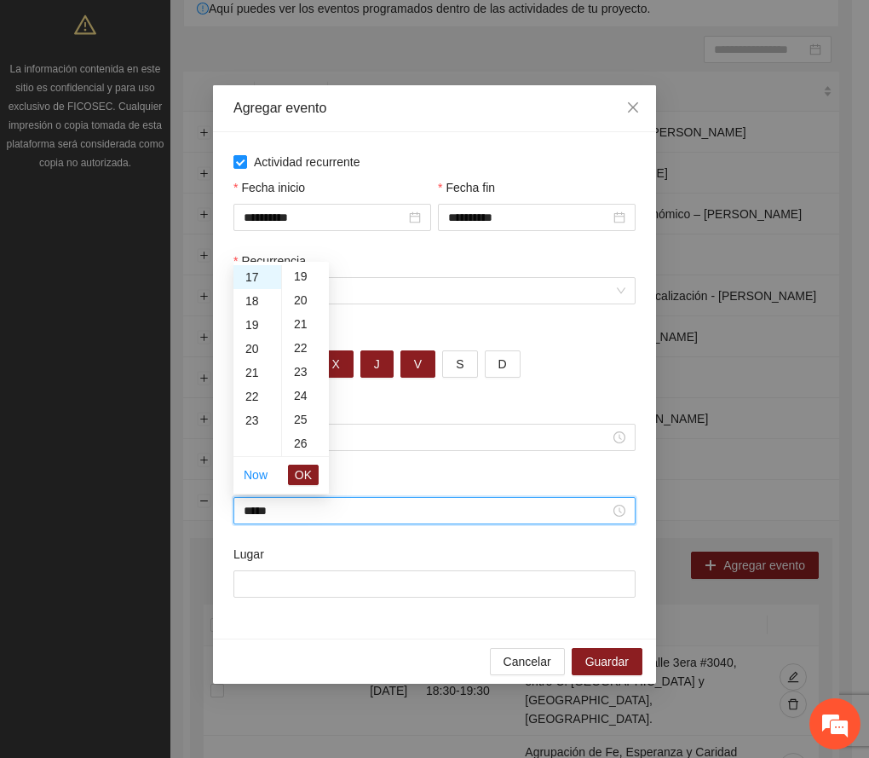
scroll to position [568, 0]
click at [294, 424] on div "30" at bounding box center [305, 425] width 47 height 24
type input "*****"
click at [307, 479] on span "OK" at bounding box center [303, 474] width 17 height 19
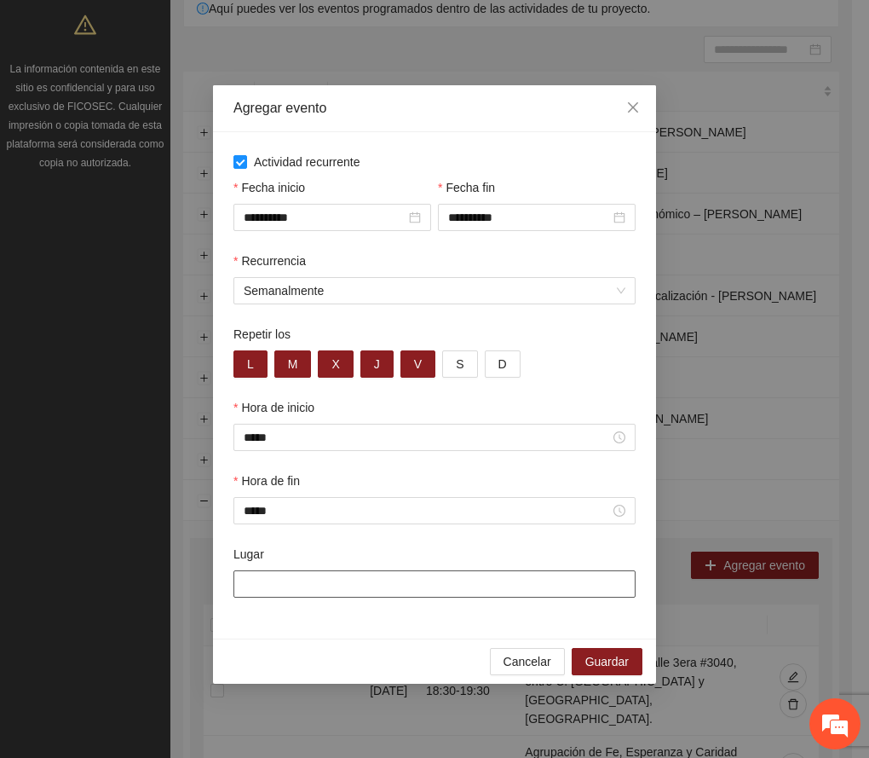
click at [301, 587] on input "Lugar" at bounding box center [435, 583] width 402 height 27
paste input "**********"
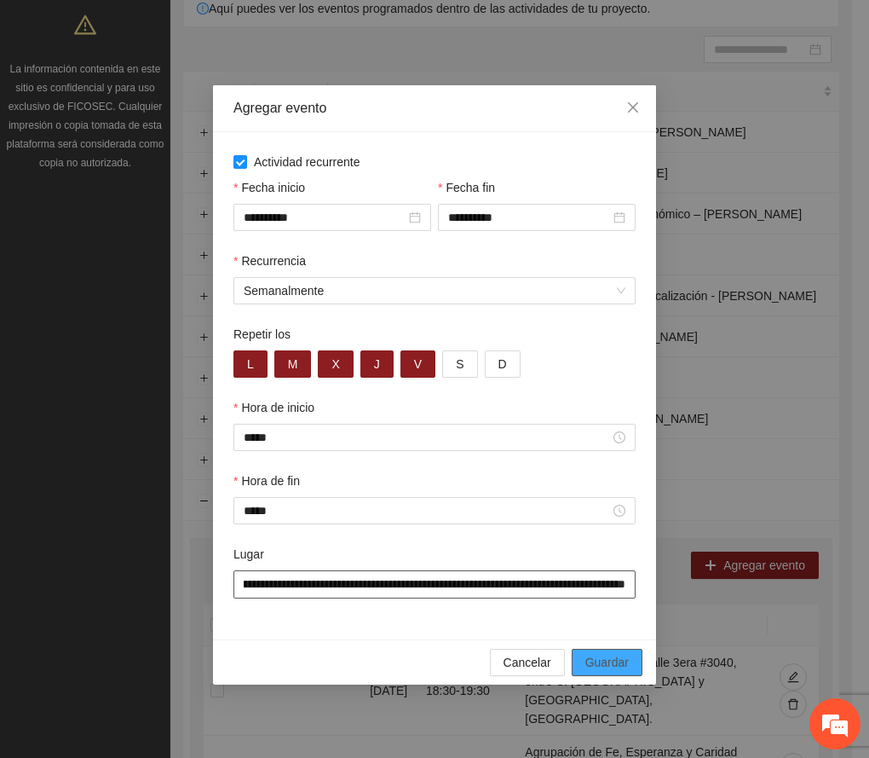
type input "**********"
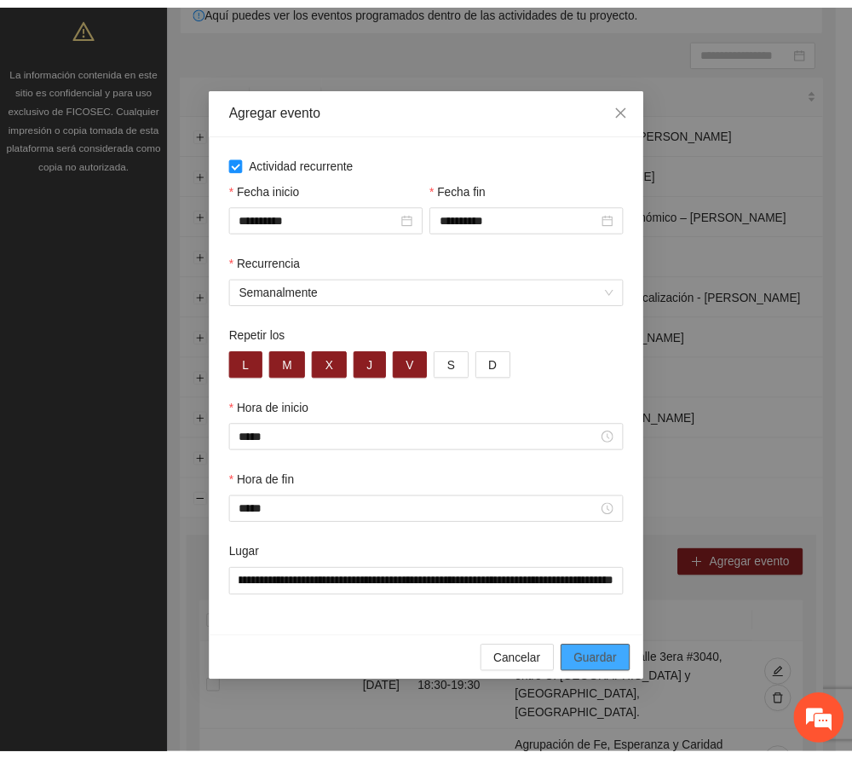
scroll to position [0, 0]
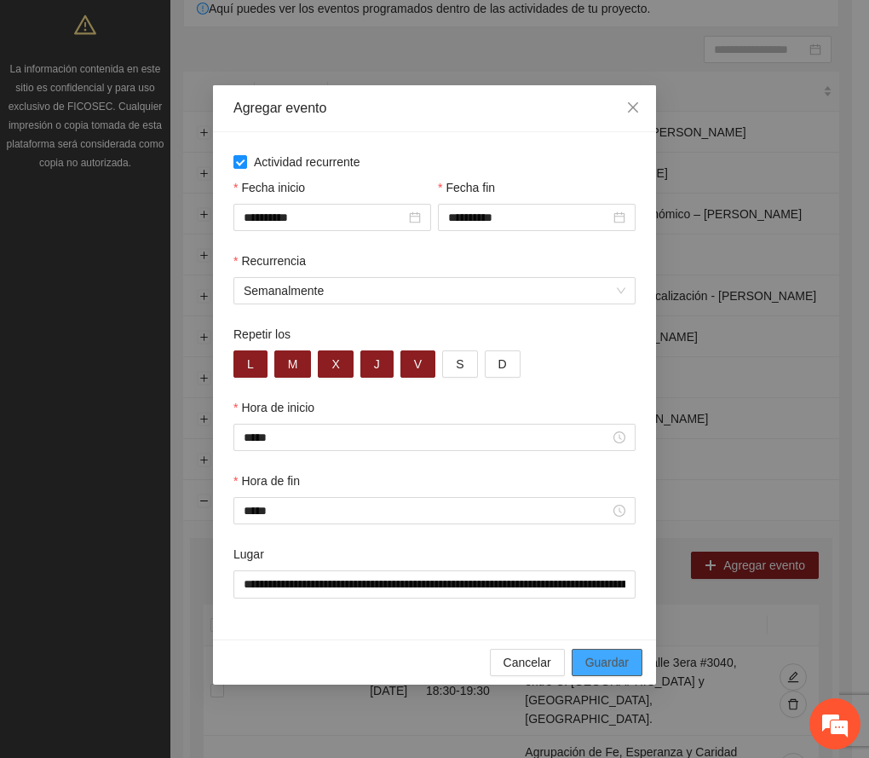
click at [611, 668] on span "Guardar" at bounding box center [607, 662] width 43 height 19
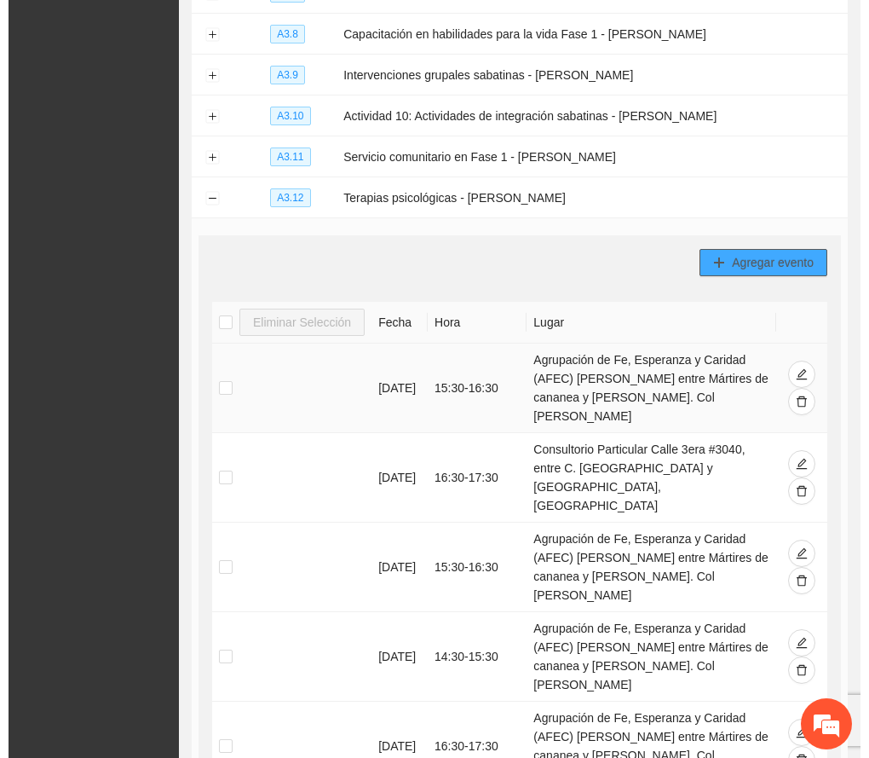
scroll to position [378, 0]
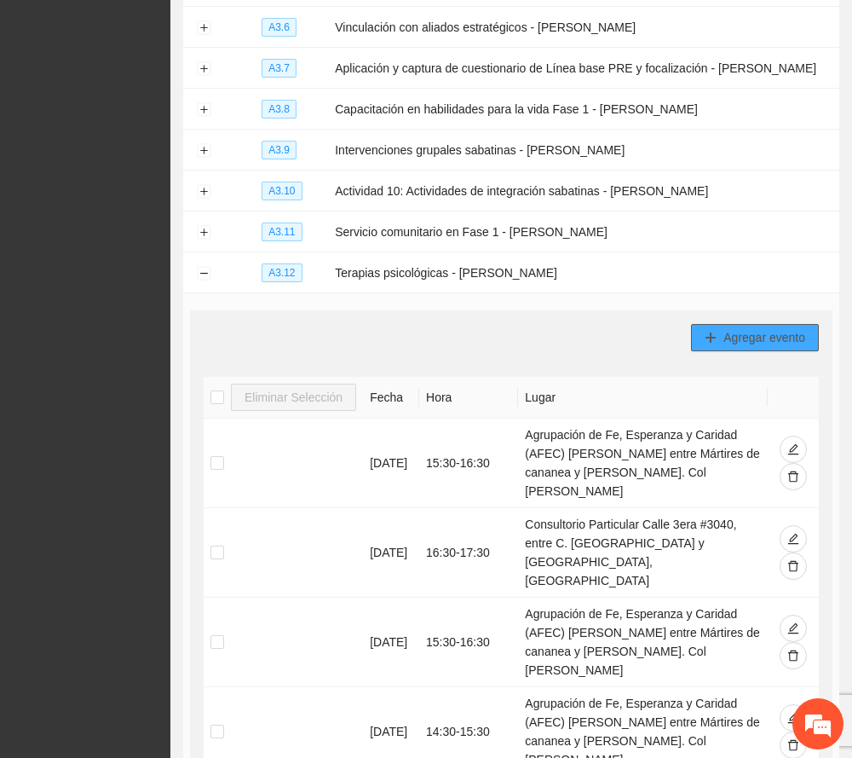
click at [758, 338] on span "Agregar evento" at bounding box center [765, 337] width 82 height 19
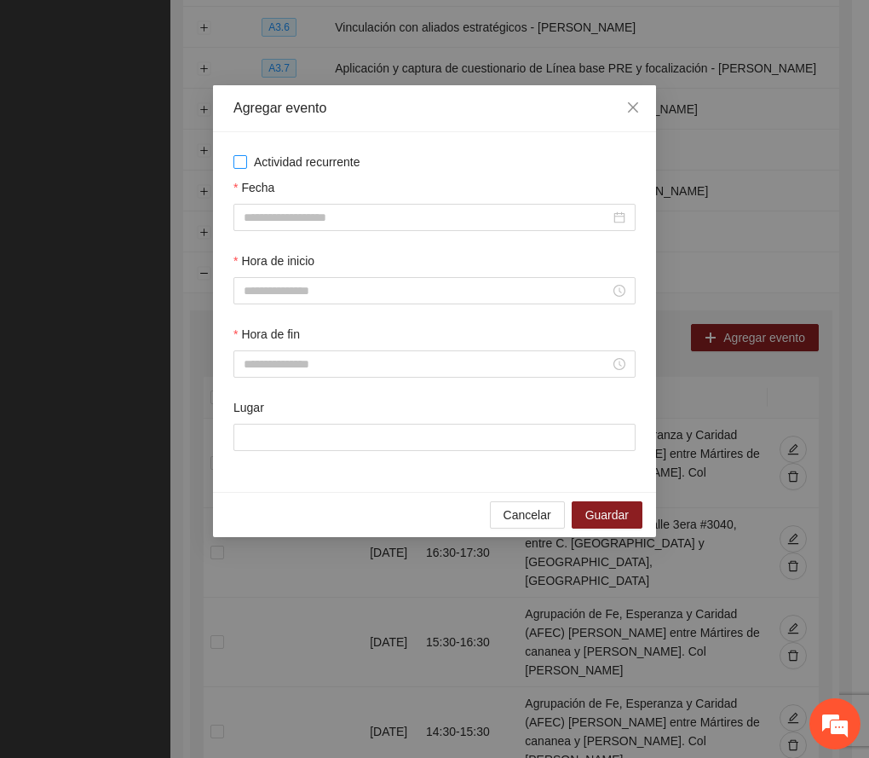
click at [318, 153] on span "Actividad recurrente" at bounding box center [307, 162] width 120 height 19
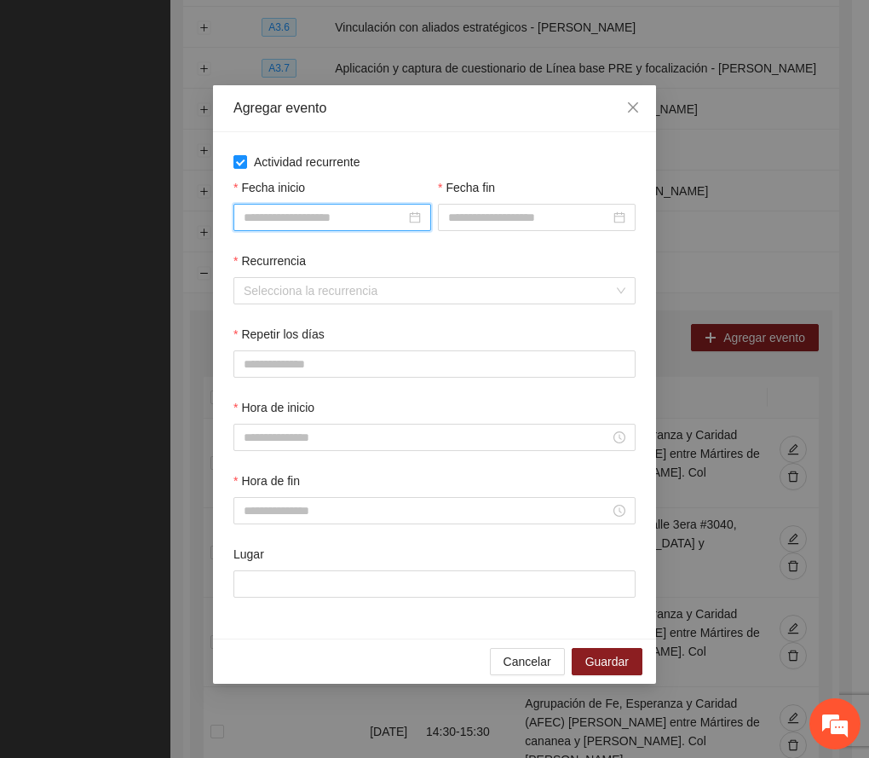
click at [351, 212] on input "Fecha inicio" at bounding box center [325, 217] width 162 height 19
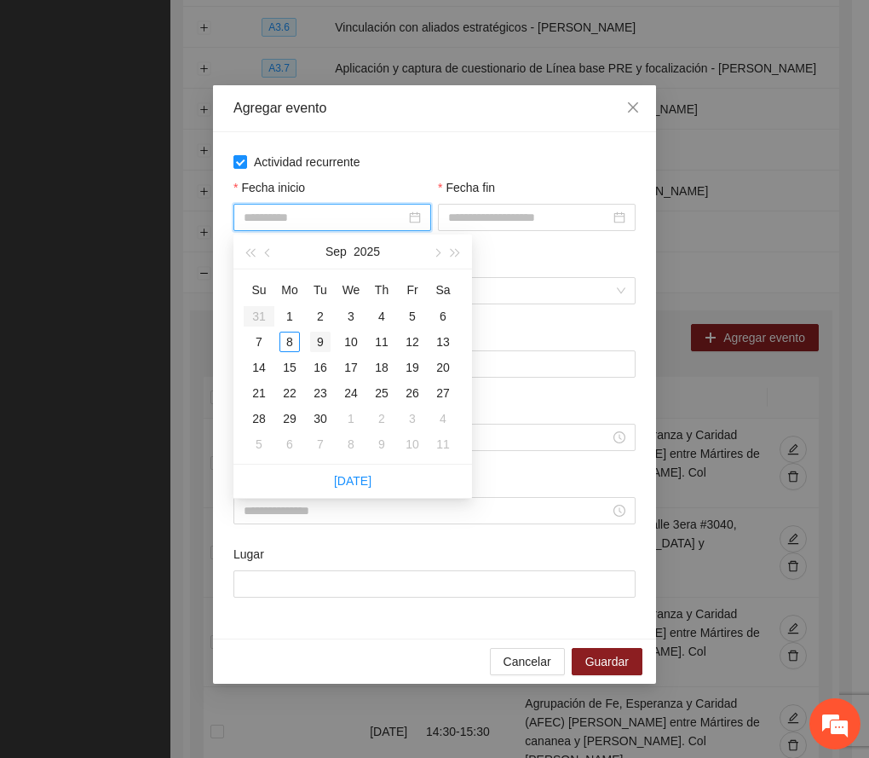
type input "**********"
click at [317, 338] on div "9" at bounding box center [320, 342] width 20 height 20
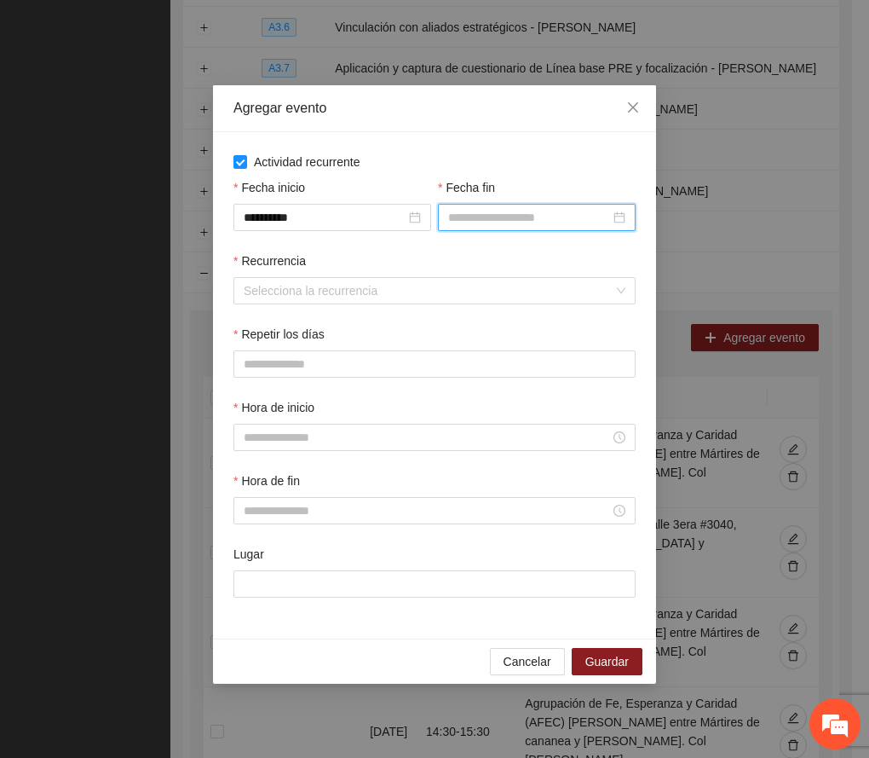
click at [492, 218] on input "Fecha fin" at bounding box center [529, 217] width 162 height 19
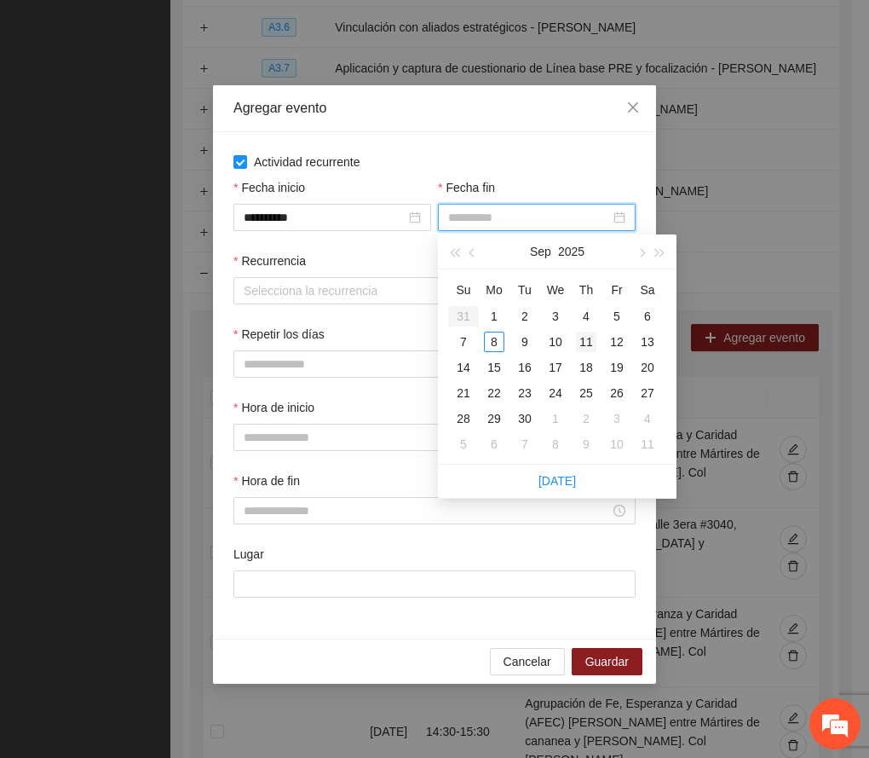
type input "**********"
click at [584, 343] on div "11" at bounding box center [586, 342] width 20 height 20
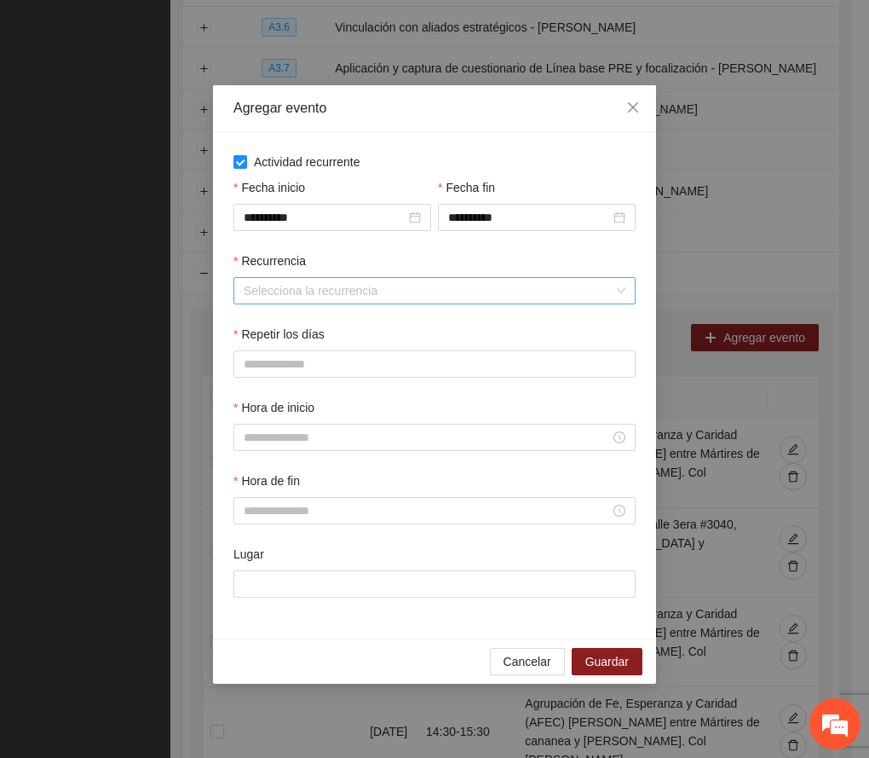
click at [344, 292] on input "Recurrencia" at bounding box center [429, 291] width 370 height 26
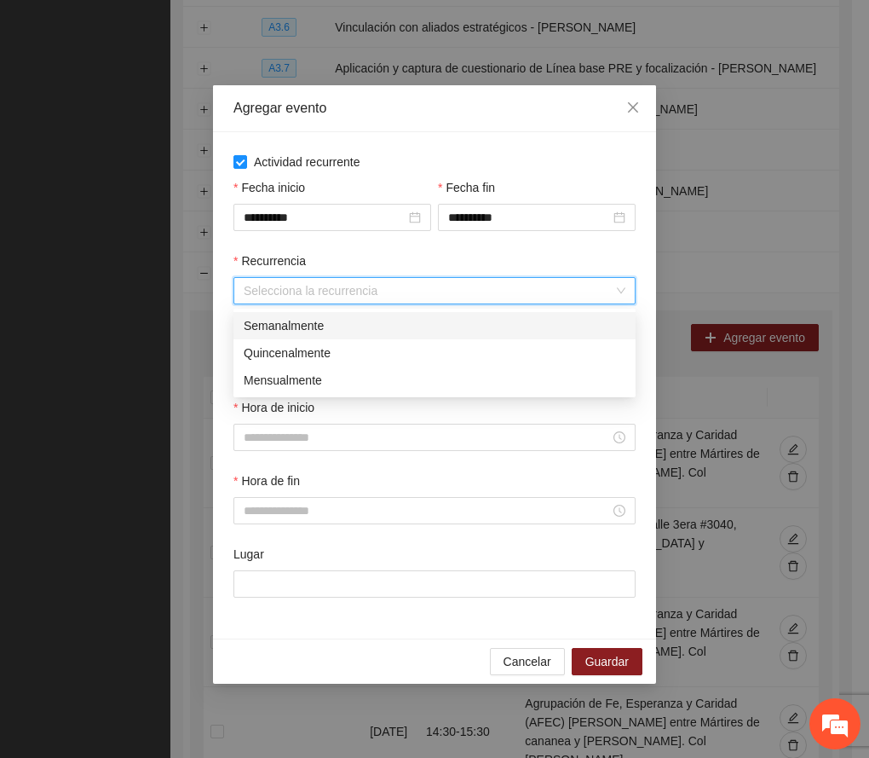
click at [308, 327] on div "Semanalmente" at bounding box center [435, 325] width 382 height 19
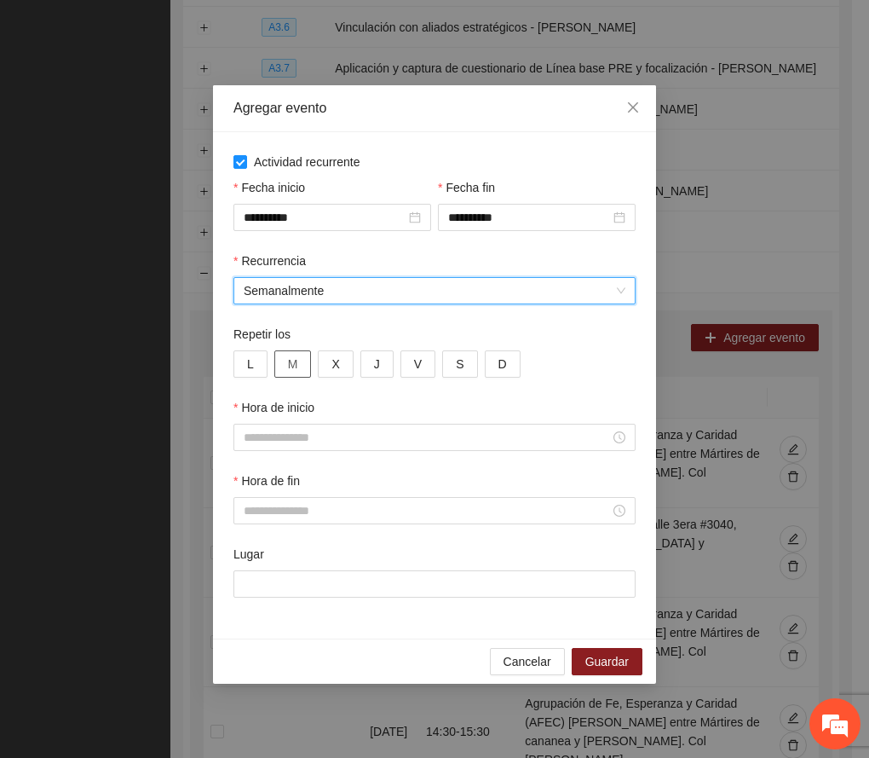
click at [304, 365] on button "M" at bounding box center [293, 363] width 38 height 27
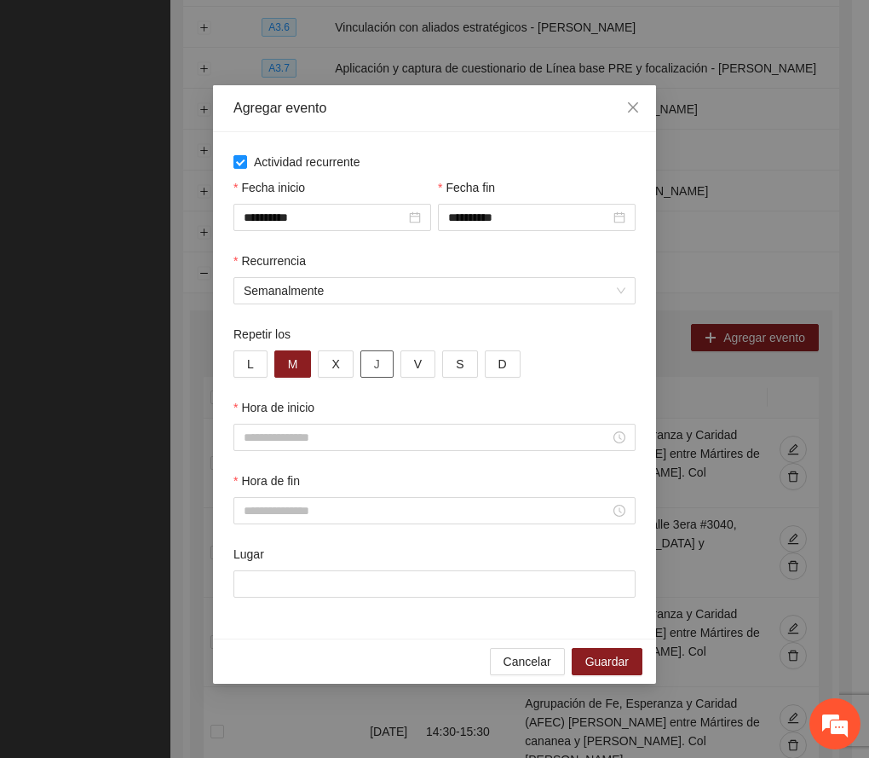
click at [376, 365] on span "J" at bounding box center [377, 364] width 6 height 19
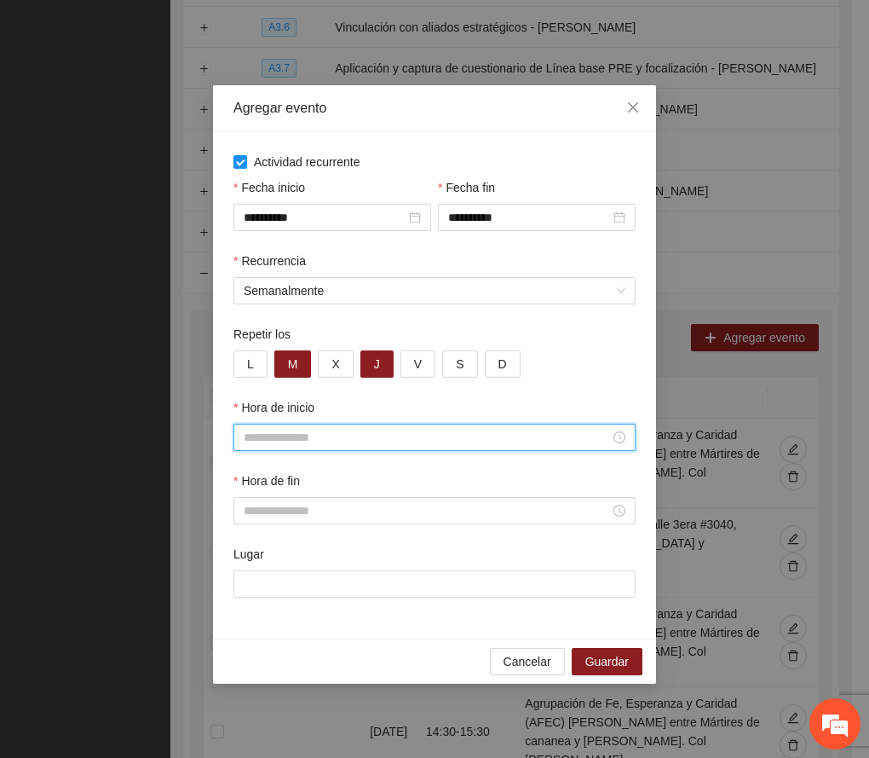
click at [321, 438] on input "Hora de inicio" at bounding box center [427, 437] width 367 height 19
click at [249, 534] on div "17" at bounding box center [258, 535] width 48 height 24
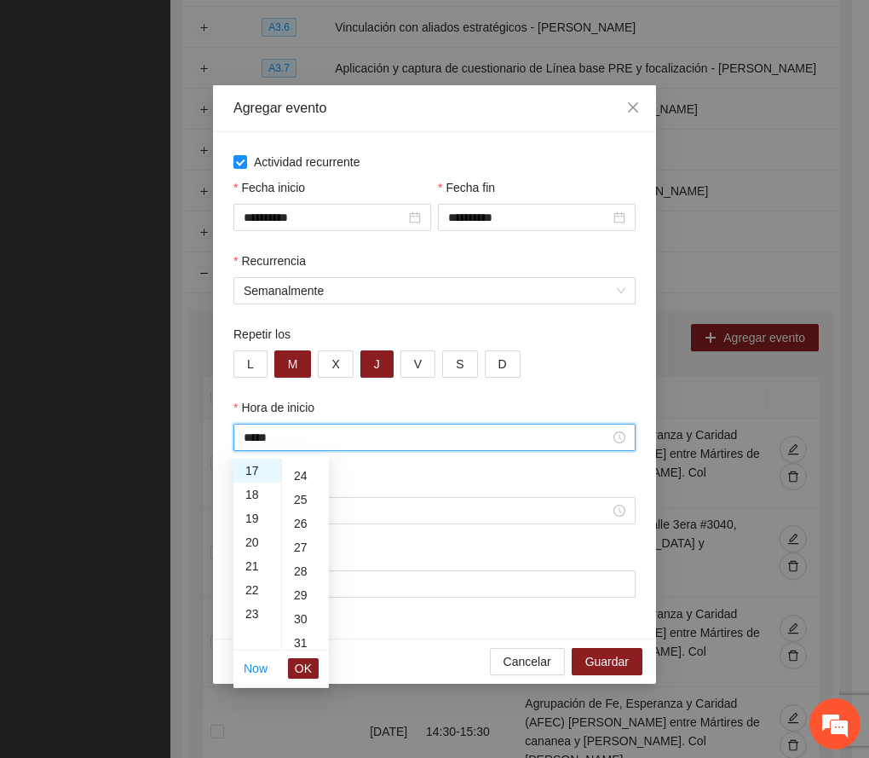
scroll to position [682, 0]
click at [293, 506] on div "30" at bounding box center [305, 505] width 47 height 24
type input "*****"
click at [315, 673] on button "OK" at bounding box center [303, 668] width 31 height 20
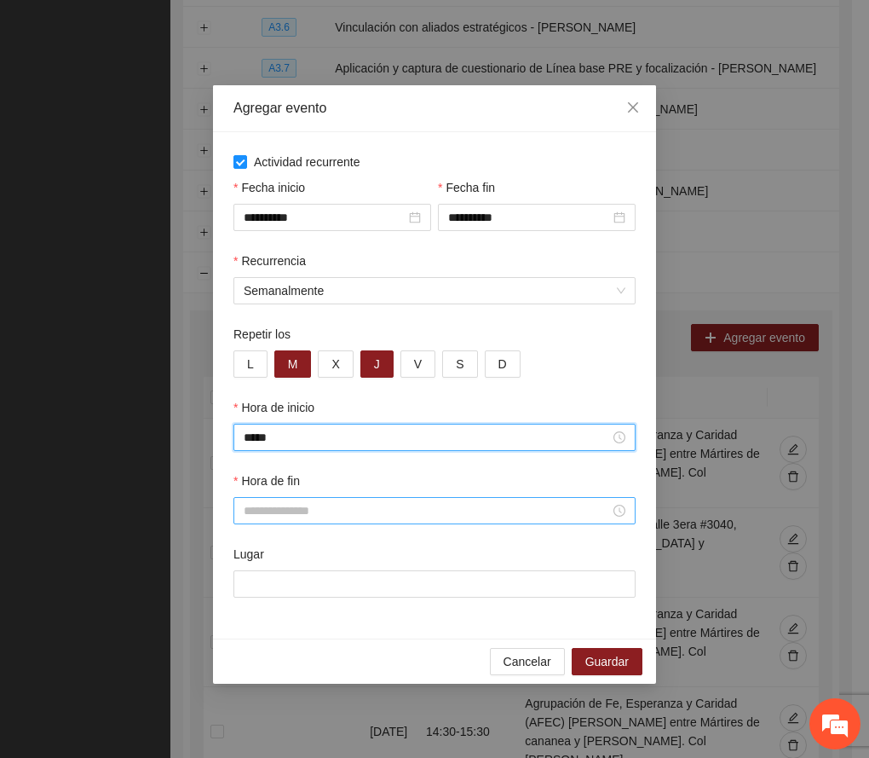
click at [267, 512] on input "Hora de fin" at bounding box center [427, 510] width 367 height 19
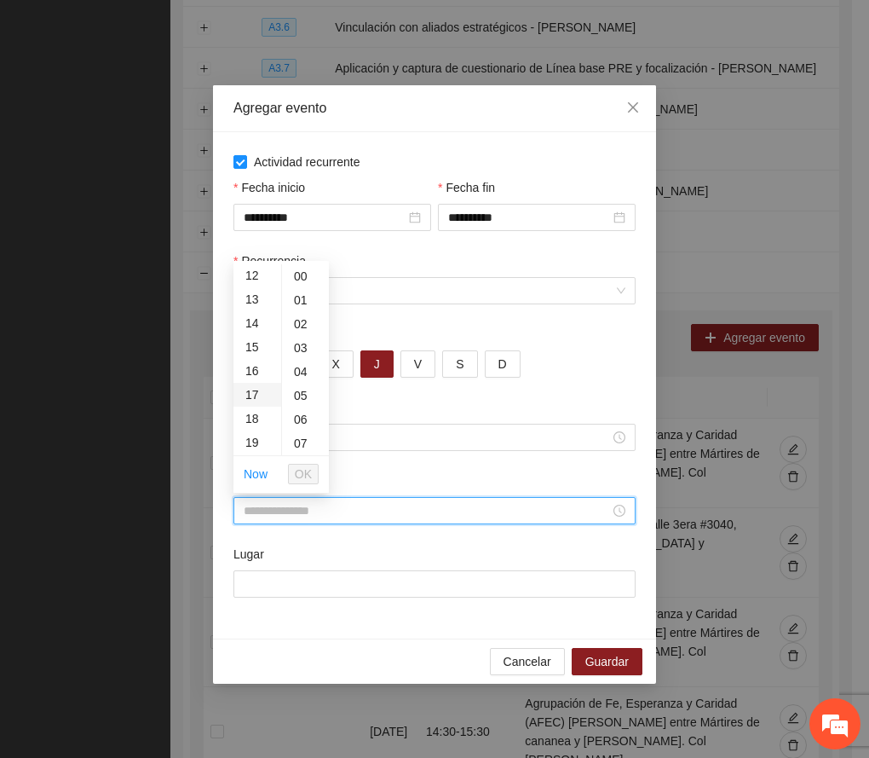
scroll to position [341, 0]
click at [253, 361] on div "18" at bounding box center [258, 365] width 48 height 24
click at [304, 423] on div "30" at bounding box center [305, 425] width 47 height 24
type input "*****"
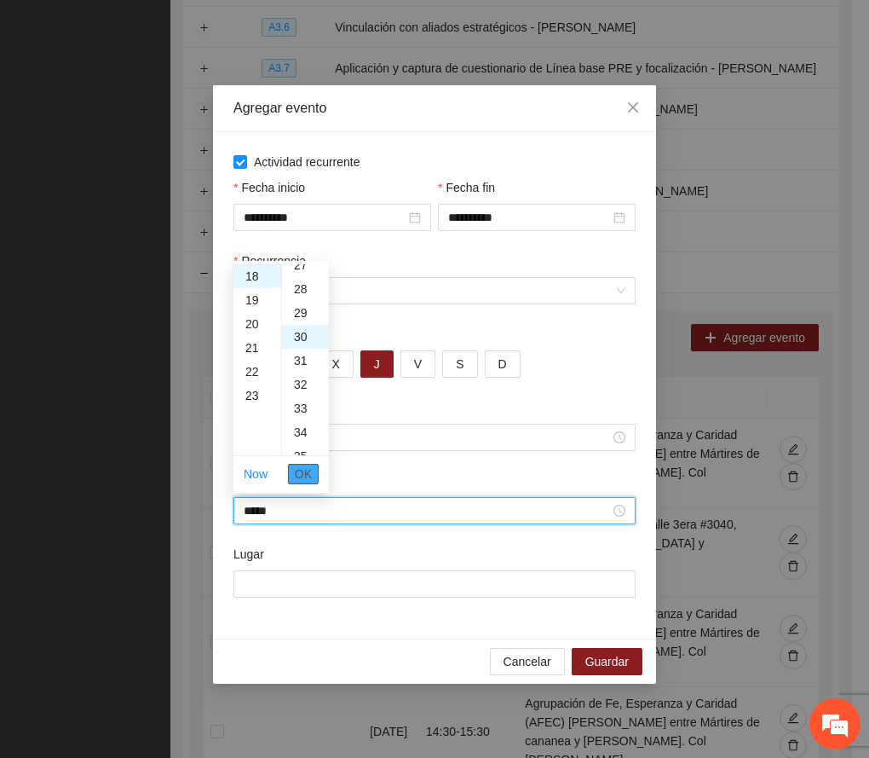
scroll to position [716, 0]
click at [309, 474] on span "OK" at bounding box center [303, 474] width 17 height 19
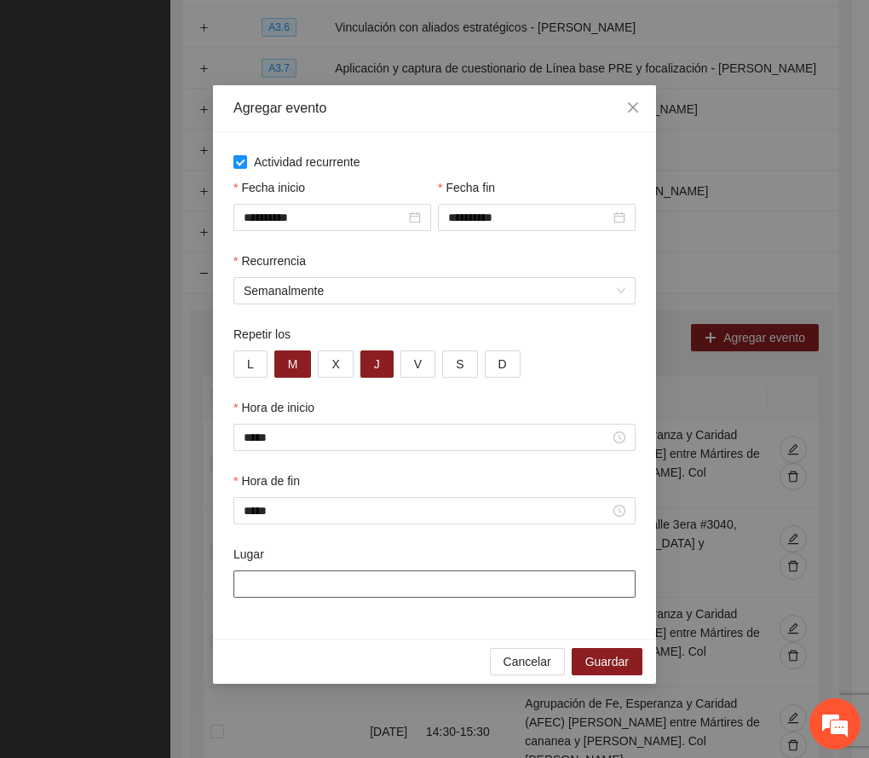
click at [322, 588] on input "Lugar" at bounding box center [435, 583] width 402 height 27
paste input "**********"
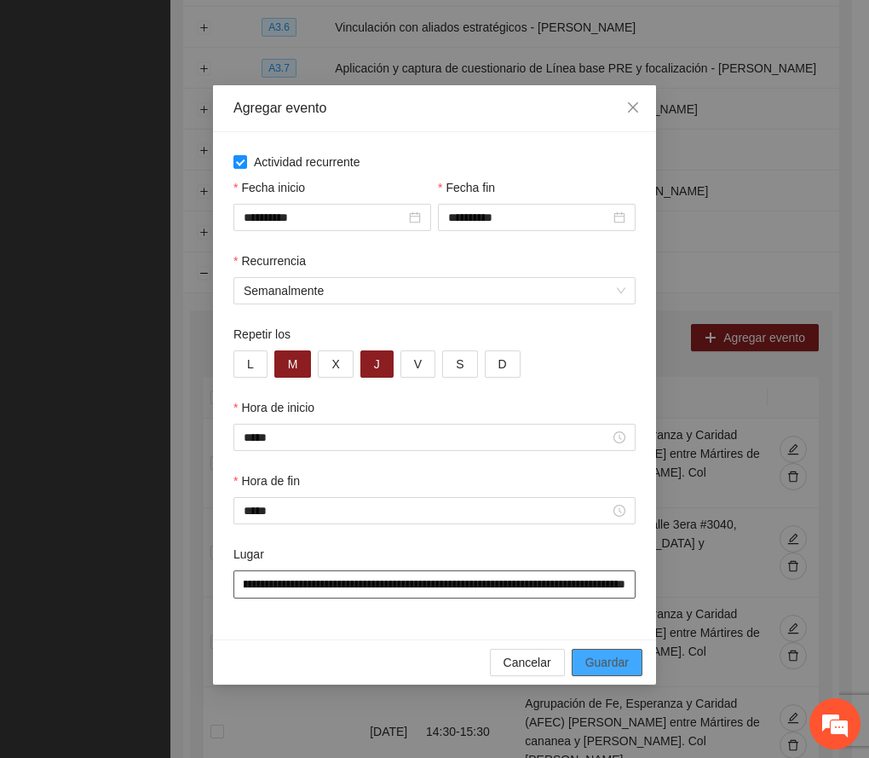
type input "**********"
click at [608, 663] on span "Guardar" at bounding box center [607, 662] width 43 height 19
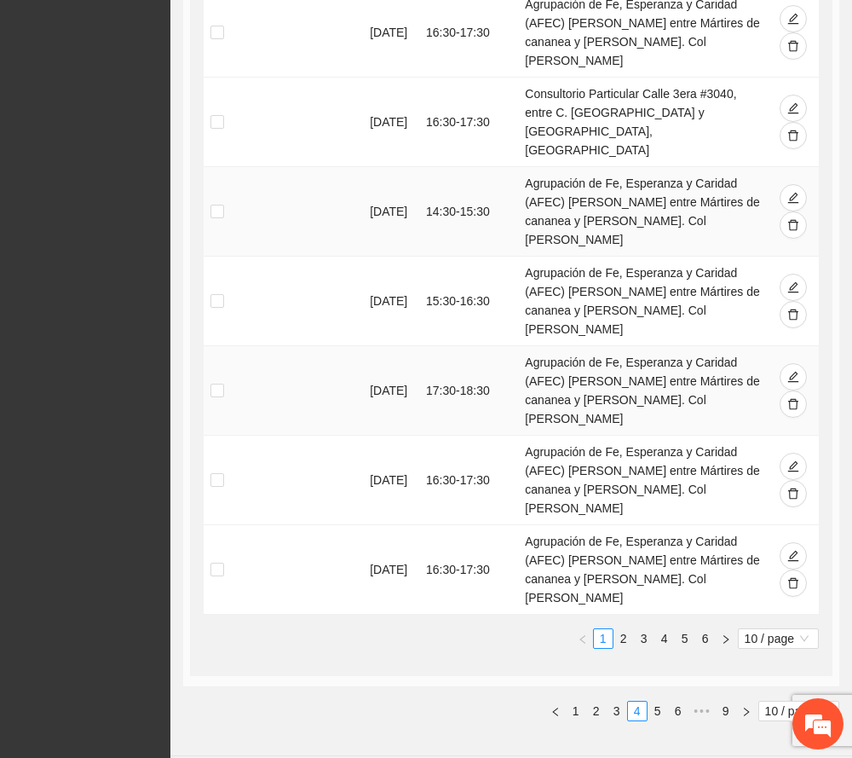
scroll to position [1112, 0]
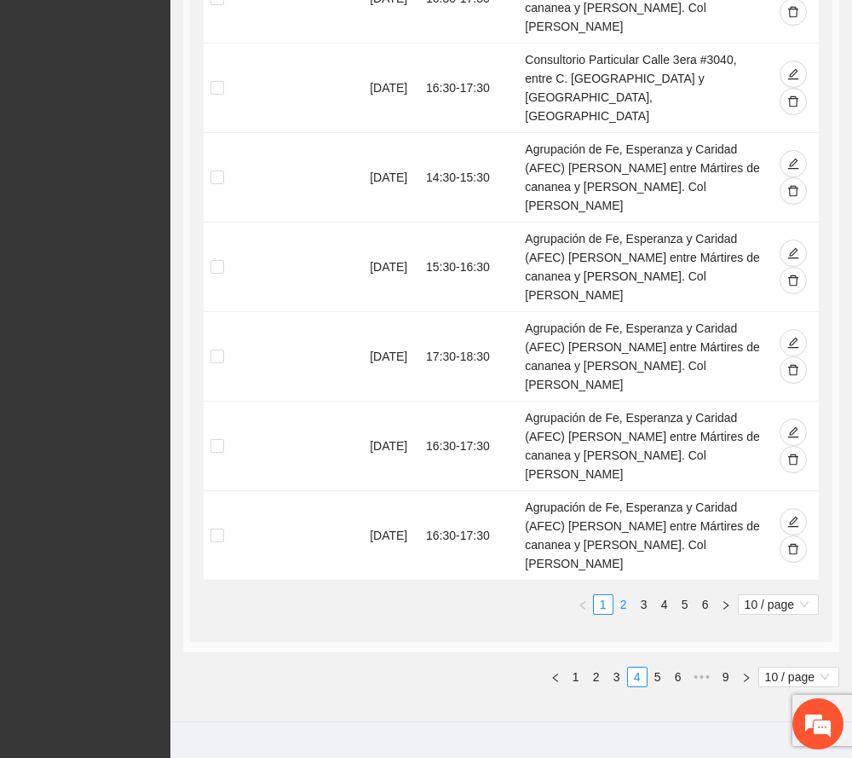
click at [625, 595] on link "2" at bounding box center [624, 604] width 19 height 19
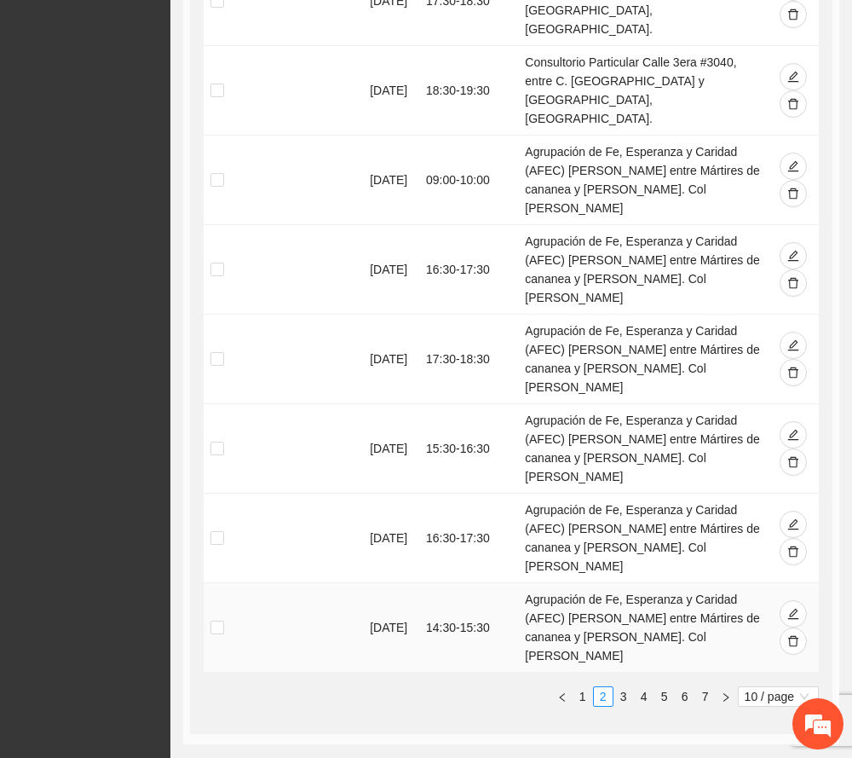
scroll to position [979, 0]
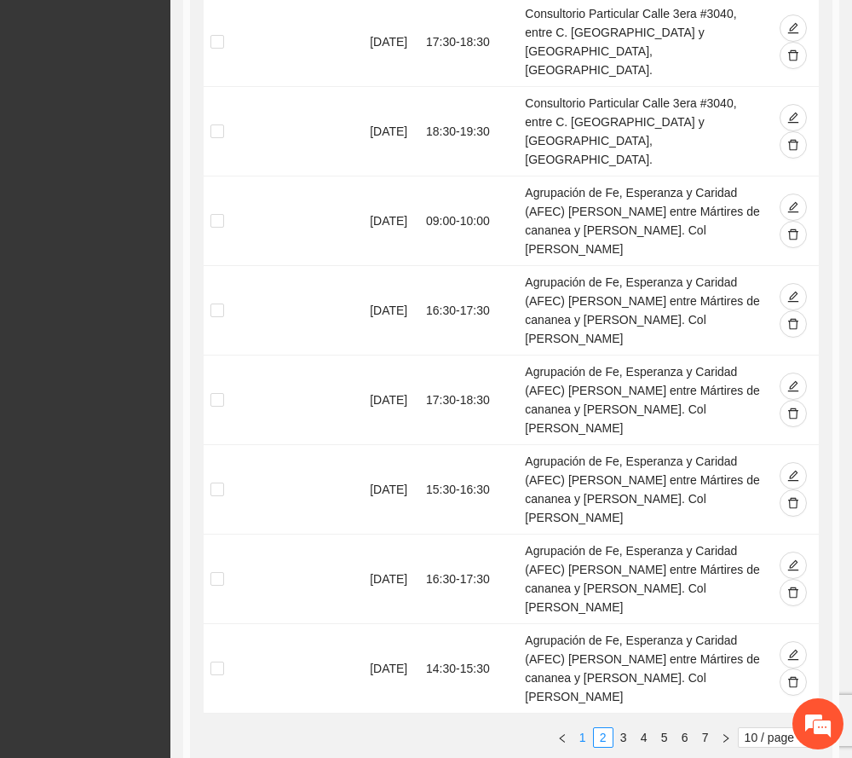
click at [575, 728] on link "1" at bounding box center [583, 737] width 19 height 19
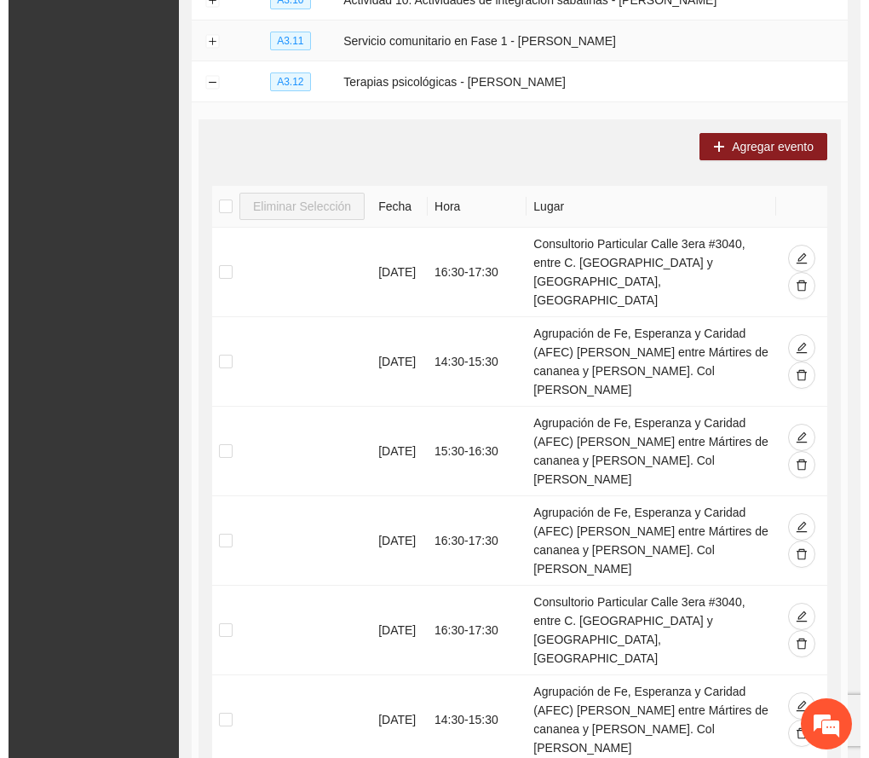
scroll to position [297, 0]
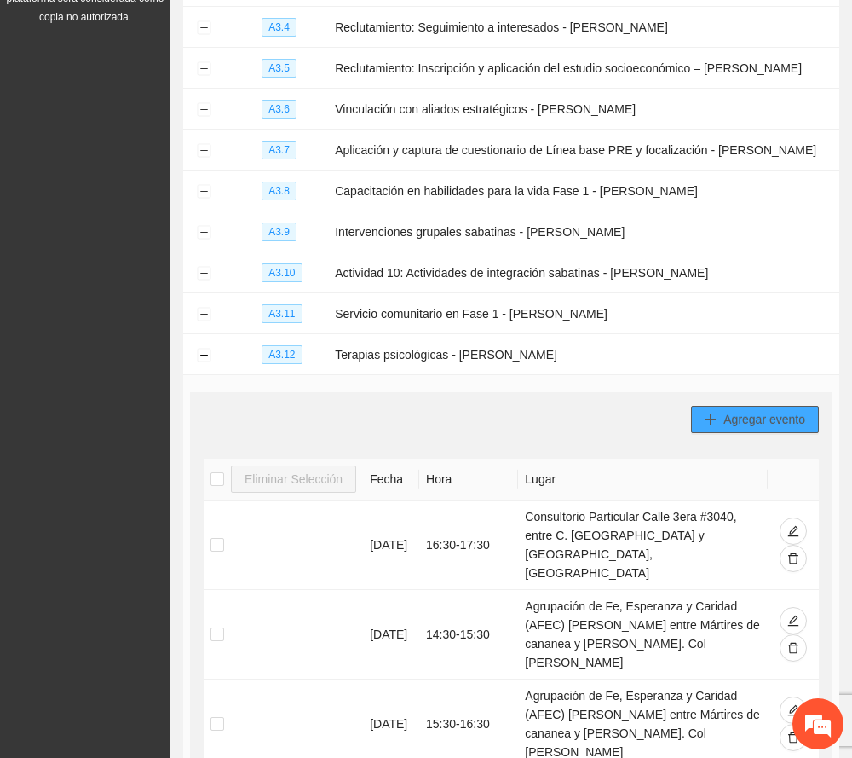
click at [788, 421] on span "Agregar evento" at bounding box center [765, 419] width 82 height 19
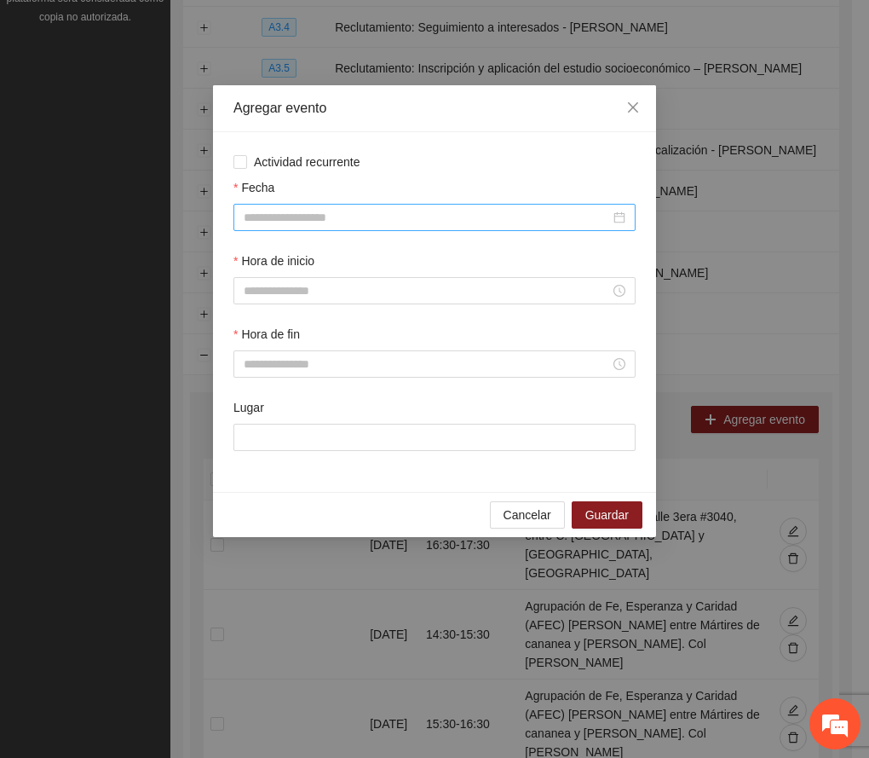
click at [420, 220] on input "Fecha" at bounding box center [427, 217] width 367 height 19
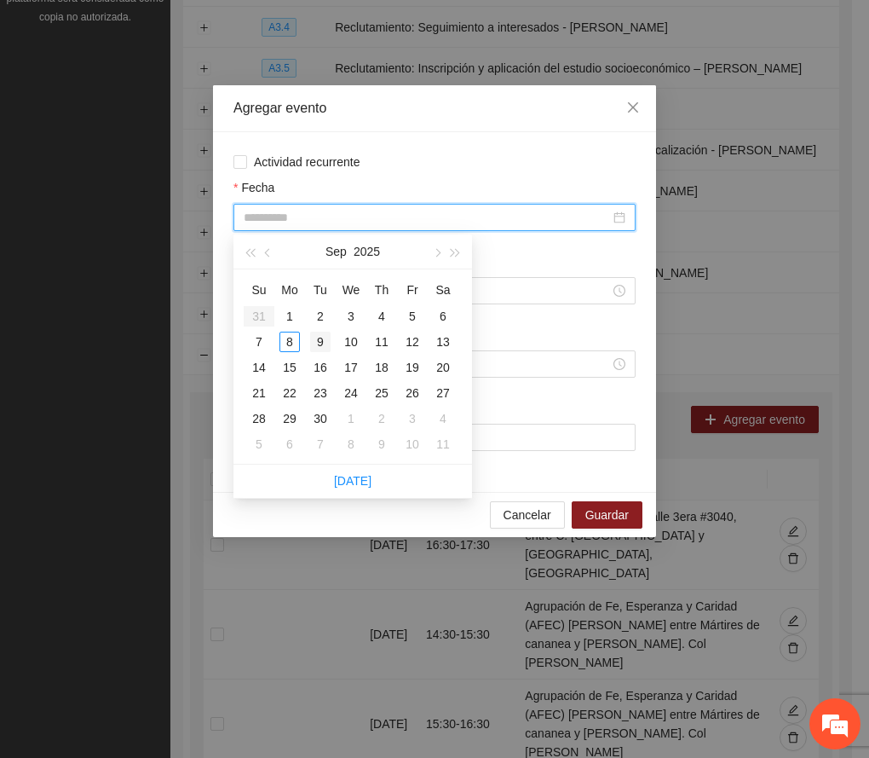
type input "**********"
click at [318, 338] on div "9" at bounding box center [320, 342] width 20 height 20
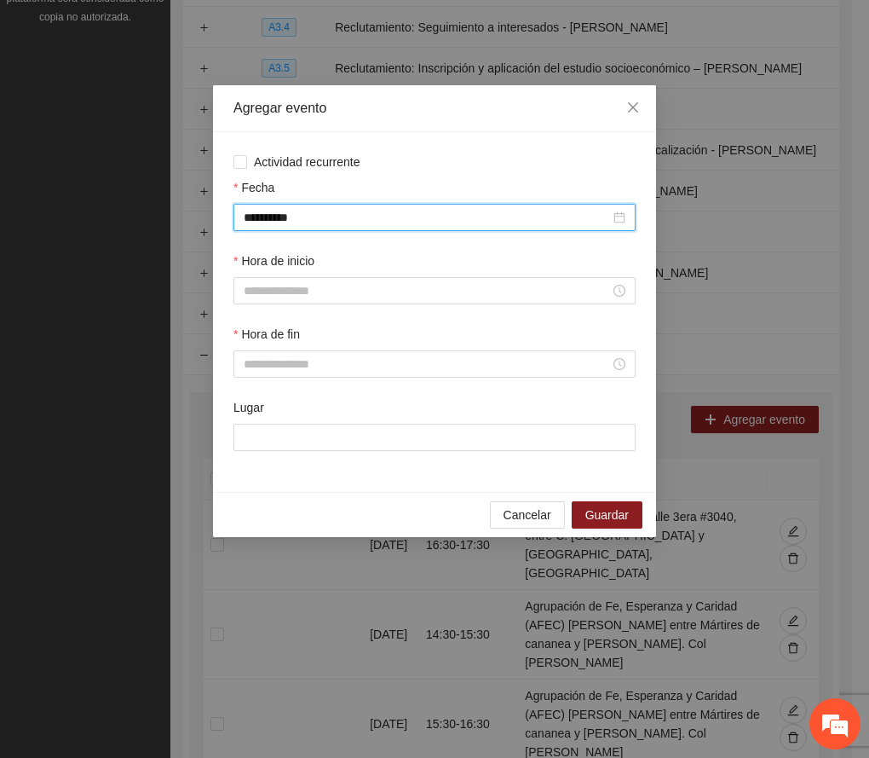
click at [389, 150] on div "**********" at bounding box center [434, 312] width 443 height 360
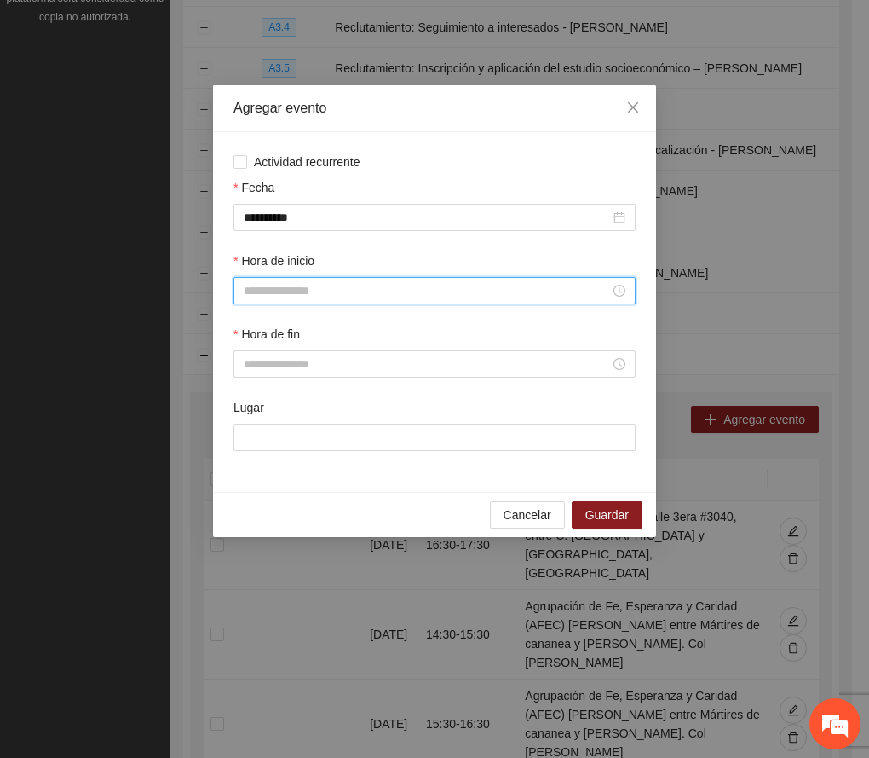
click at [317, 298] on input "Hora de inicio" at bounding box center [427, 290] width 367 height 19
click at [245, 409] on div "18" at bounding box center [258, 413] width 48 height 24
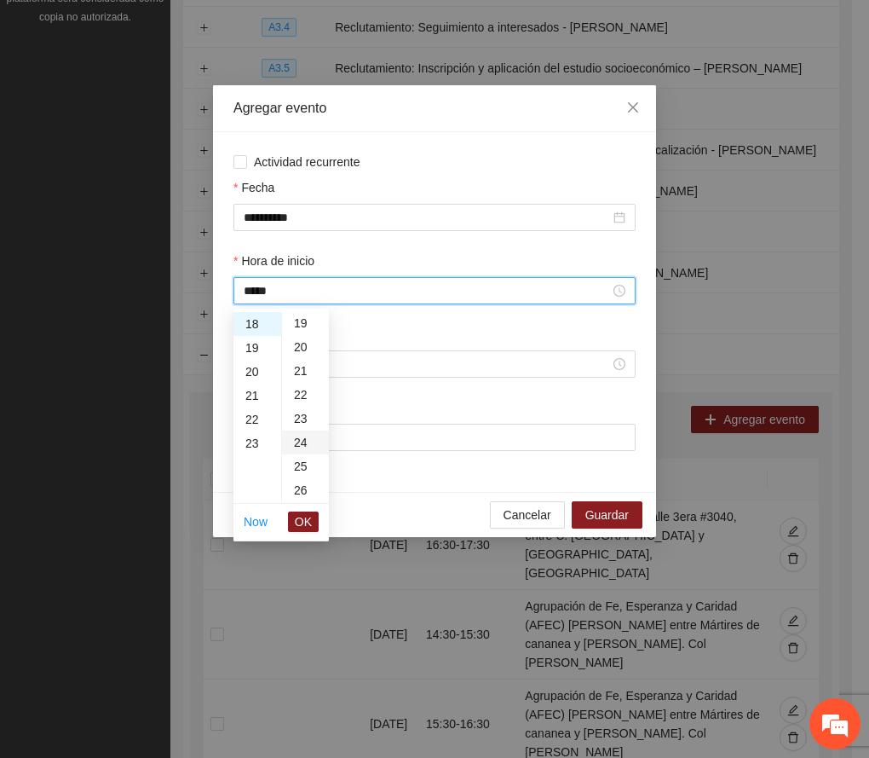
scroll to position [568, 0]
click at [294, 474] on div "30" at bounding box center [305, 472] width 47 height 24
type input "*****"
click at [309, 522] on span "OK" at bounding box center [303, 521] width 17 height 19
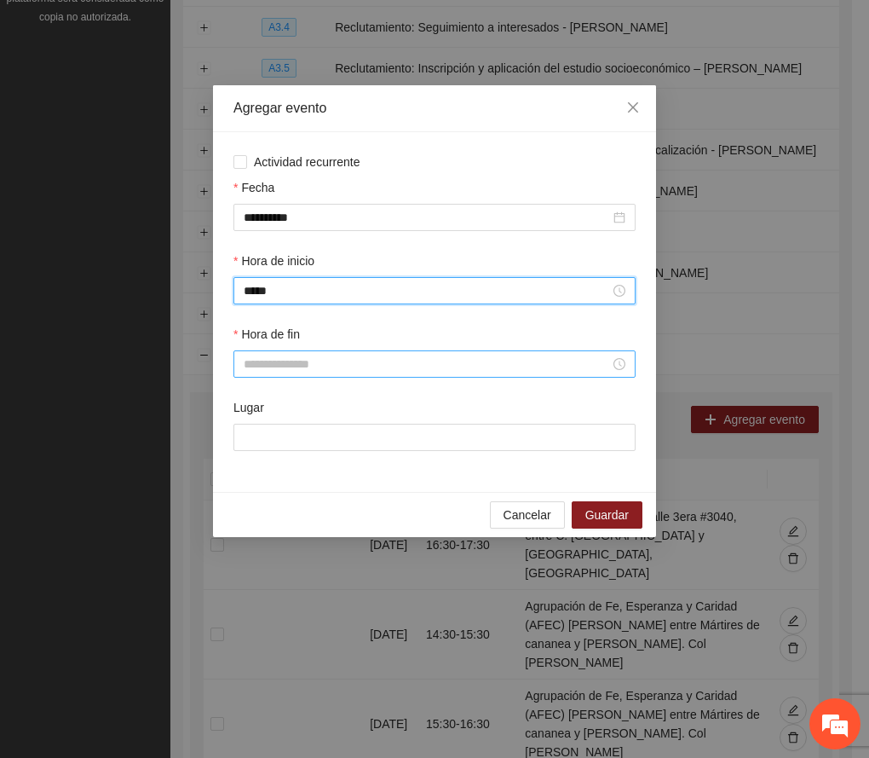
click at [292, 363] on input "Hora de fin" at bounding box center [427, 364] width 367 height 19
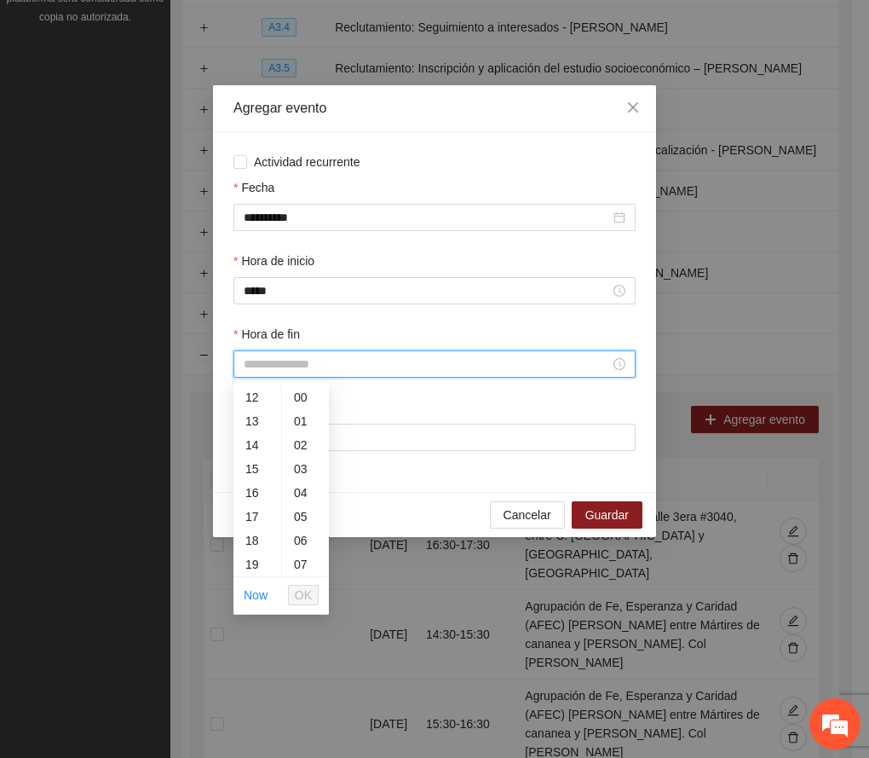
scroll to position [341, 0]
click at [250, 508] on div "19" at bounding box center [258, 510] width 48 height 24
click at [301, 540] on div "30" at bounding box center [305, 546] width 47 height 24
type input "*****"
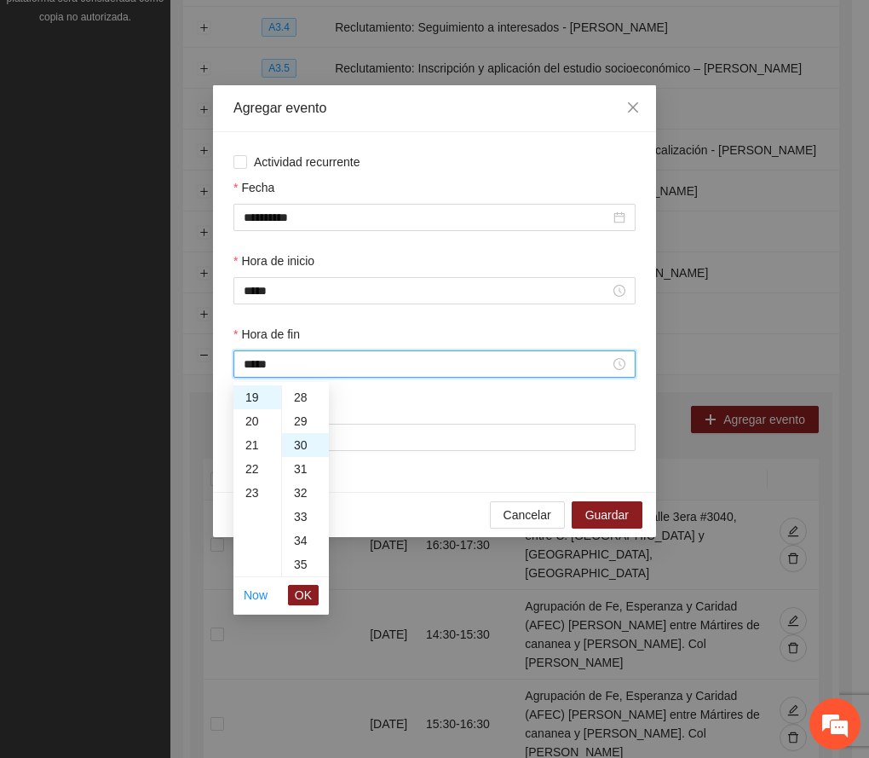
scroll to position [716, 0]
click at [307, 594] on span "OK" at bounding box center [303, 595] width 17 height 19
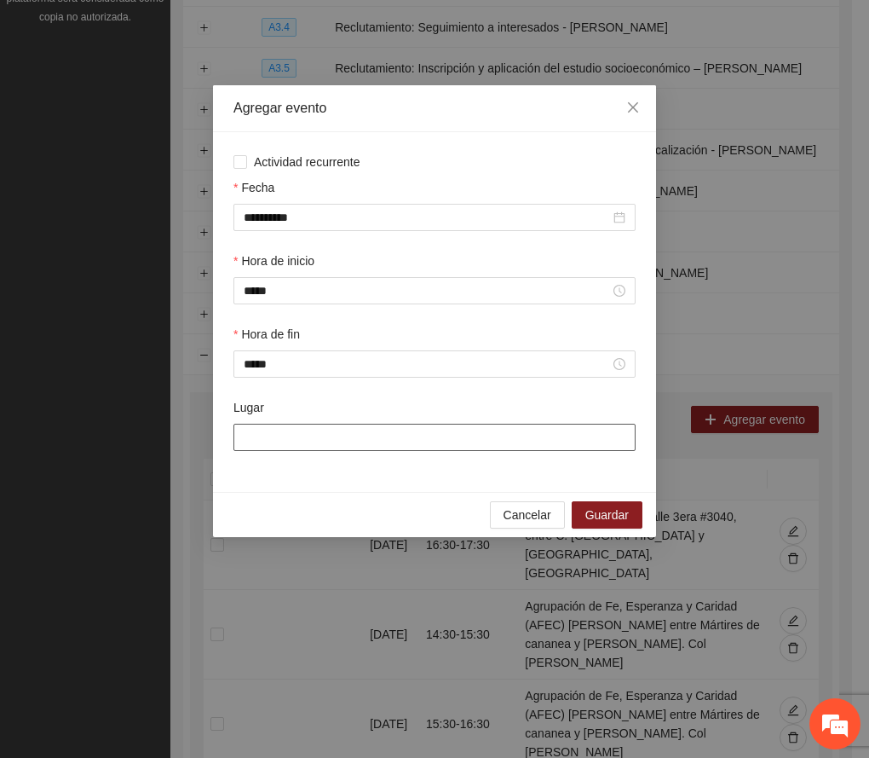
click at [401, 444] on input "Lugar" at bounding box center [435, 437] width 402 height 27
paste input "**********"
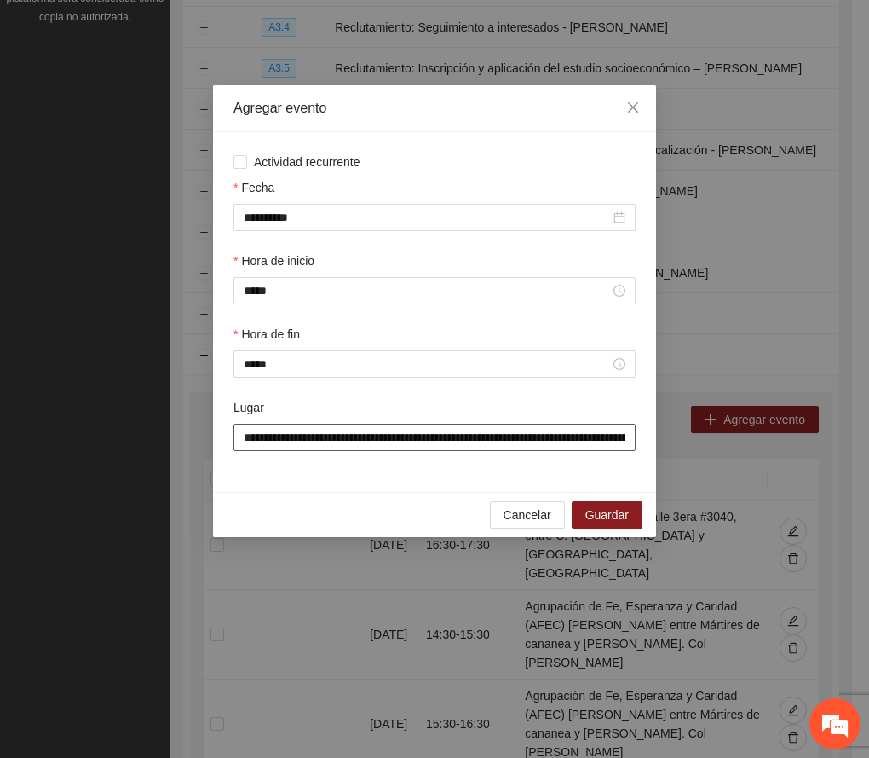
scroll to position [0, 305]
type input "**********"
click at [601, 509] on span "Guardar" at bounding box center [607, 515] width 43 height 19
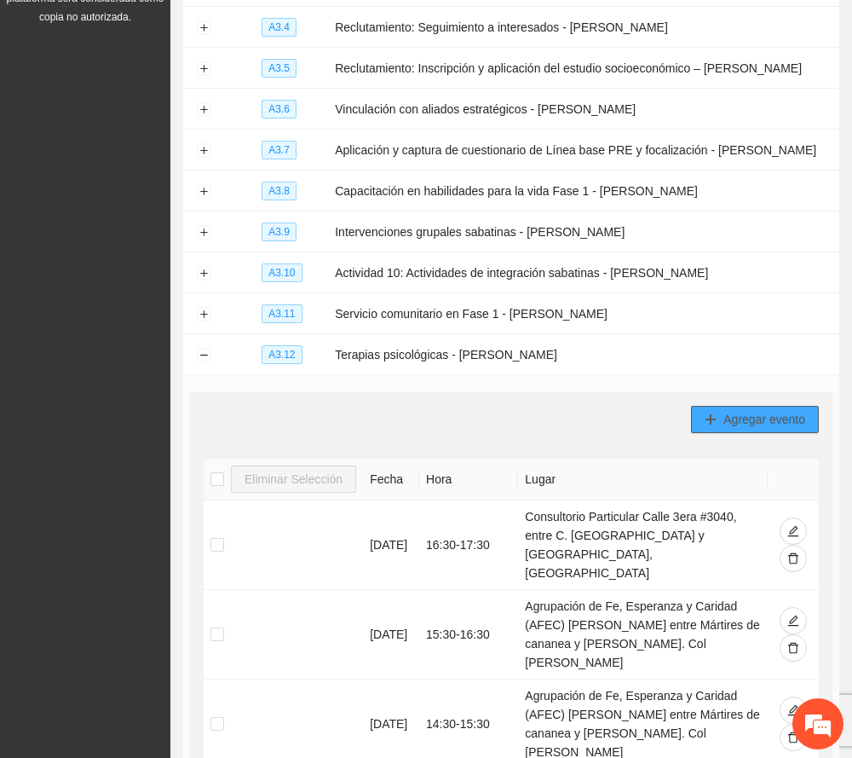
click at [776, 413] on span "Agregar evento" at bounding box center [765, 419] width 82 height 19
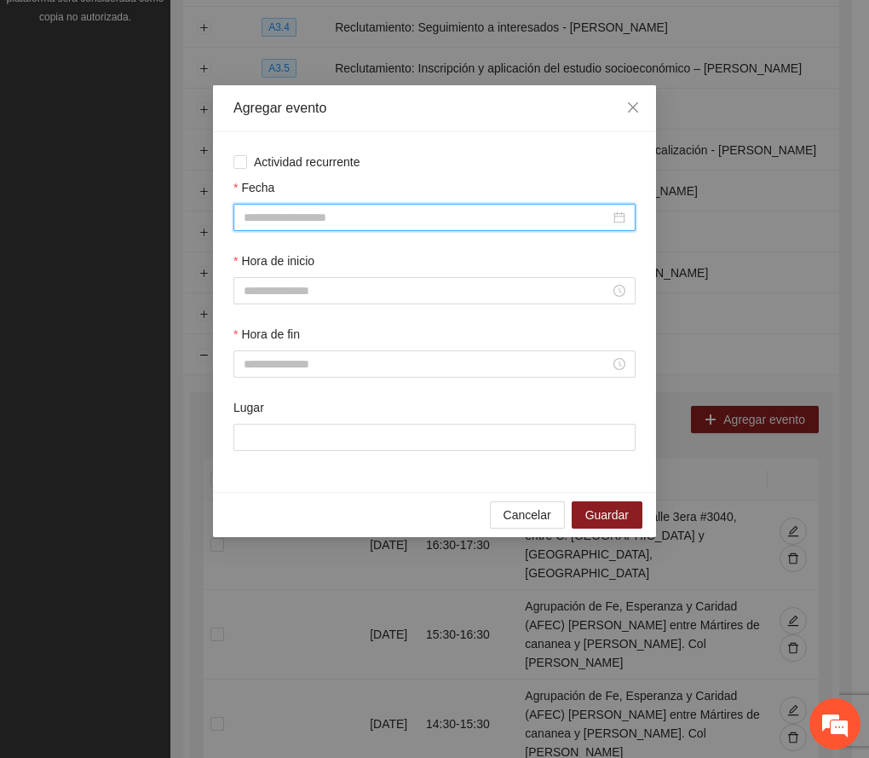
click at [336, 226] on input "Fecha" at bounding box center [427, 217] width 367 height 19
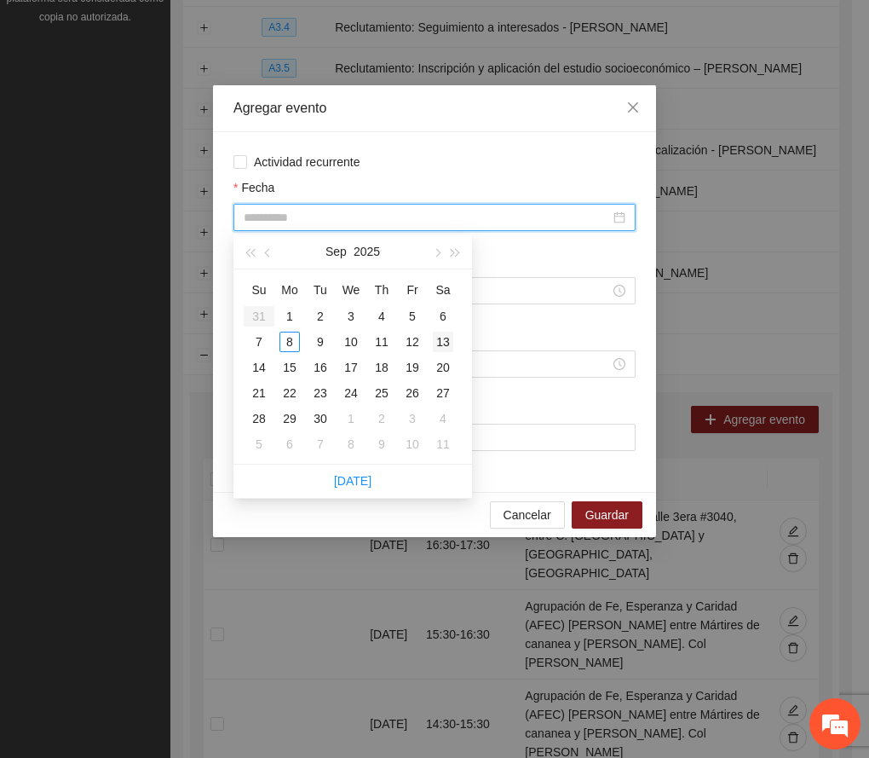
type input "**********"
click at [448, 334] on div "13" at bounding box center [443, 342] width 20 height 20
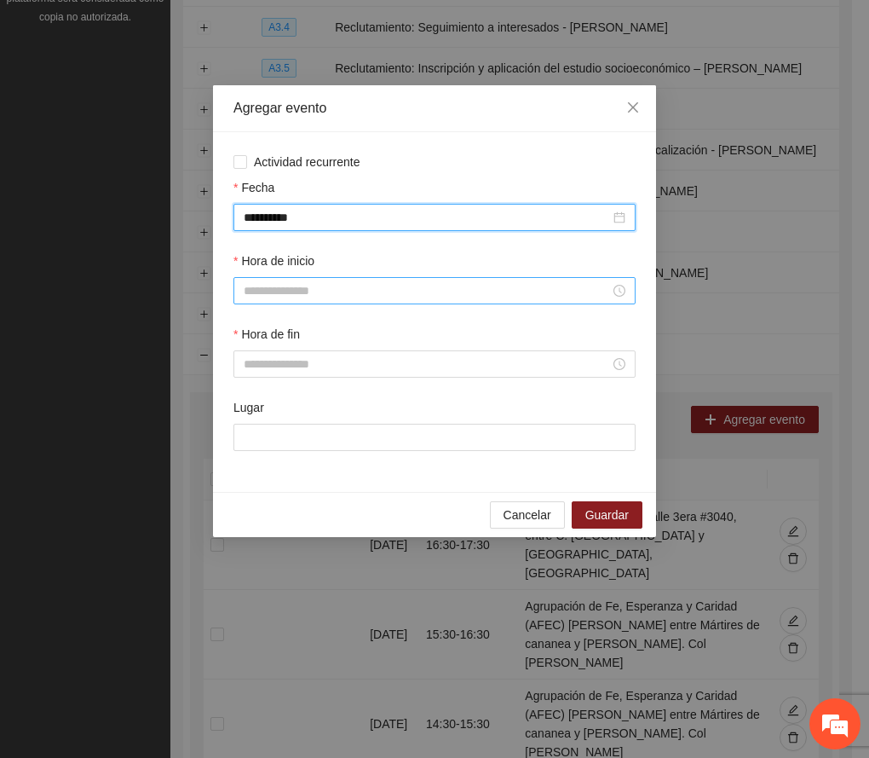
click at [280, 297] on input "Hora de inicio" at bounding box center [427, 290] width 367 height 19
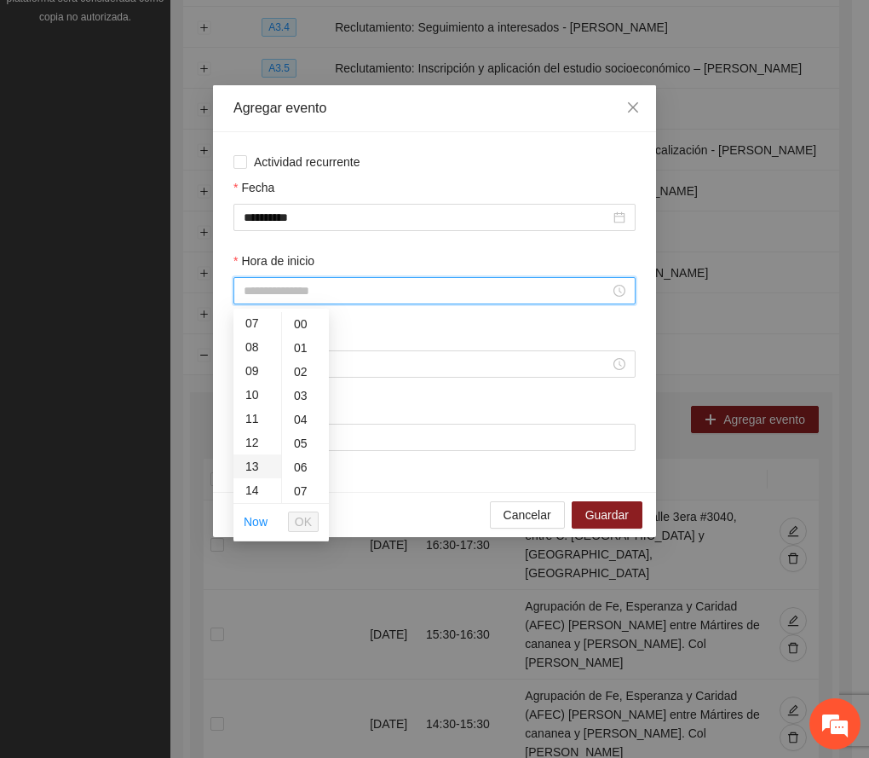
scroll to position [113, 0]
click at [252, 430] on div "09" at bounding box center [258, 425] width 48 height 24
click at [304, 520] on span "OK" at bounding box center [303, 521] width 17 height 19
click at [300, 288] on input "*****" at bounding box center [427, 290] width 367 height 19
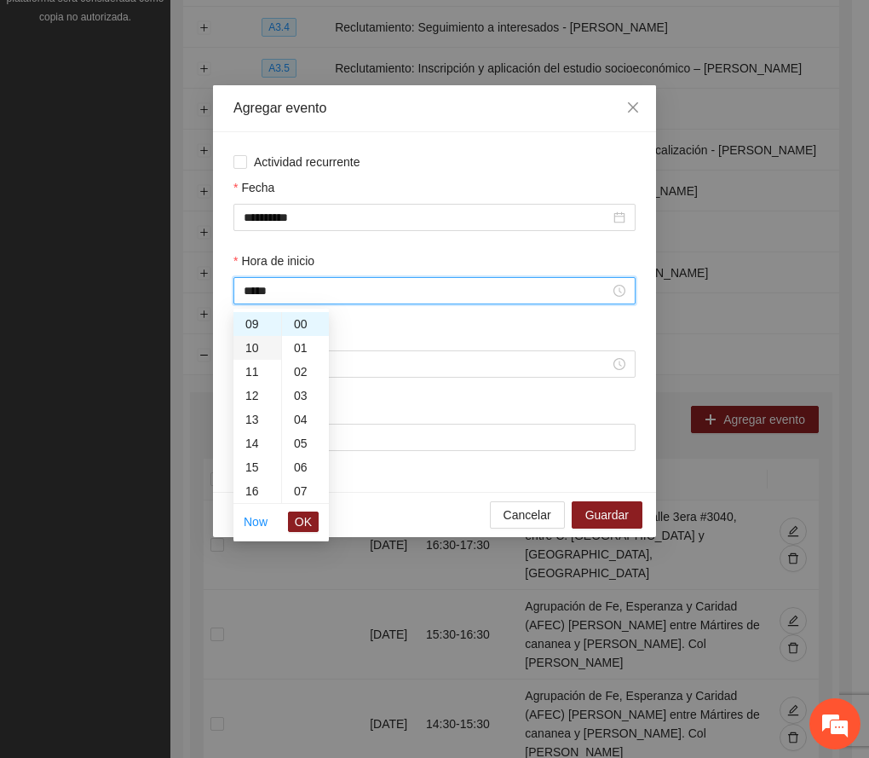
scroll to position [101, 0]
click at [252, 414] on div "08" at bounding box center [258, 414] width 48 height 24
type input "*****"
click at [302, 518] on span "OK" at bounding box center [303, 521] width 17 height 19
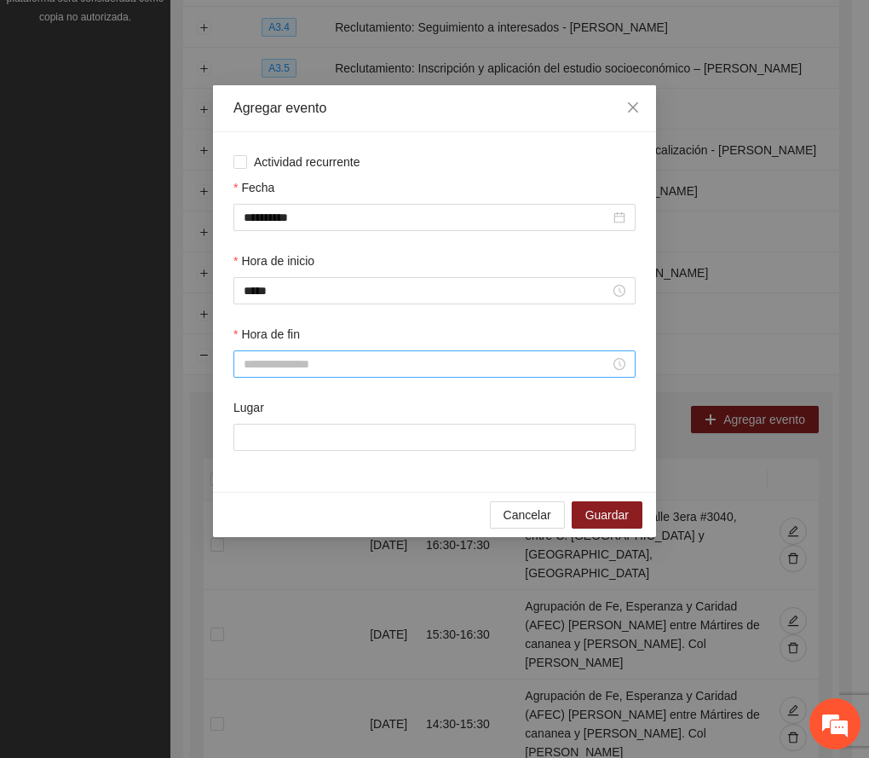
click at [277, 353] on div at bounding box center [435, 363] width 402 height 27
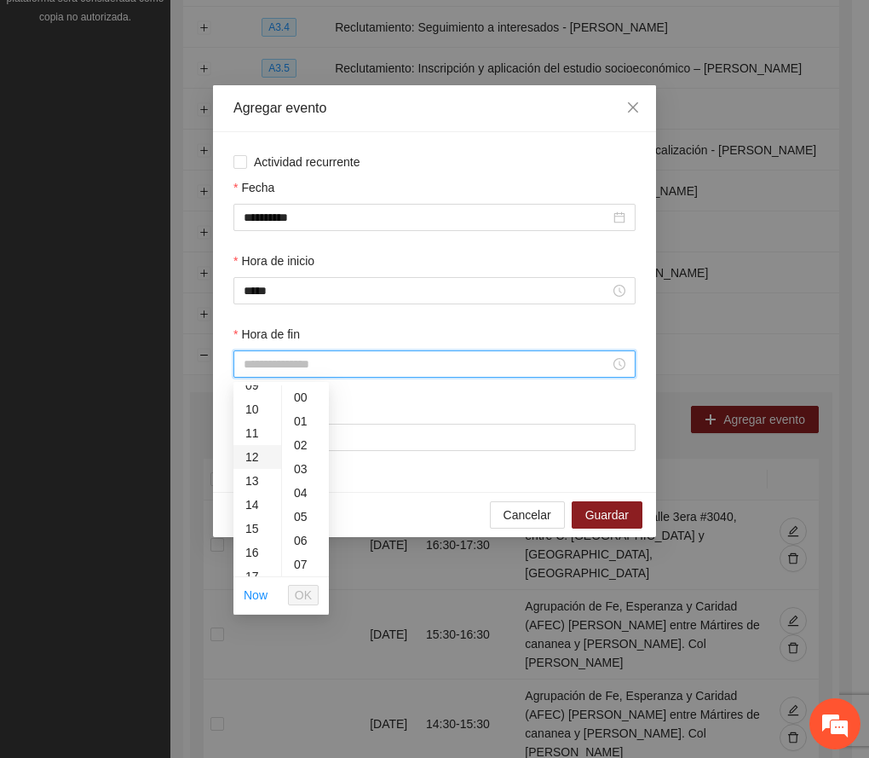
scroll to position [113, 0]
click at [252, 495] on div "09" at bounding box center [258, 499] width 48 height 24
type input "*****"
click at [304, 588] on span "OK" at bounding box center [303, 595] width 17 height 19
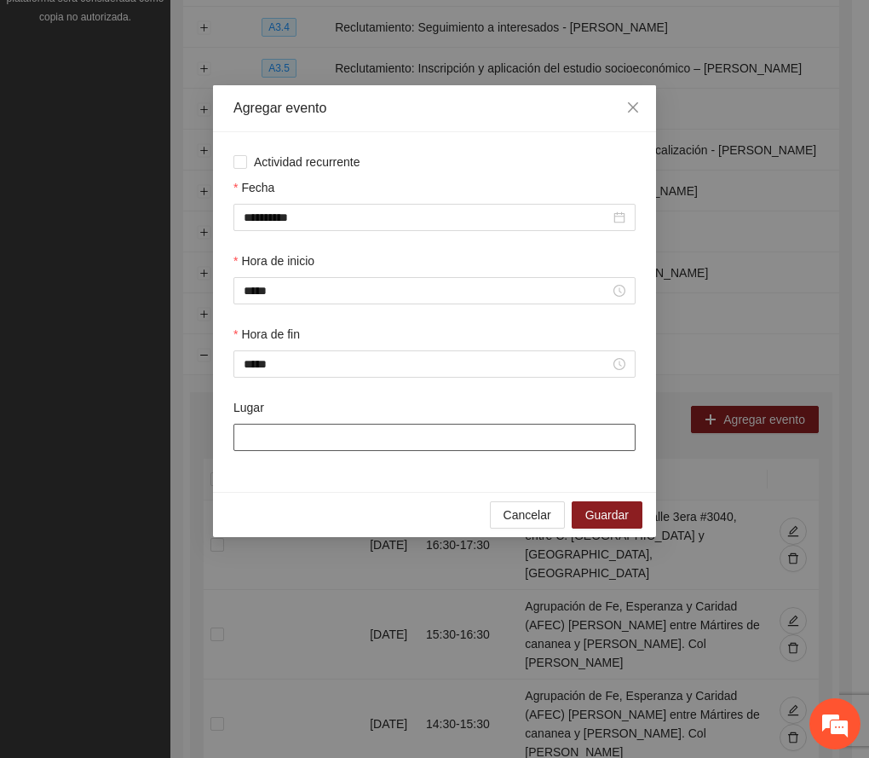
click at [362, 440] on input "Lugar" at bounding box center [435, 437] width 402 height 27
paste input "**********"
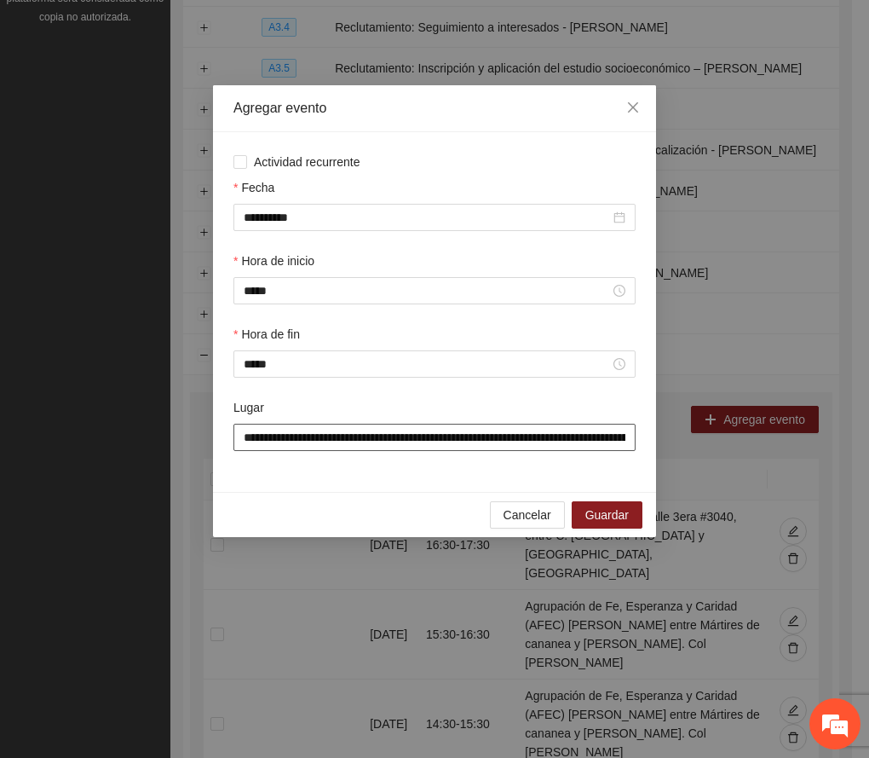
scroll to position [0, 305]
type input "**********"
click at [634, 520] on button "Guardar" at bounding box center [607, 515] width 71 height 27
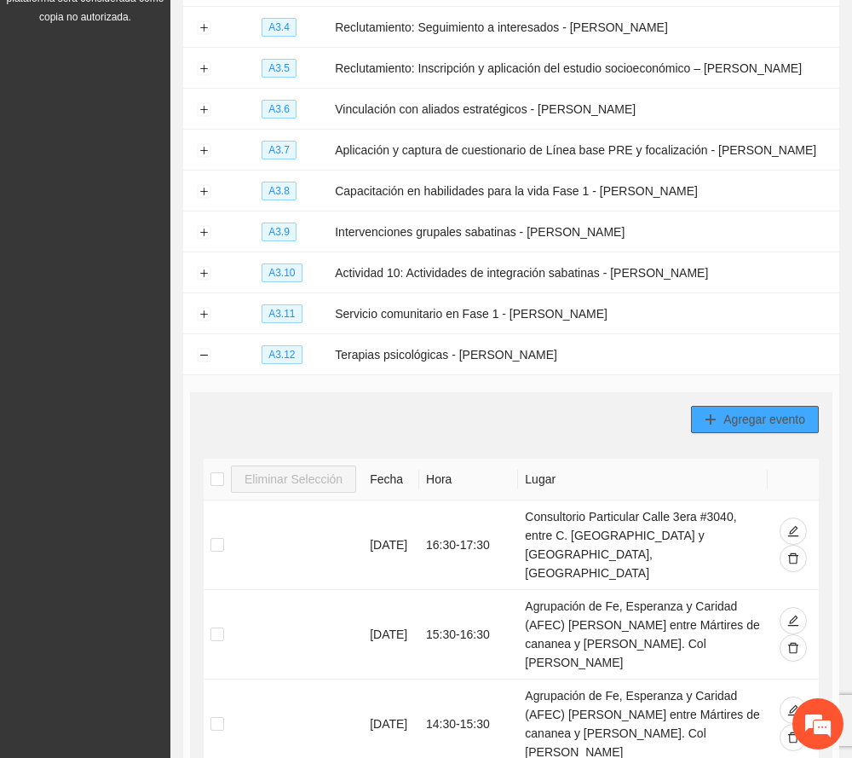
click at [762, 419] on span "Agregar evento" at bounding box center [765, 419] width 82 height 19
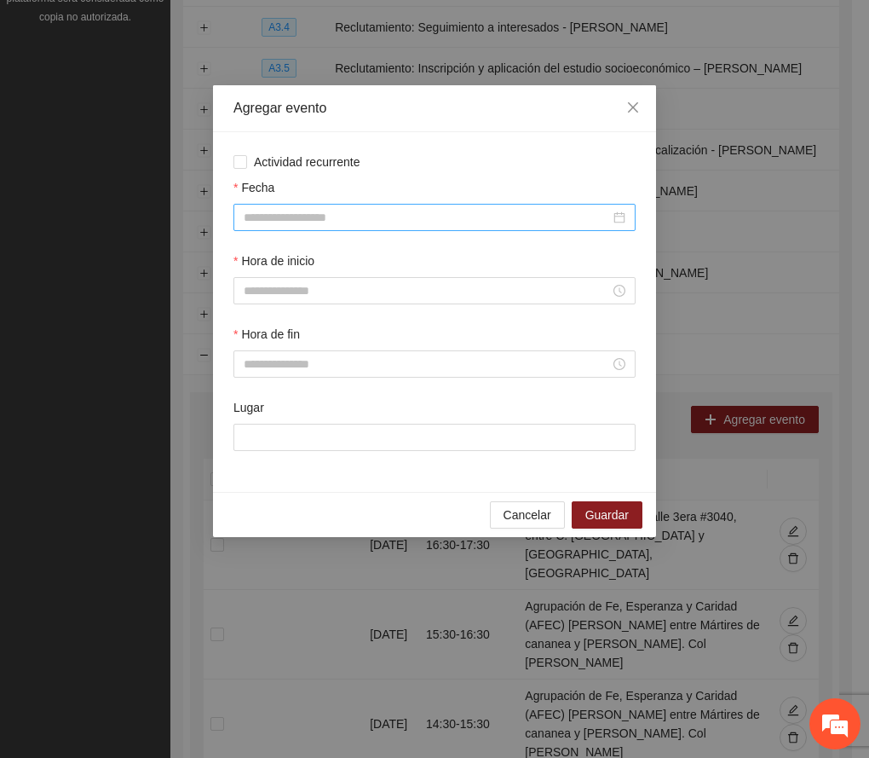
click at [332, 210] on input "Fecha" at bounding box center [427, 217] width 367 height 19
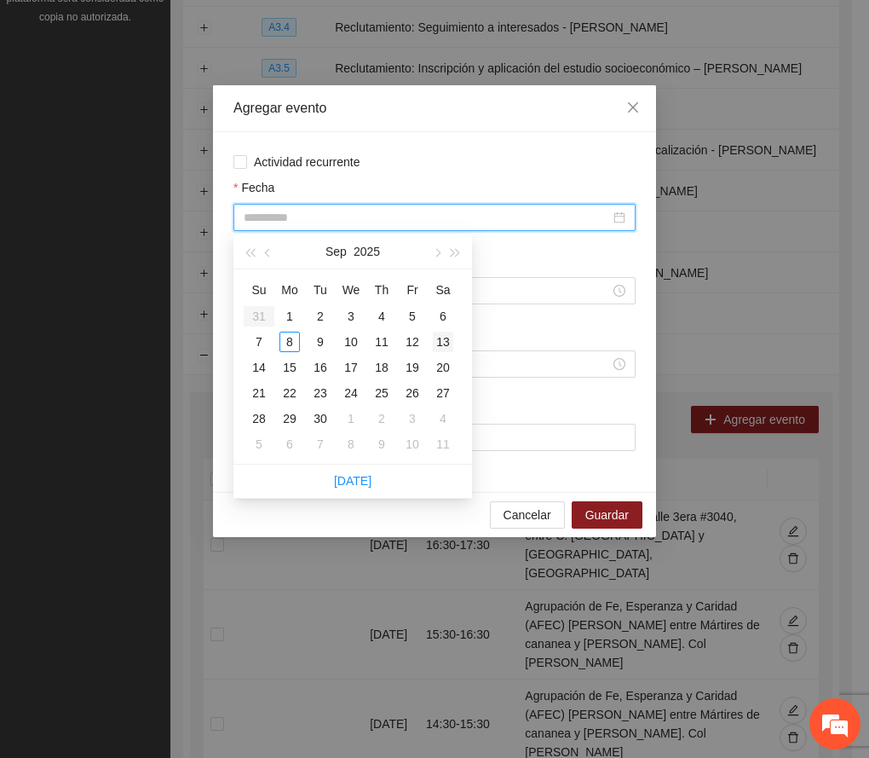
type input "**********"
click at [437, 341] on div "13" at bounding box center [443, 342] width 20 height 20
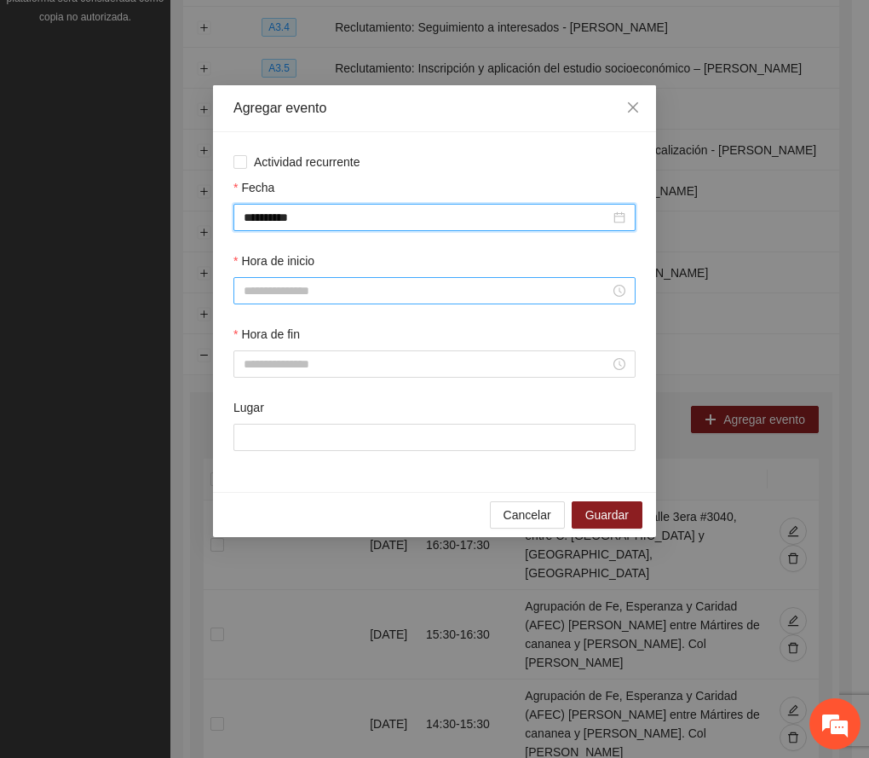
click at [284, 287] on input "Hora de inicio" at bounding box center [427, 290] width 367 height 19
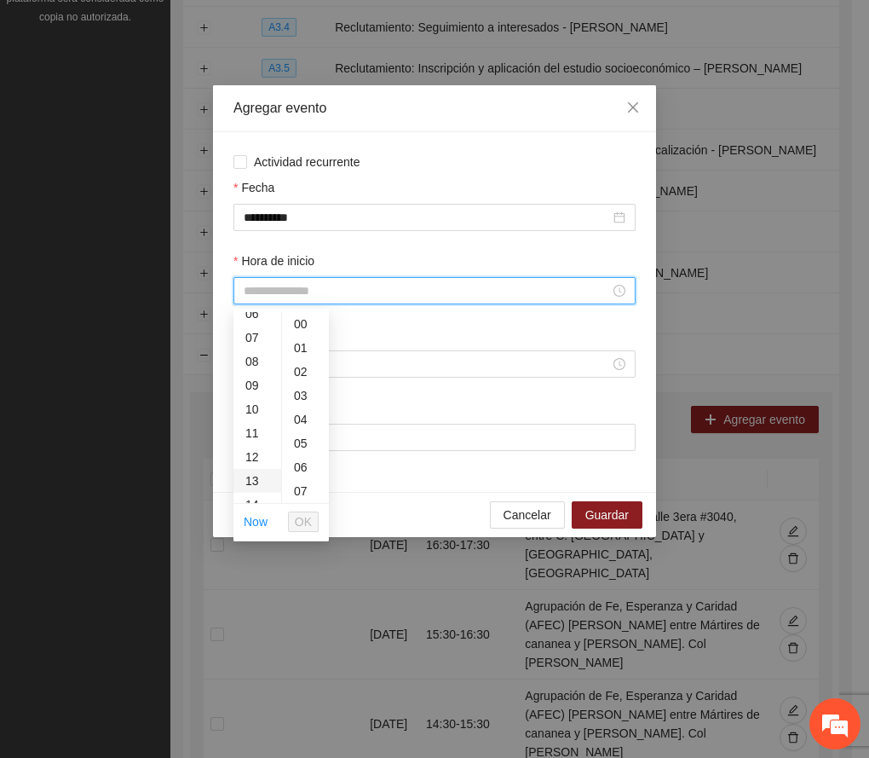
scroll to position [113, 0]
click at [257, 421] on div "09" at bounding box center [258, 425] width 48 height 24
type input "*****"
click at [310, 520] on span "OK" at bounding box center [303, 521] width 17 height 19
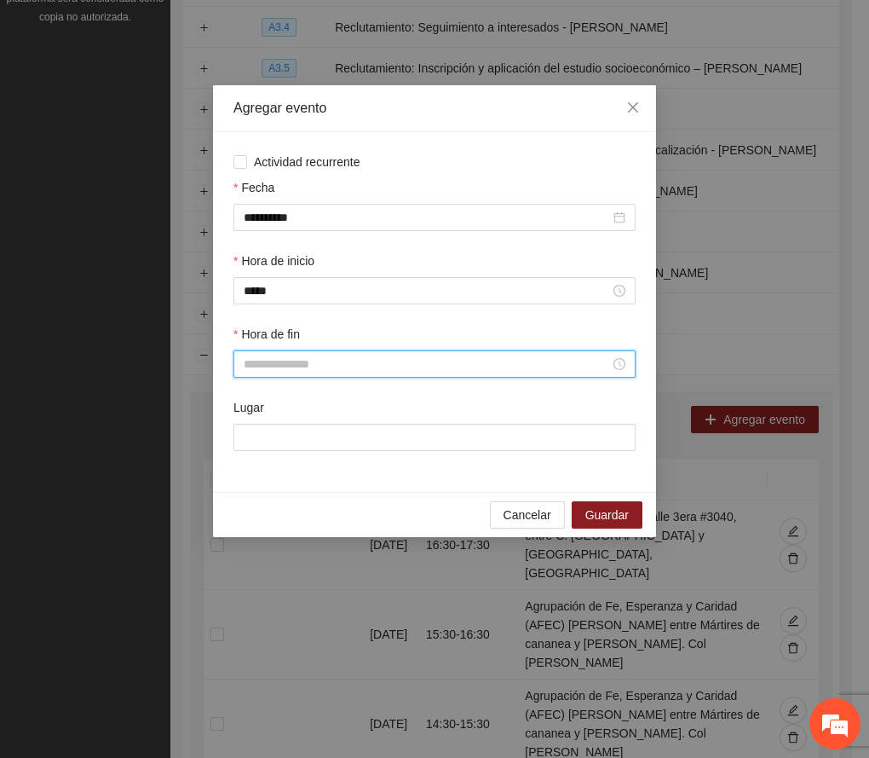
click at [304, 362] on input "Hora de fin" at bounding box center [427, 364] width 367 height 19
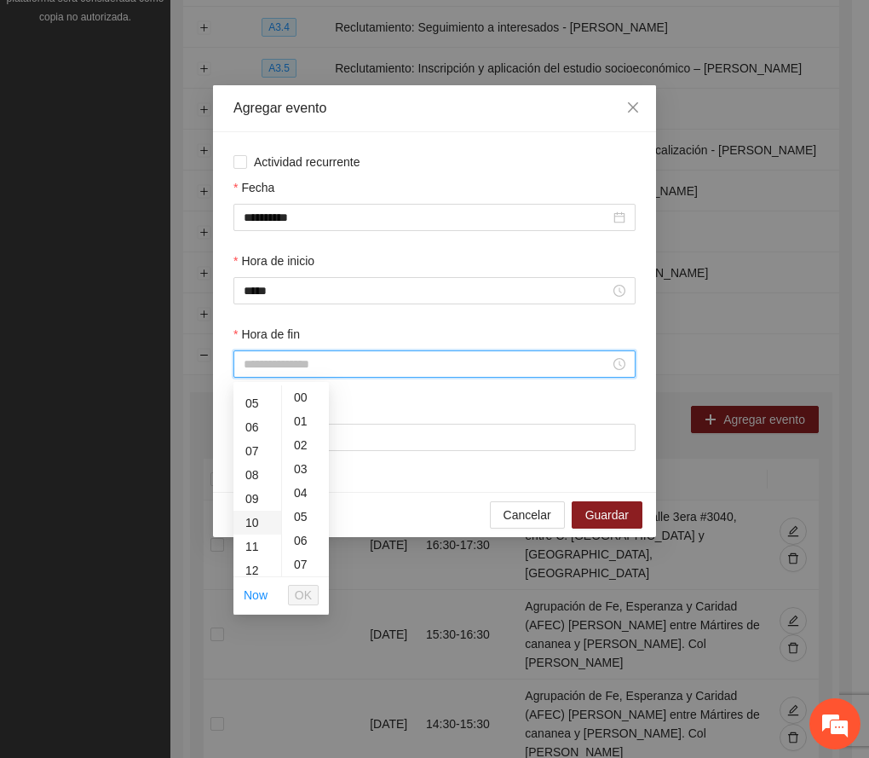
click at [253, 517] on div "10" at bounding box center [258, 523] width 48 height 24
type input "*****"
drag, startPoint x: 303, startPoint y: 598, endPoint x: 327, endPoint y: 573, distance: 34.4
click at [303, 594] on span "OK" at bounding box center [303, 595] width 17 height 19
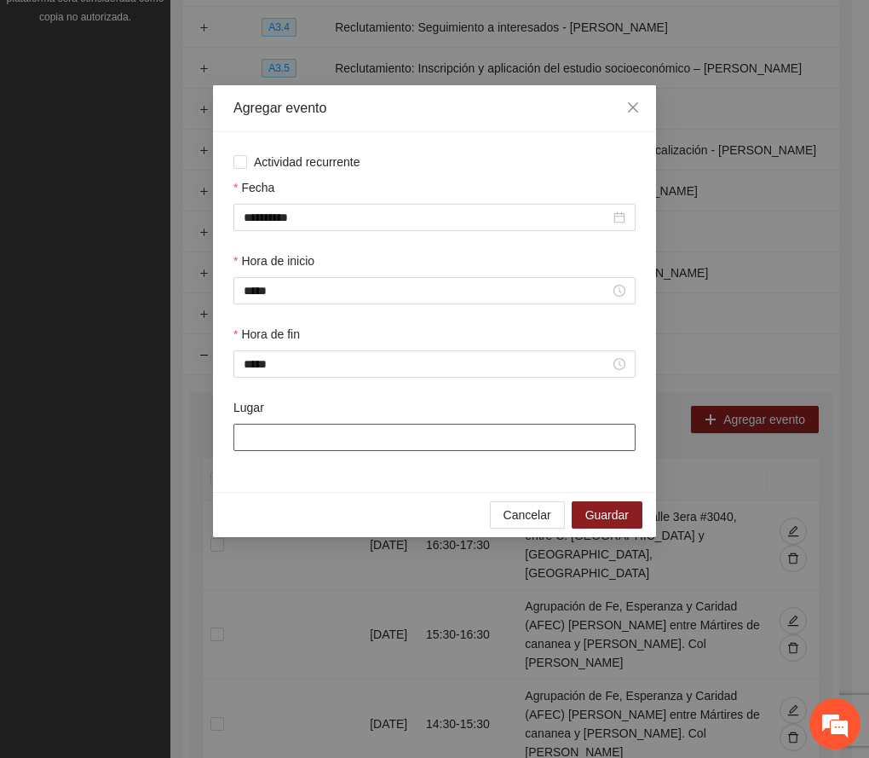
click at [423, 440] on input "Lugar" at bounding box center [435, 437] width 402 height 27
paste input "**********"
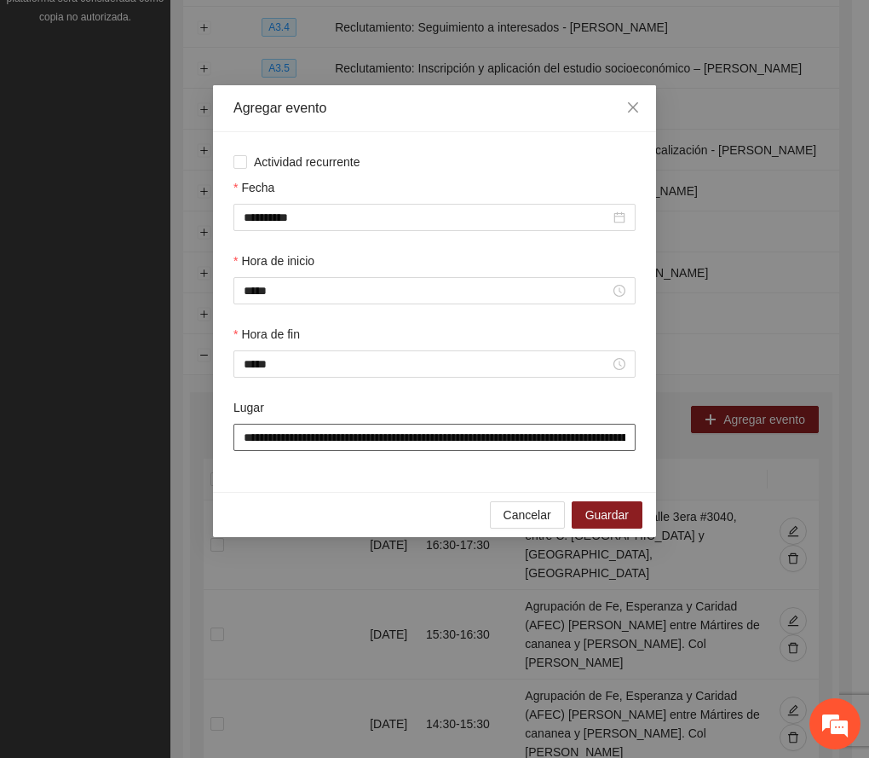
scroll to position [0, 305]
type input "**********"
click at [611, 519] on span "Guardar" at bounding box center [607, 515] width 43 height 19
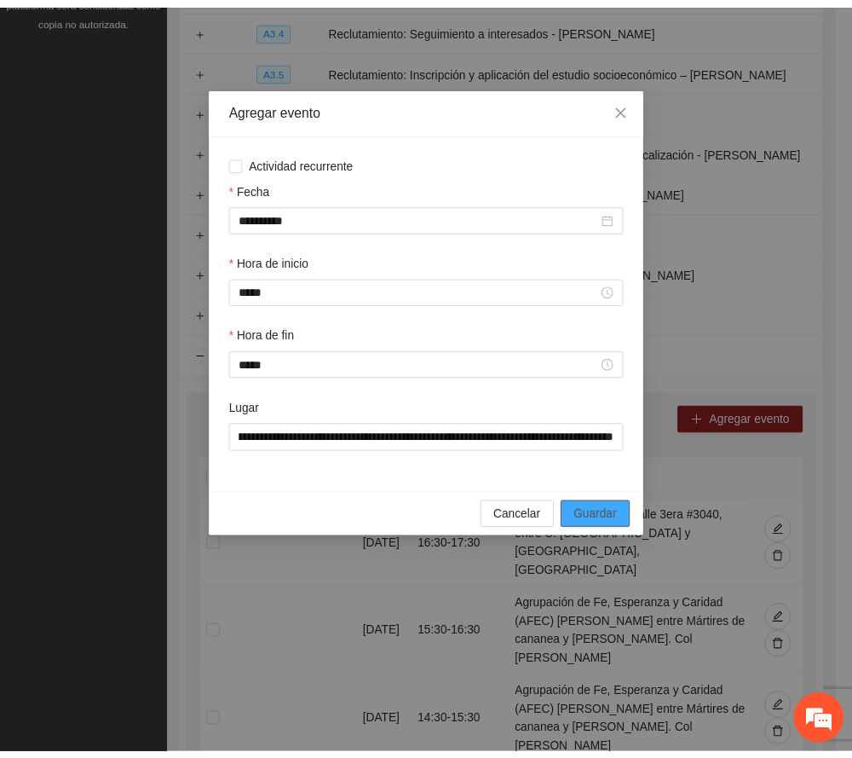
scroll to position [0, 0]
